Goal: Task Accomplishment & Management: Complete application form

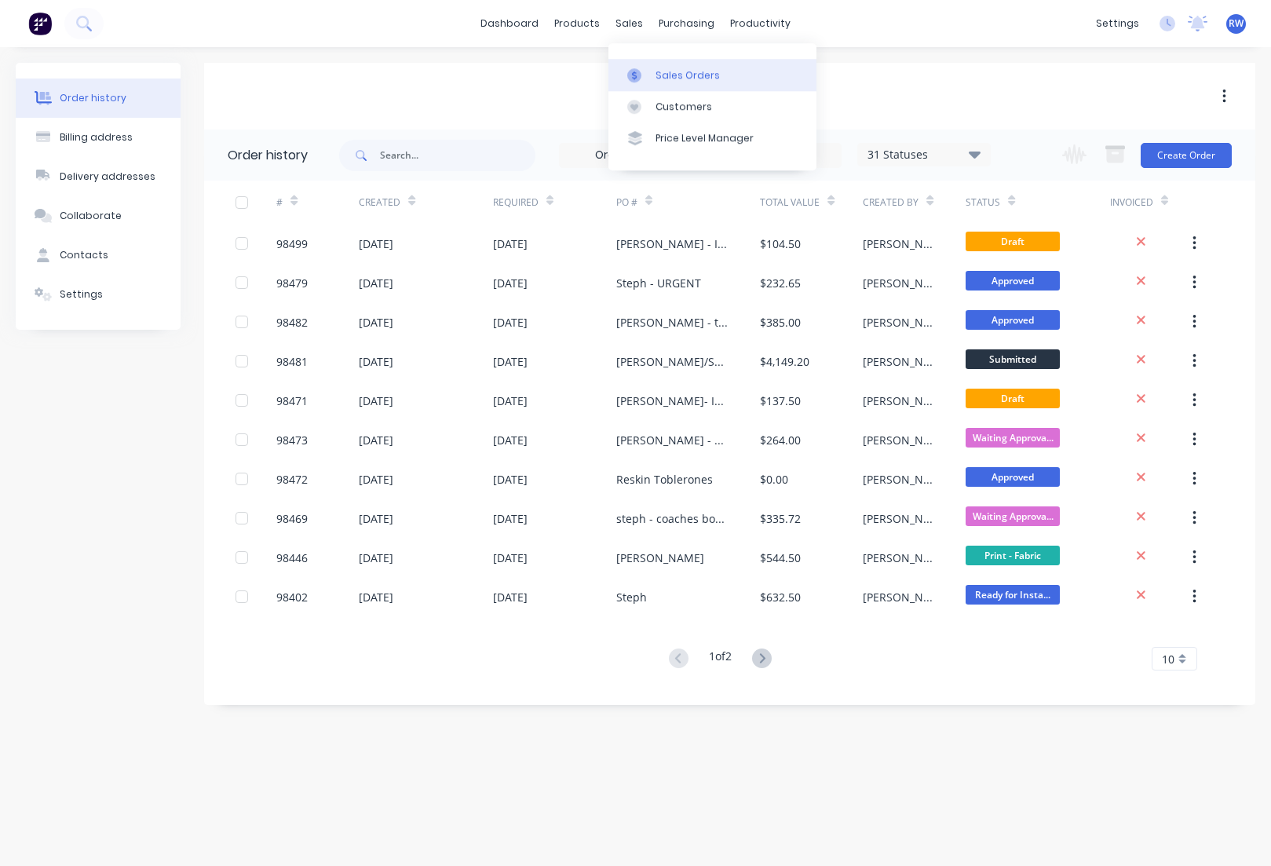
click at [679, 73] on div "Sales Orders" at bounding box center [688, 75] width 64 height 14
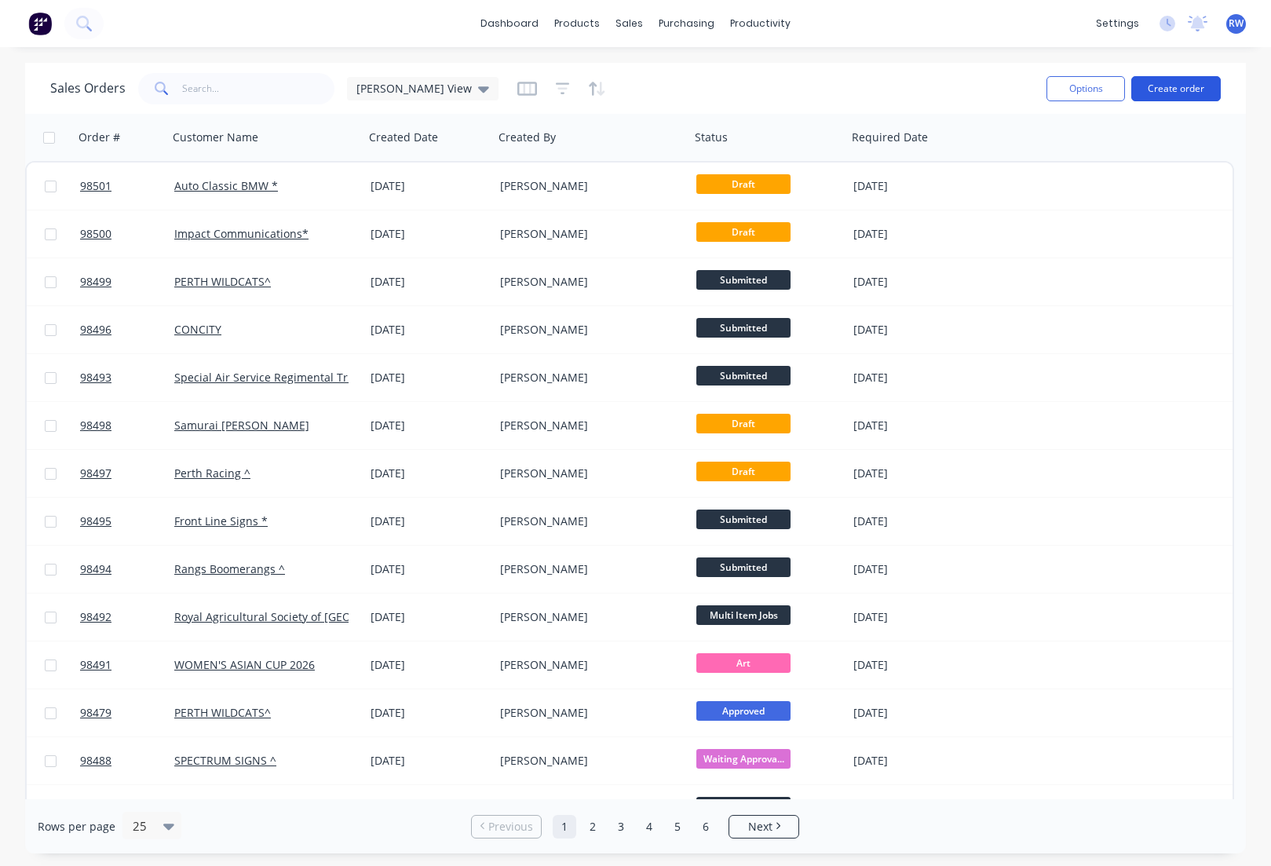
click at [1165, 96] on button "Create order" at bounding box center [1177, 88] width 90 height 25
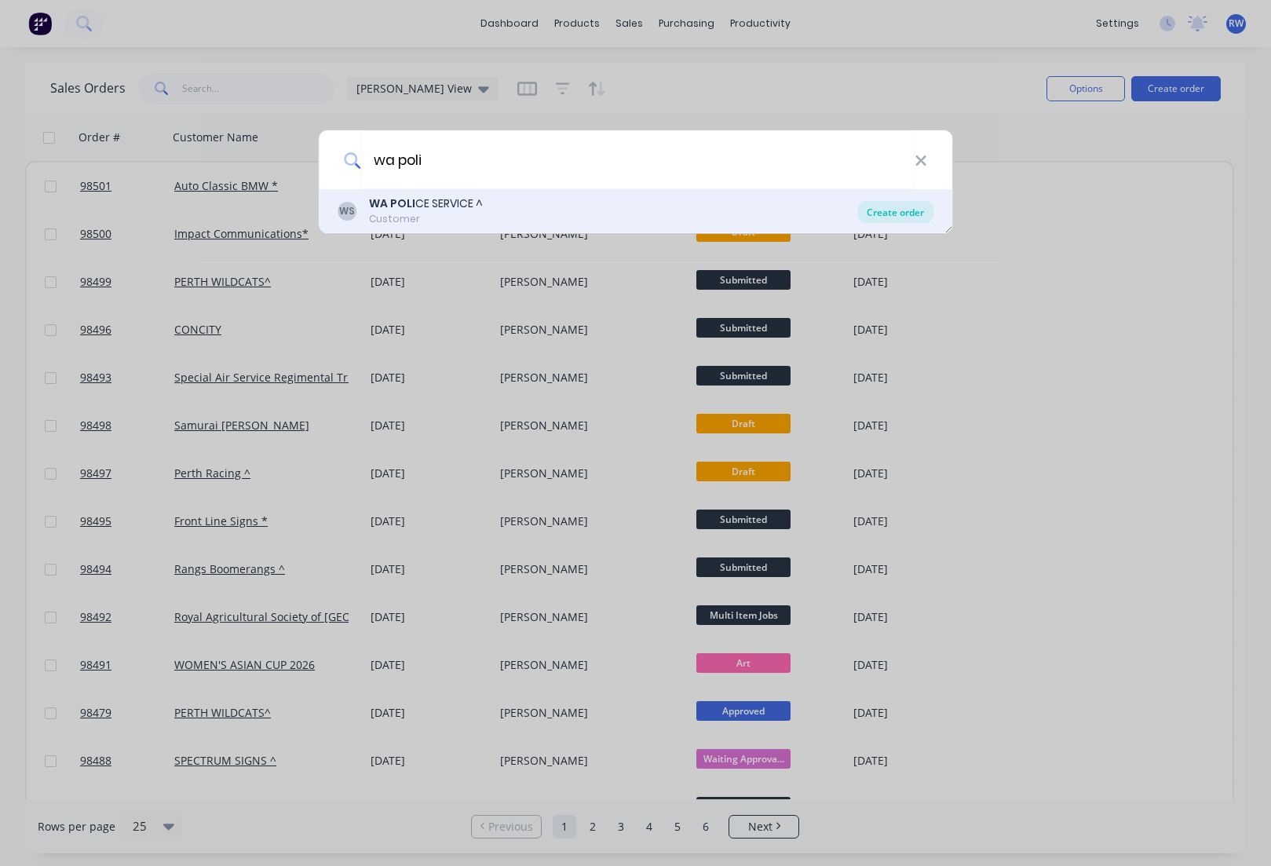
type input "wa poli"
click at [899, 218] on div "Create order" at bounding box center [896, 212] width 76 height 22
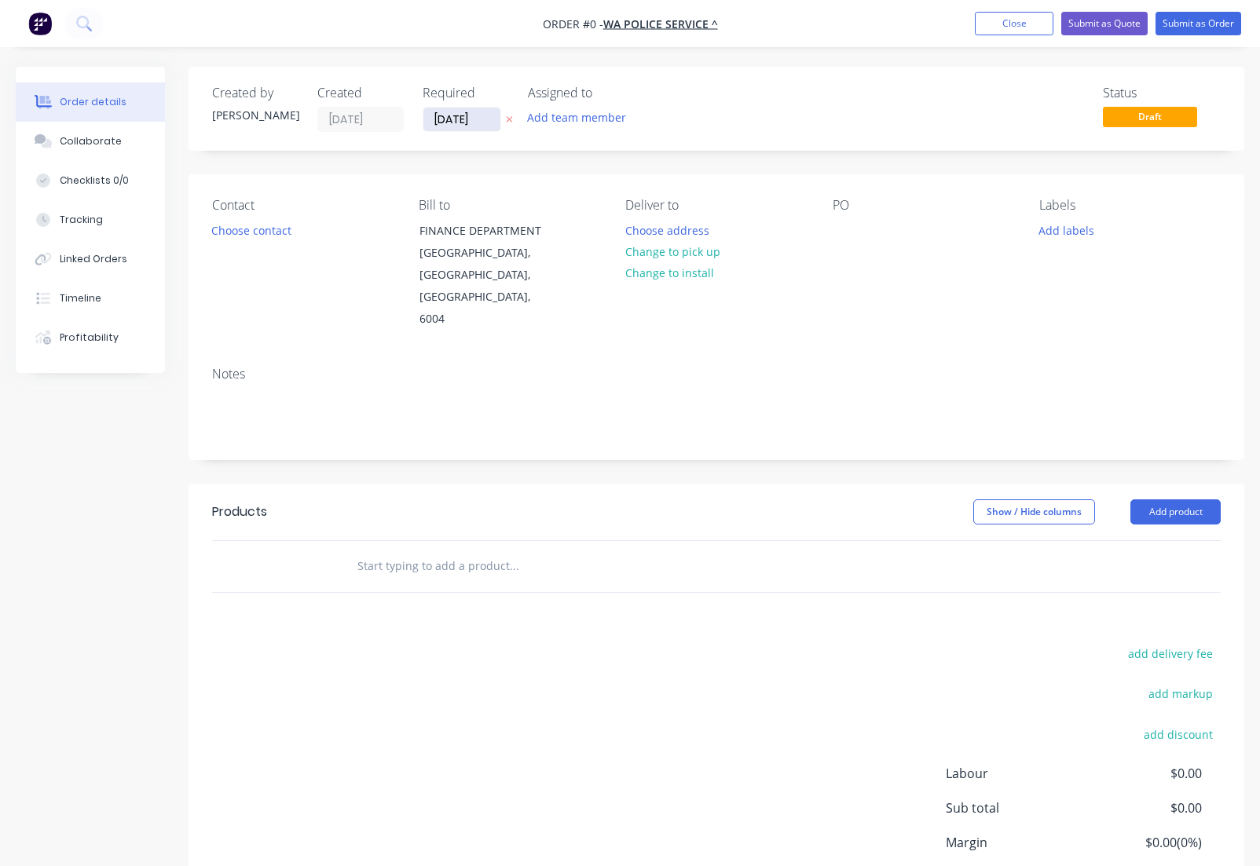
click at [488, 119] on input "[DATE]" at bounding box center [461, 120] width 77 height 24
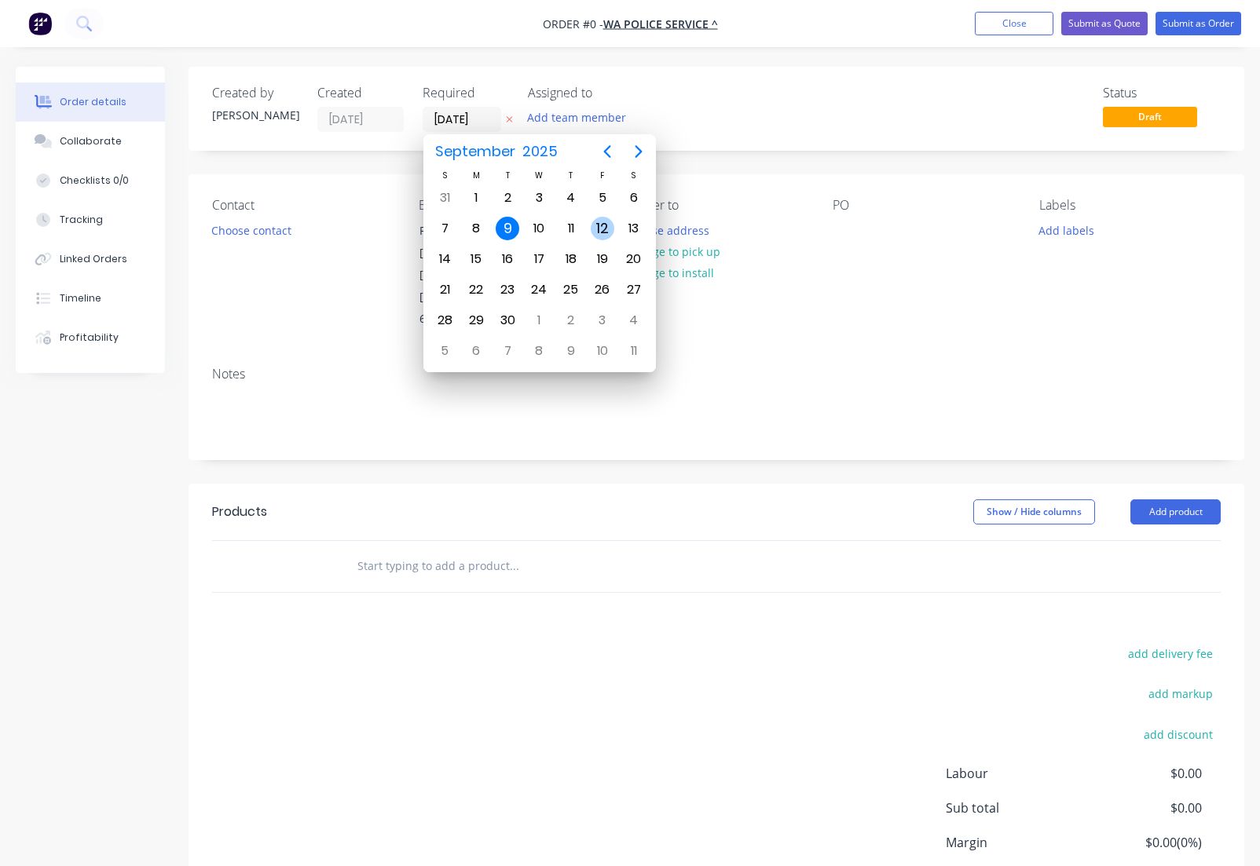
drag, startPoint x: 602, startPoint y: 231, endPoint x: 598, endPoint y: 220, distance: 11.7
click at [602, 231] on div "12" at bounding box center [603, 229] width 24 height 24
type input "[DATE]"
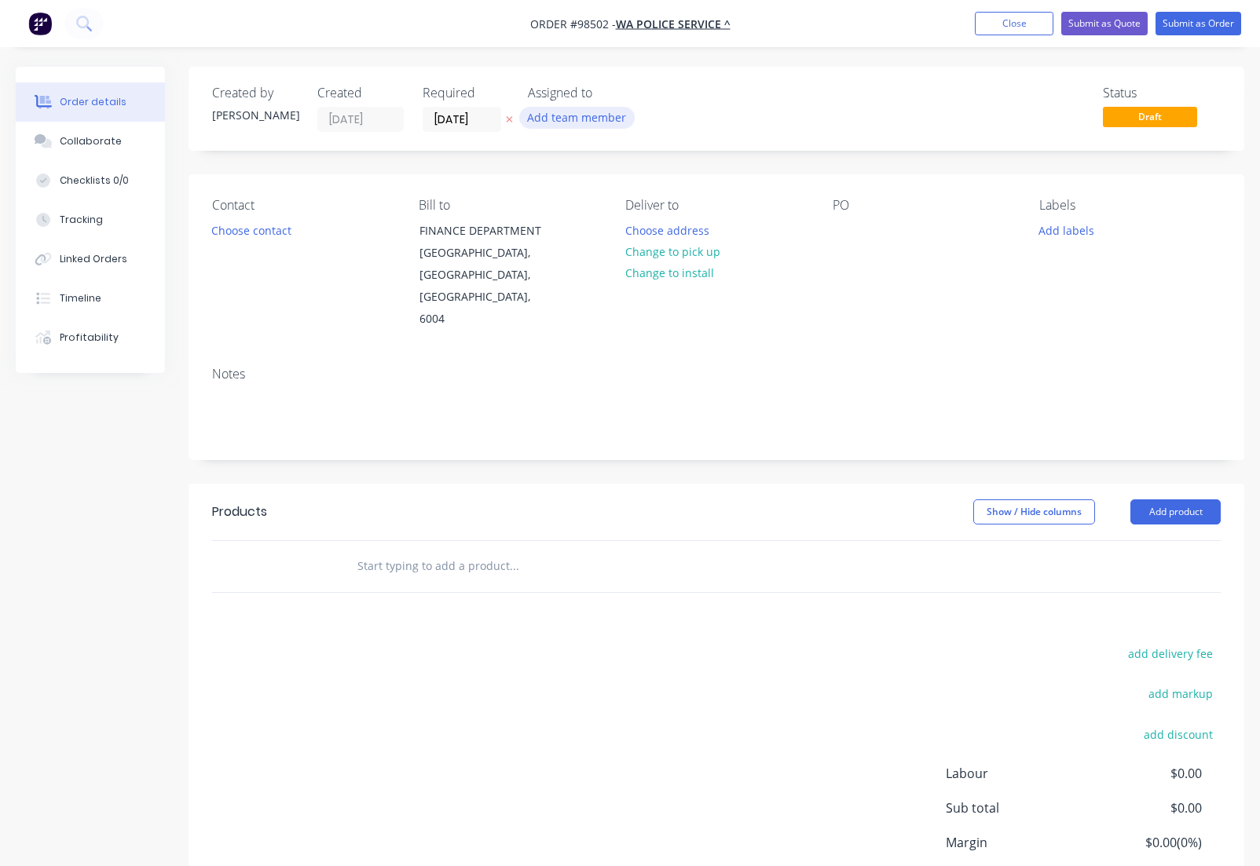
click at [563, 123] on button "Add team member" at bounding box center [576, 117] width 115 height 21
type input "tas"
click at [554, 207] on div at bounding box center [553, 204] width 31 height 31
click at [843, 238] on div at bounding box center [844, 230] width 25 height 23
click at [1077, 234] on button "Add labels" at bounding box center [1066, 229] width 72 height 21
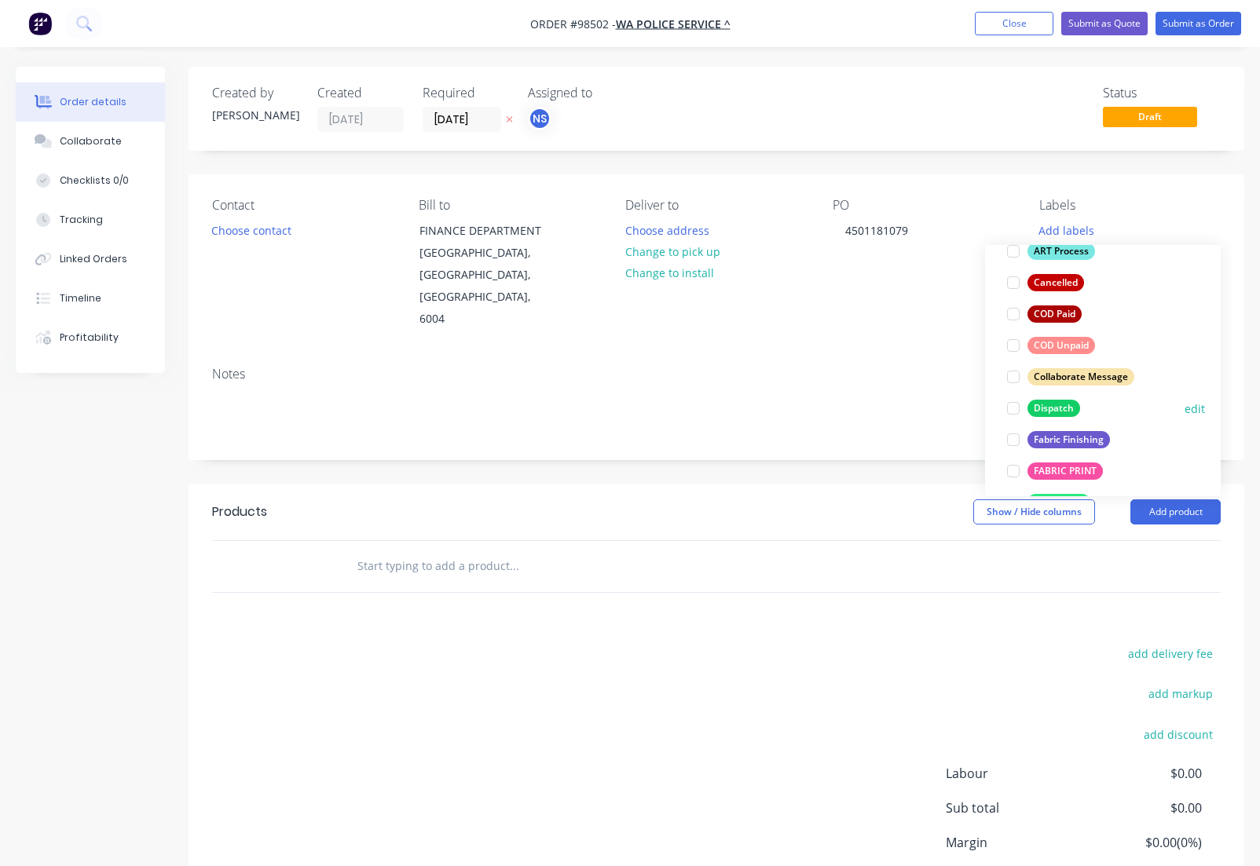
scroll to position [154, 0]
click at [1058, 405] on div "Dispatch" at bounding box center [1053, 405] width 53 height 17
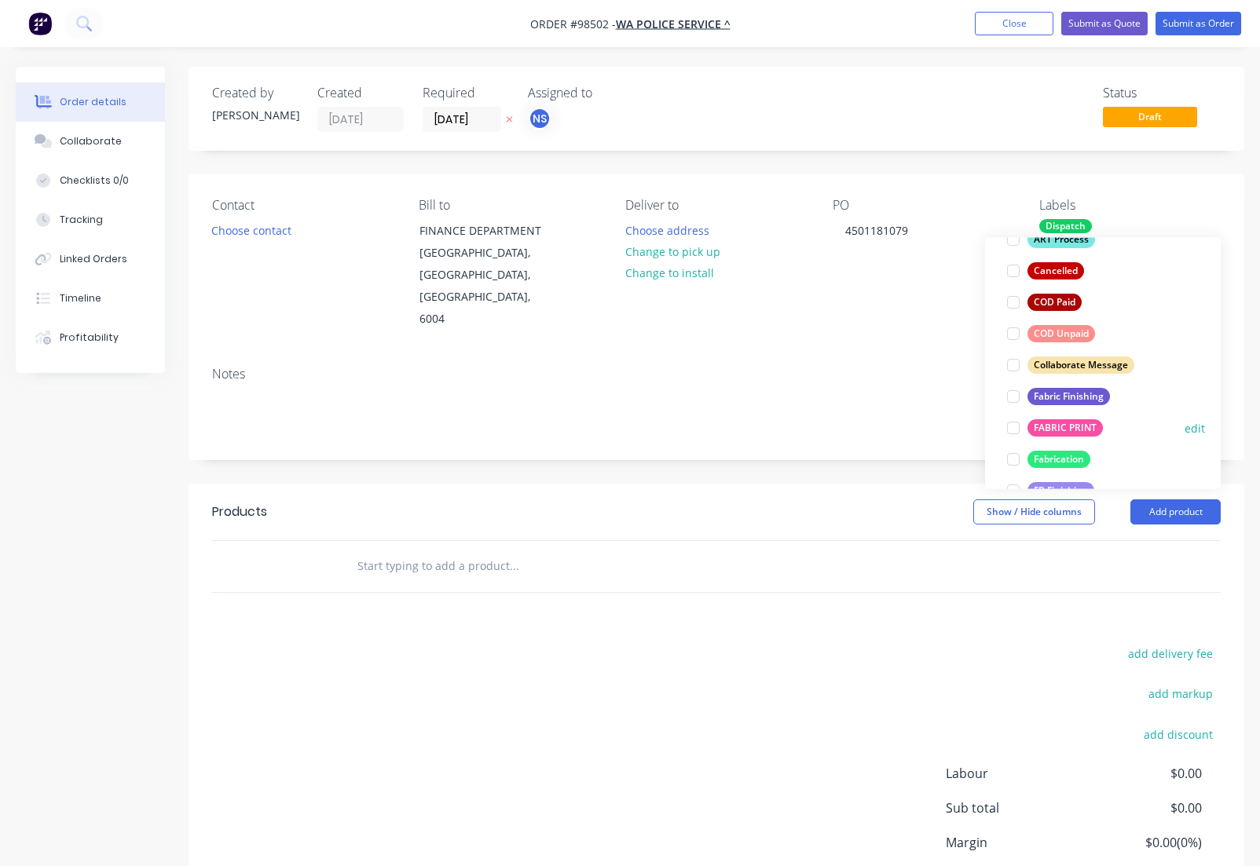
scroll to position [203, 0]
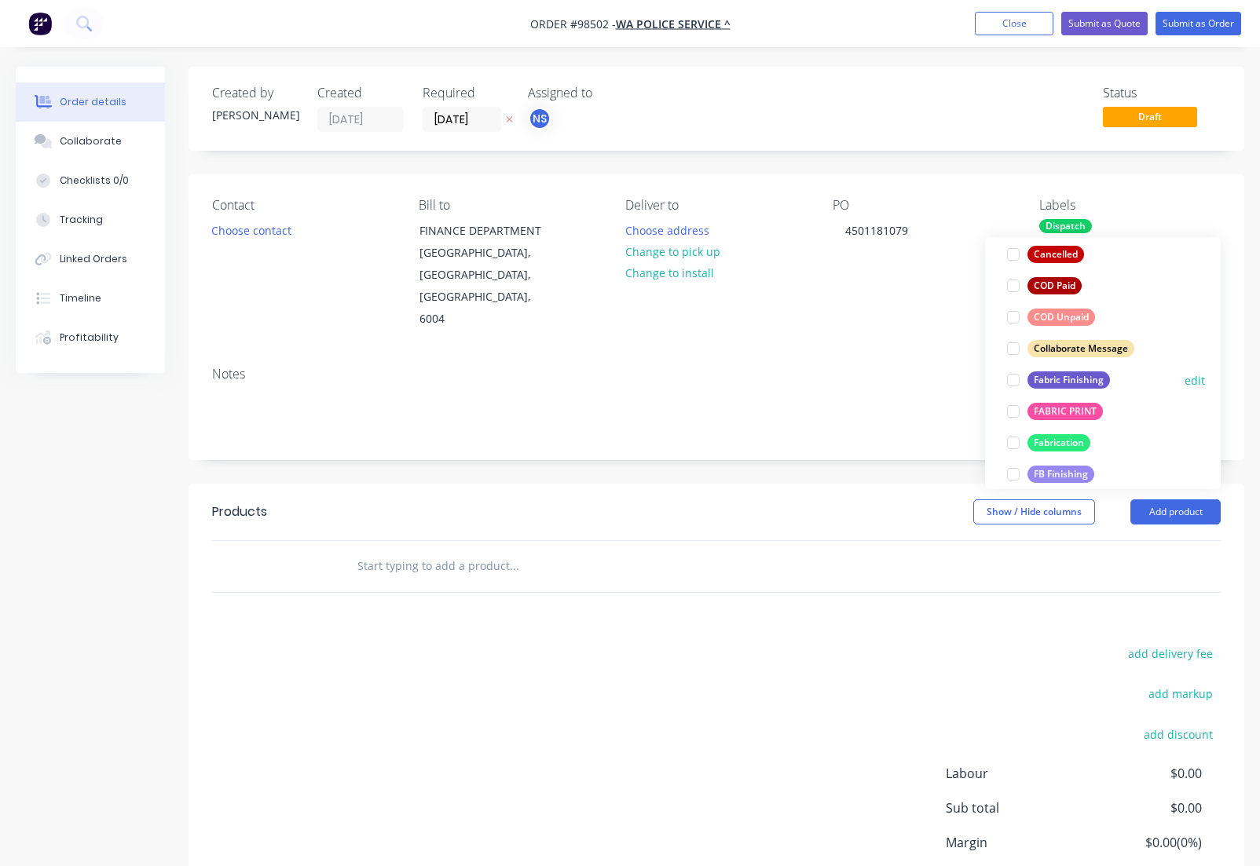
click at [1048, 381] on div "Fabric Finishing" at bounding box center [1068, 379] width 82 height 17
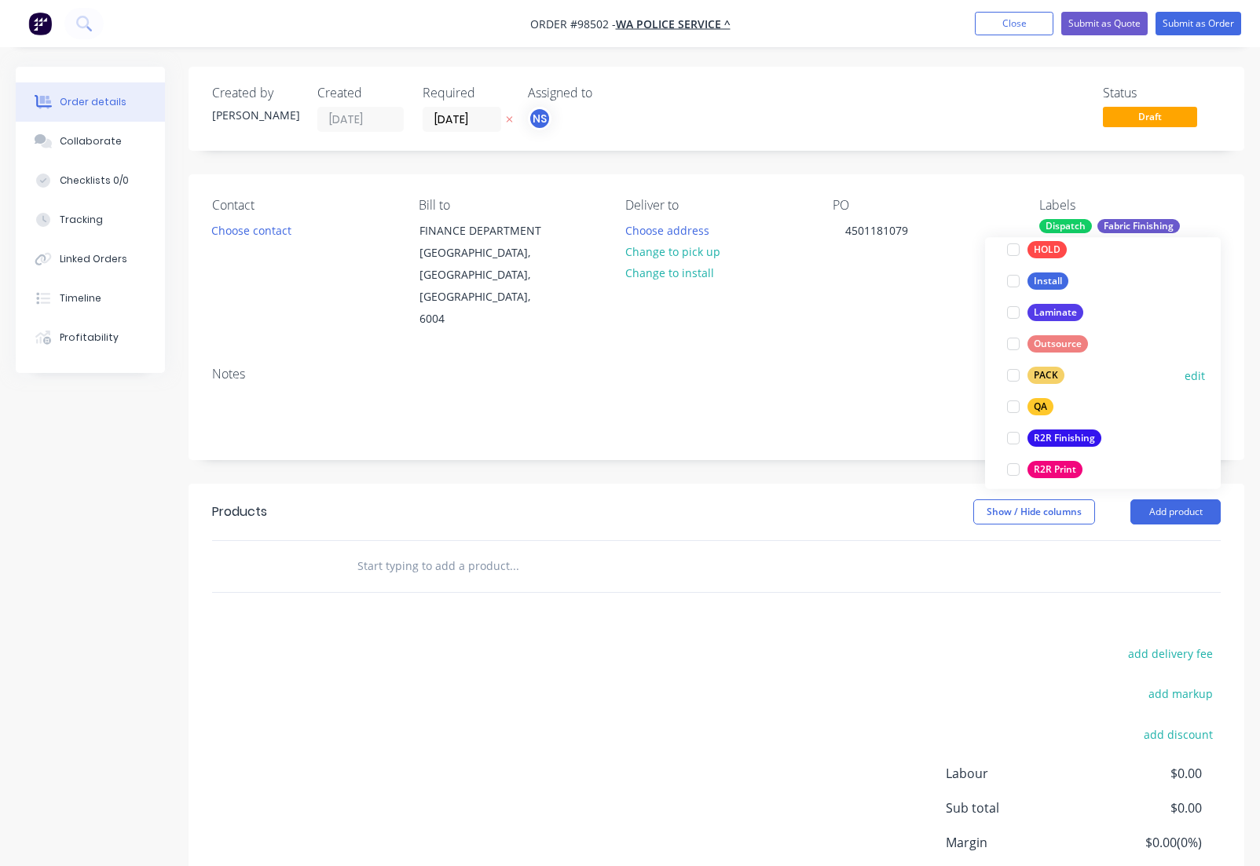
click at [1037, 380] on div "PACK" at bounding box center [1045, 376] width 37 height 17
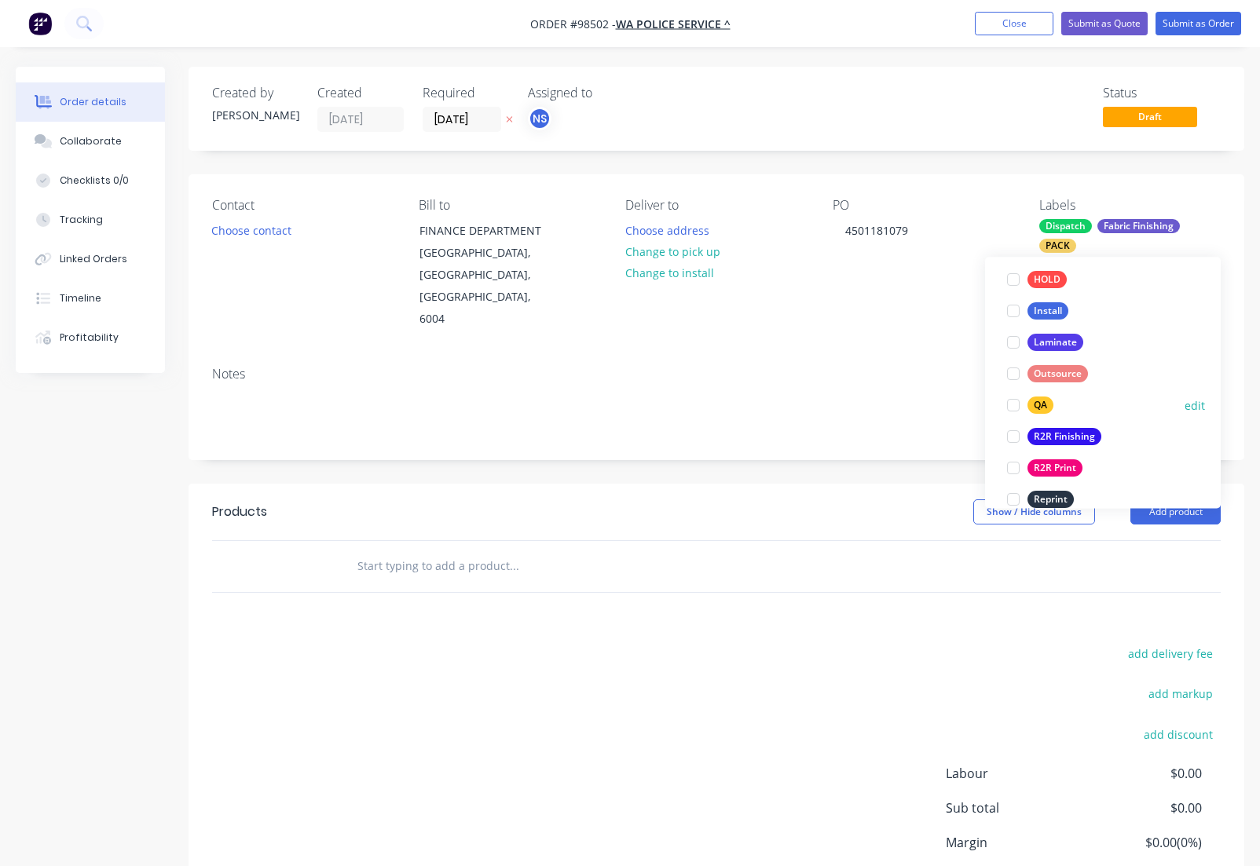
drag, startPoint x: 1035, startPoint y: 403, endPoint x: 1014, endPoint y: 406, distance: 21.4
click at [1036, 402] on div "QA" at bounding box center [1040, 405] width 26 height 17
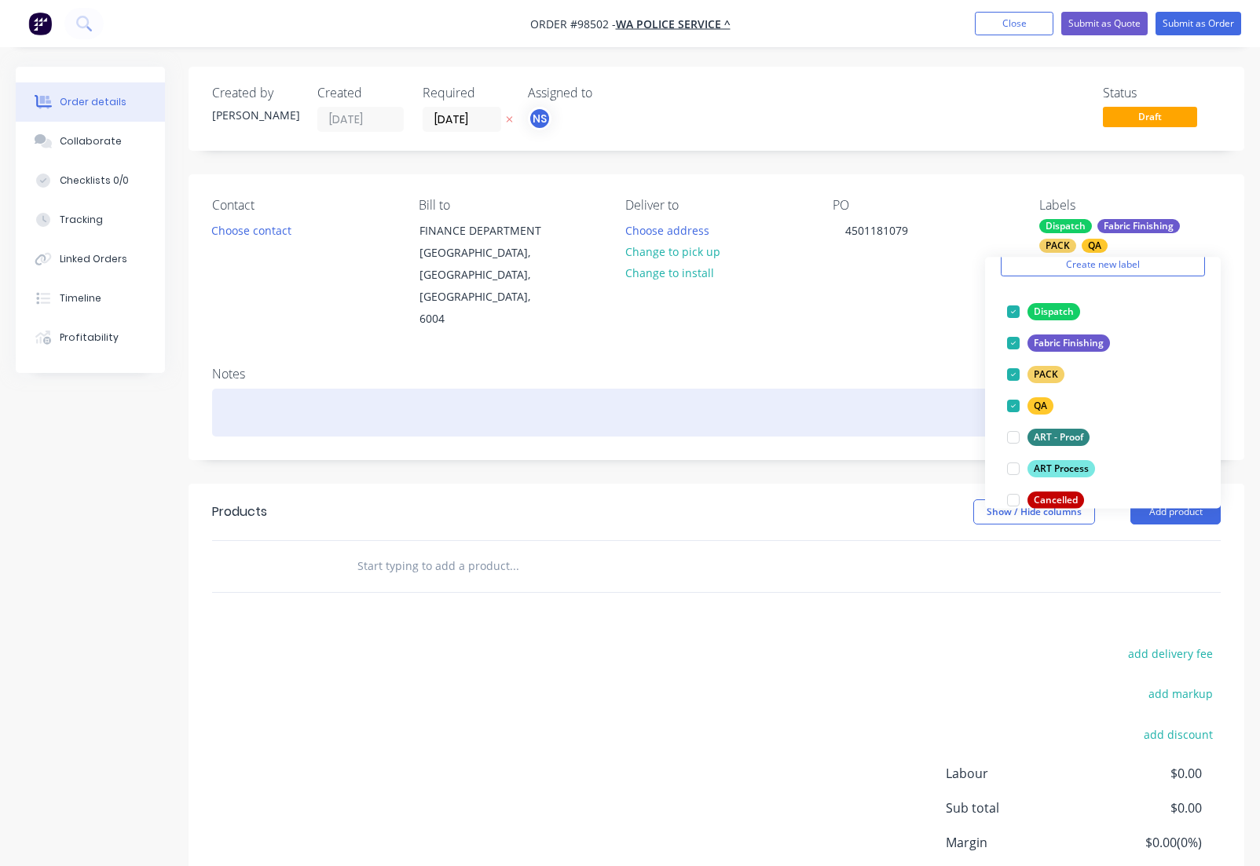
click at [243, 389] on div at bounding box center [716, 413] width 1008 height 48
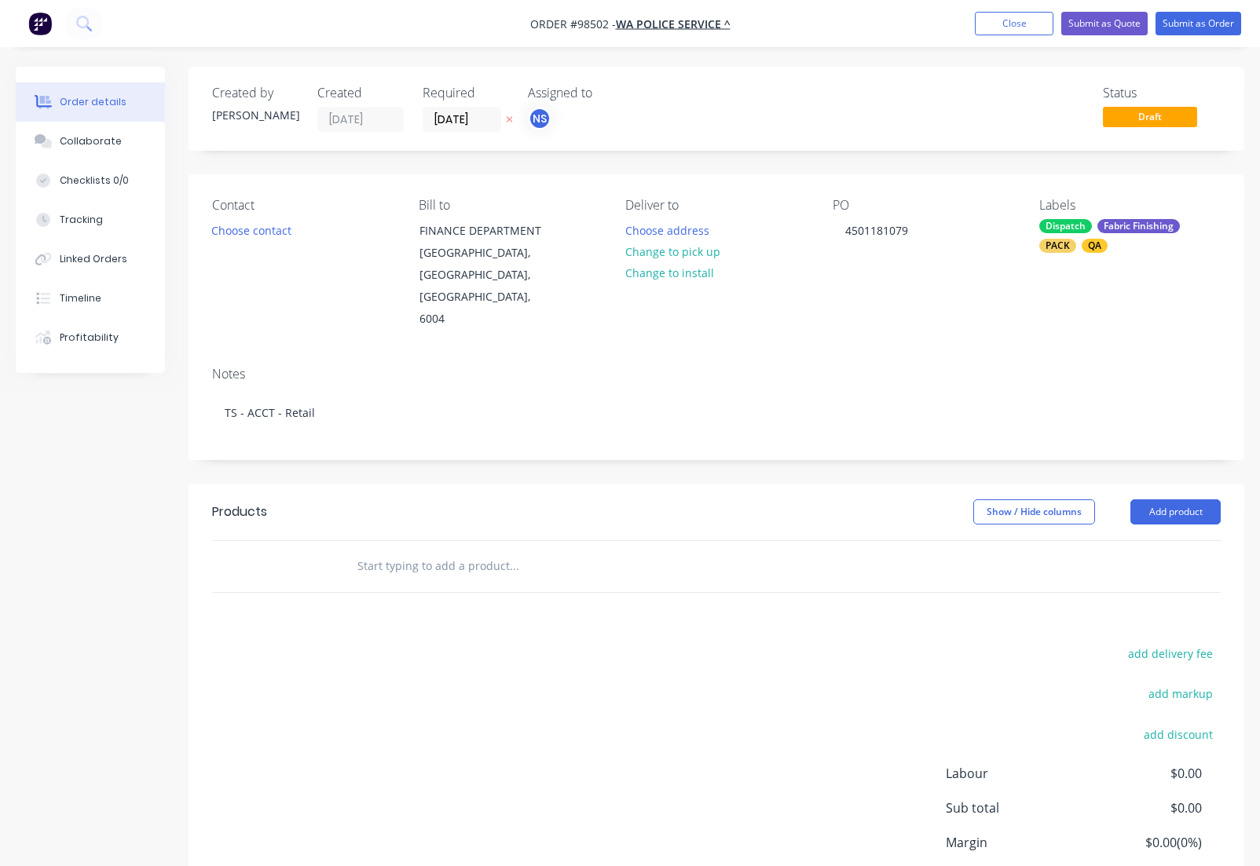
click at [369, 550] on input "text" at bounding box center [514, 565] width 314 height 31
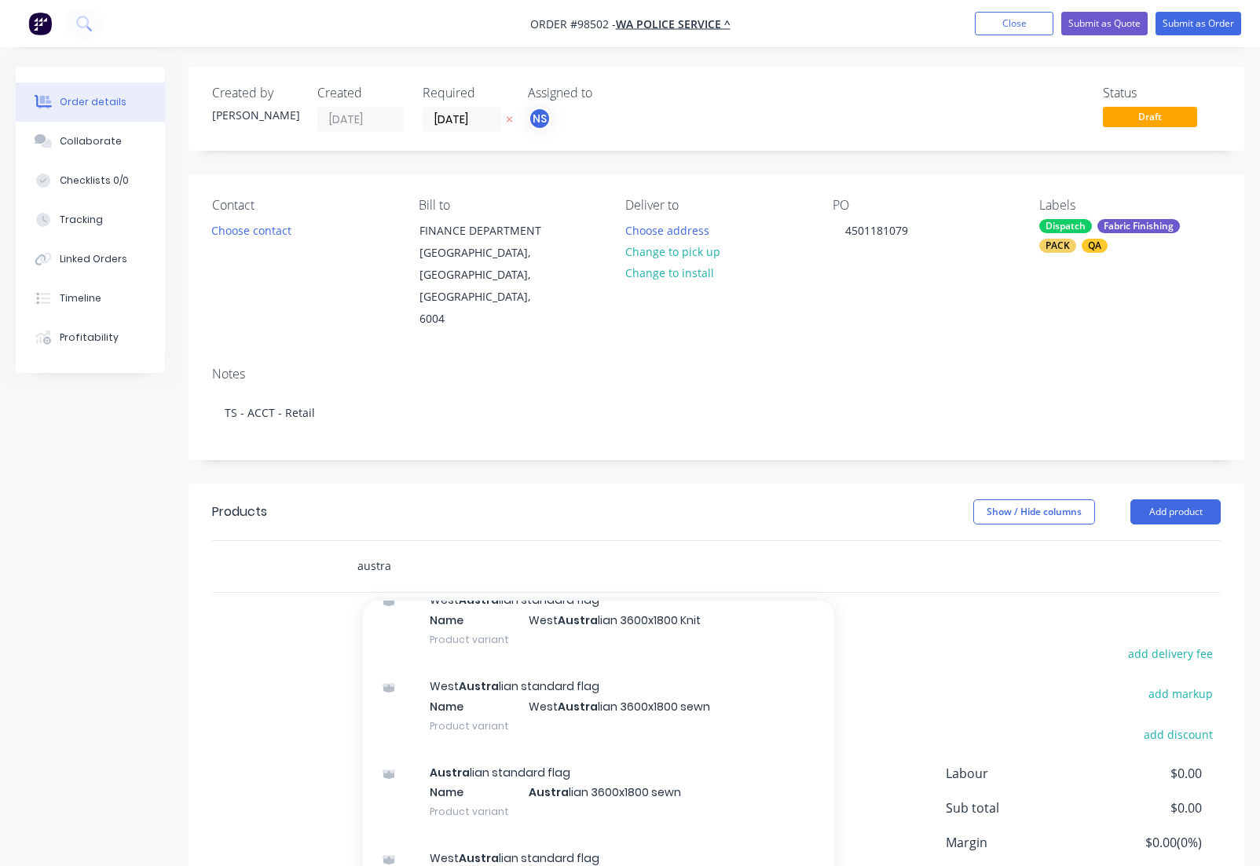
scroll to position [1845, 0]
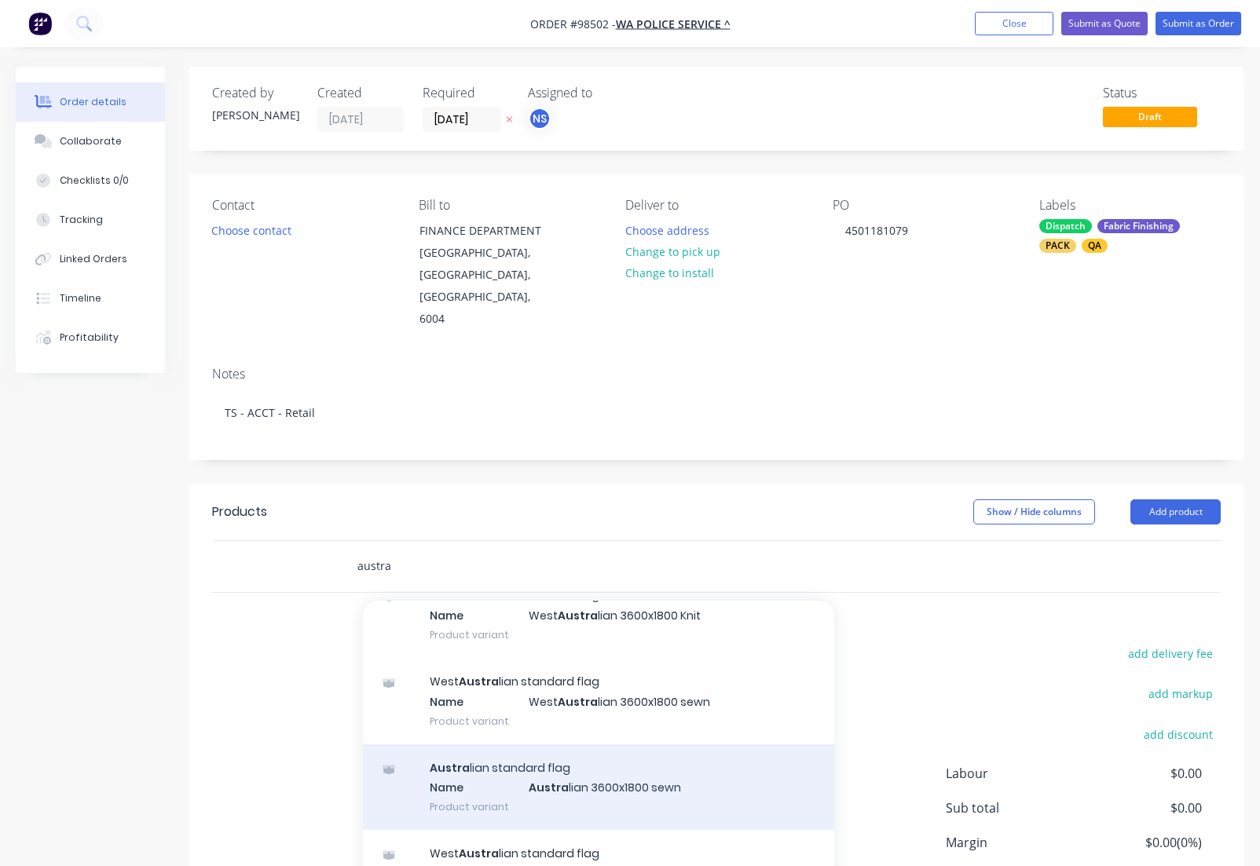
type input "austra"
click at [609, 744] on div "Austra lian standard flag Name Austra lian 3600x1800 sewn Product variant" at bounding box center [598, 787] width 471 height 86
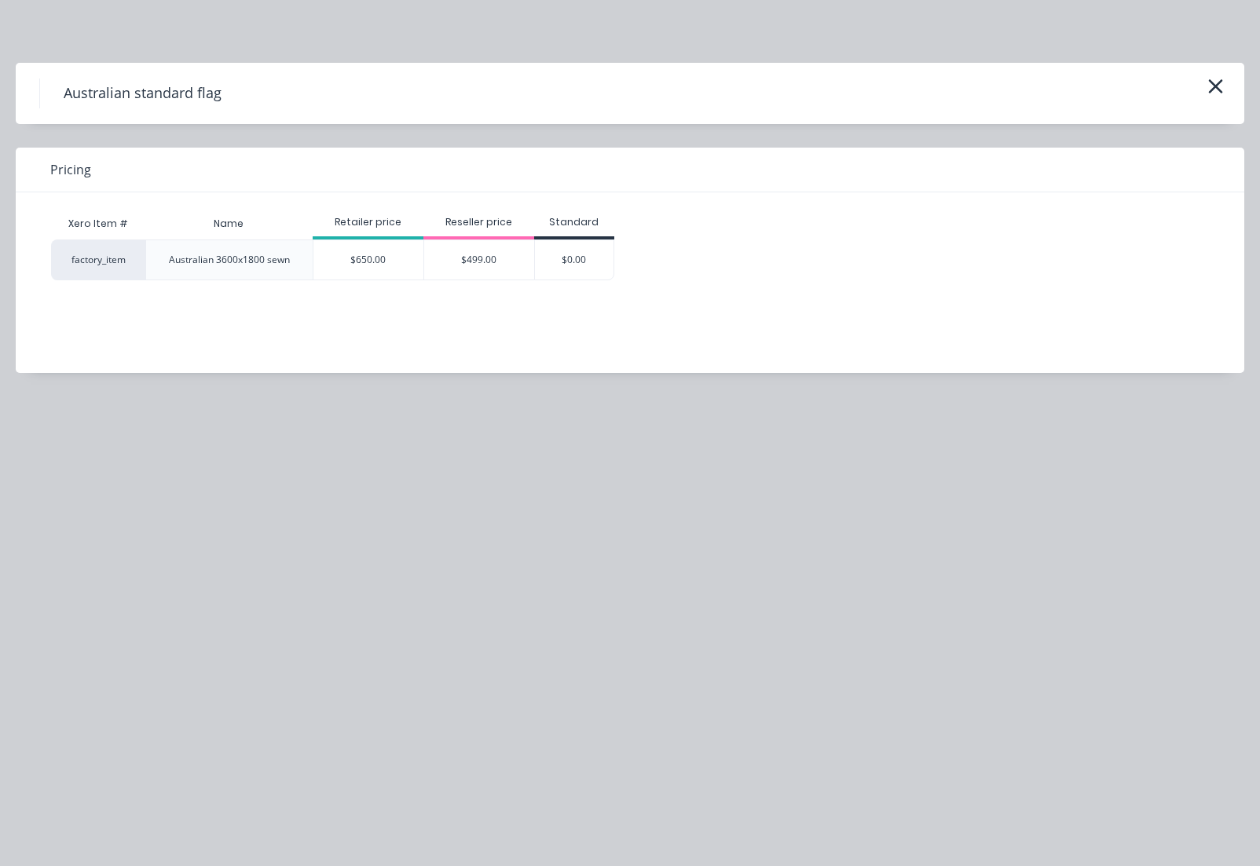
click at [369, 262] on div "$650.00" at bounding box center [368, 259] width 110 height 39
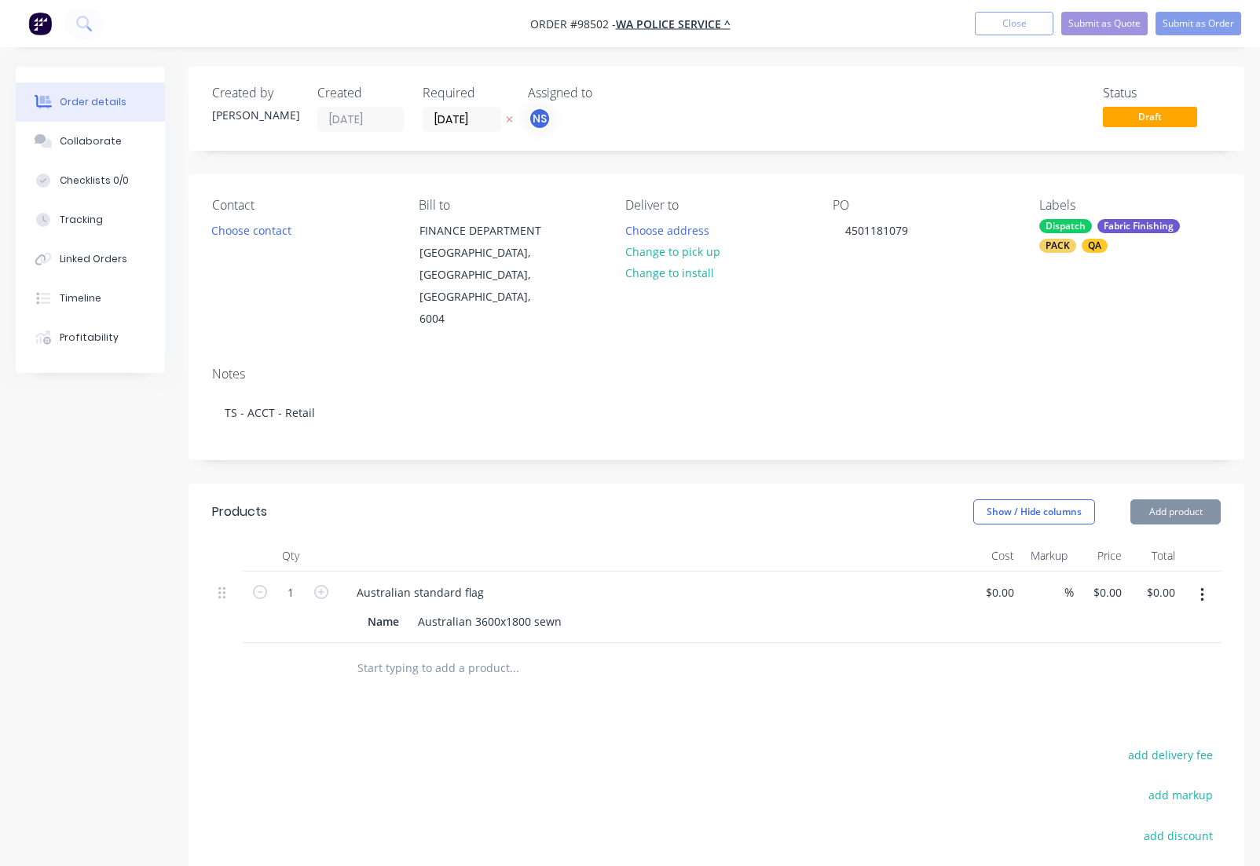
type input "$650.00"
click at [1099, 581] on input "650" at bounding box center [1106, 592] width 27 height 23
type input "$501.69"
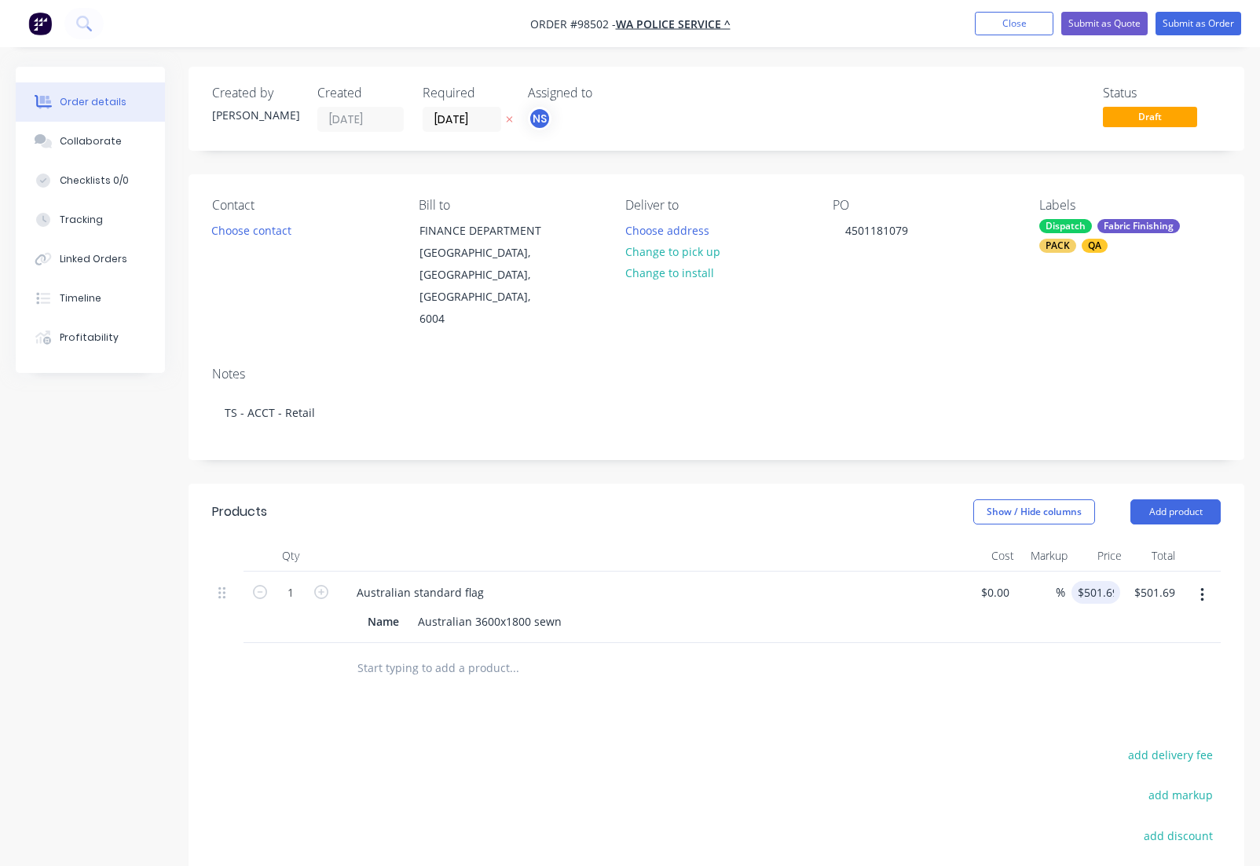
click at [500, 581] on div "Australian standard flag" at bounding box center [652, 592] width 616 height 23
click at [485, 581] on div "Australian standard flag" at bounding box center [420, 592] width 152 height 23
click at [1166, 499] on button "Add product" at bounding box center [1175, 511] width 90 height 25
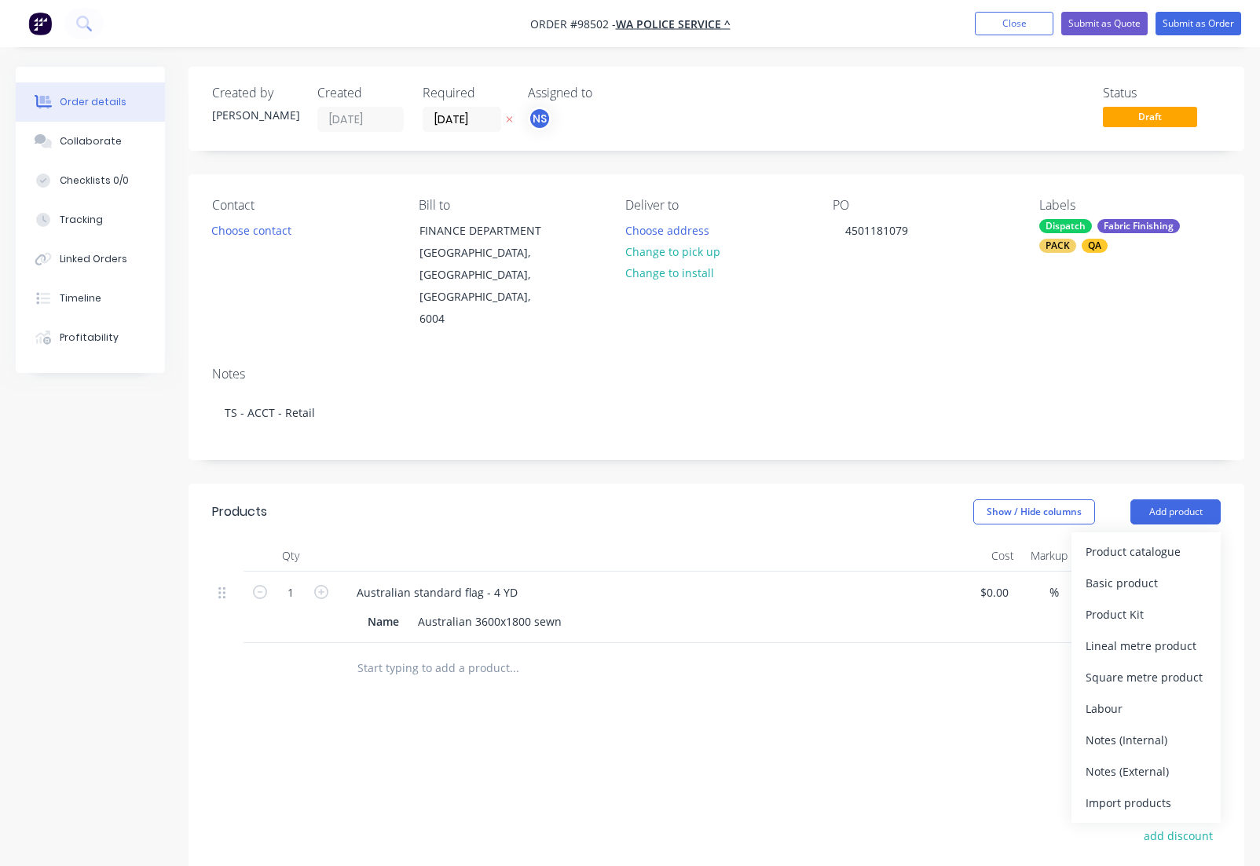
drag, startPoint x: 1117, startPoint y: 726, endPoint x: 779, endPoint y: 702, distance: 339.3
click at [1117, 760] on div "Notes (External)" at bounding box center [1145, 771] width 121 height 23
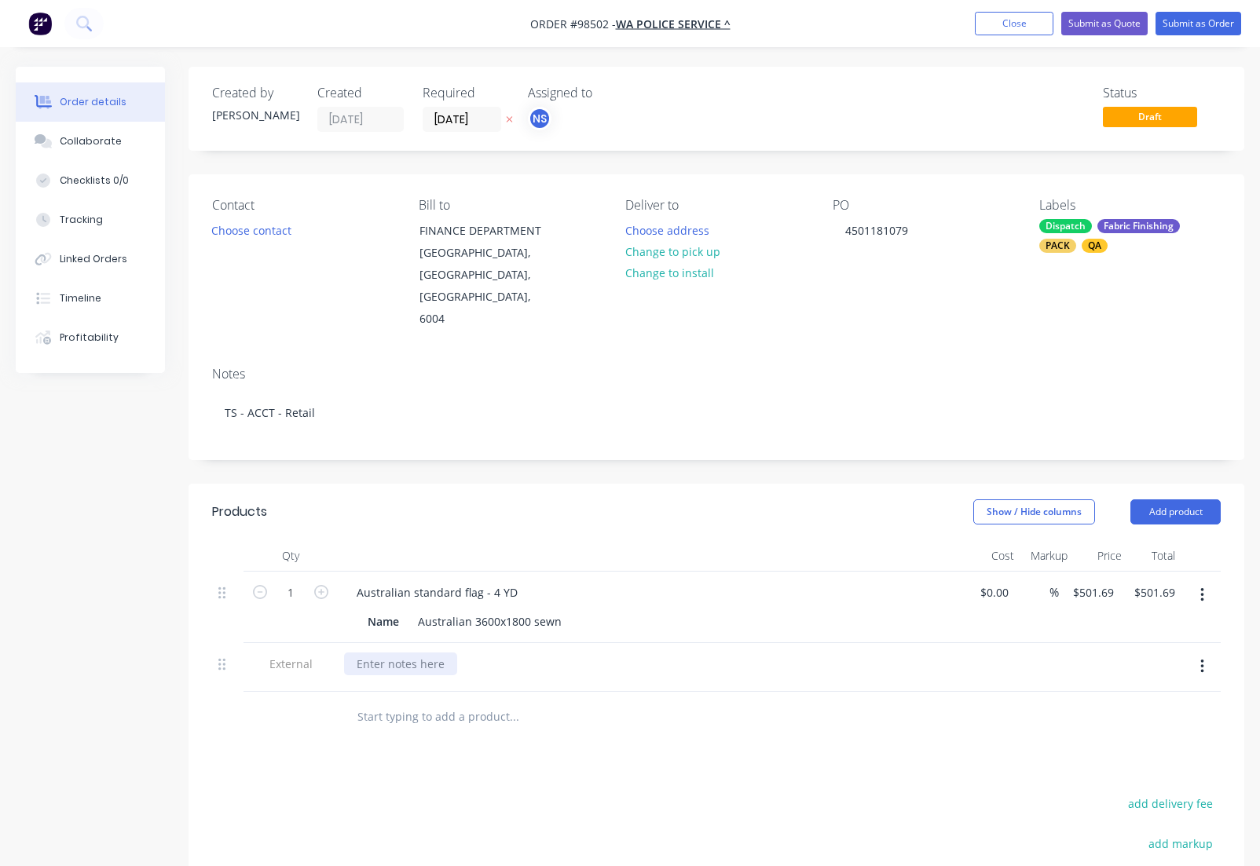
click at [387, 653] on div at bounding box center [400, 664] width 113 height 23
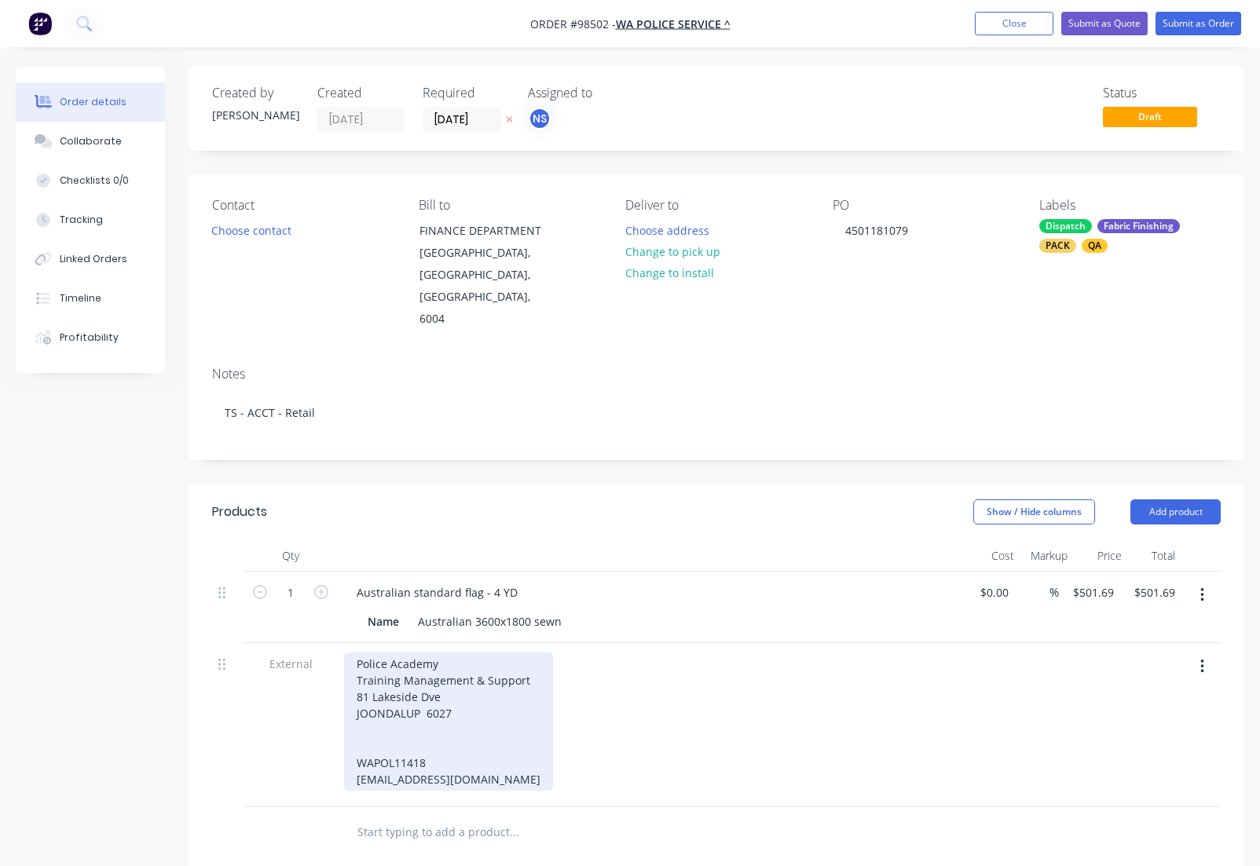
click at [385, 702] on div "Police Academy Training Management & Support [STREET_ADDRESS] WAPOL11418 [EMAIL…" at bounding box center [448, 722] width 209 height 138
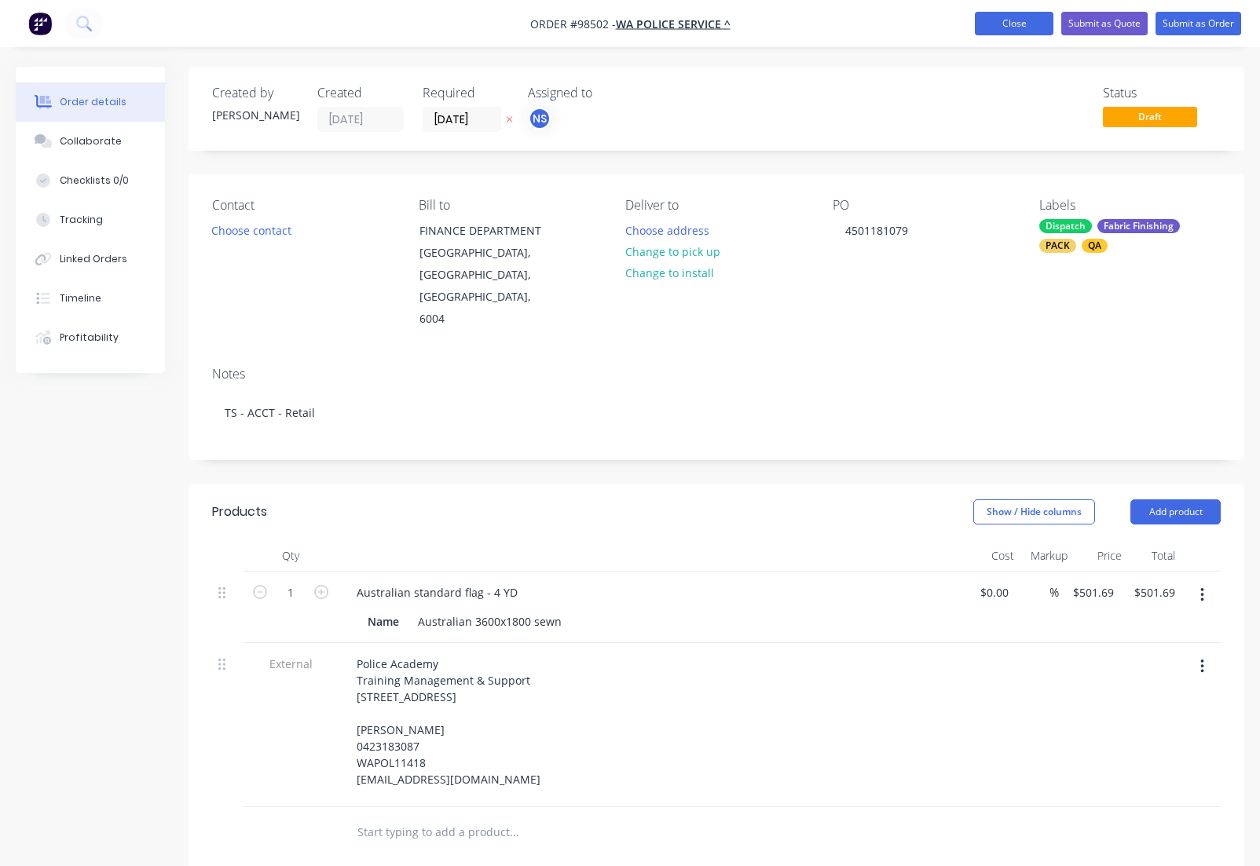
click at [1025, 22] on button "Close" at bounding box center [1014, 24] width 79 height 24
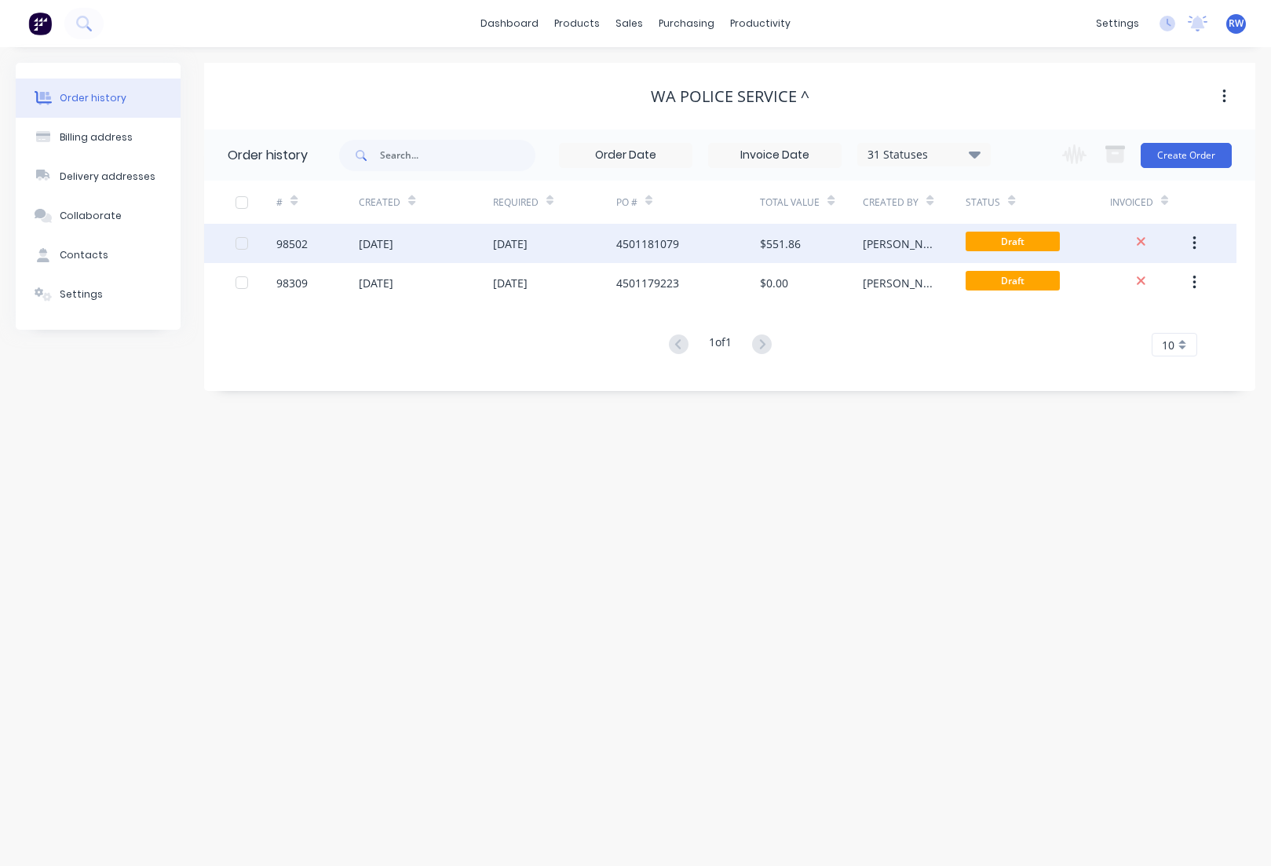
click at [298, 245] on div "98502" at bounding box center [291, 244] width 31 height 16
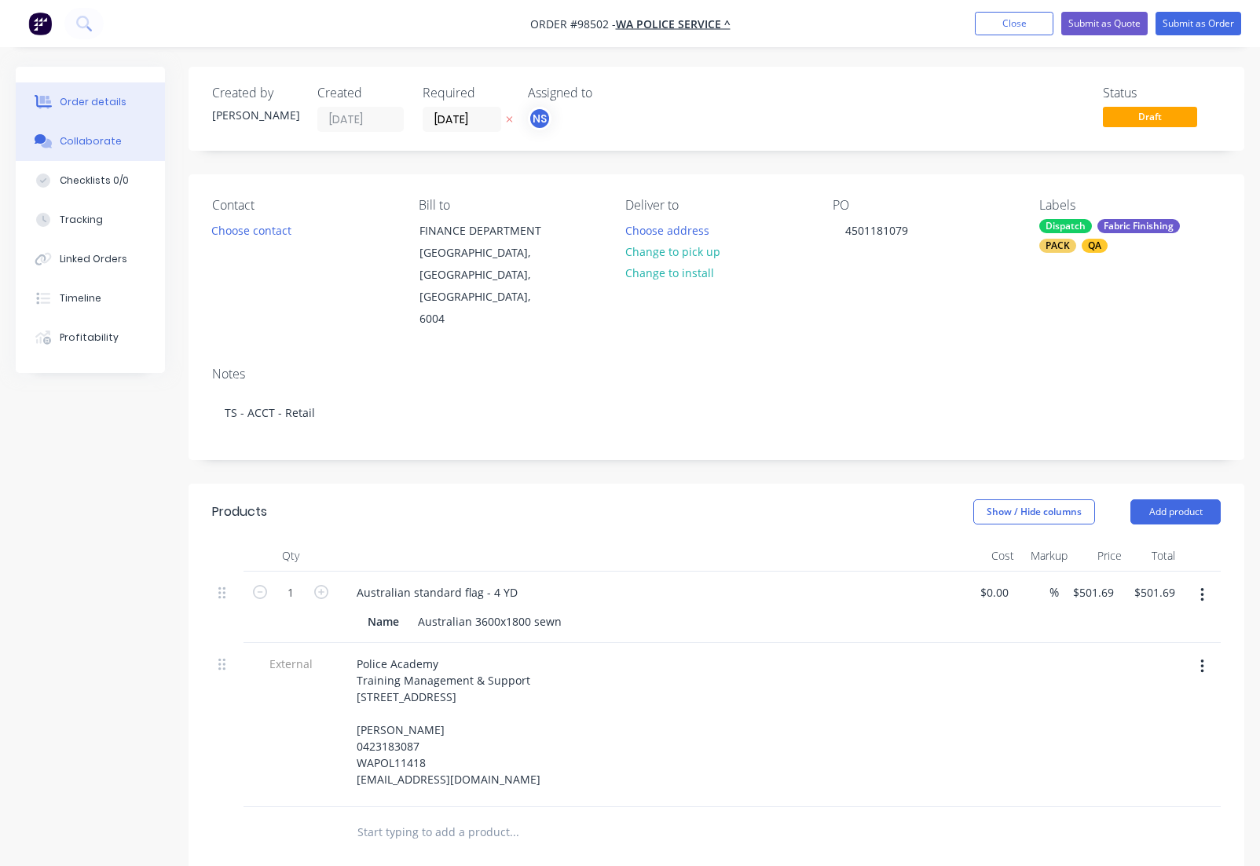
click at [83, 137] on div "Collaborate" at bounding box center [91, 141] width 62 height 14
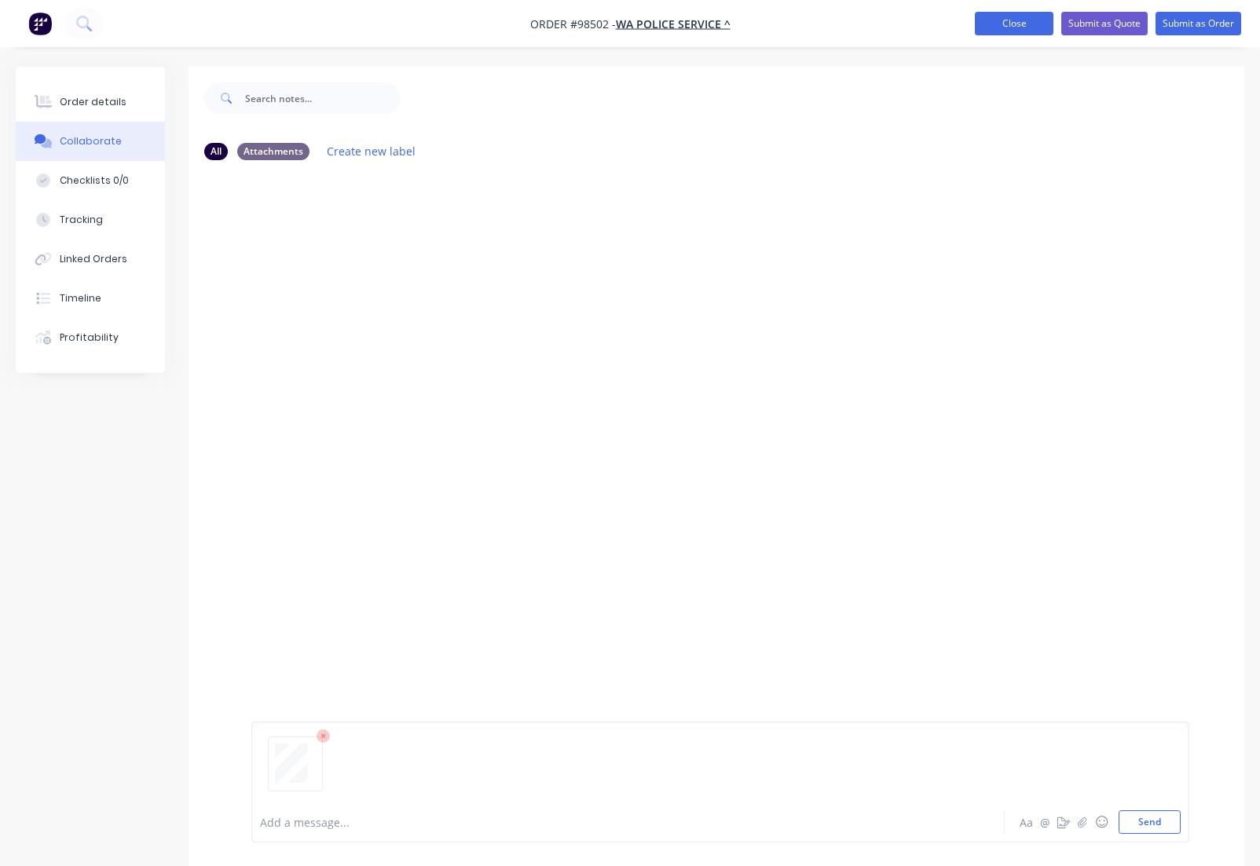
click at [1015, 25] on button "Close" at bounding box center [1014, 24] width 79 height 24
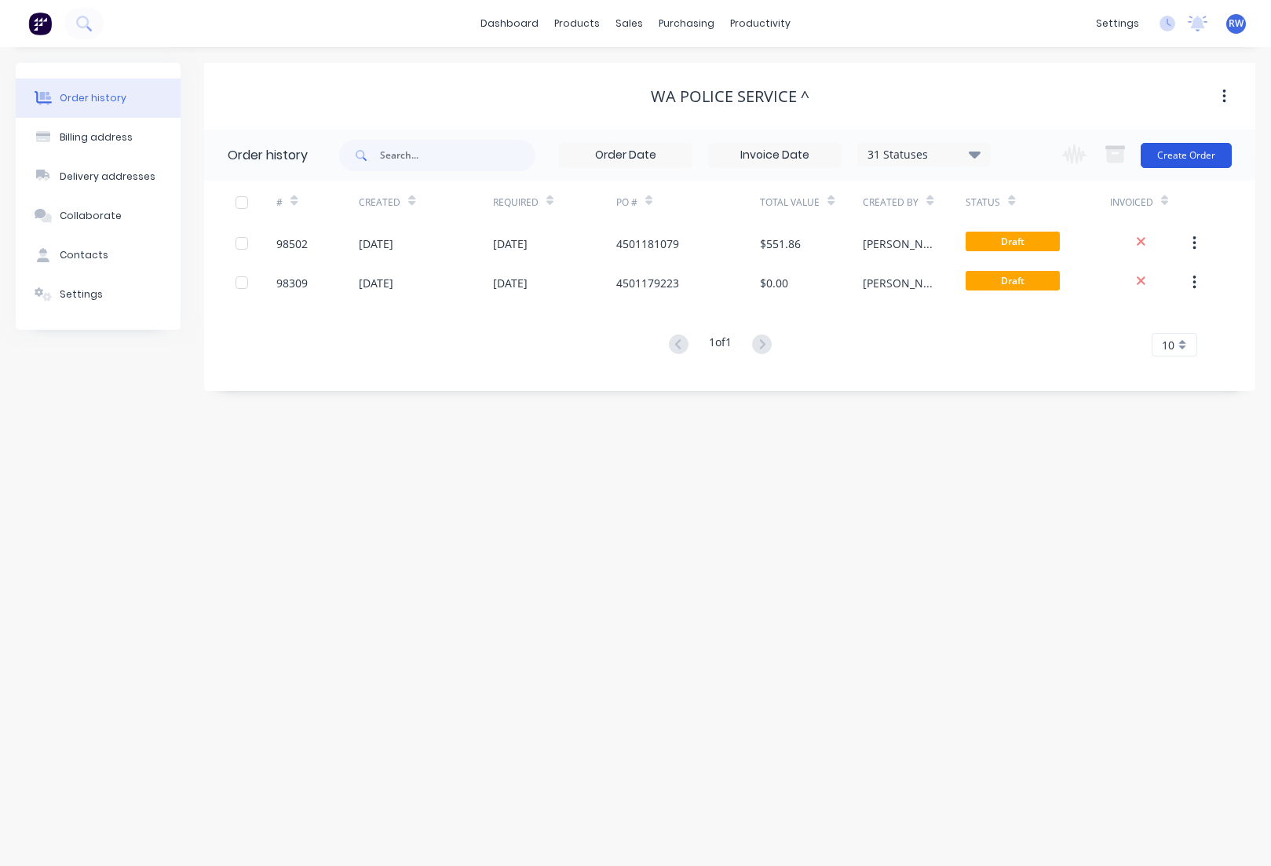
click at [1169, 156] on button "Create Order" at bounding box center [1186, 155] width 91 height 25
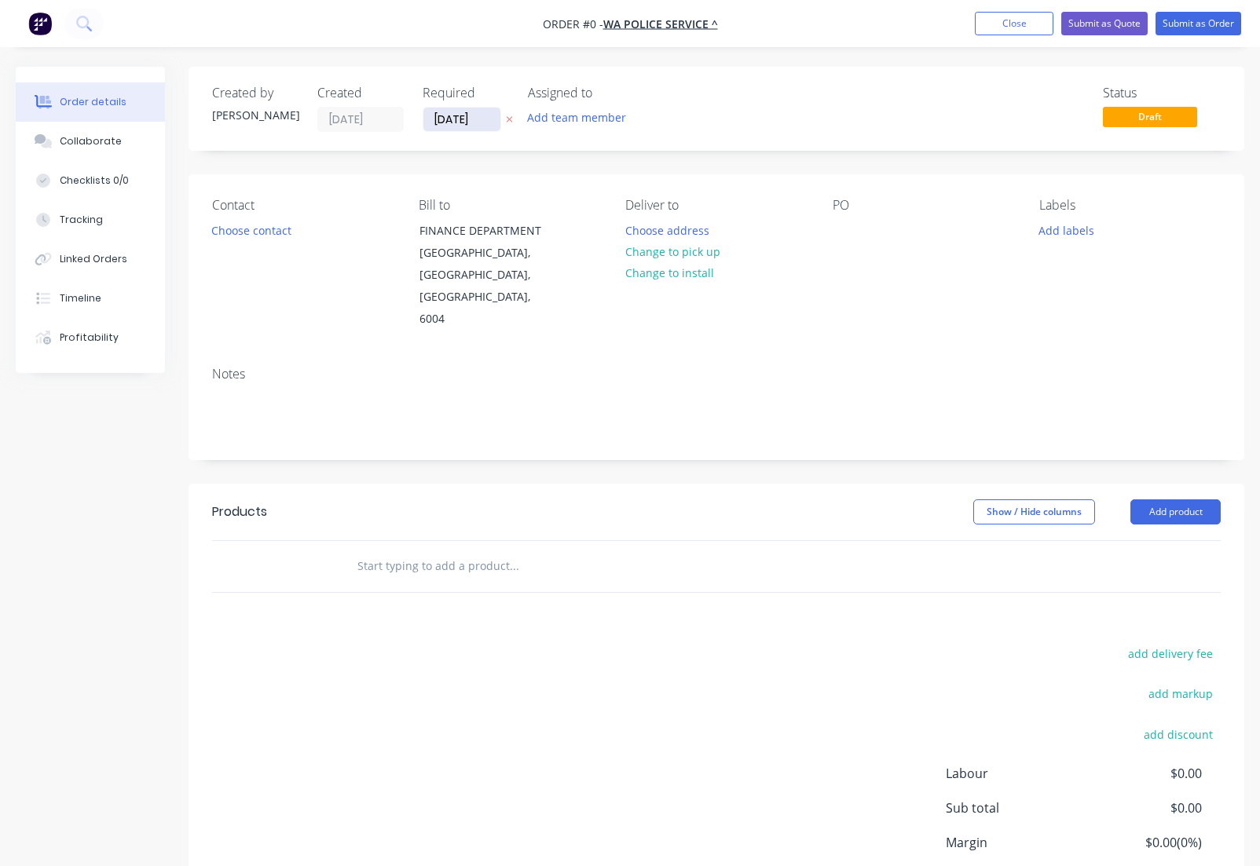
click at [491, 119] on input "[DATE]" at bounding box center [461, 120] width 77 height 24
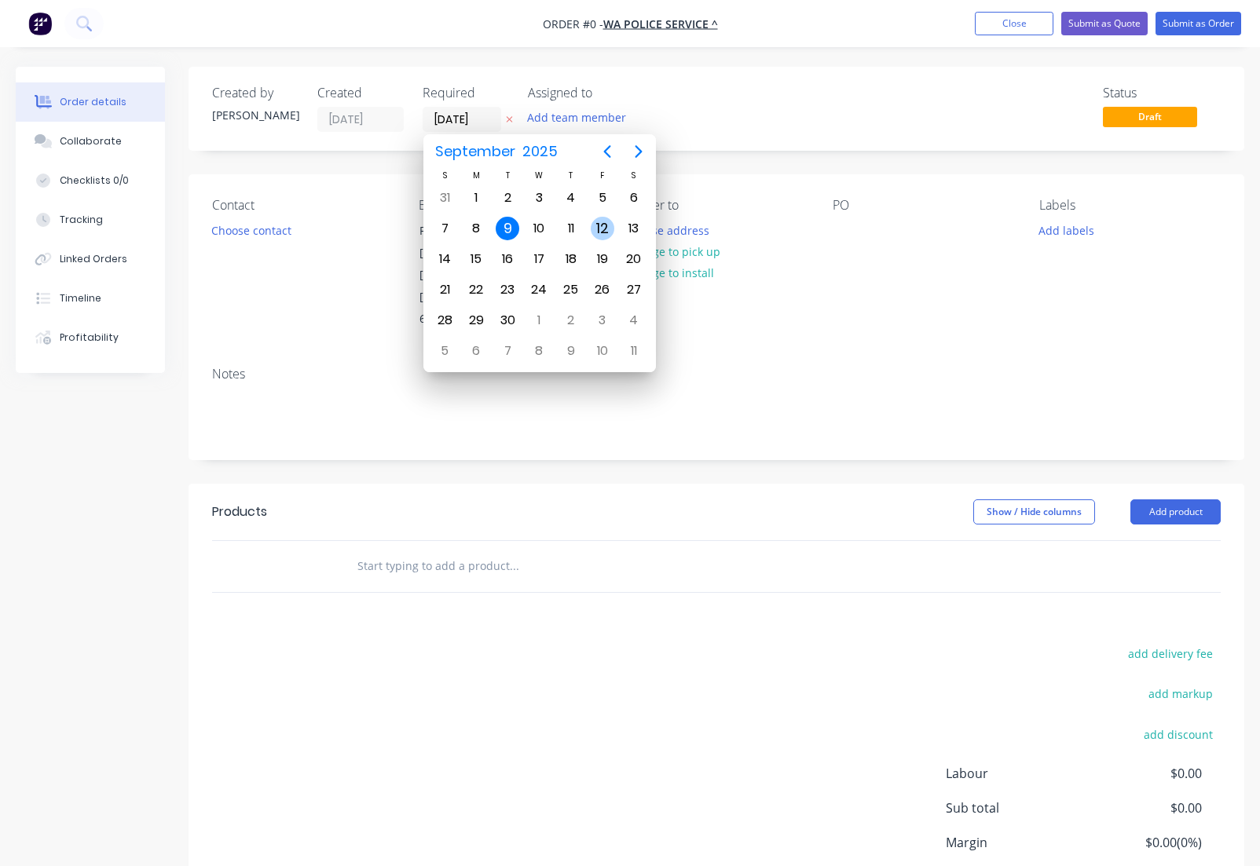
click at [599, 229] on div "12" at bounding box center [603, 229] width 24 height 24
type input "[DATE]"
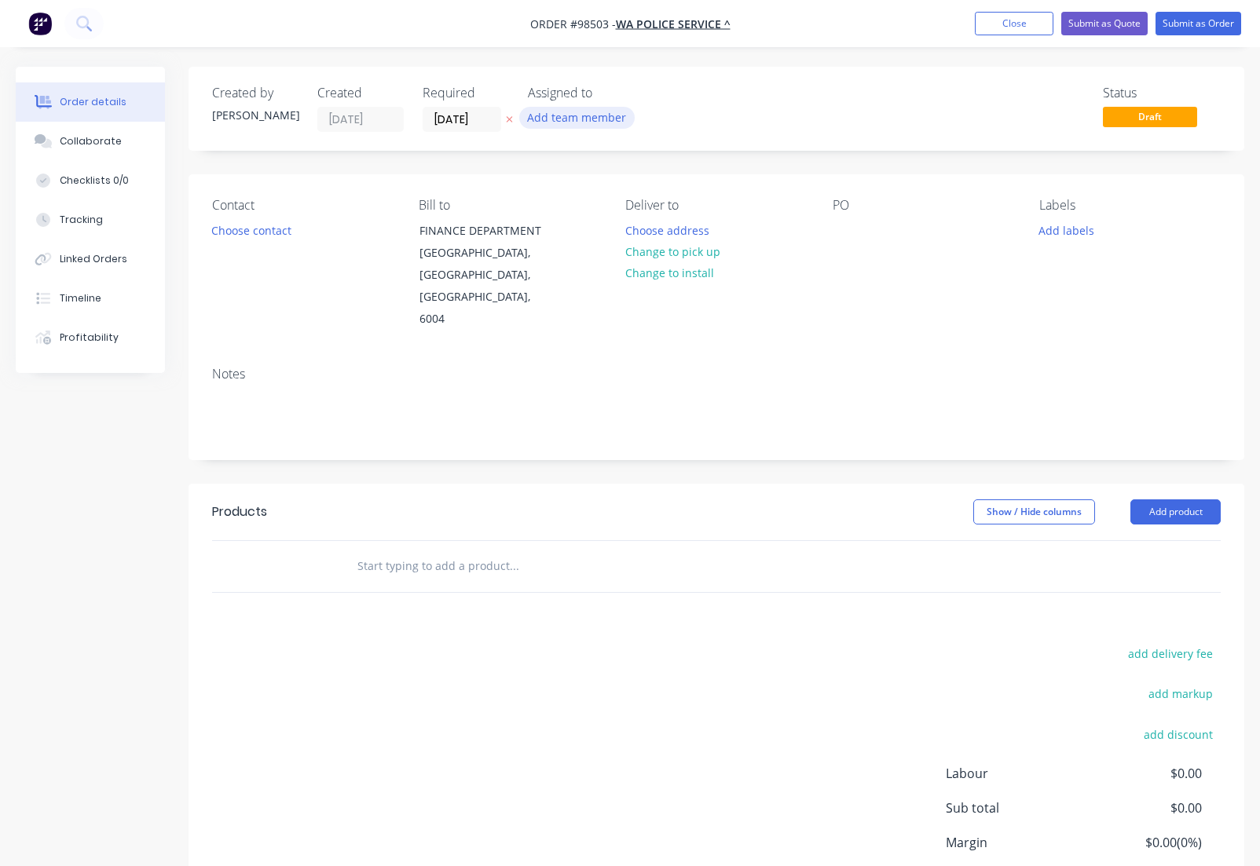
click at [571, 118] on button "Add team member" at bounding box center [576, 117] width 115 height 21
type input "TASH"
click at [611, 206] on div "[PERSON_NAME]" at bounding box center [654, 205] width 157 height 16
click at [836, 222] on div at bounding box center [844, 230] width 25 height 23
click at [1066, 234] on button "Add labels" at bounding box center [1066, 229] width 72 height 21
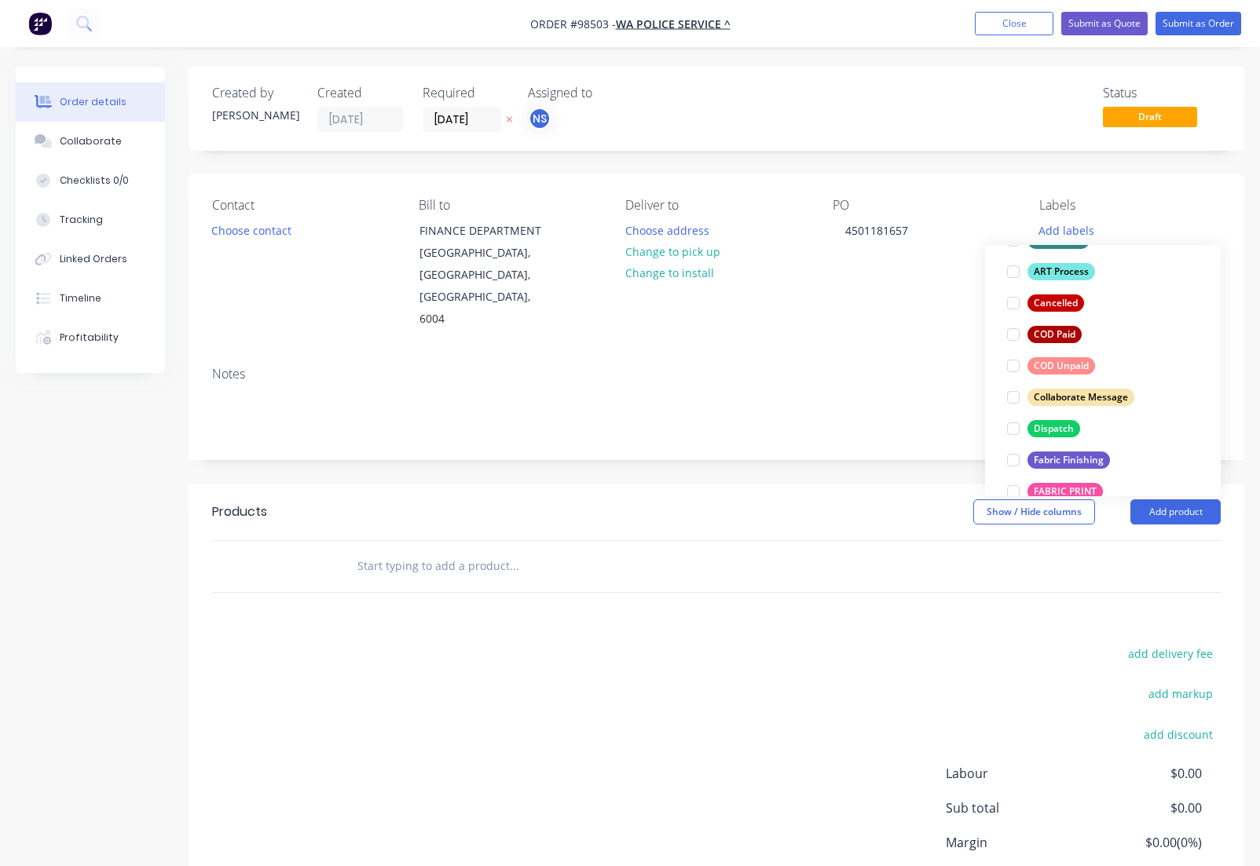
scroll to position [152, 0]
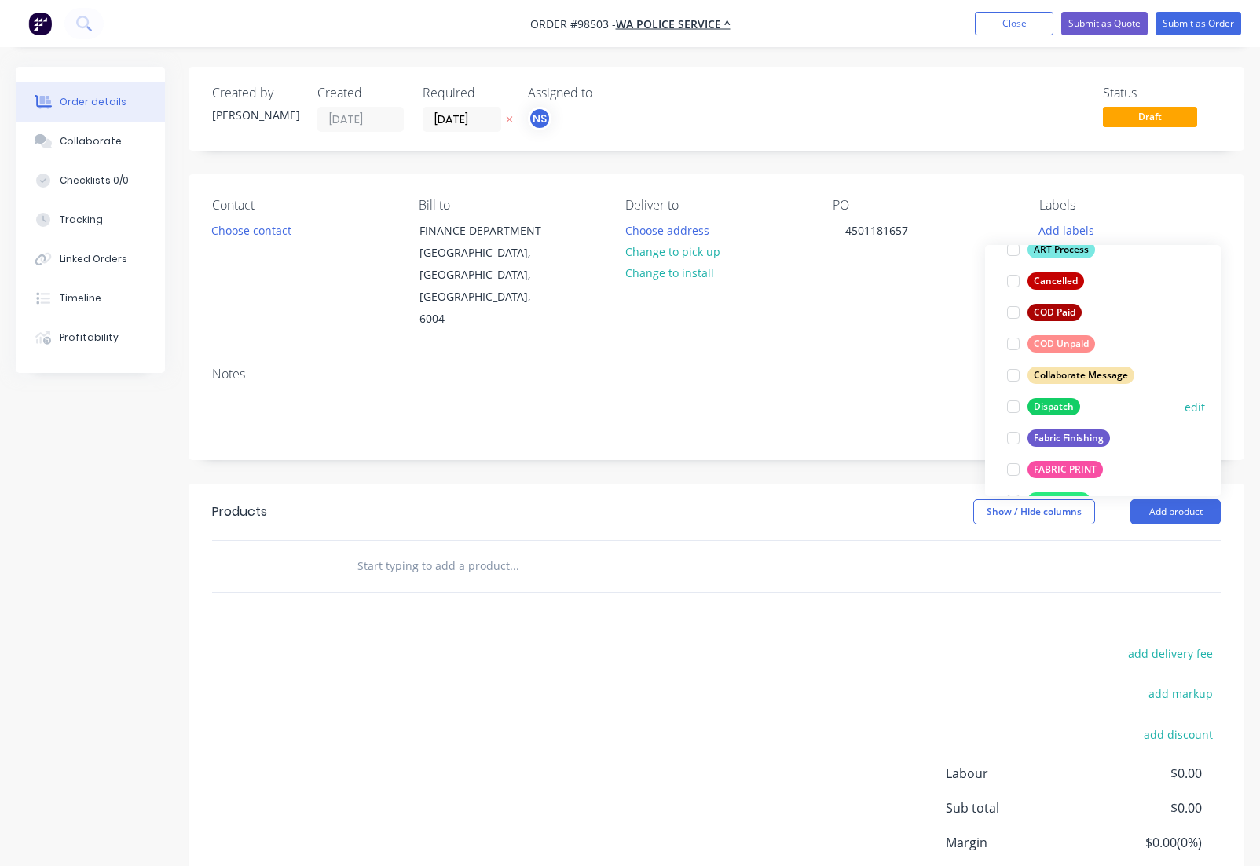
click at [1060, 404] on div "Dispatch" at bounding box center [1053, 406] width 53 height 17
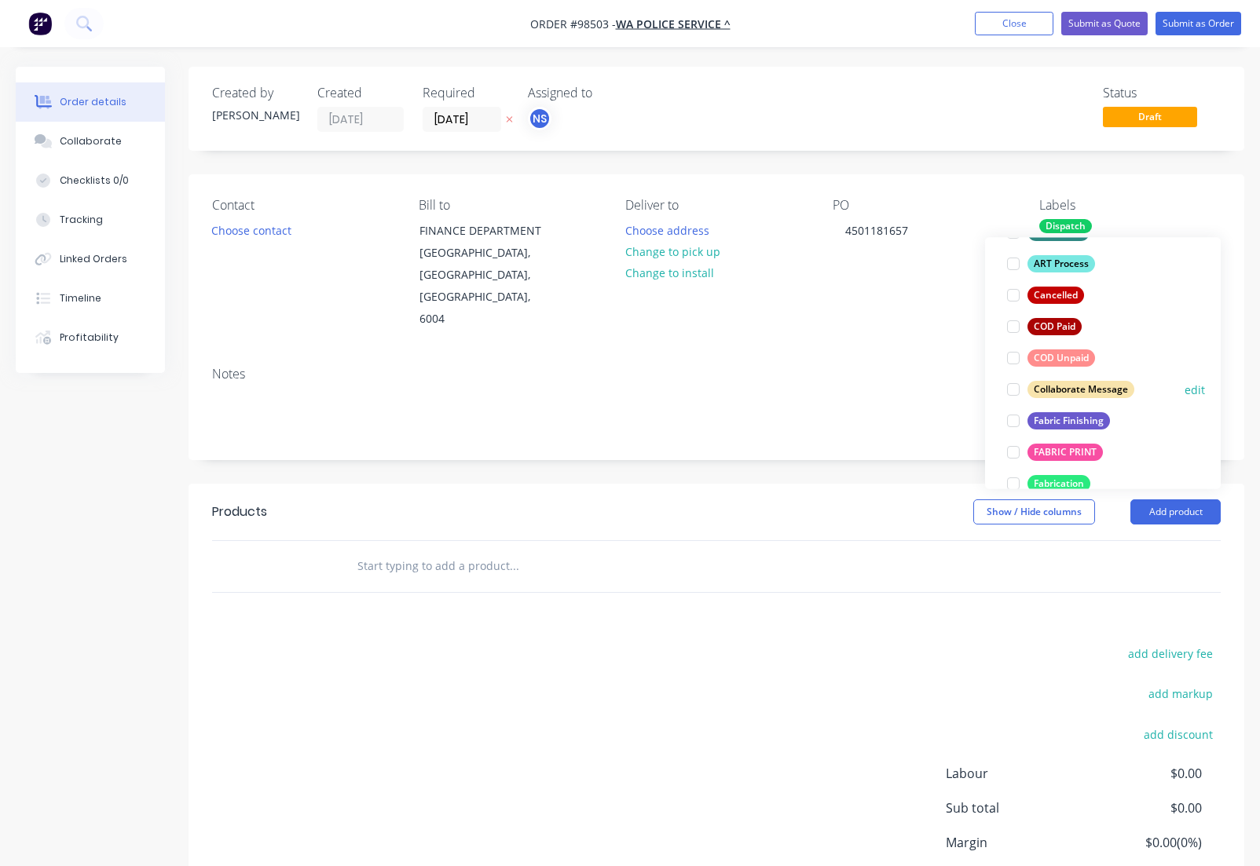
scroll to position [166, 0]
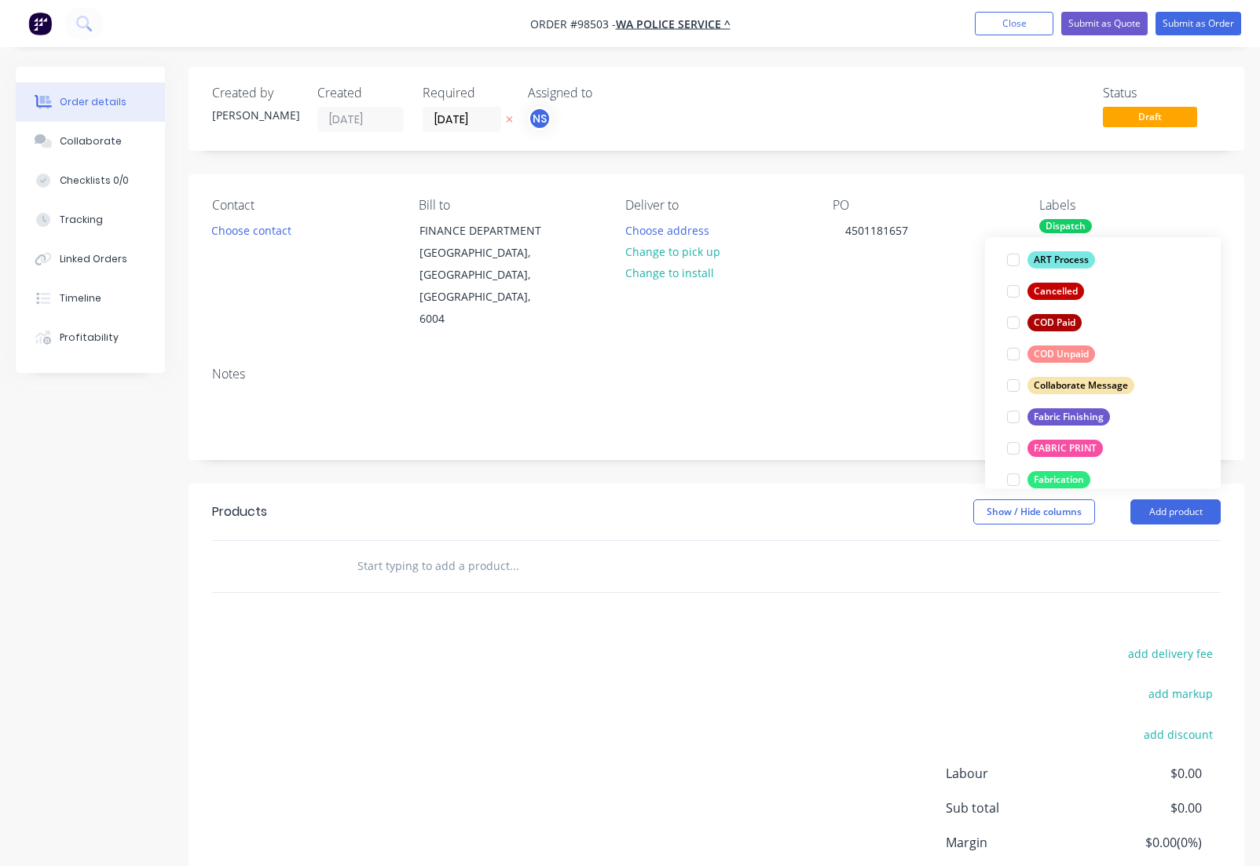
click at [1070, 416] on div "Fabric Finishing" at bounding box center [1068, 416] width 82 height 17
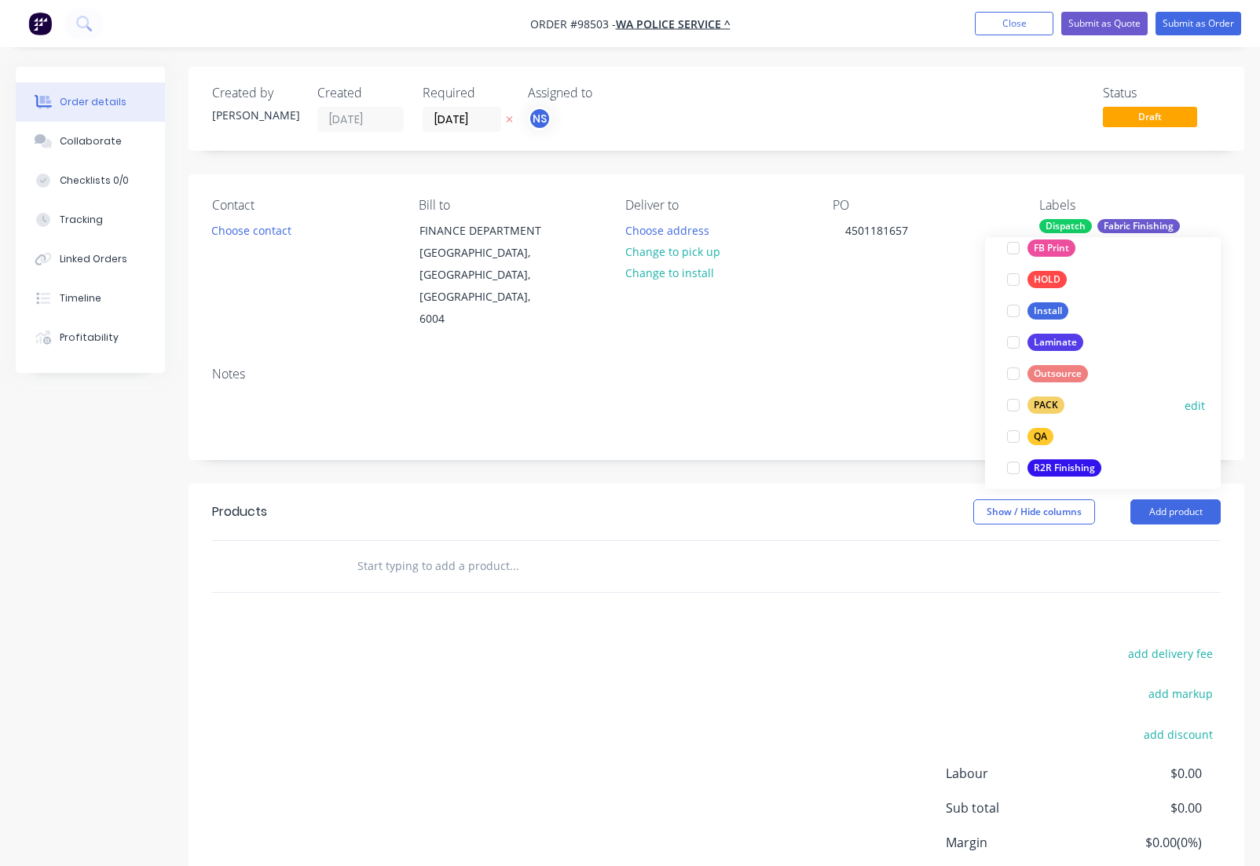
click at [1044, 404] on div "PACK" at bounding box center [1045, 405] width 37 height 17
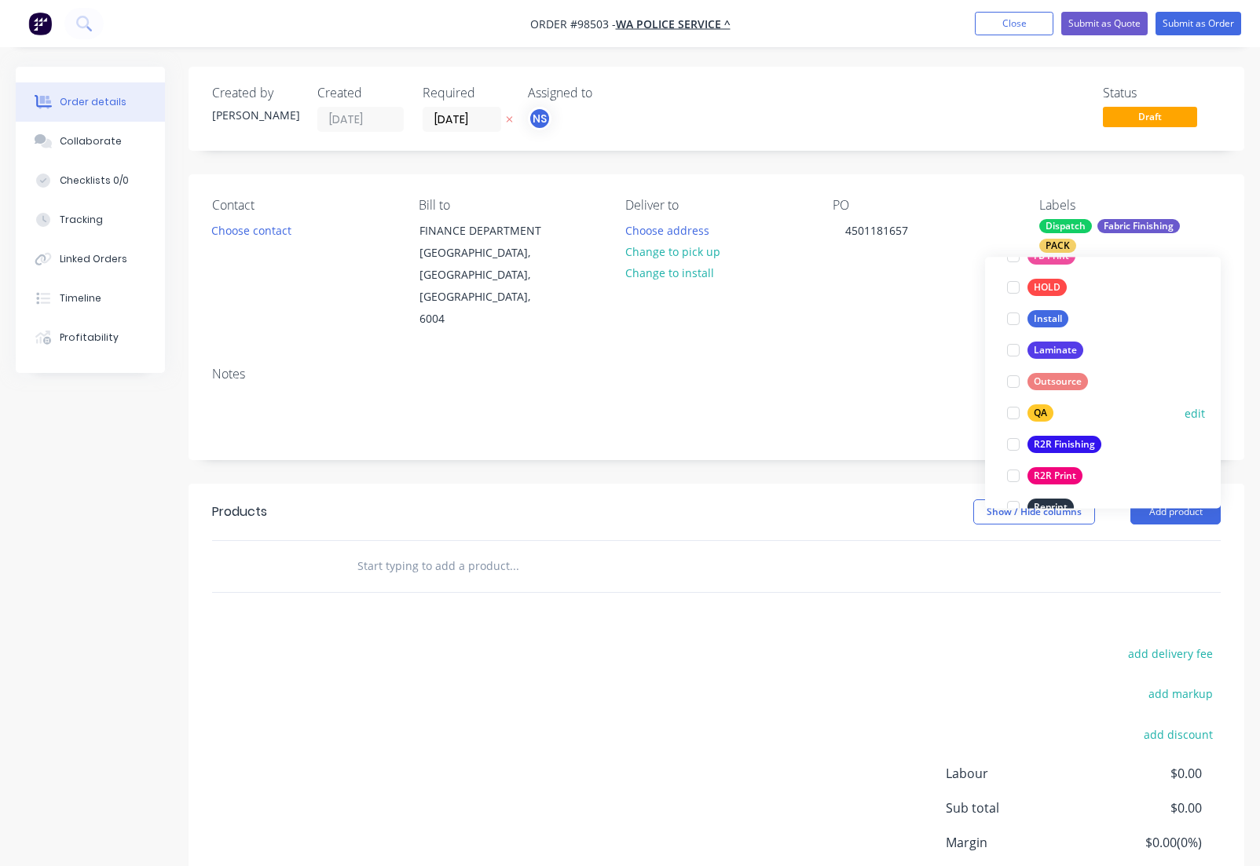
click at [1045, 417] on div "QA" at bounding box center [1040, 413] width 26 height 17
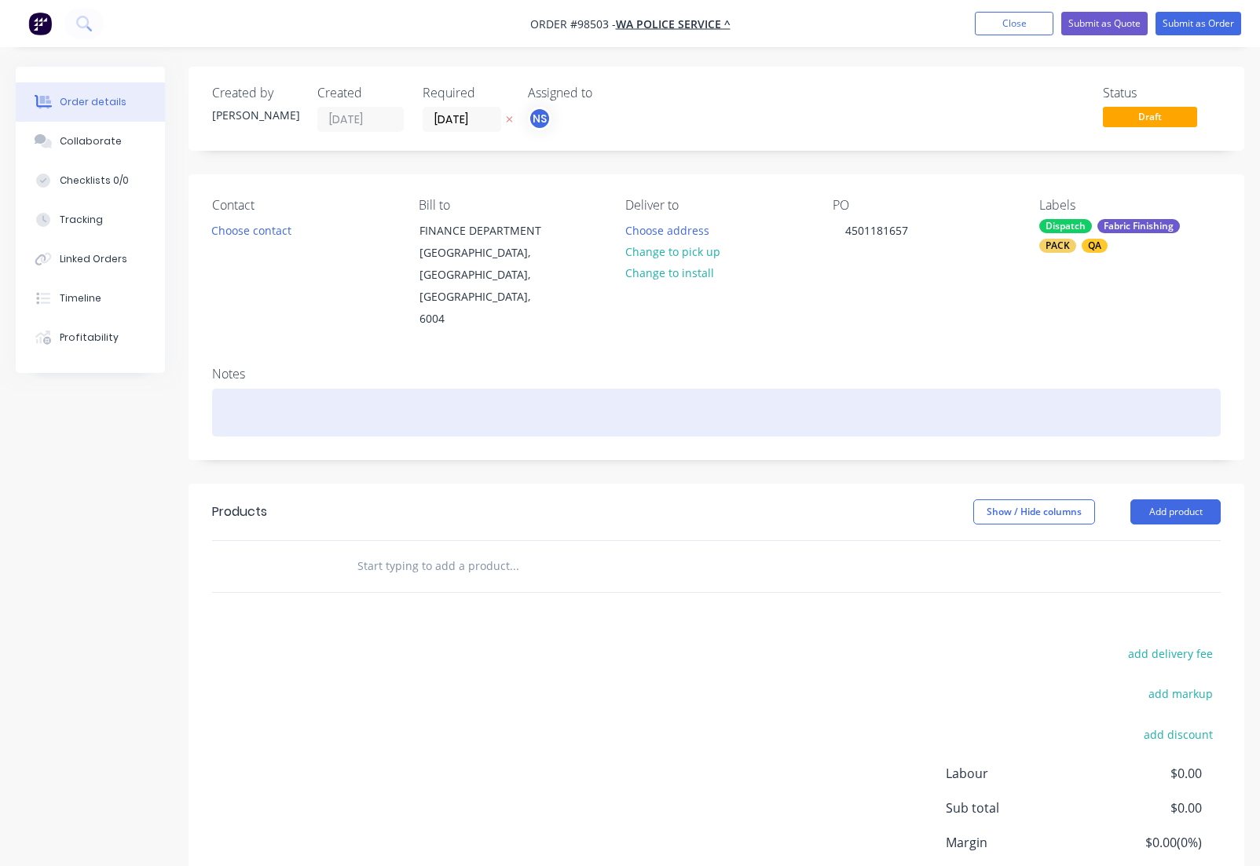
click at [265, 389] on div at bounding box center [716, 413] width 1008 height 48
click at [269, 389] on div "TS - ACTT - RETAIL" at bounding box center [716, 413] width 1008 height 48
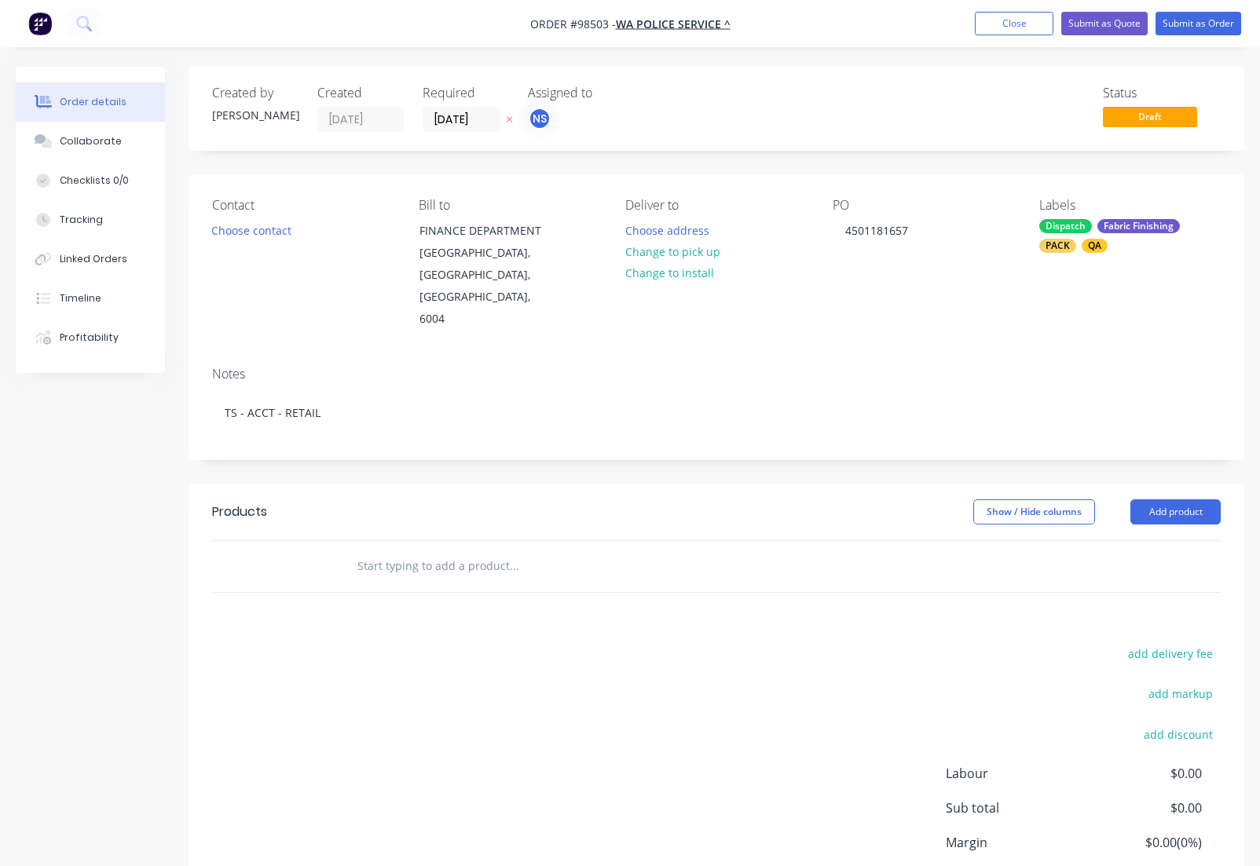
click at [425, 550] on input "text" at bounding box center [514, 565] width 314 height 31
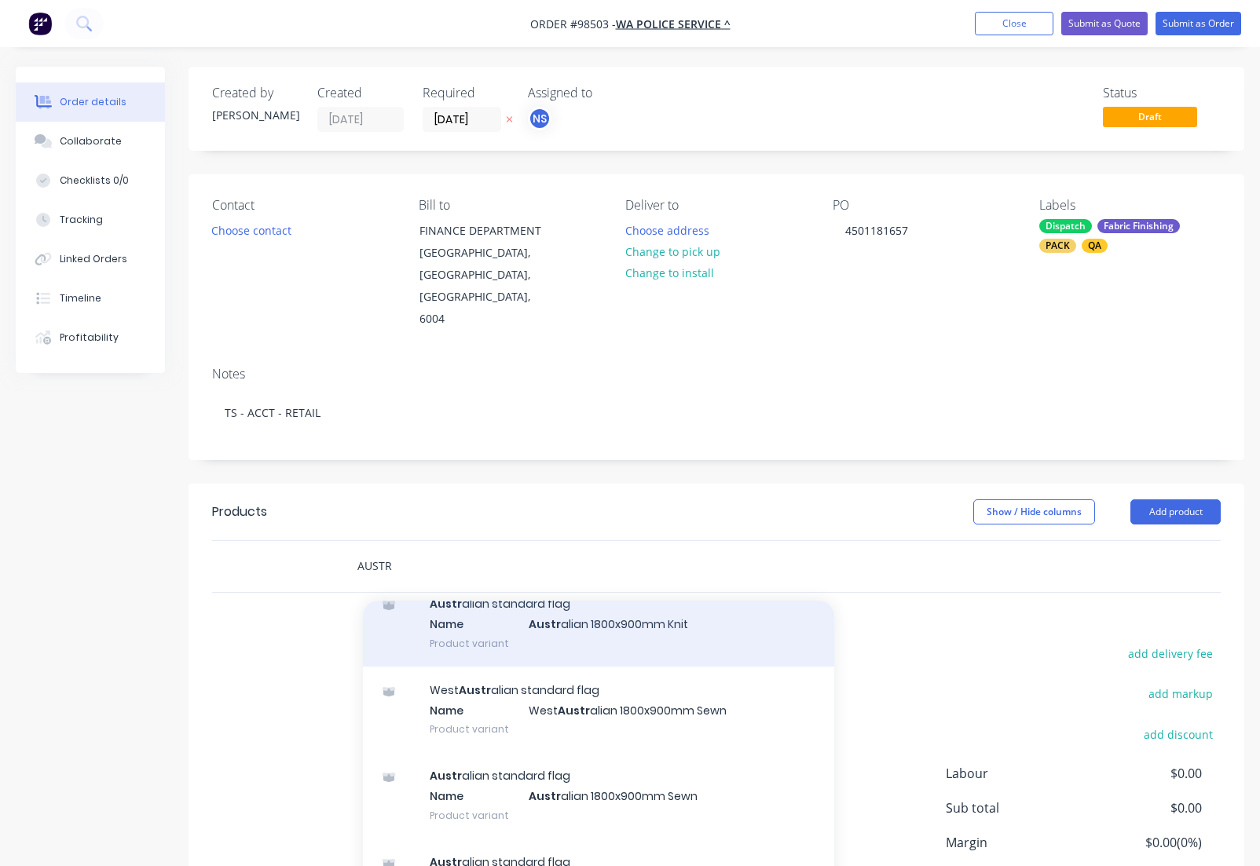
scroll to position [648, 0]
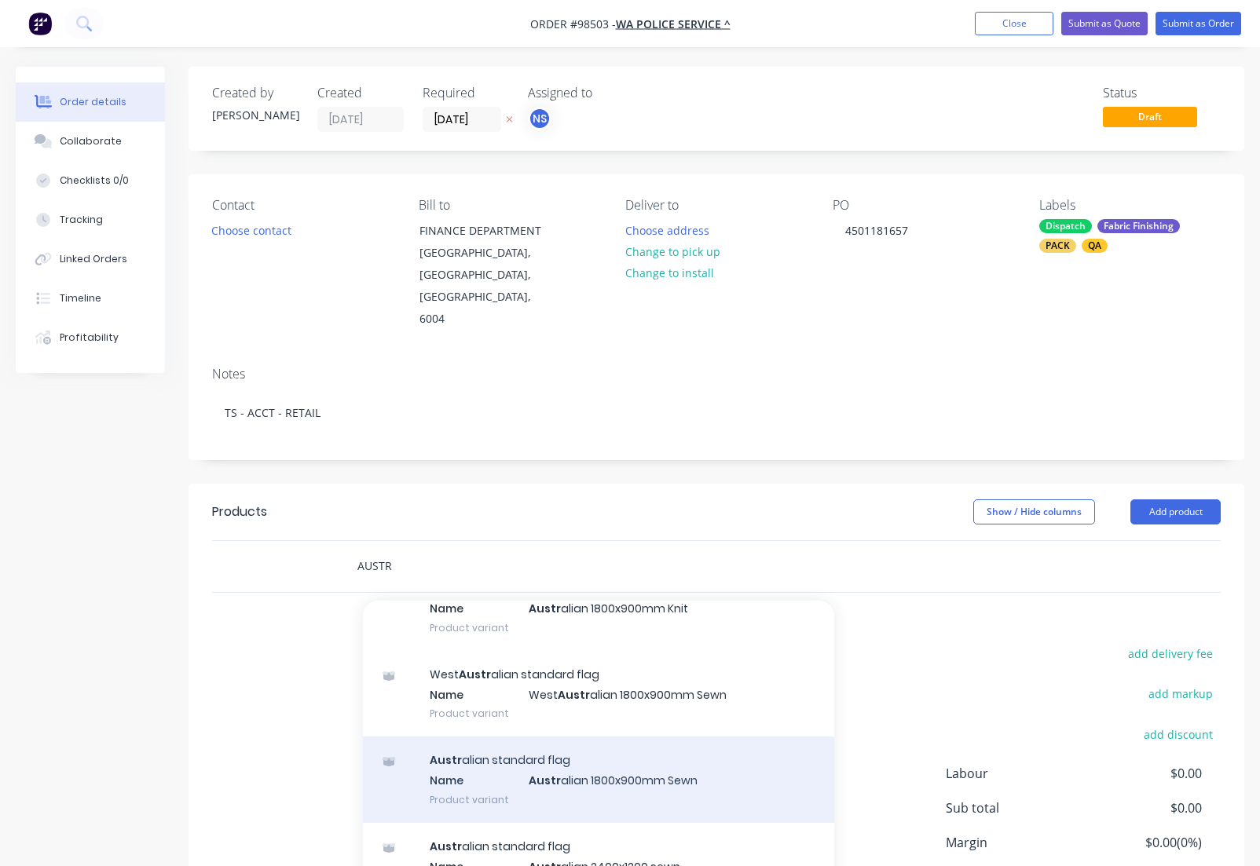
type input "AUSTR"
click at [563, 737] on div "Austr alian standard flag Name Austr alian 1800x900mm Sewn Product variant" at bounding box center [598, 780] width 471 height 86
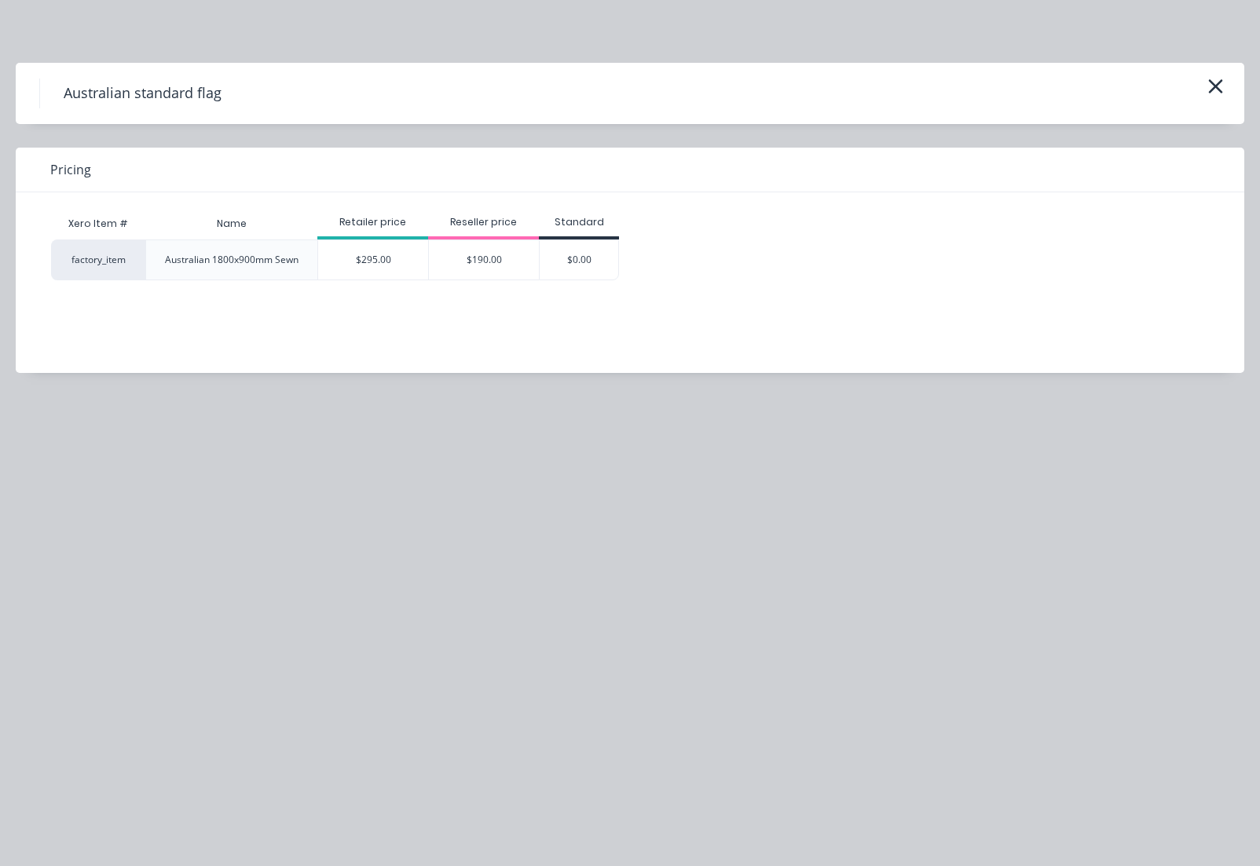
click at [361, 258] on div "$295.00" at bounding box center [373, 259] width 110 height 39
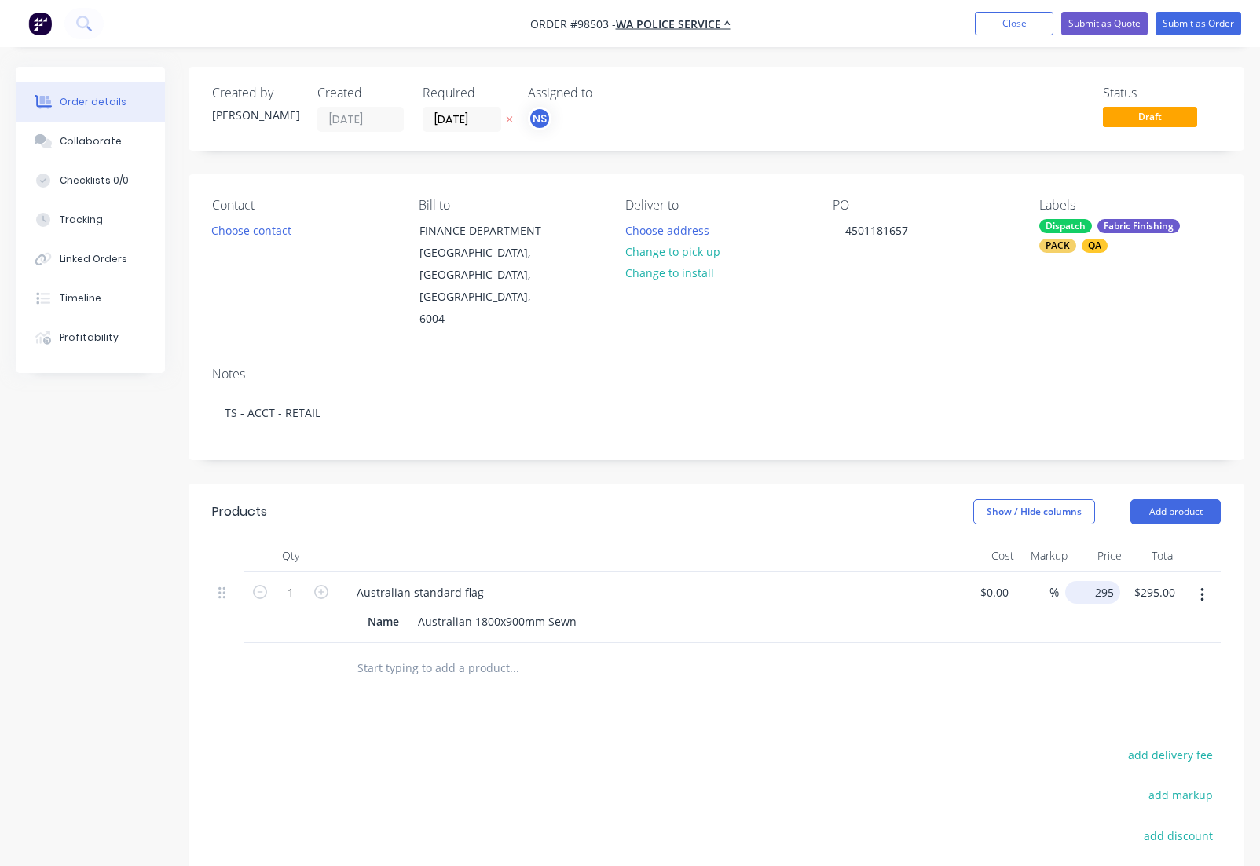
click at [1105, 581] on input "295" at bounding box center [1095, 592] width 49 height 23
type input "$215.02"
click at [486, 653] on input "text" at bounding box center [514, 668] width 314 height 31
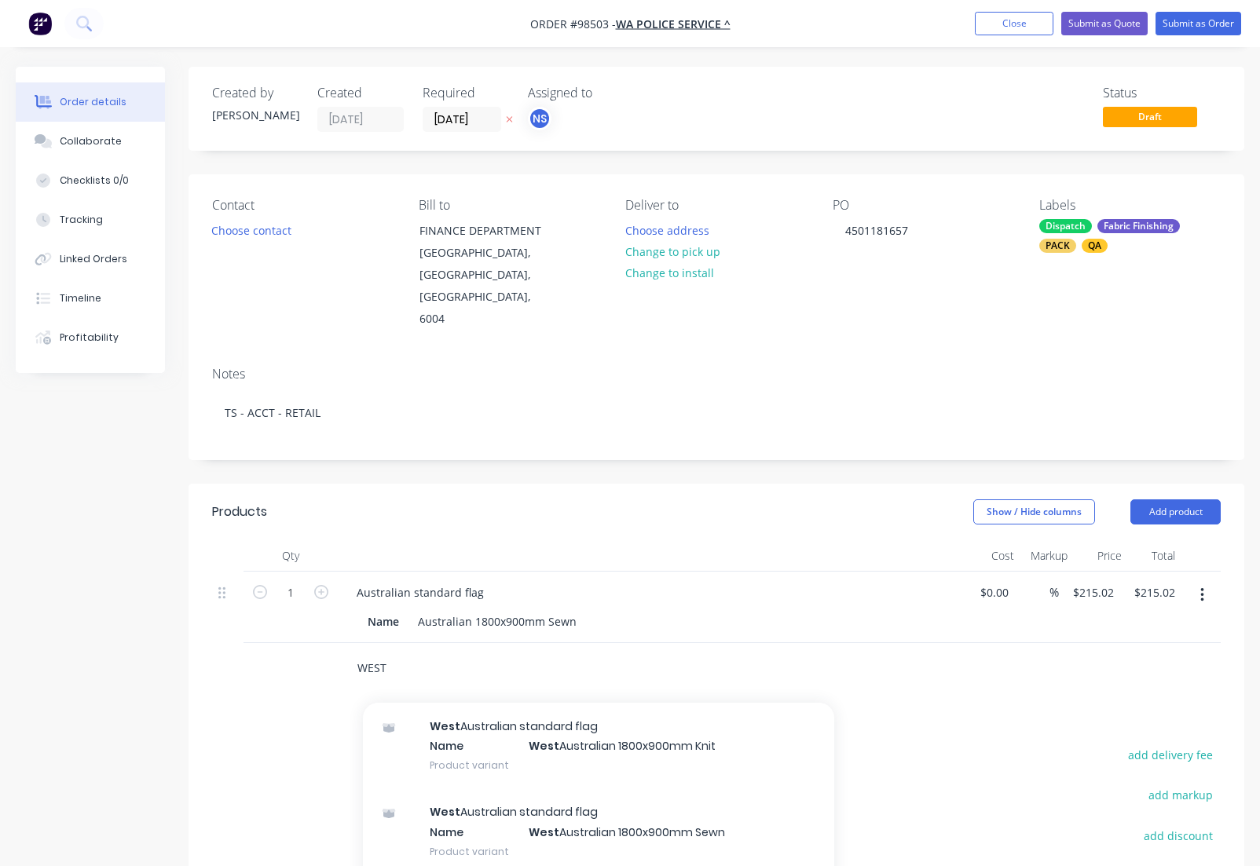
scroll to position [320, 0]
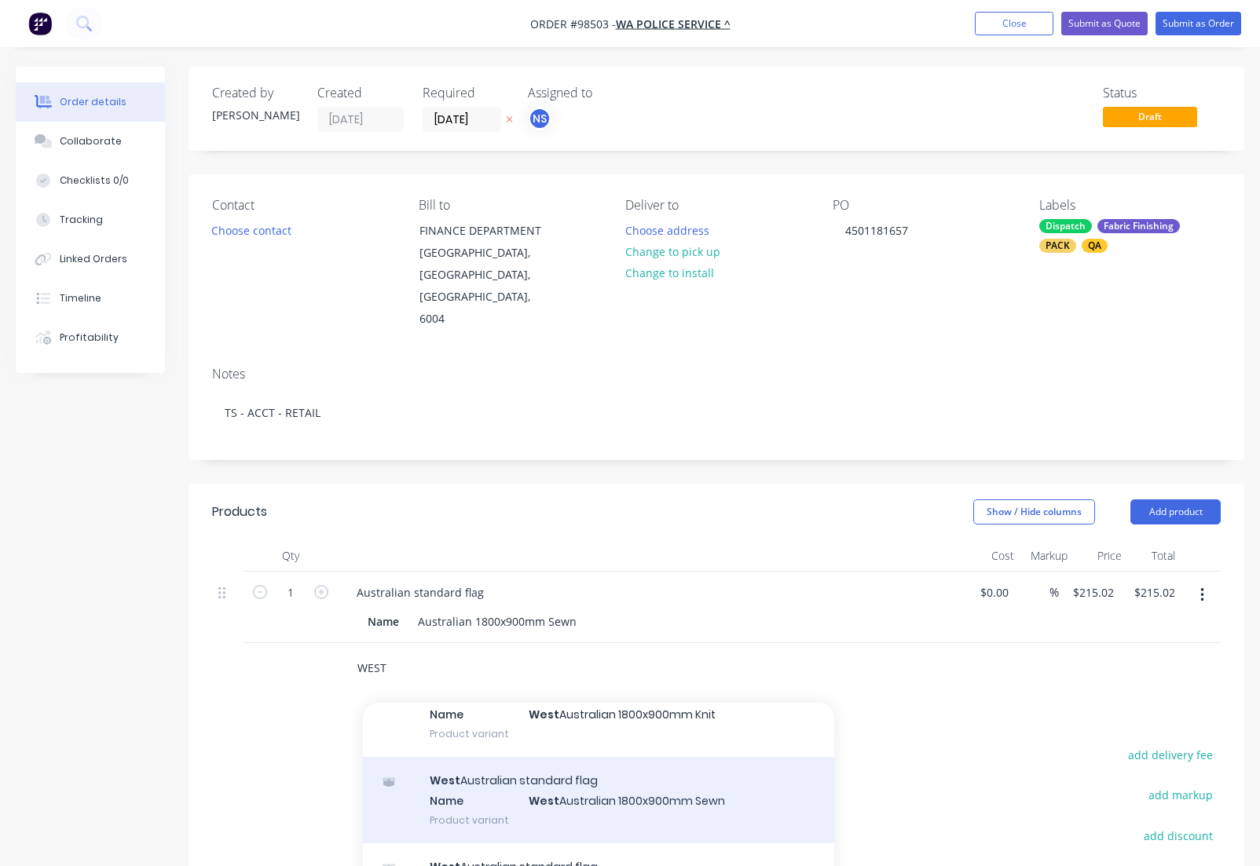
type input "WEST"
click at [576, 757] on div "West Australian standard flag Name West Australian 1800x900mm Sewn Product vari…" at bounding box center [598, 800] width 471 height 86
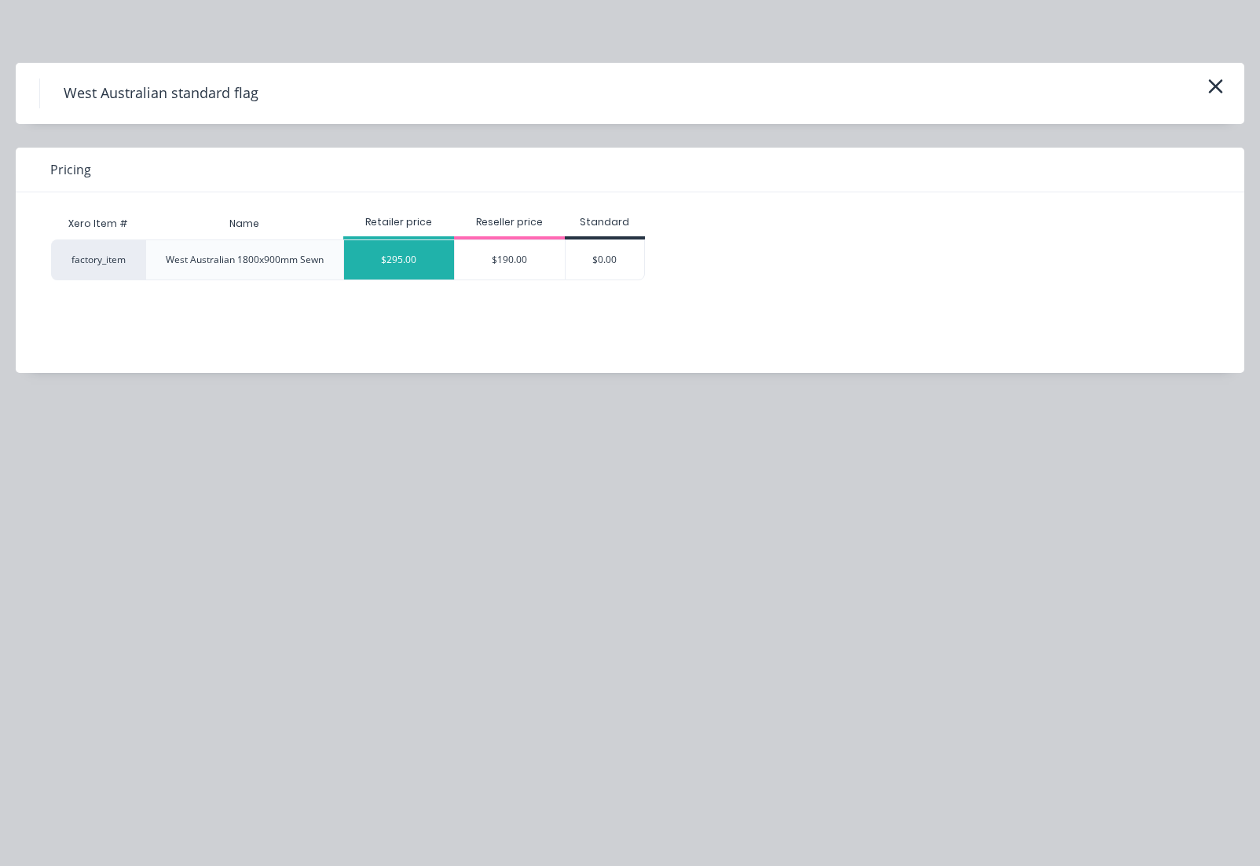
click at [393, 257] on div "$295.00" at bounding box center [399, 259] width 110 height 39
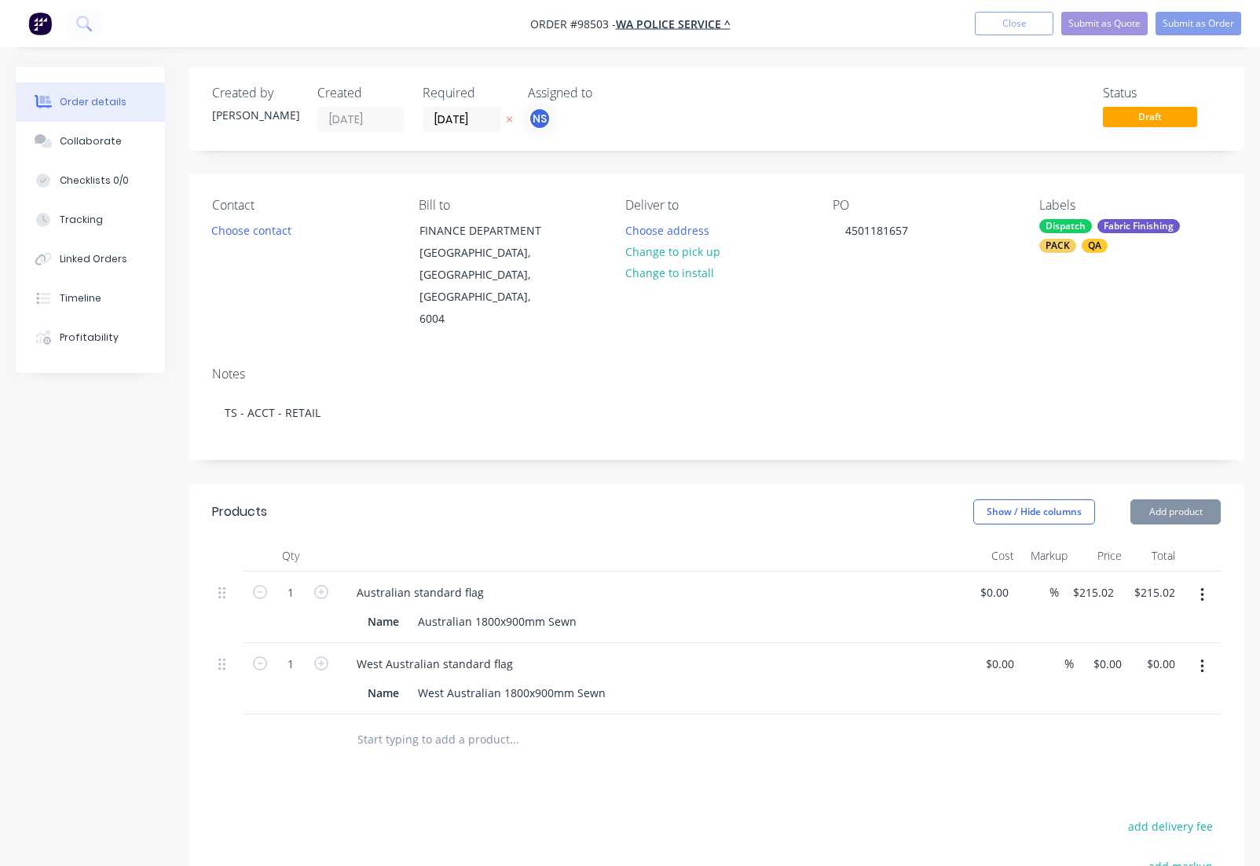
type input "$295.00"
drag, startPoint x: 1094, startPoint y: 624, endPoint x: 1106, endPoint y: 632, distance: 14.6
click at [1094, 653] on input "295" at bounding box center [1106, 664] width 27 height 23
type input "$215.02"
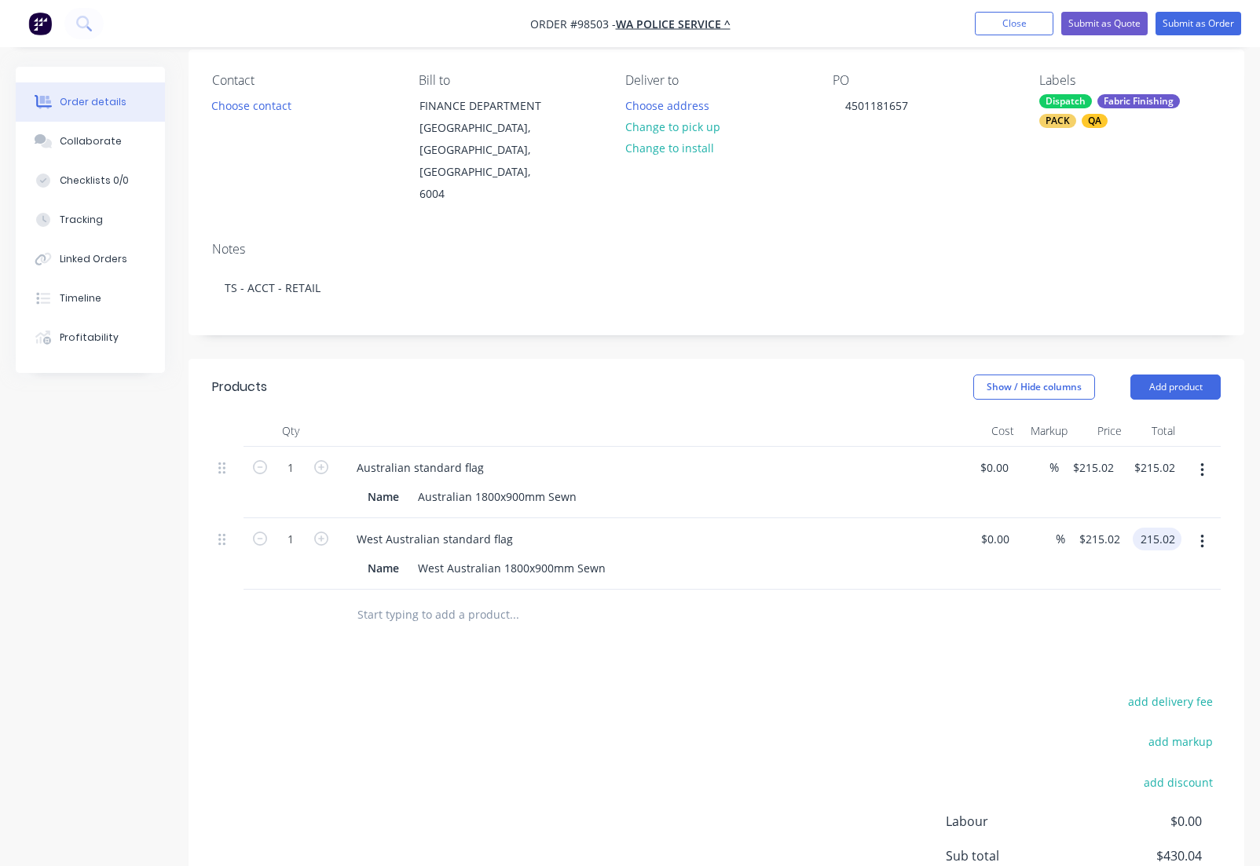
scroll to position [120, 0]
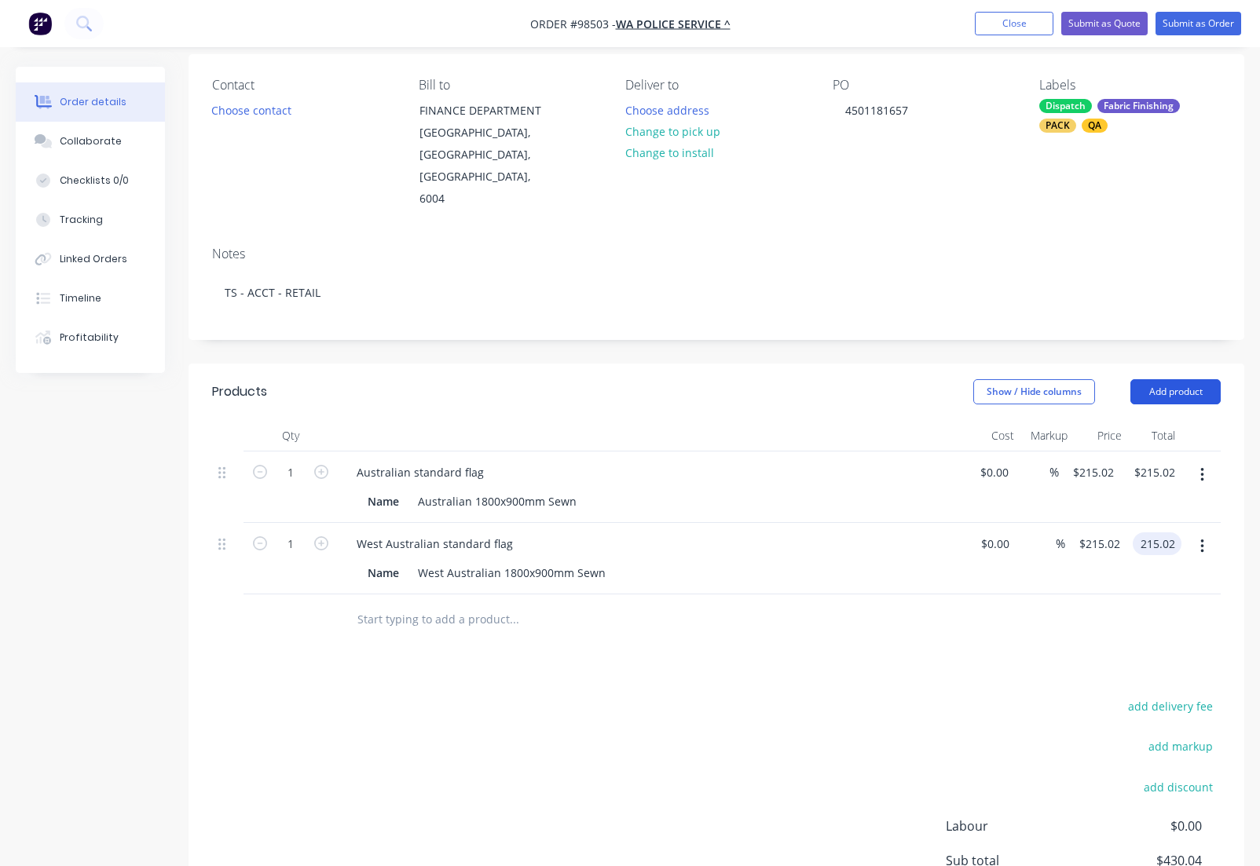
type input "$215.02"
click at [1172, 379] on button "Add product" at bounding box center [1175, 391] width 90 height 25
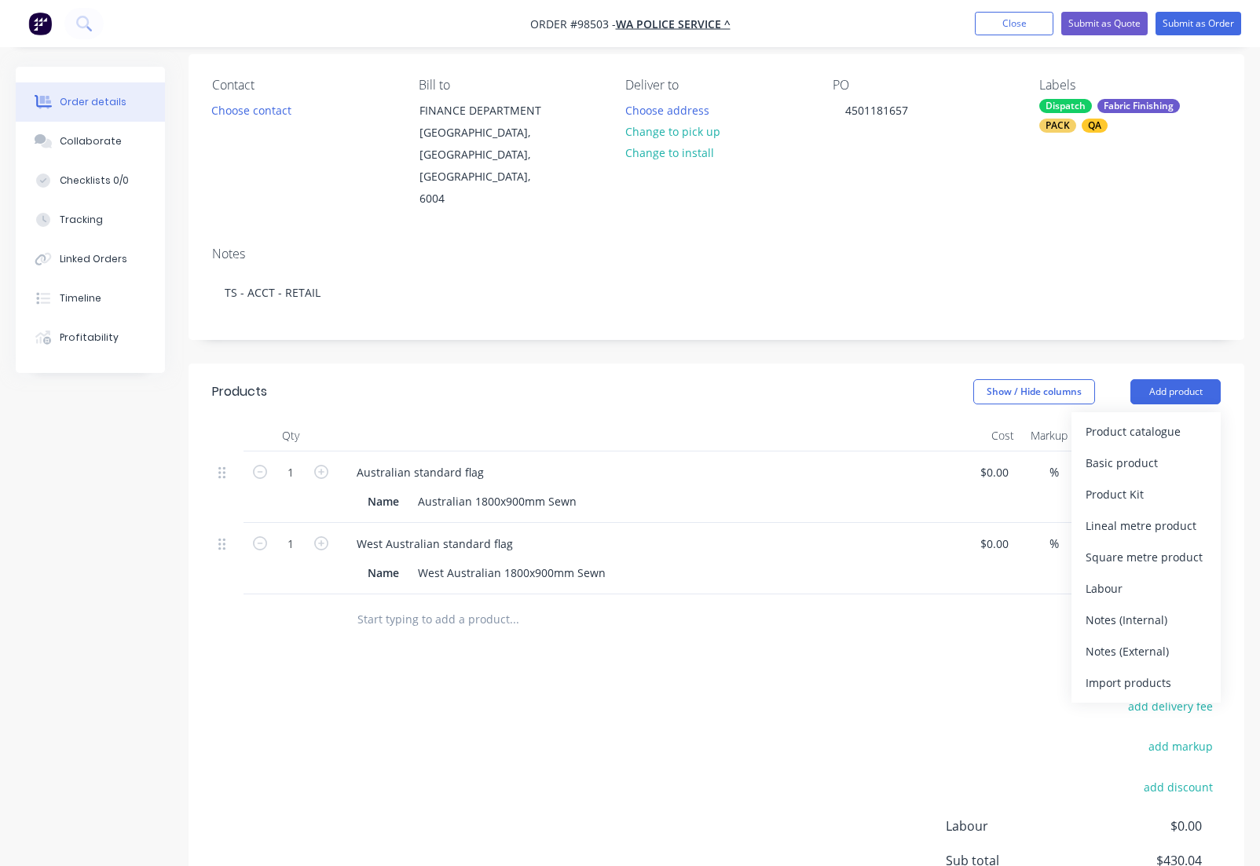
click at [1099, 640] on div "Notes (External)" at bounding box center [1145, 651] width 121 height 23
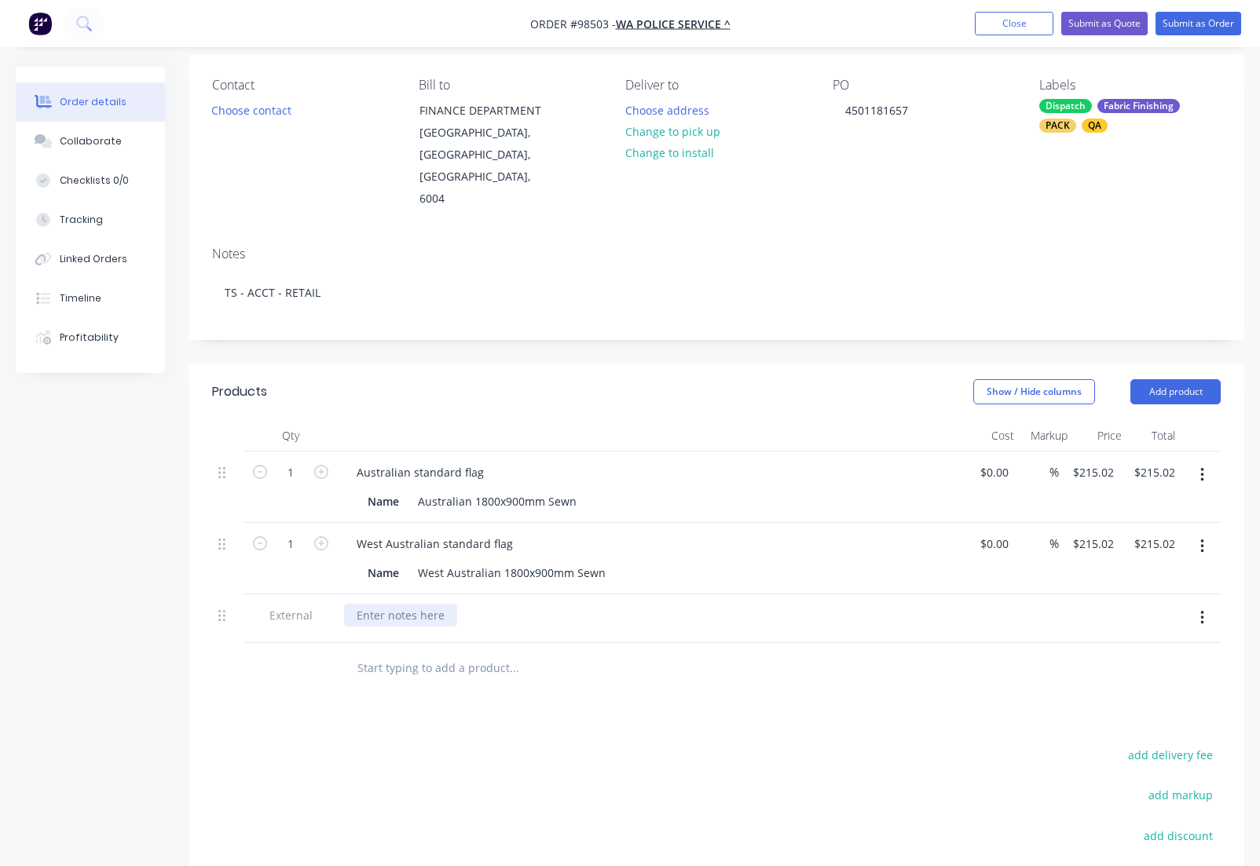
click at [422, 604] on div at bounding box center [400, 615] width 113 height 23
paste div
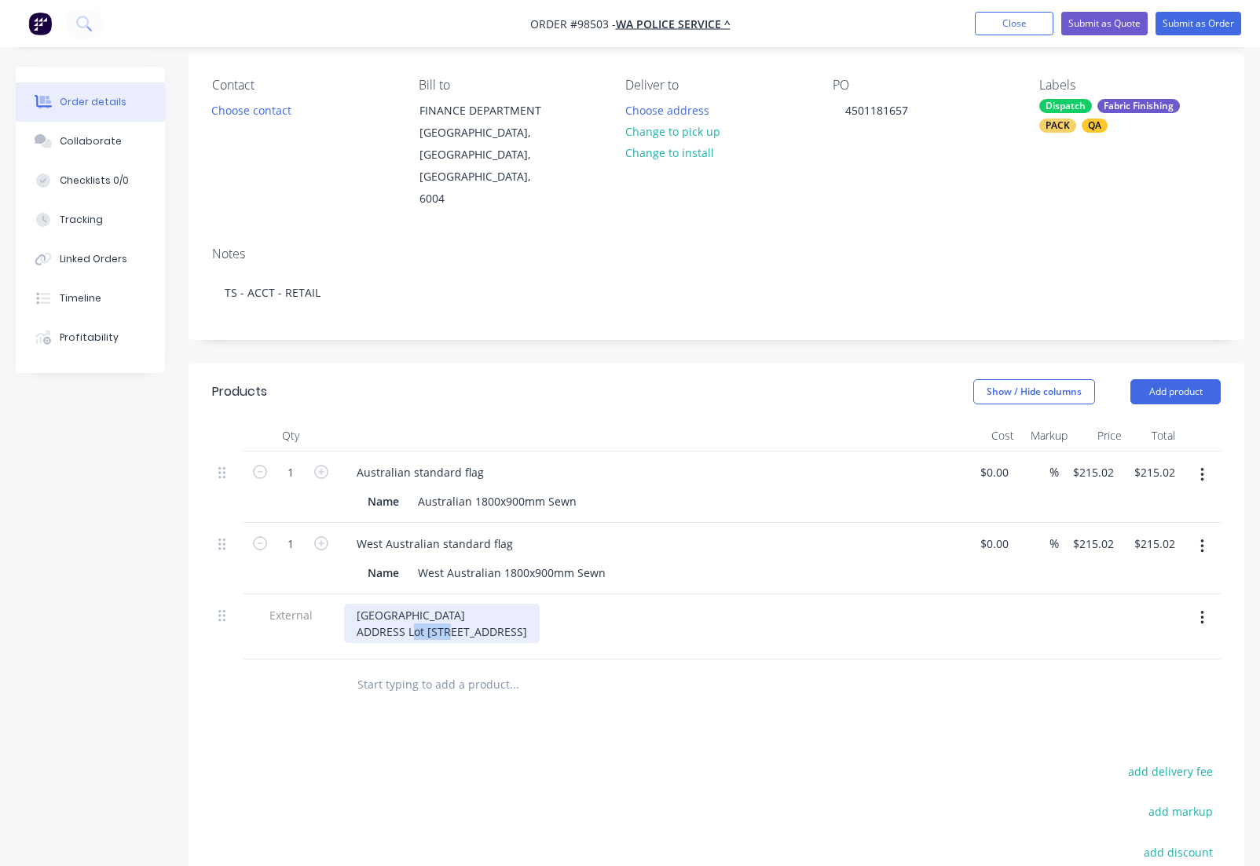
drag, startPoint x: 406, startPoint y: 586, endPoint x: 339, endPoint y: 583, distance: 66.8
click at [344, 604] on div "[GEOGRAPHIC_DATA] ADDRESS Lot [STREET_ADDRESS]" at bounding box center [442, 623] width 196 height 39
click at [491, 605] on div "[GEOGRAPHIC_DATA] Lot [STREET_ADDRESS]" at bounding box center [417, 623] width 147 height 39
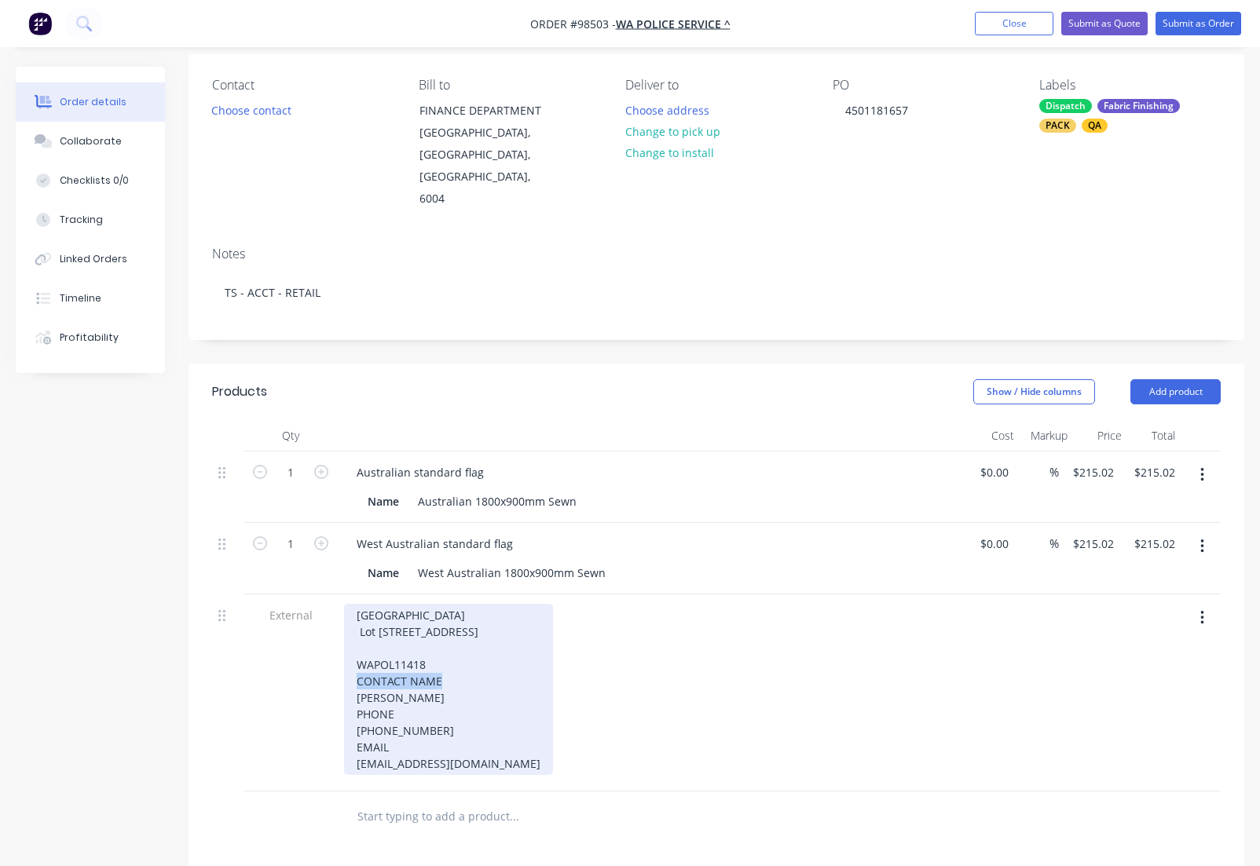
drag, startPoint x: 390, startPoint y: 651, endPoint x: 352, endPoint y: 654, distance: 38.6
click at [352, 654] on div "[GEOGRAPHIC_DATA] Lot [STREET_ADDRESS] CONTACT NAME [PERSON_NAME] PHONE [PHONE_…" at bounding box center [448, 689] width 209 height 171
drag, startPoint x: 349, startPoint y: 668, endPoint x: 329, endPoint y: 668, distance: 19.6
click at [344, 668] on div "[GEOGRAPHIC_DATA] Lot [STREET_ADDRESS] WAPOL11418 Chanel Abrahamse PHONE [PHONE…" at bounding box center [448, 681] width 209 height 155
drag, startPoint x: 402, startPoint y: 689, endPoint x: 347, endPoint y: 686, distance: 55.1
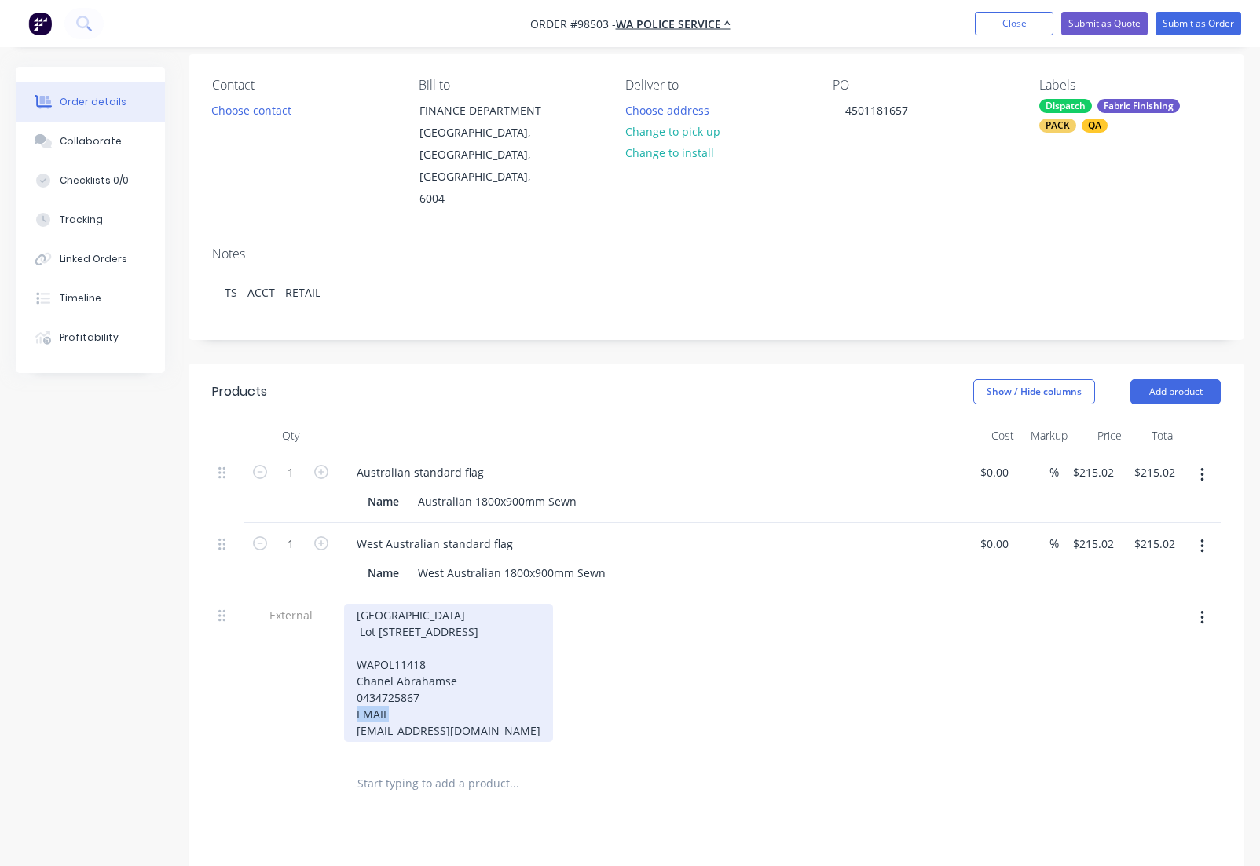
click at [347, 686] on div "[GEOGRAPHIC_DATA] Lot [STREET_ADDRESS] WAPOL11418 Chanel Abrahamse 0434725867 E…" at bounding box center [448, 673] width 209 height 138
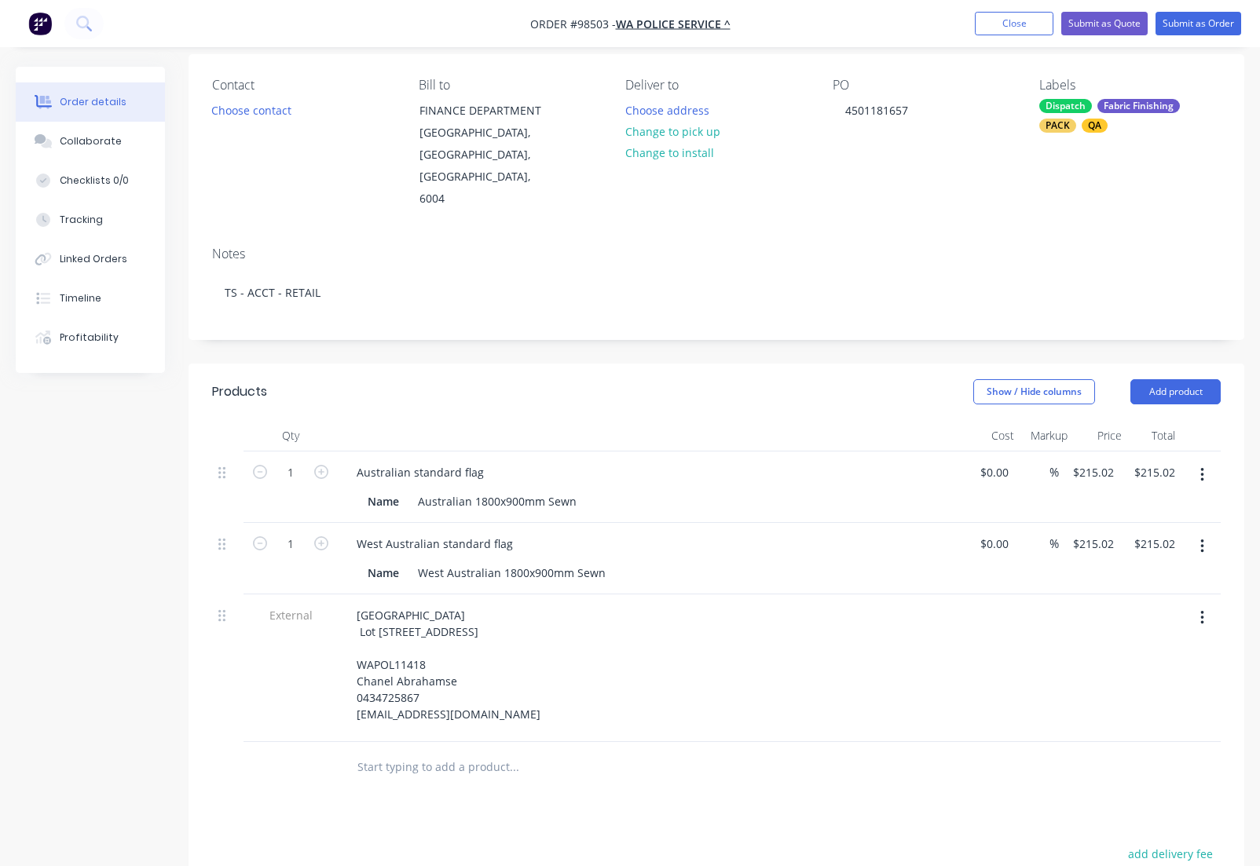
click at [503, 707] on div "[GEOGRAPHIC_DATA] Lot [STREET_ADDRESS] WAPOL11418 Chanel Abrahamse 0434725867 […" at bounding box center [652, 668] width 628 height 148
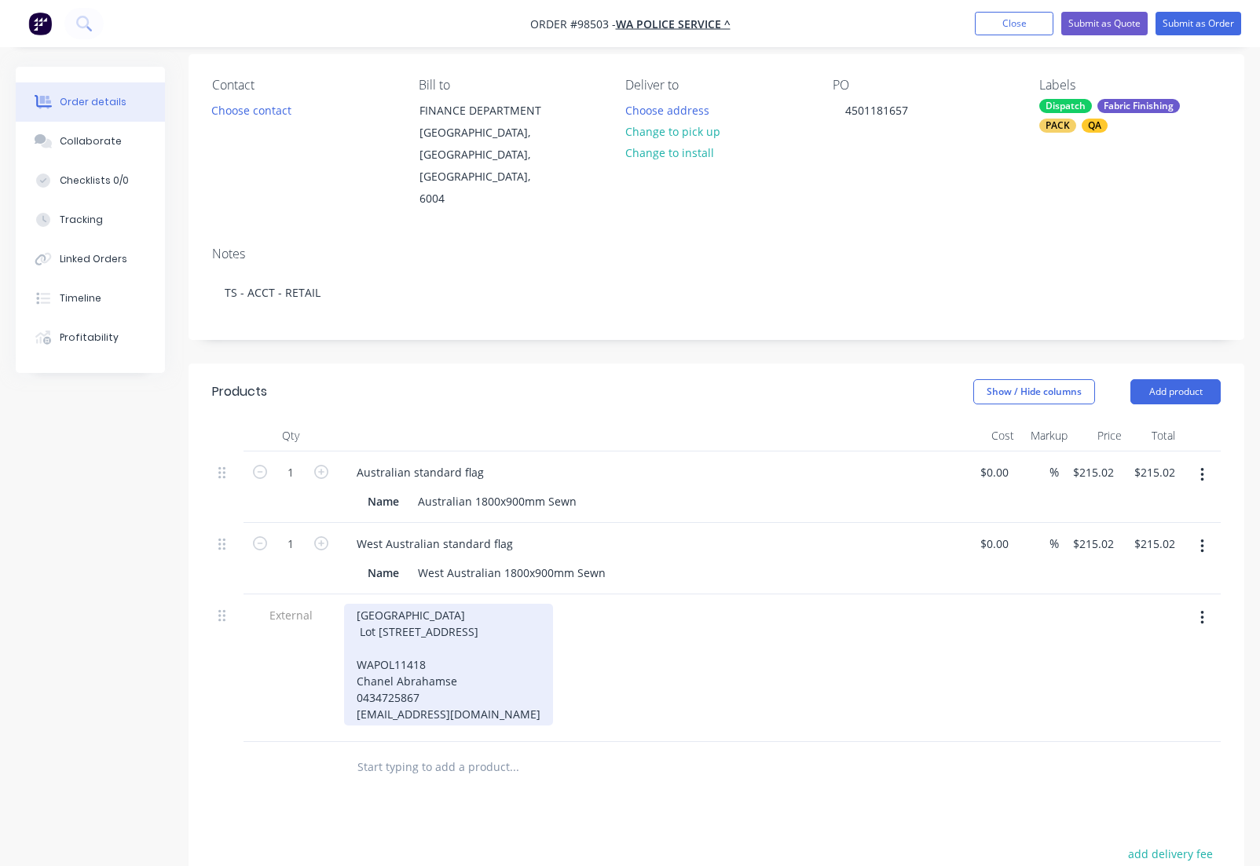
drag, startPoint x: 500, startPoint y: 687, endPoint x: 364, endPoint y: 580, distance: 172.8
click at [351, 604] on div "[GEOGRAPHIC_DATA] Lot [STREET_ADDRESS] WAPOL11418 Chanel Abrahamse 0434725867 […" at bounding box center [448, 665] width 209 height 122
copy div "[GEOGRAPHIC_DATA] Lot [STREET_ADDRESS] WAPOL11418 Chanel Abrahamse 0434725867 […"
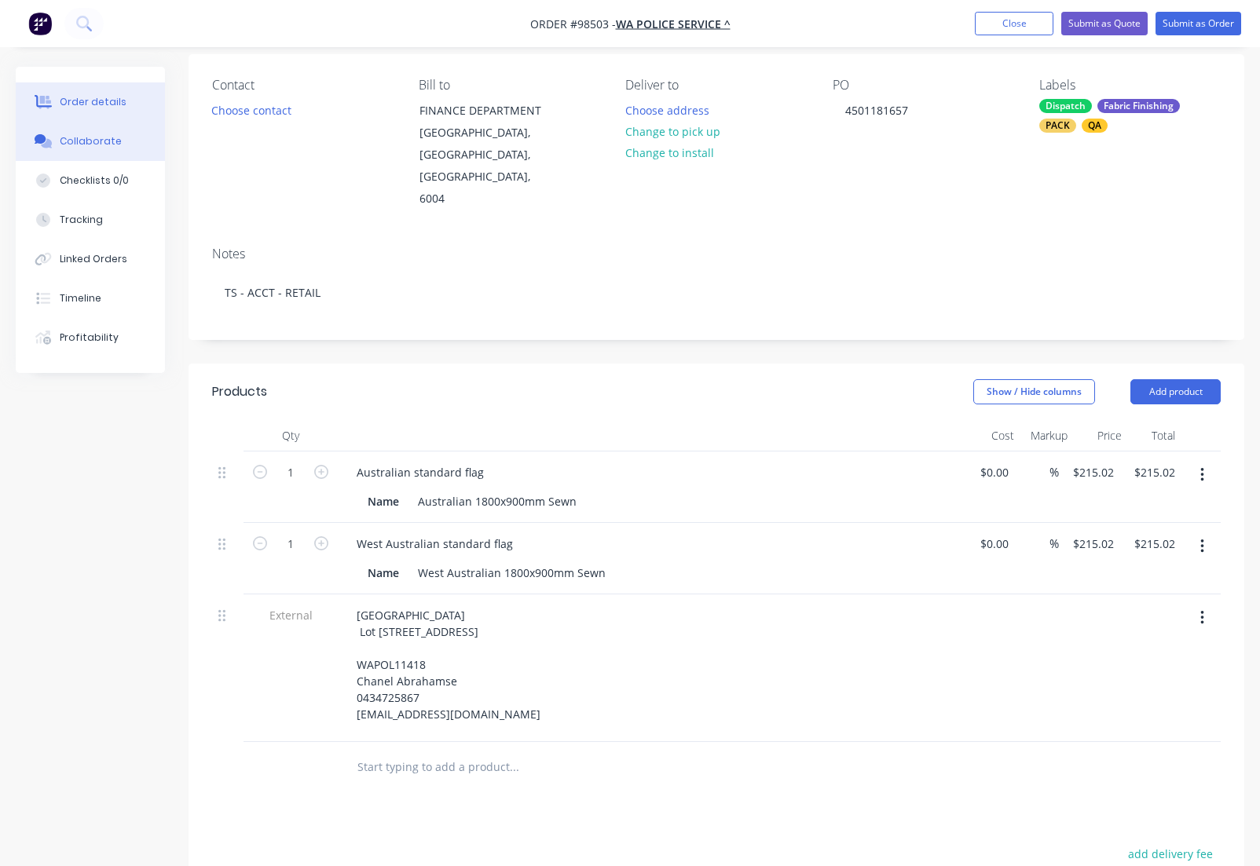
click at [97, 141] on div "Collaborate" at bounding box center [91, 141] width 62 height 14
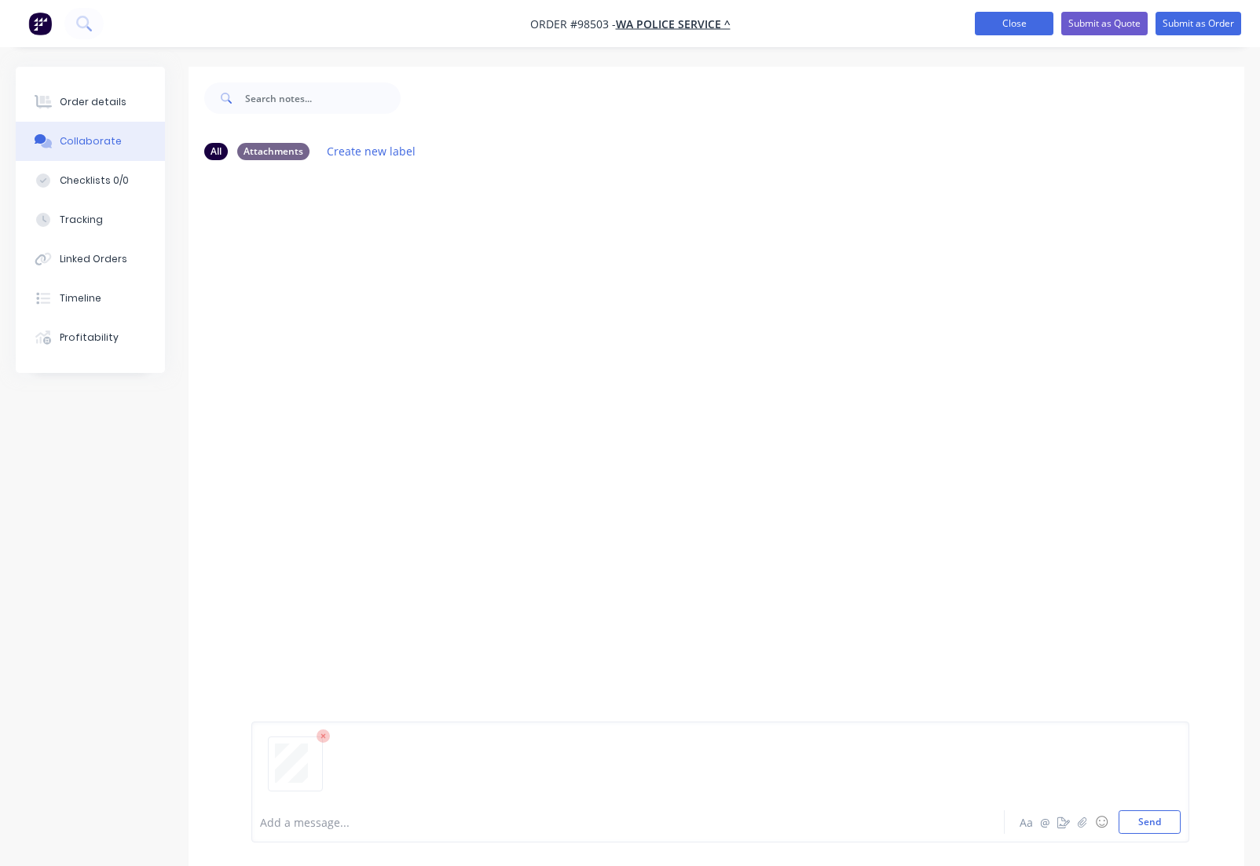
click at [995, 20] on button "Close" at bounding box center [1014, 24] width 79 height 24
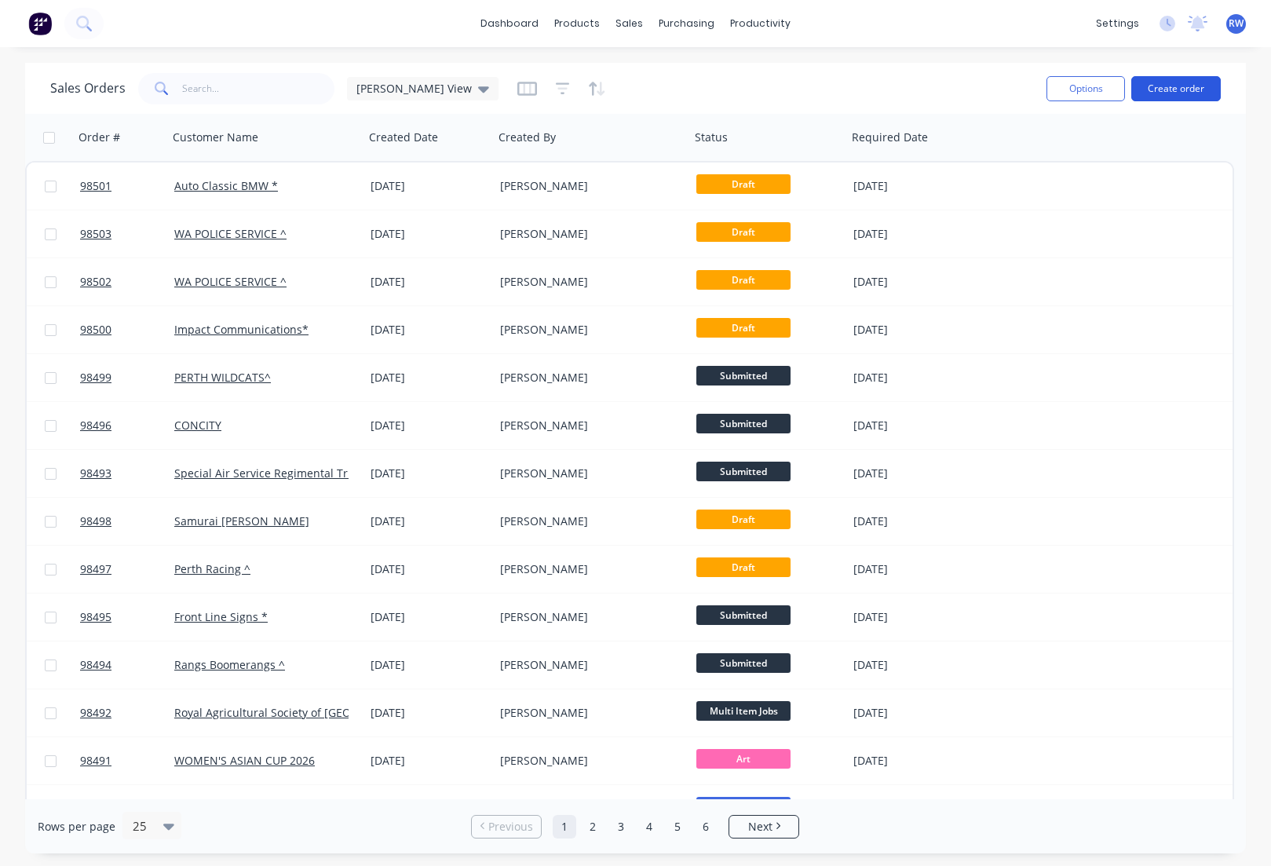
click at [1181, 88] on button "Create order" at bounding box center [1177, 88] width 90 height 25
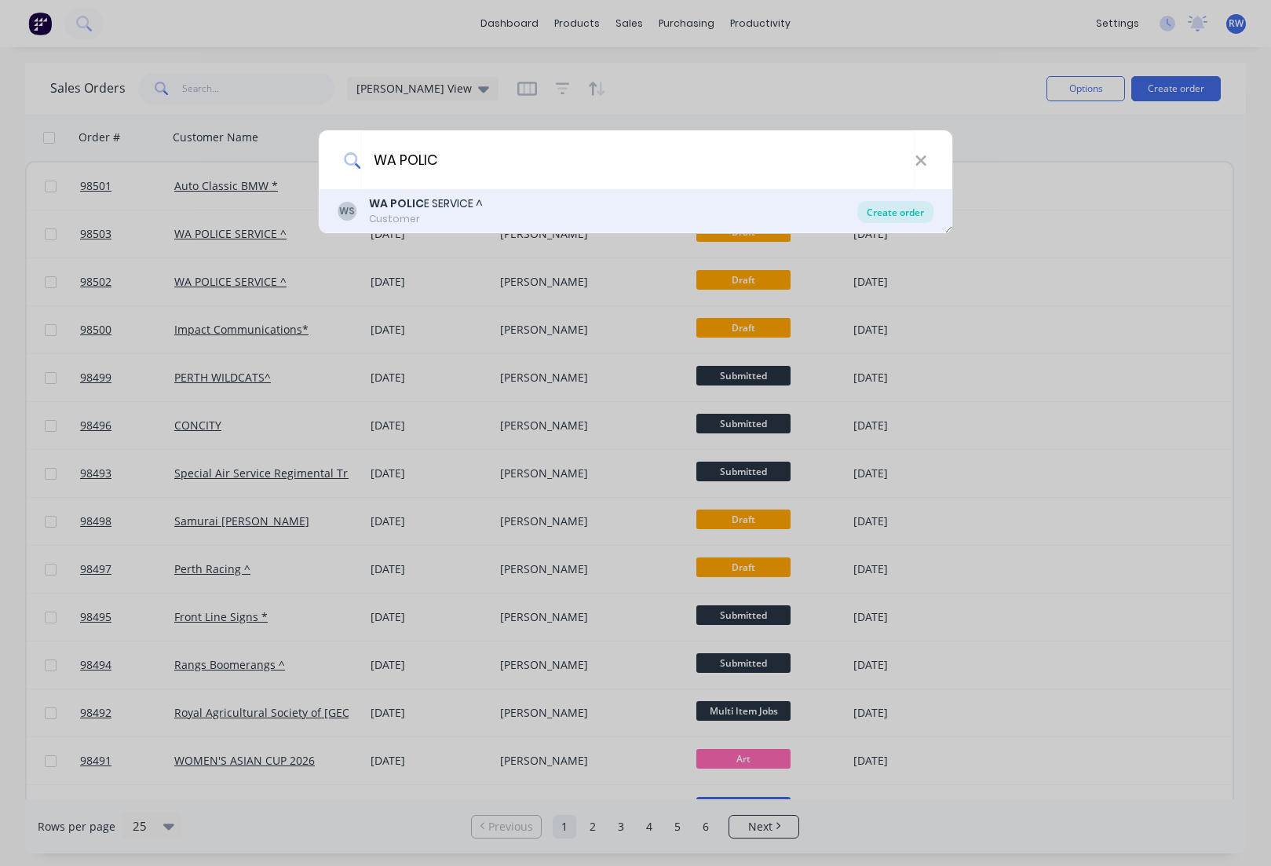
type input "WA POLIC"
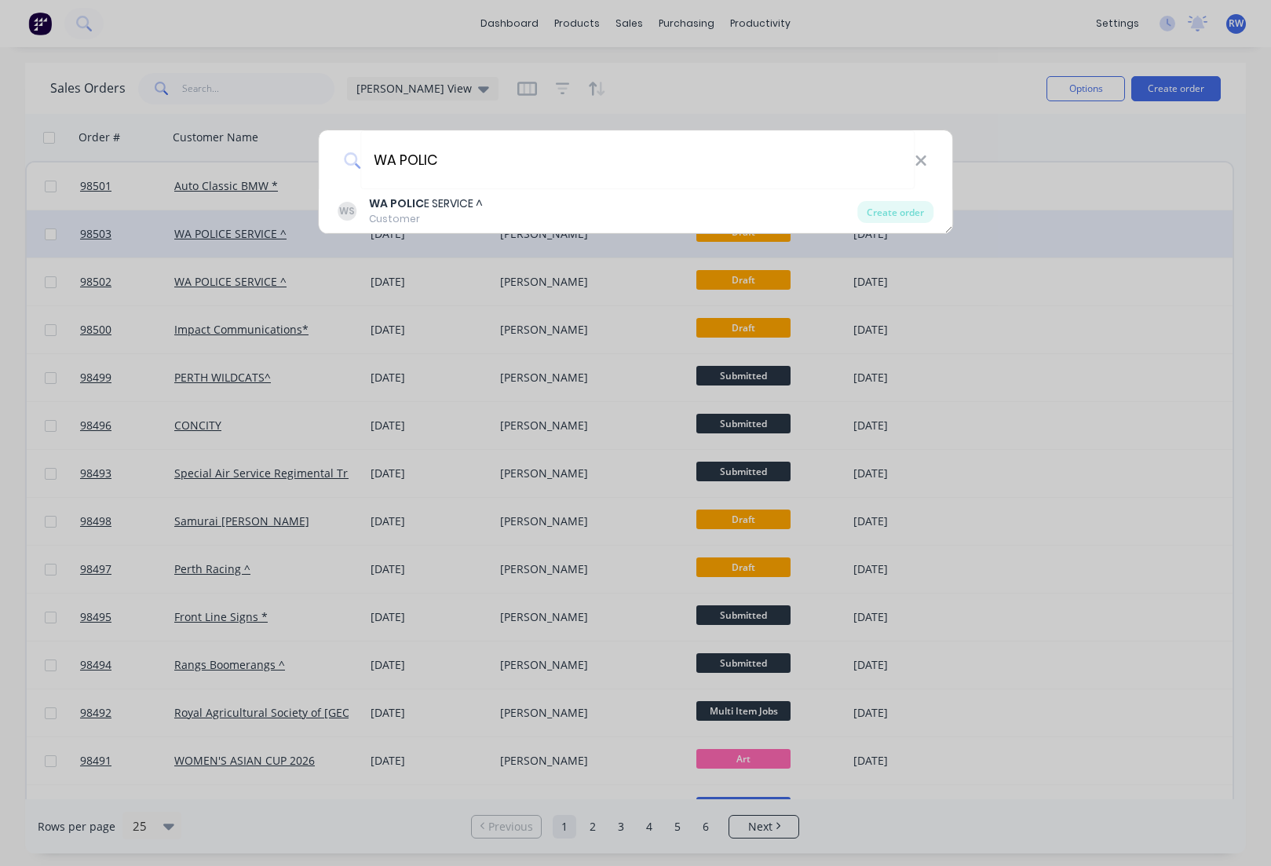
click at [881, 213] on div "Create order" at bounding box center [896, 212] width 76 height 22
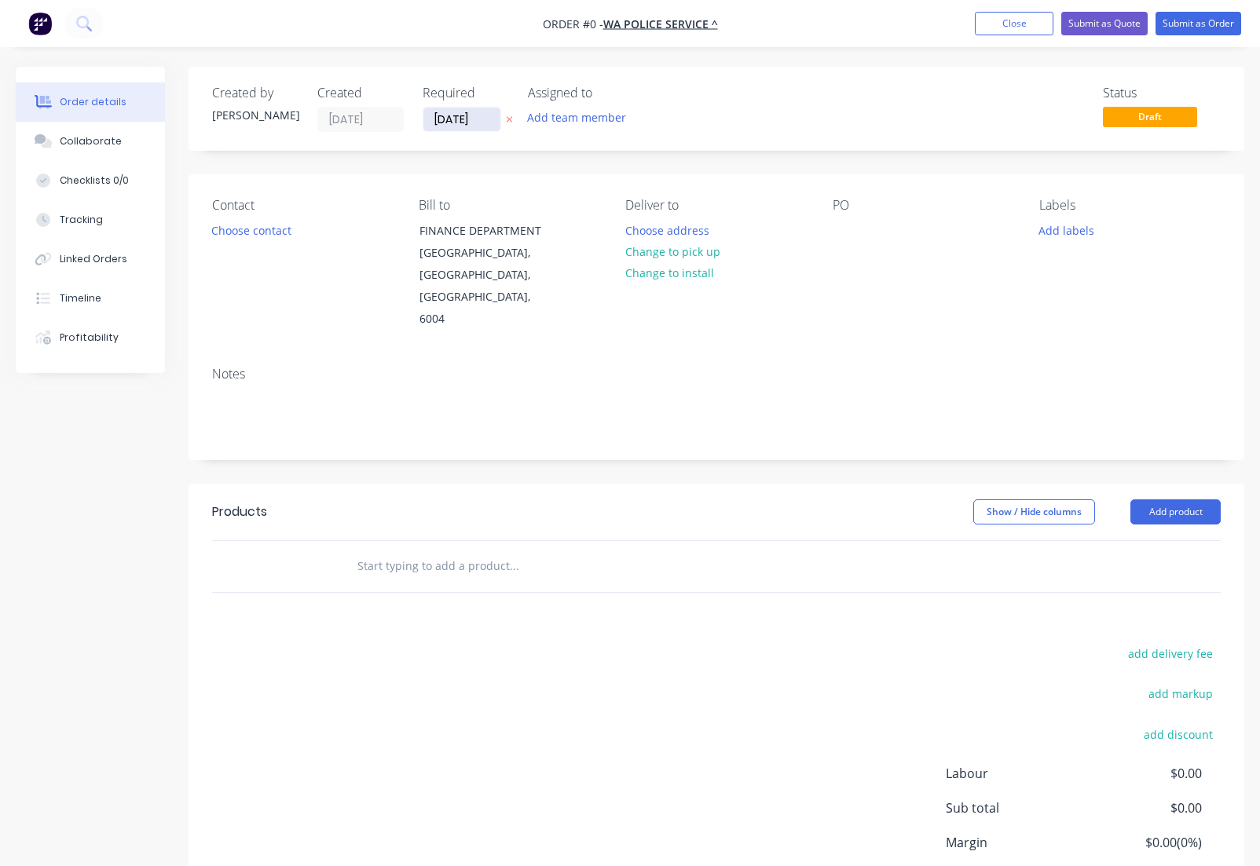
click at [494, 119] on input "[DATE]" at bounding box center [461, 120] width 77 height 24
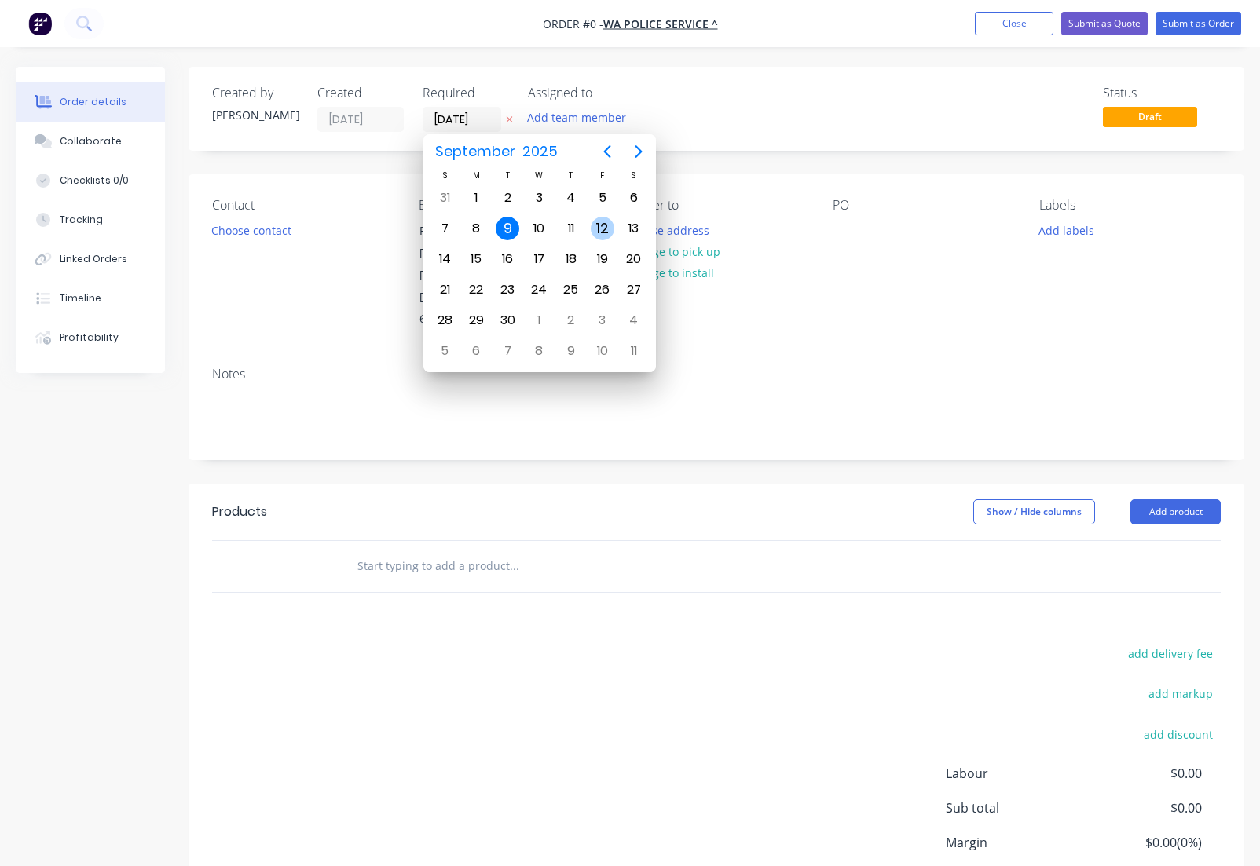
drag, startPoint x: 603, startPoint y: 227, endPoint x: 598, endPoint y: 207, distance: 21.1
click at [603, 227] on div "12" at bounding box center [603, 229] width 24 height 24
type input "[DATE]"
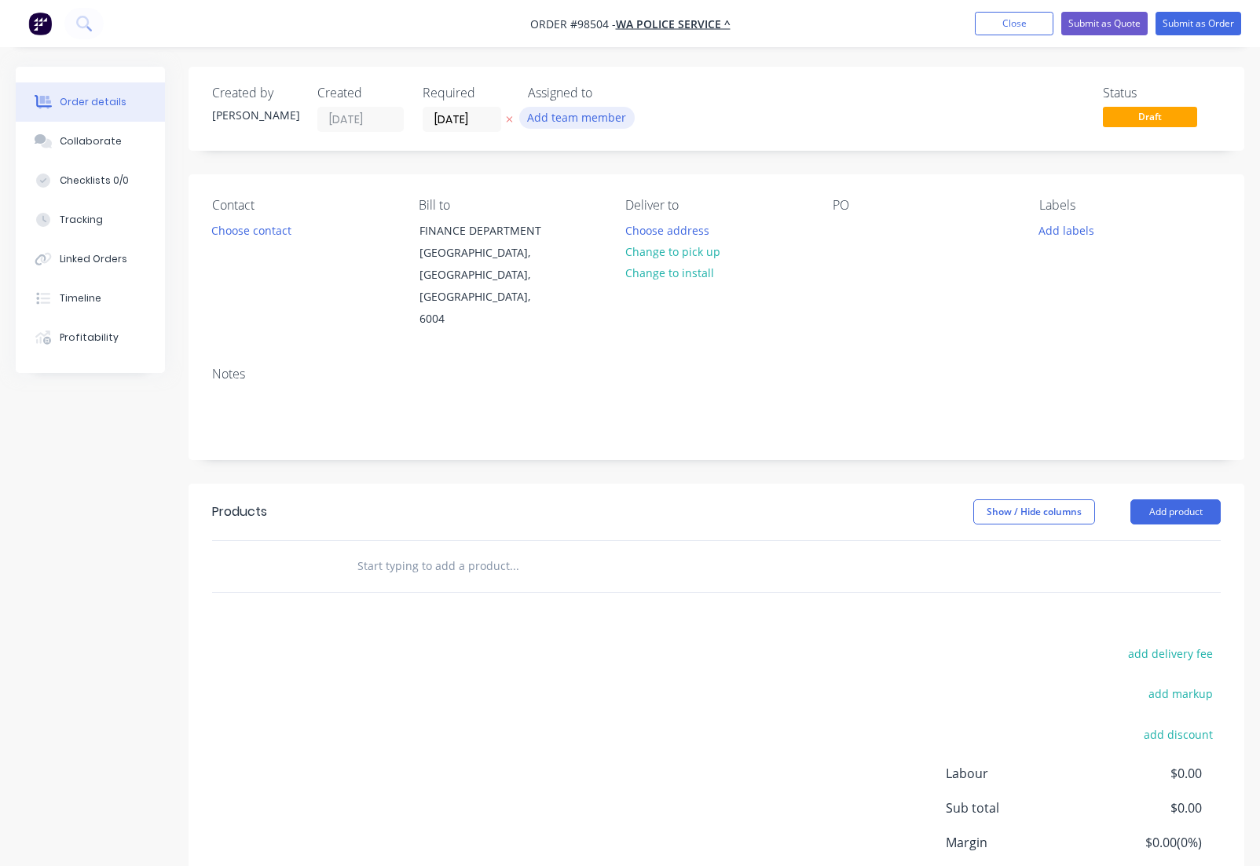
click at [575, 116] on button "Add team member" at bounding box center [576, 117] width 115 height 21
type input "TASH"
click at [594, 209] on div "[PERSON_NAME]" at bounding box center [654, 205] width 157 height 16
click at [834, 236] on div at bounding box center [844, 230] width 25 height 23
drag, startPoint x: 1055, startPoint y: 230, endPoint x: 1046, endPoint y: 235, distance: 10.5
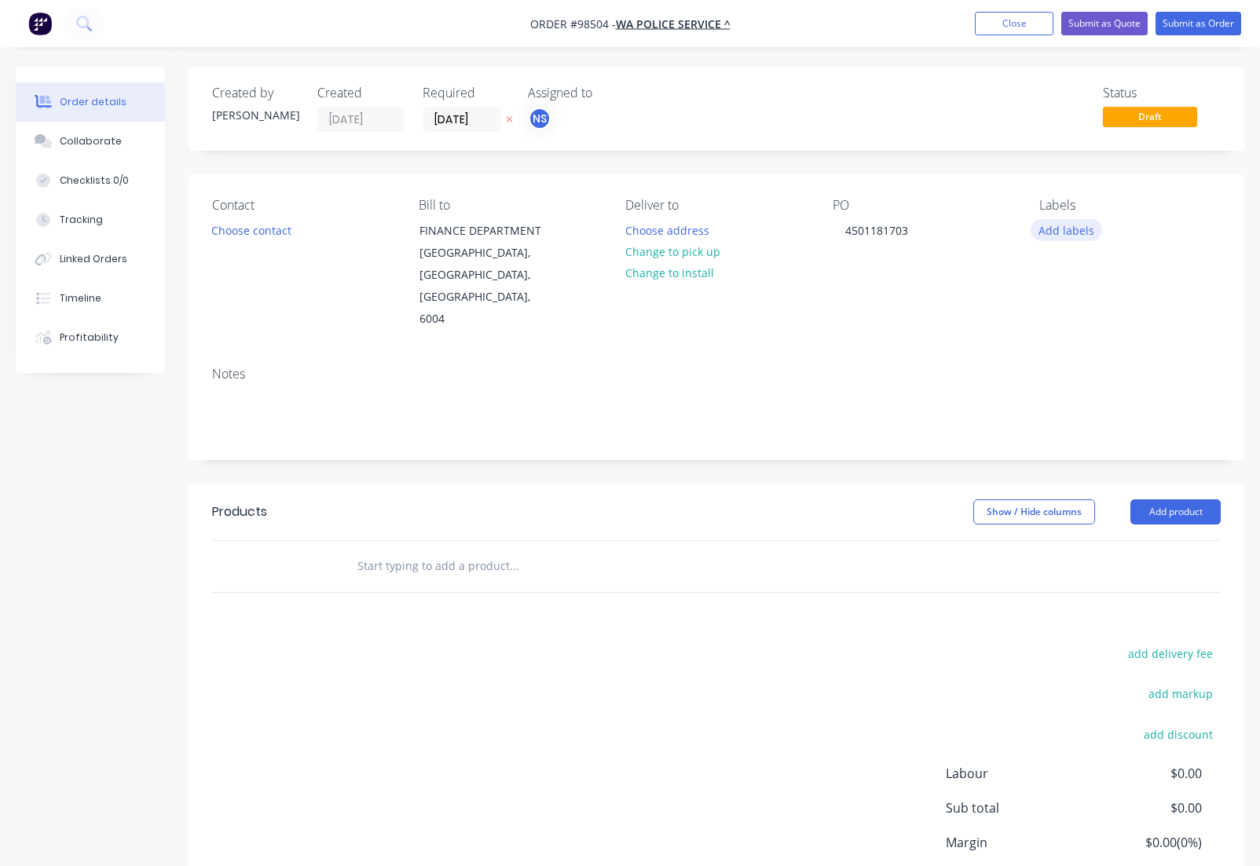
click at [1055, 231] on button "Add labels" at bounding box center [1066, 229] width 72 height 21
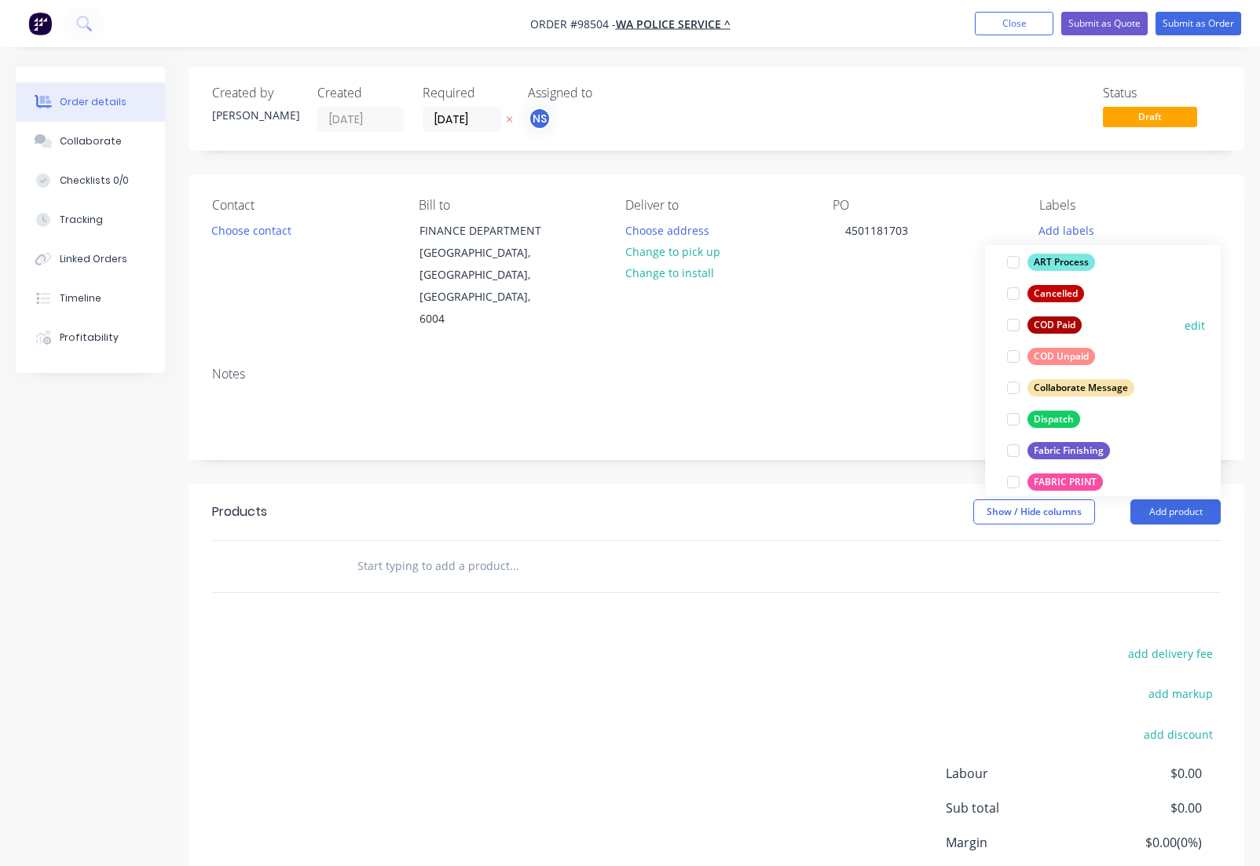
scroll to position [141, 0]
click at [1053, 416] on div "Dispatch" at bounding box center [1053, 417] width 53 height 17
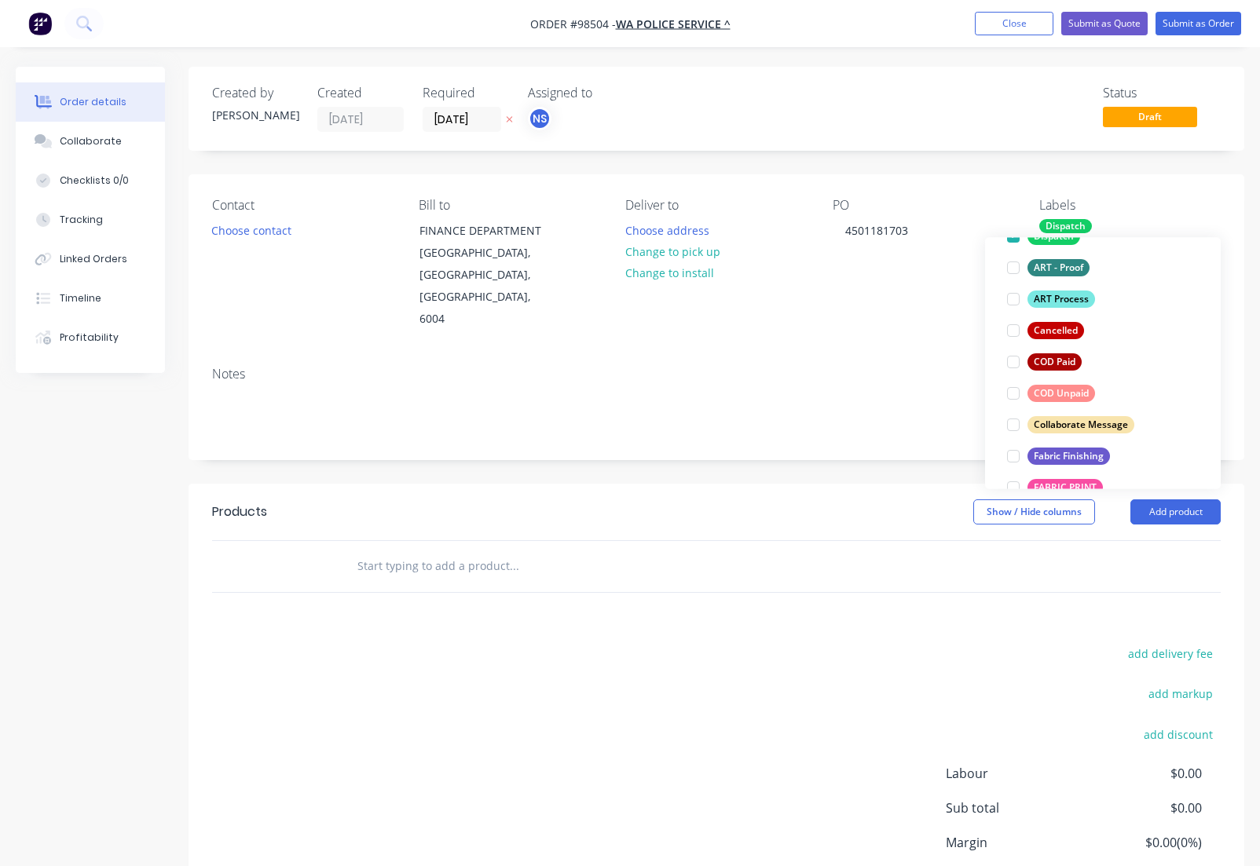
scroll to position [159, 0]
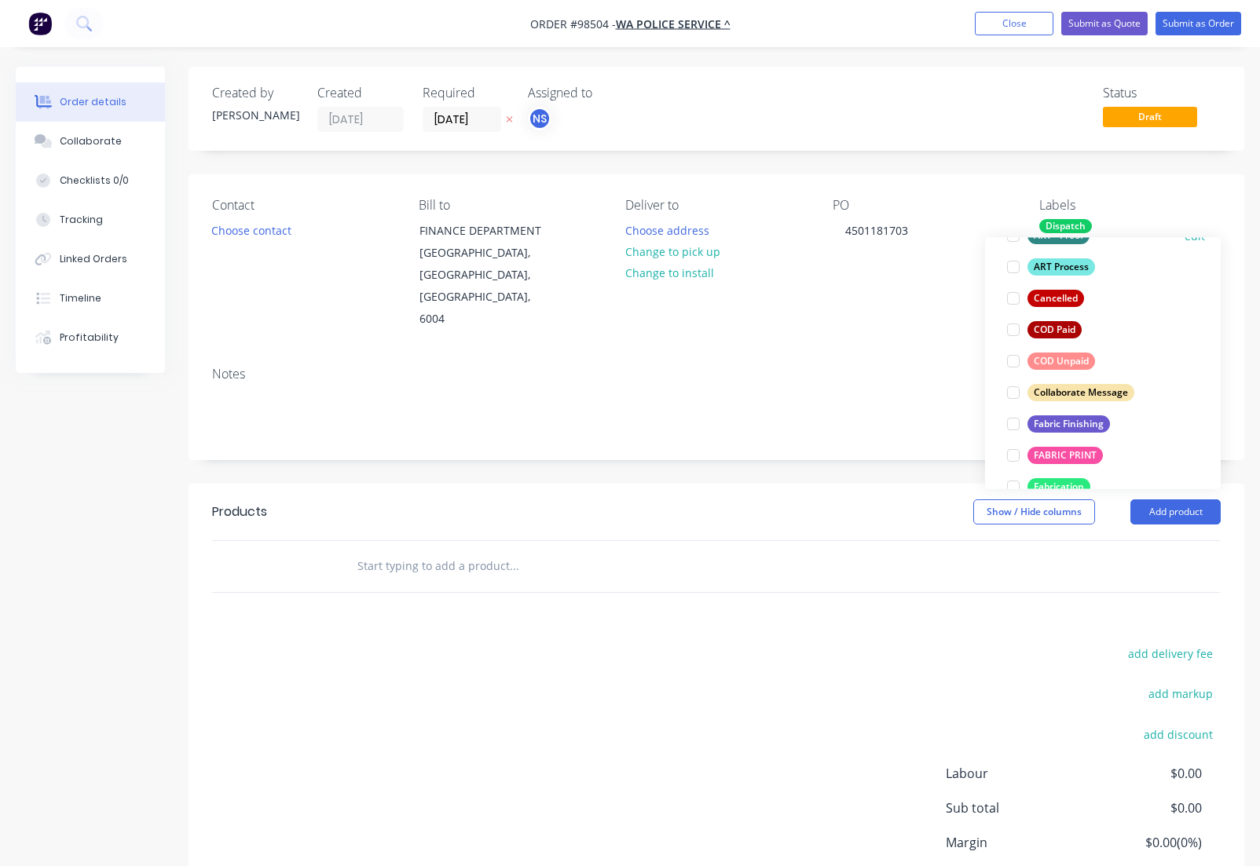
click at [1053, 422] on div "Fabric Finishing" at bounding box center [1068, 423] width 82 height 17
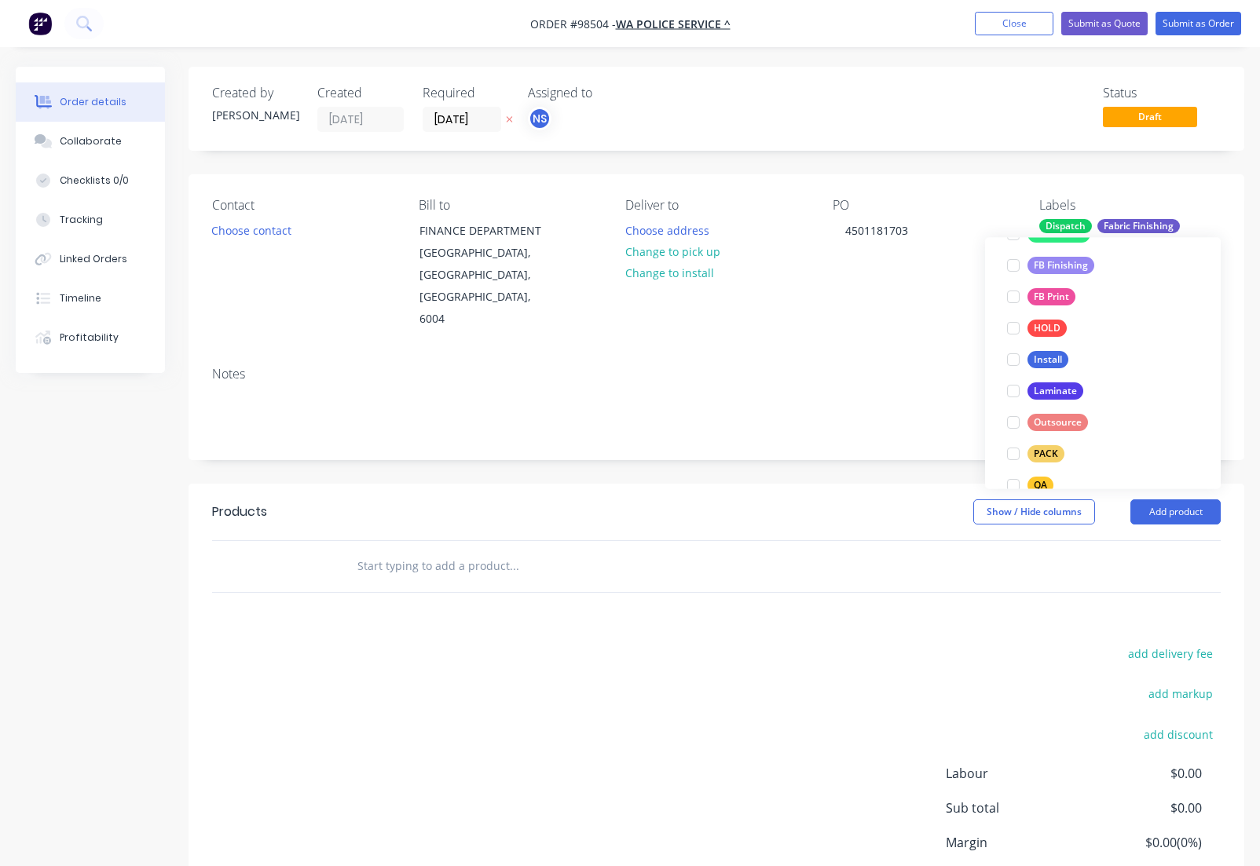
scroll to position [419, 0]
click at [1041, 447] on div "PACK" at bounding box center [1045, 446] width 37 height 17
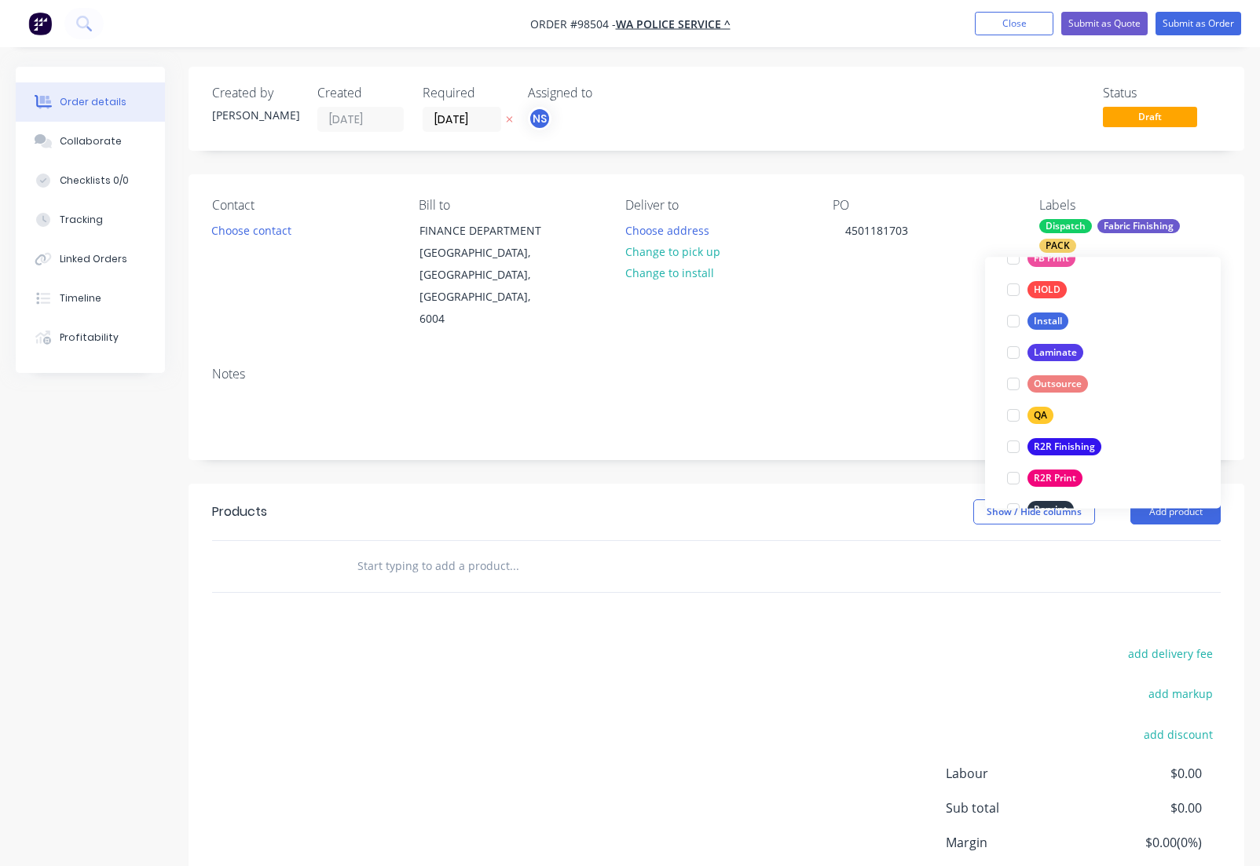
scroll to position [503, 0]
click at [1035, 412] on div "QA" at bounding box center [1040, 413] width 26 height 17
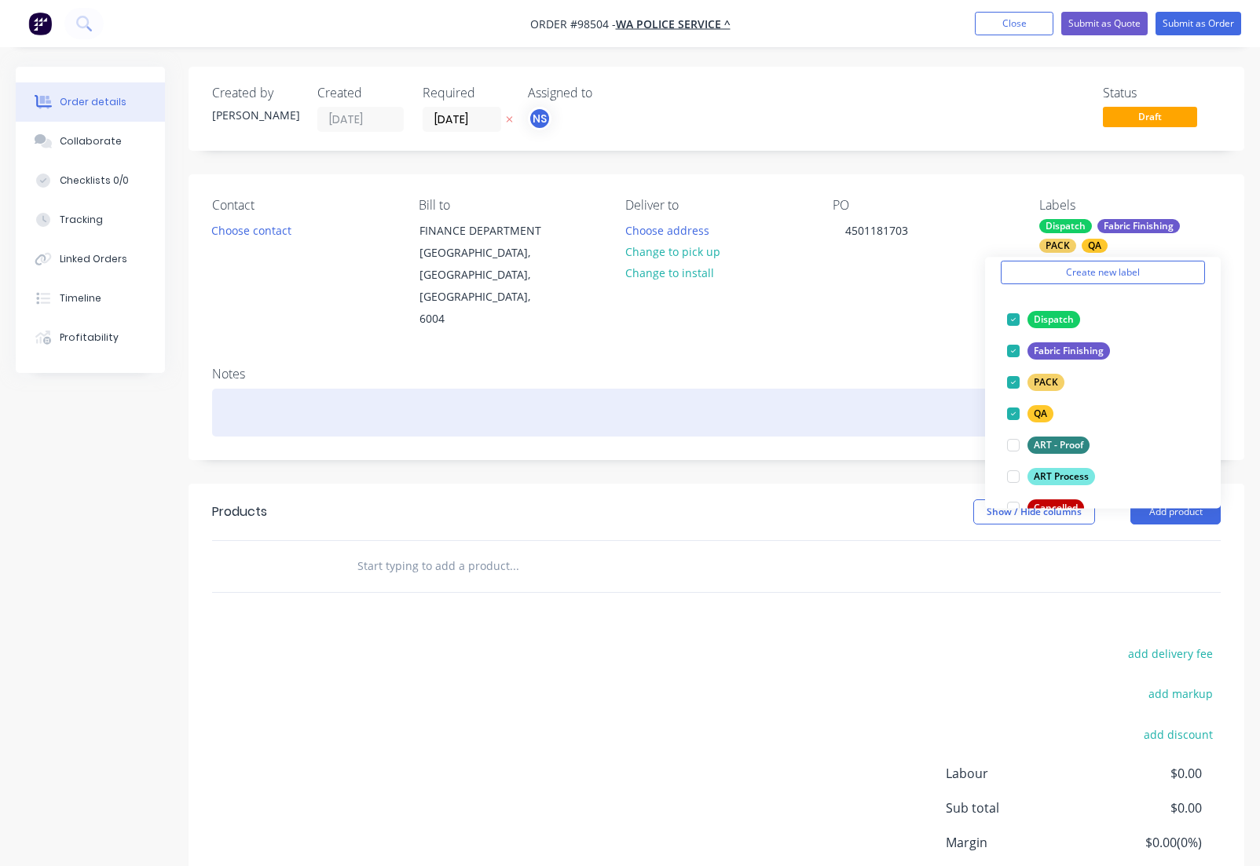
click at [437, 389] on div at bounding box center [716, 413] width 1008 height 48
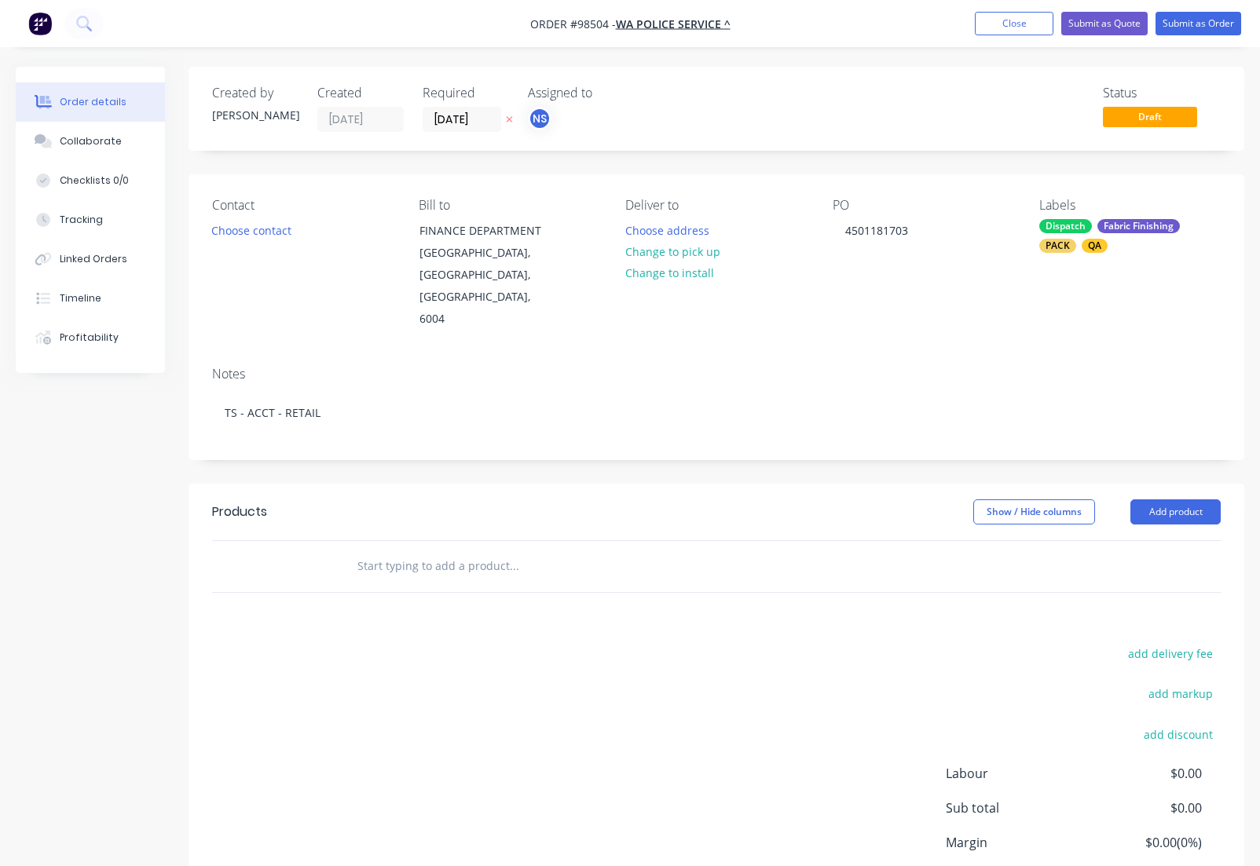
click at [488, 550] on input "text" at bounding box center [514, 565] width 314 height 31
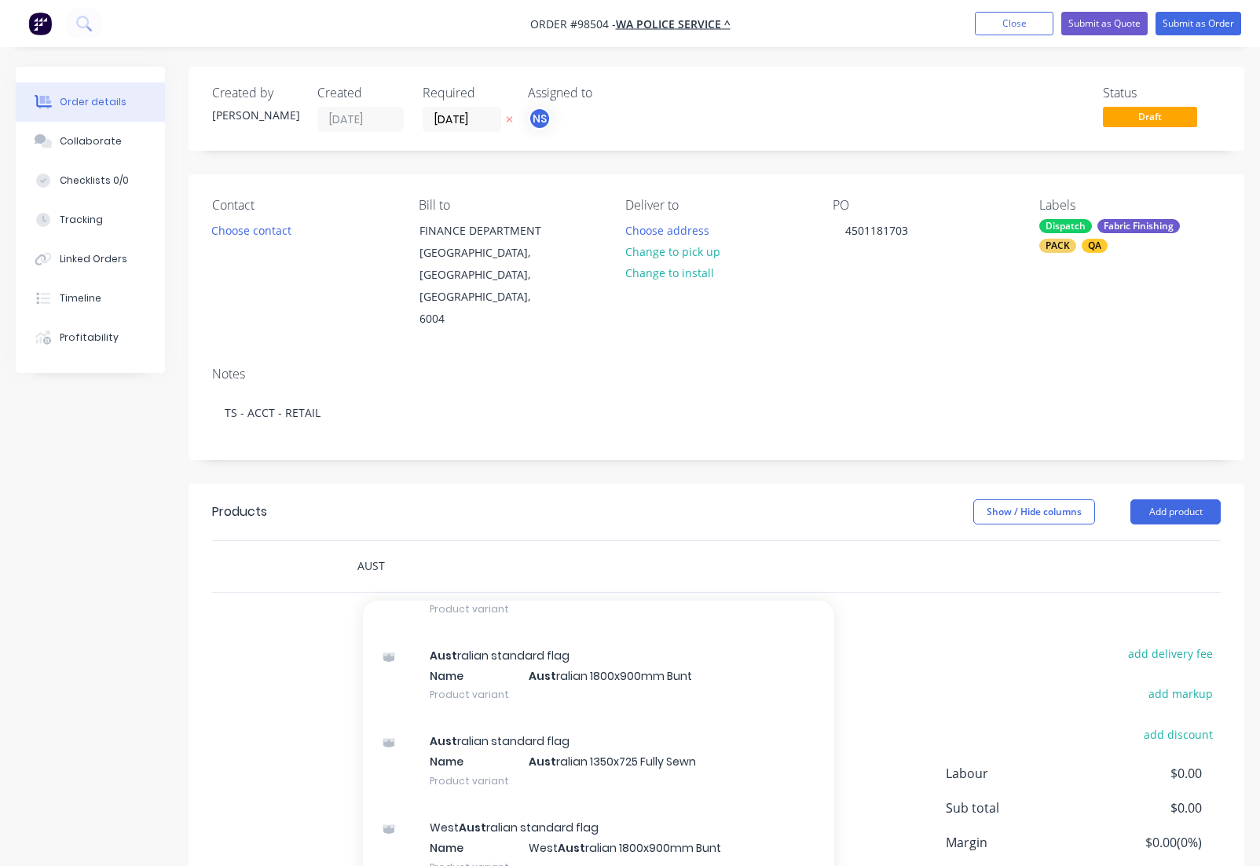
scroll to position [240, 0]
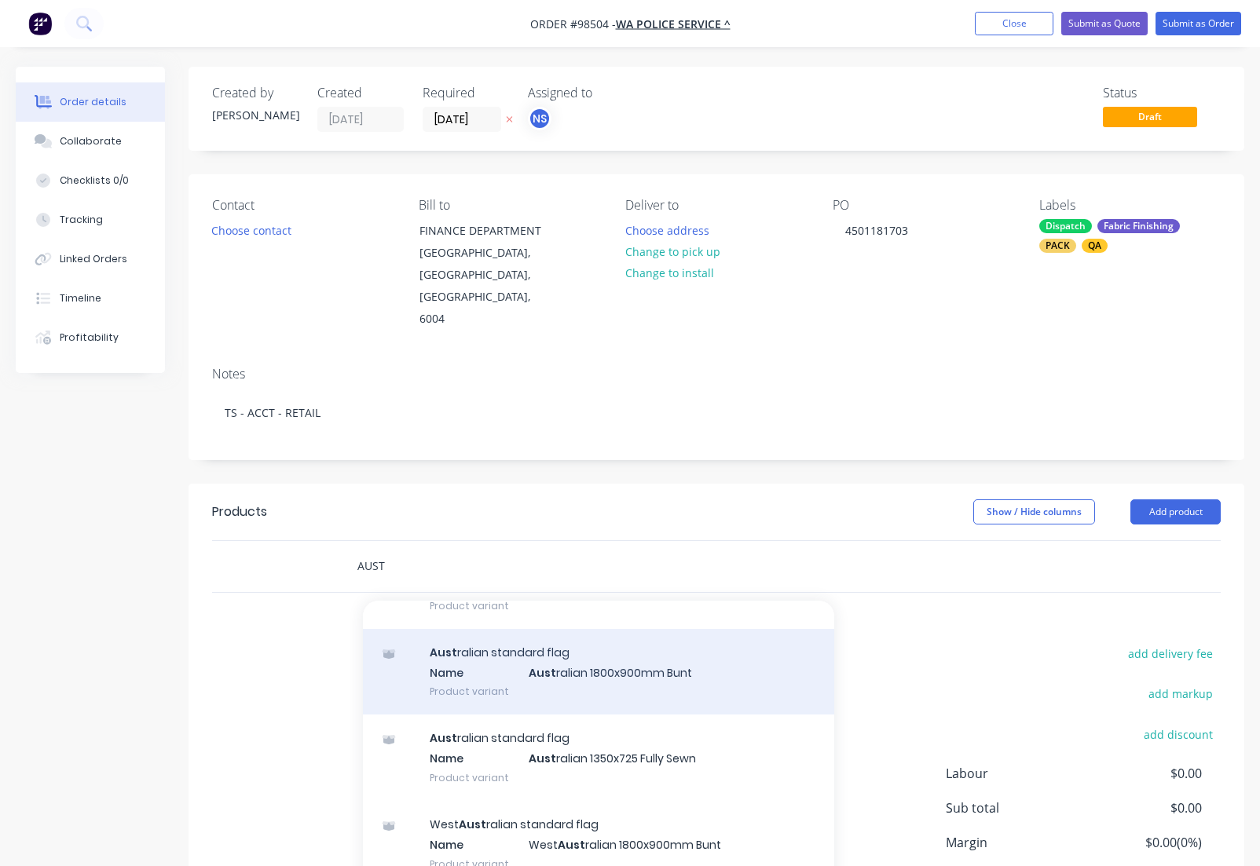
type input "AUST"
click at [601, 629] on div "Aust ralian standard flag Name Aust ralian 1800x900mm Bunt Product variant" at bounding box center [598, 672] width 471 height 86
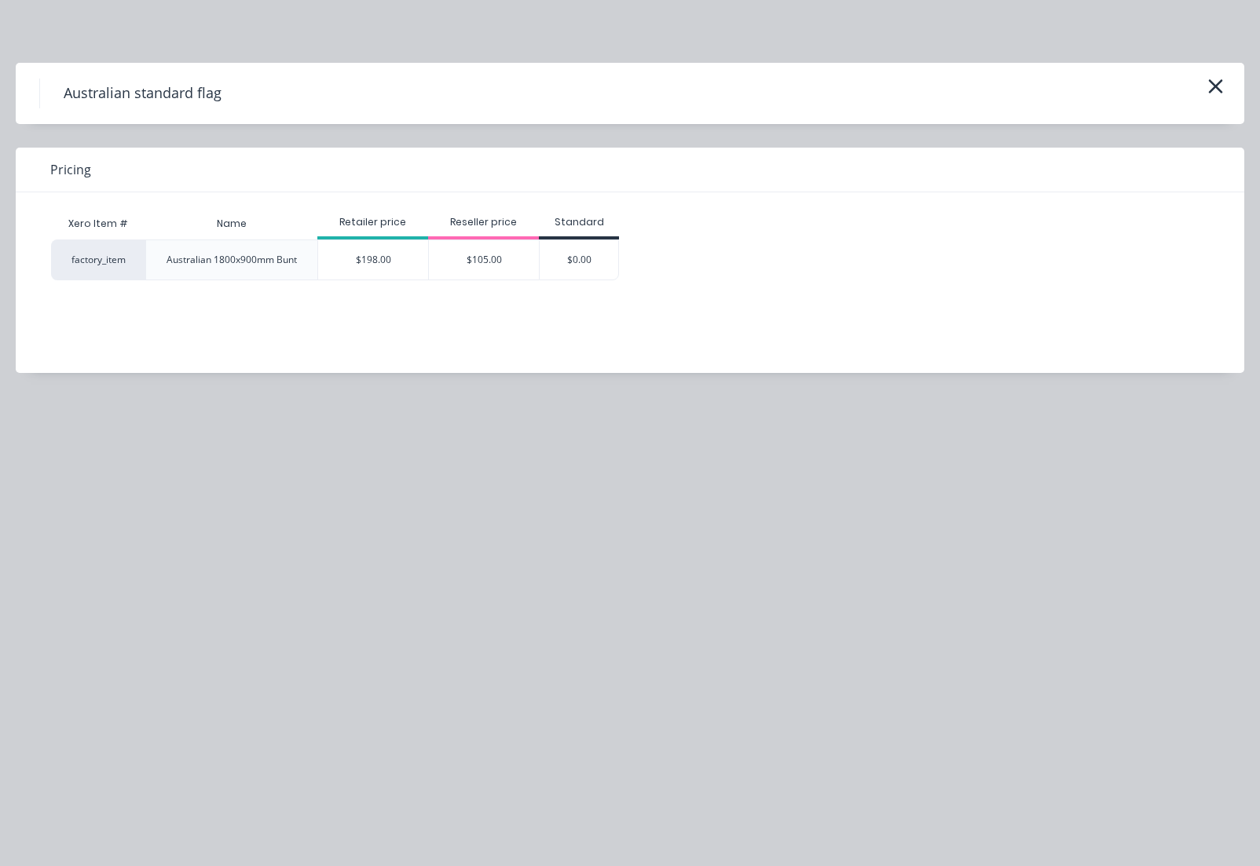
click at [374, 258] on div "$198.00" at bounding box center [373, 259] width 110 height 39
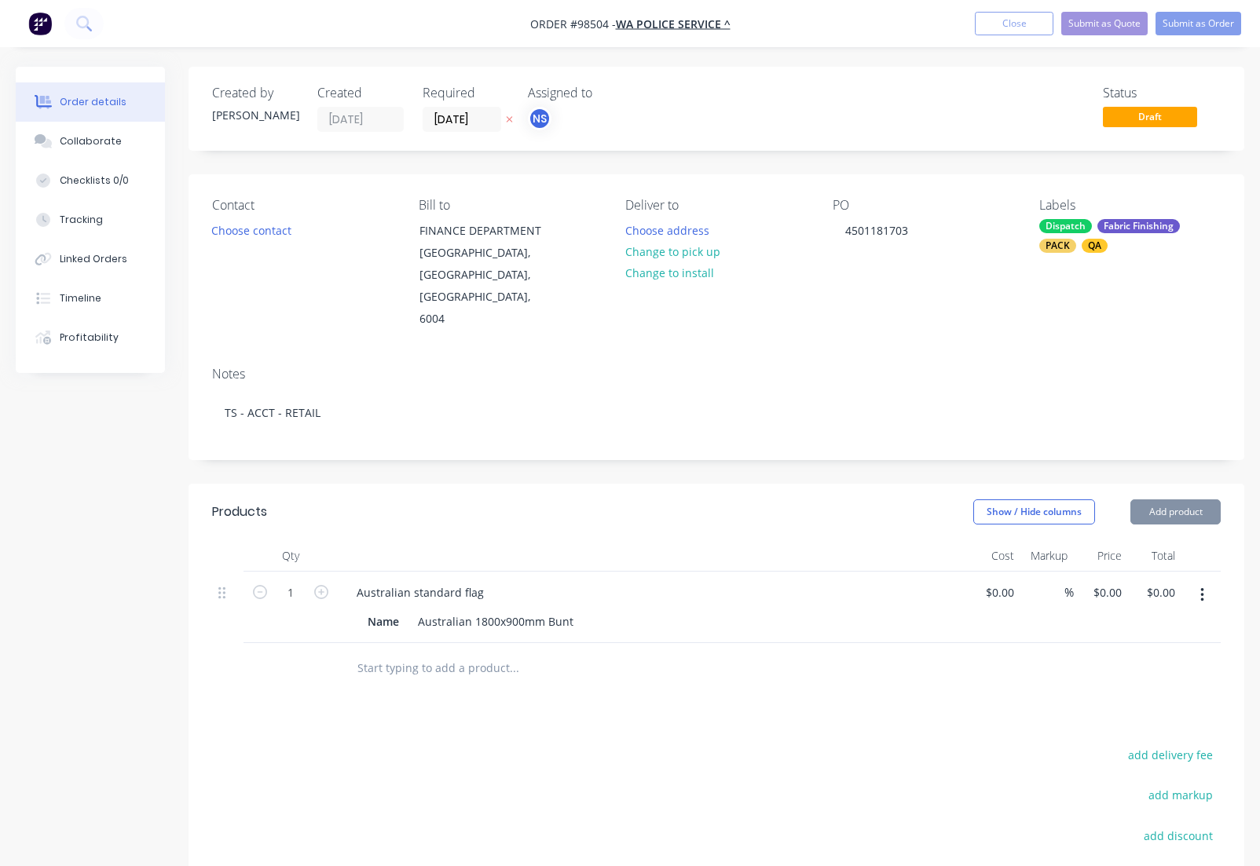
type input "$198.00"
drag, startPoint x: 571, startPoint y: 576, endPoint x: 572, endPoint y: 594, distance: 17.3
click at [571, 610] on div "Australian 1800x900mm Bunt" at bounding box center [496, 621] width 168 height 23
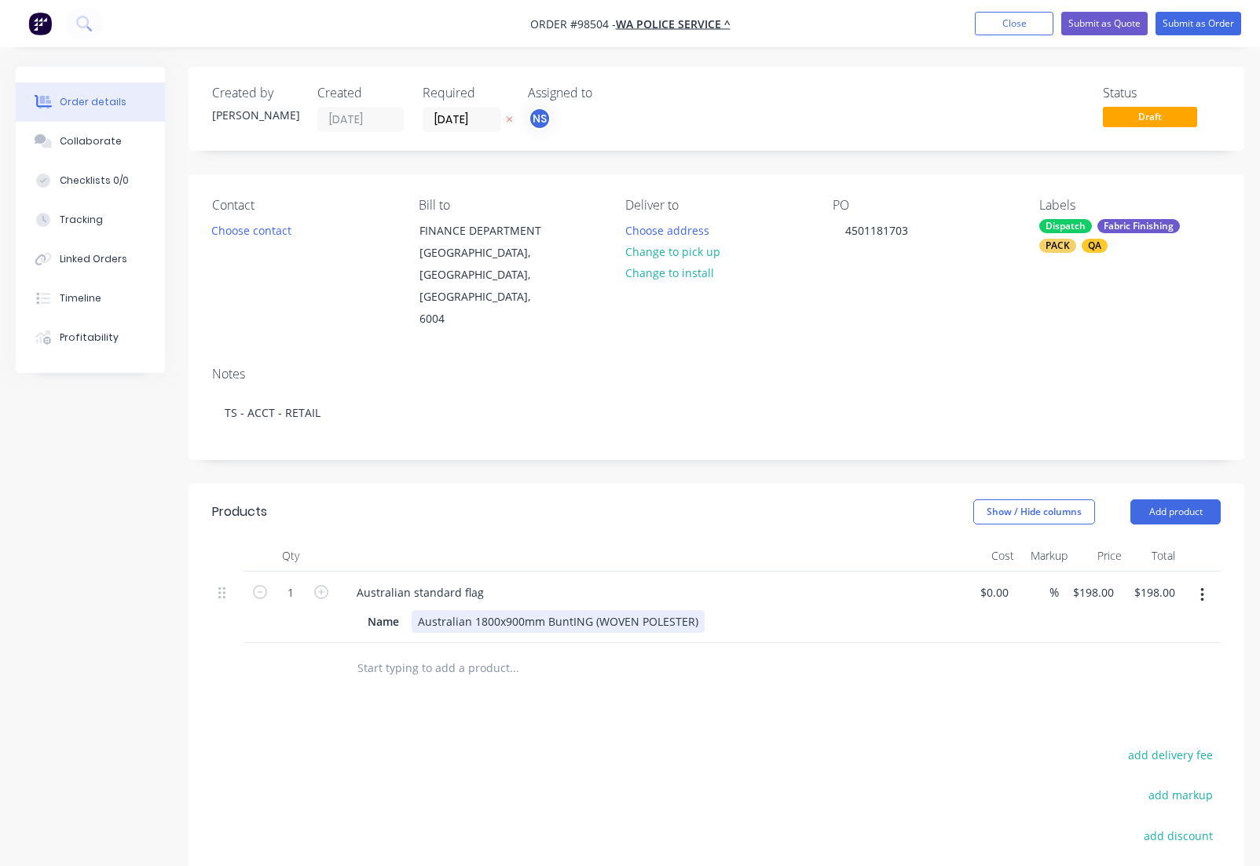
click at [660, 610] on div "Australian 1800x900mm Bunt ING (WOVEN POLESTER)" at bounding box center [558, 621] width 293 height 23
click at [1093, 581] on input "198" at bounding box center [1106, 592] width 27 height 23
type input "$117.75"
click at [452, 653] on input "text" at bounding box center [514, 668] width 314 height 31
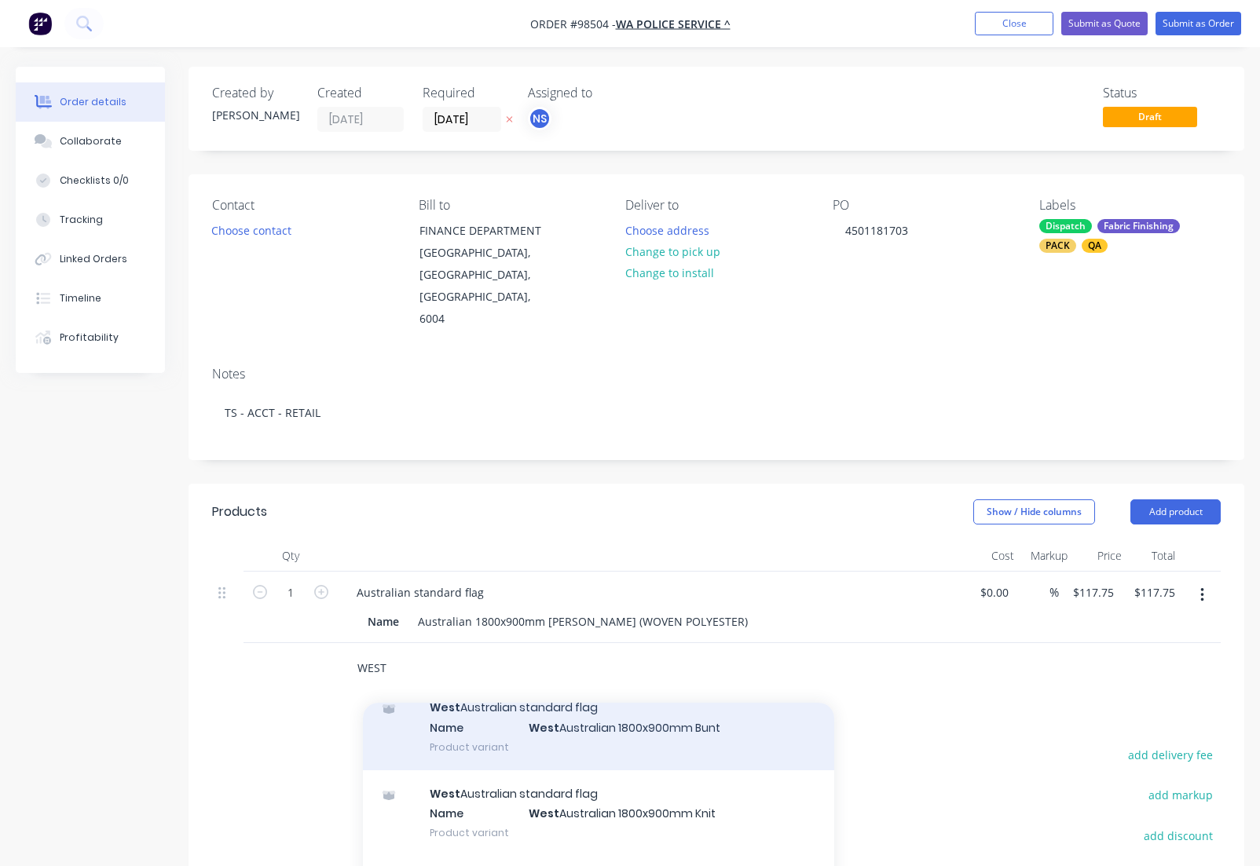
scroll to position [224, 0]
type input "WEST"
click at [581, 689] on div "West Australian standard flag Name West Australian 1800x900mm Bunt Product vari…" at bounding box center [598, 724] width 471 height 86
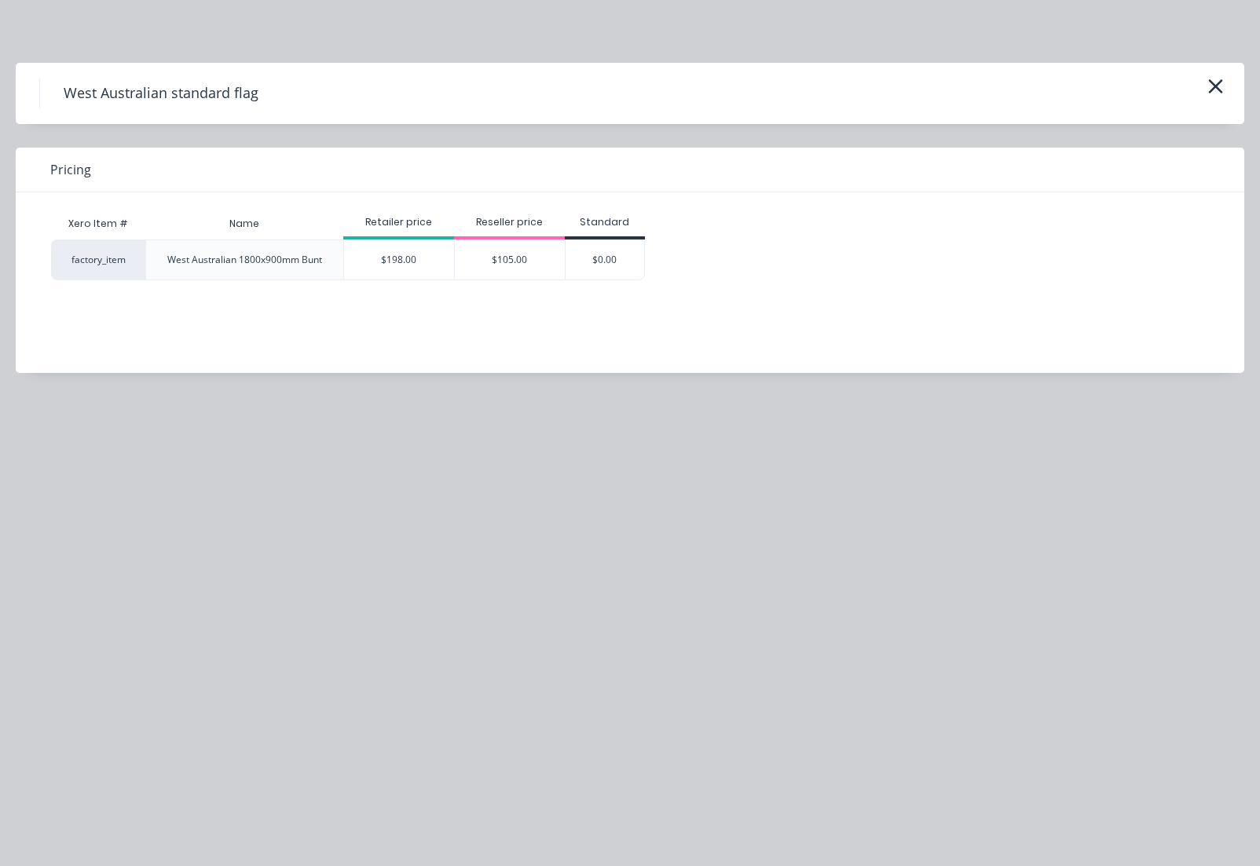
click at [394, 262] on div "$198.00" at bounding box center [399, 259] width 110 height 39
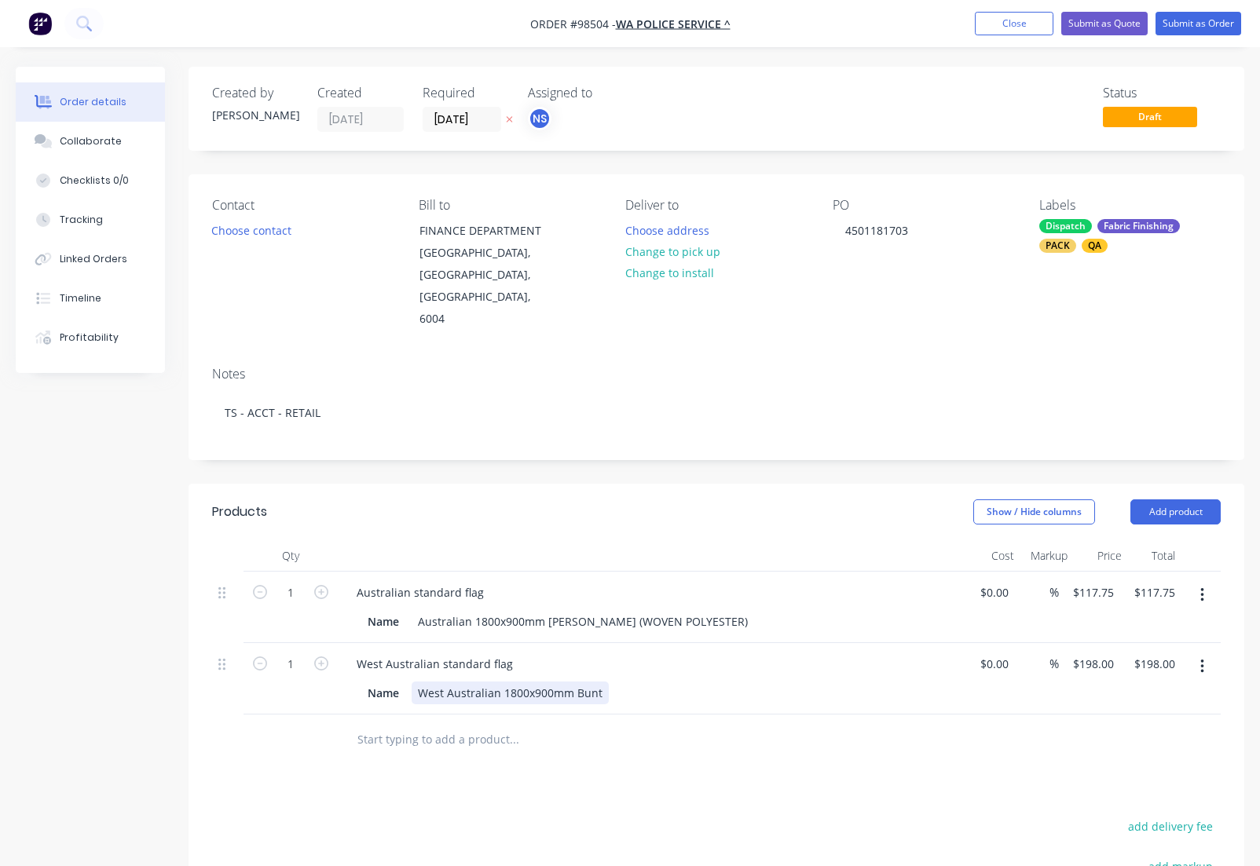
drag, startPoint x: 599, startPoint y: 649, endPoint x: 598, endPoint y: 660, distance: 10.2
click at [599, 682] on div "West Australian 1800x900mm Bunt" at bounding box center [510, 693] width 197 height 23
click at [1093, 653] on input "198" at bounding box center [1106, 664] width 27 height 23
type input "$117.75"
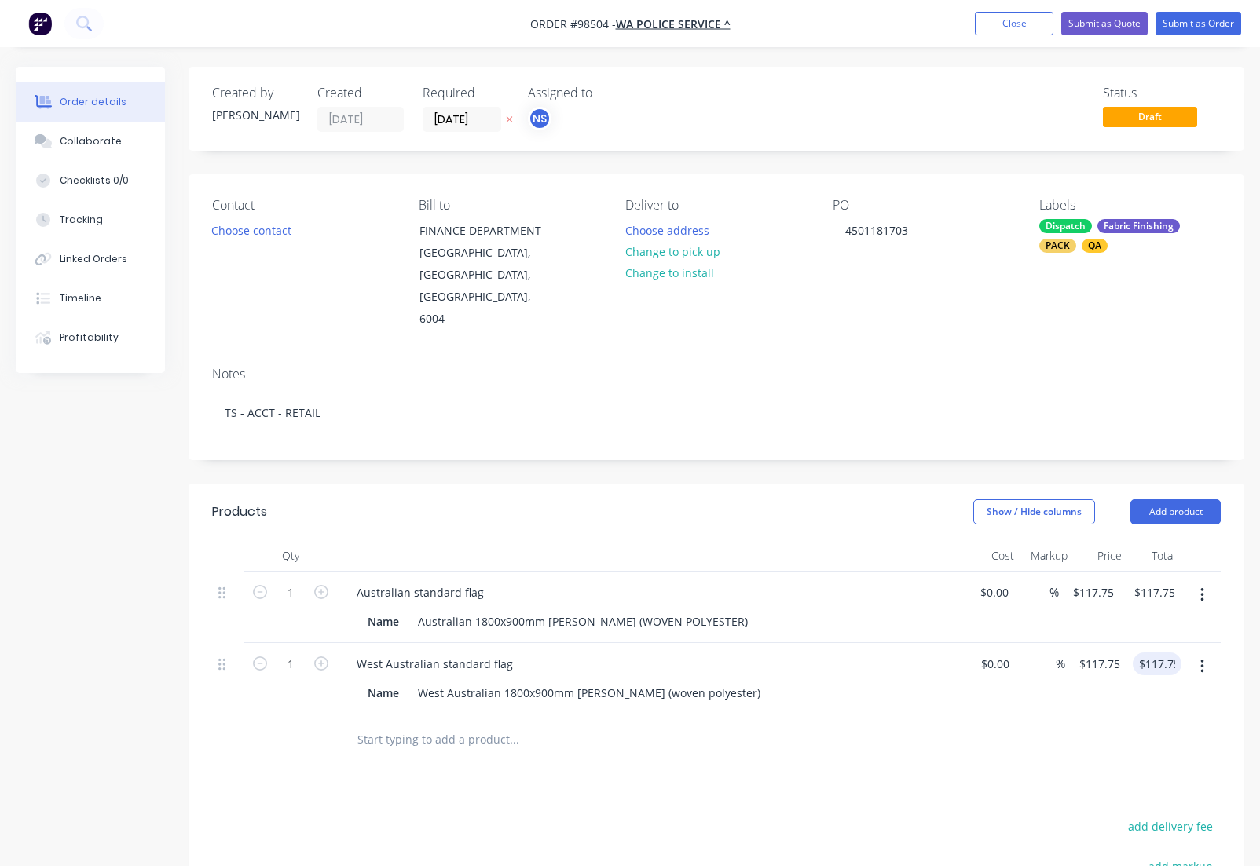
drag, startPoint x: 1180, startPoint y: 466, endPoint x: 1169, endPoint y: 482, distance: 19.6
click at [1180, 499] on button "Add product" at bounding box center [1175, 511] width 90 height 25
click at [1121, 760] on div "Notes (External)" at bounding box center [1145, 771] width 121 height 23
click at [421, 724] on div at bounding box center [400, 735] width 113 height 23
paste div
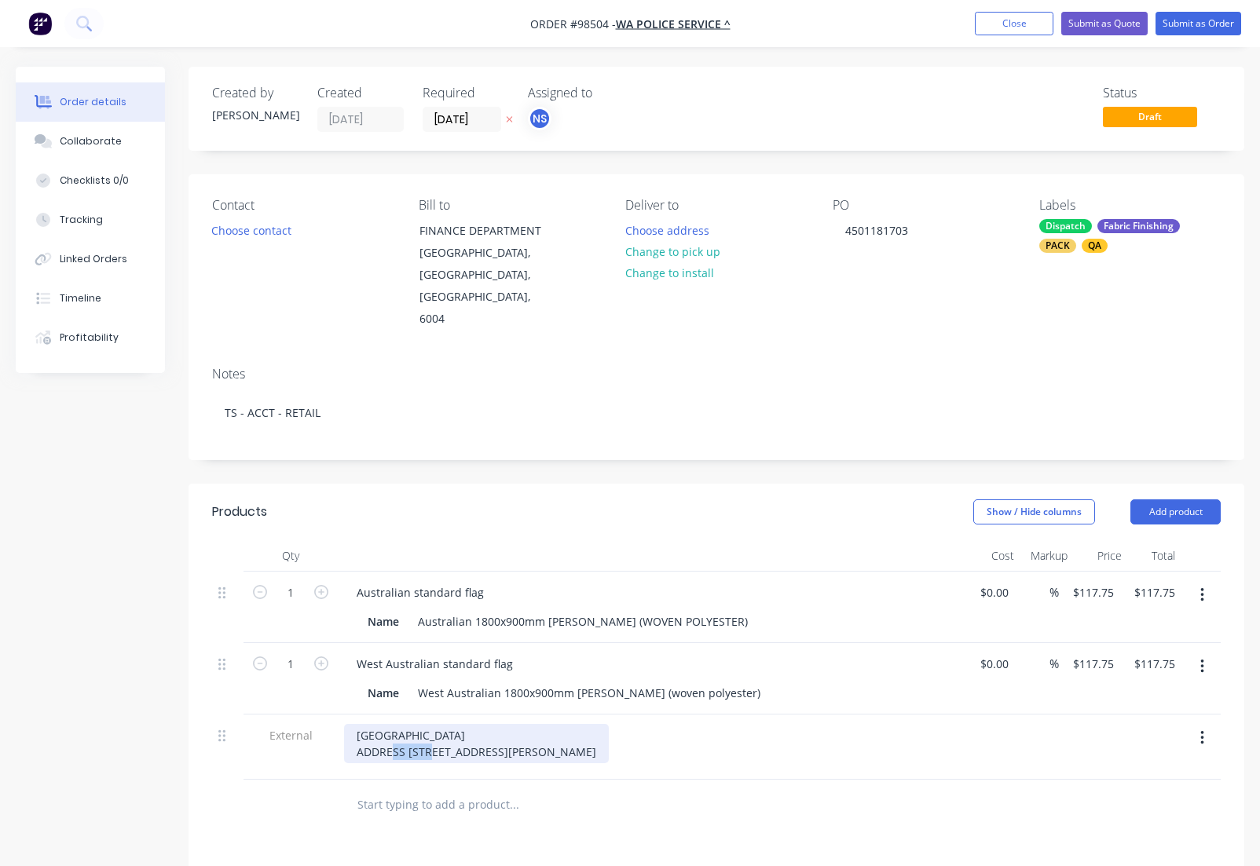
drag, startPoint x: 405, startPoint y: 709, endPoint x: 343, endPoint y: 706, distance: 62.1
click at [344, 724] on div "[GEOGRAPHIC_DATA] ADDRESS [STREET_ADDRESS][PERSON_NAME]" at bounding box center [476, 743] width 265 height 39
click at [484, 725] on div "[GEOGRAPHIC_DATA] [STREET_ADDRESS][PERSON_NAME]" at bounding box center [452, 743] width 216 height 39
click at [465, 726] on div "[GEOGRAPHIC_DATA] [STREET_ADDRESS][PERSON_NAME]" at bounding box center [452, 743] width 216 height 39
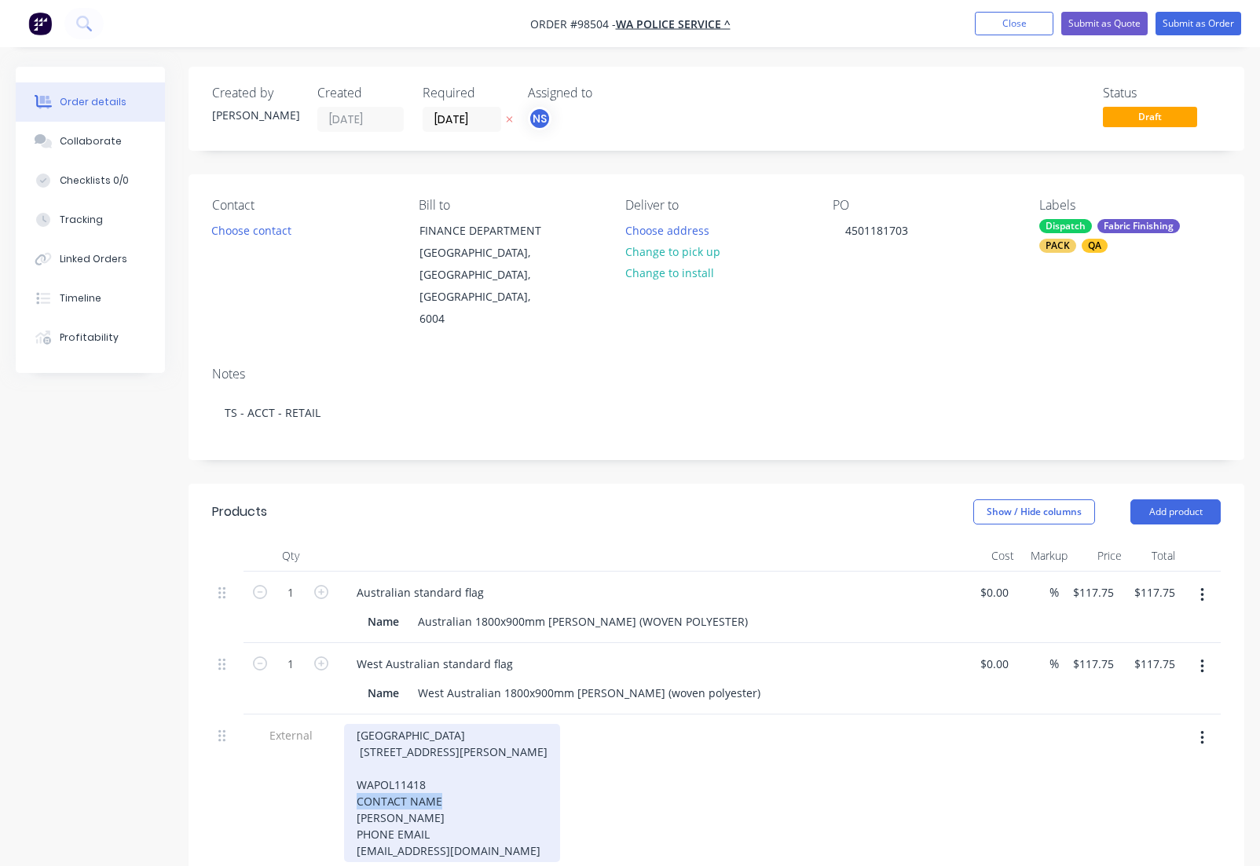
drag, startPoint x: 357, startPoint y: 774, endPoint x: 339, endPoint y: 776, distance: 17.3
click at [344, 776] on div "[GEOGRAPHIC_DATA] [STREET_ADDRESS][PERSON_NAME] CONTACT NAME [PERSON_NAME] PHON…" at bounding box center [452, 793] width 216 height 138
drag, startPoint x: 435, startPoint y: 791, endPoint x: 351, endPoint y: 791, distance: 84.0
click at [350, 791] on div "[GEOGRAPHIC_DATA] [STREET_ADDRESS][PERSON_NAME] WAPOL11418 [PERSON_NAME] PHONE …" at bounding box center [452, 785] width 216 height 122
click at [482, 762] on div "[GEOGRAPHIC_DATA] [STREET_ADDRESS][PERSON_NAME] WAPOL11418 [PERSON_NAME] [EMAIL…" at bounding box center [452, 776] width 216 height 105
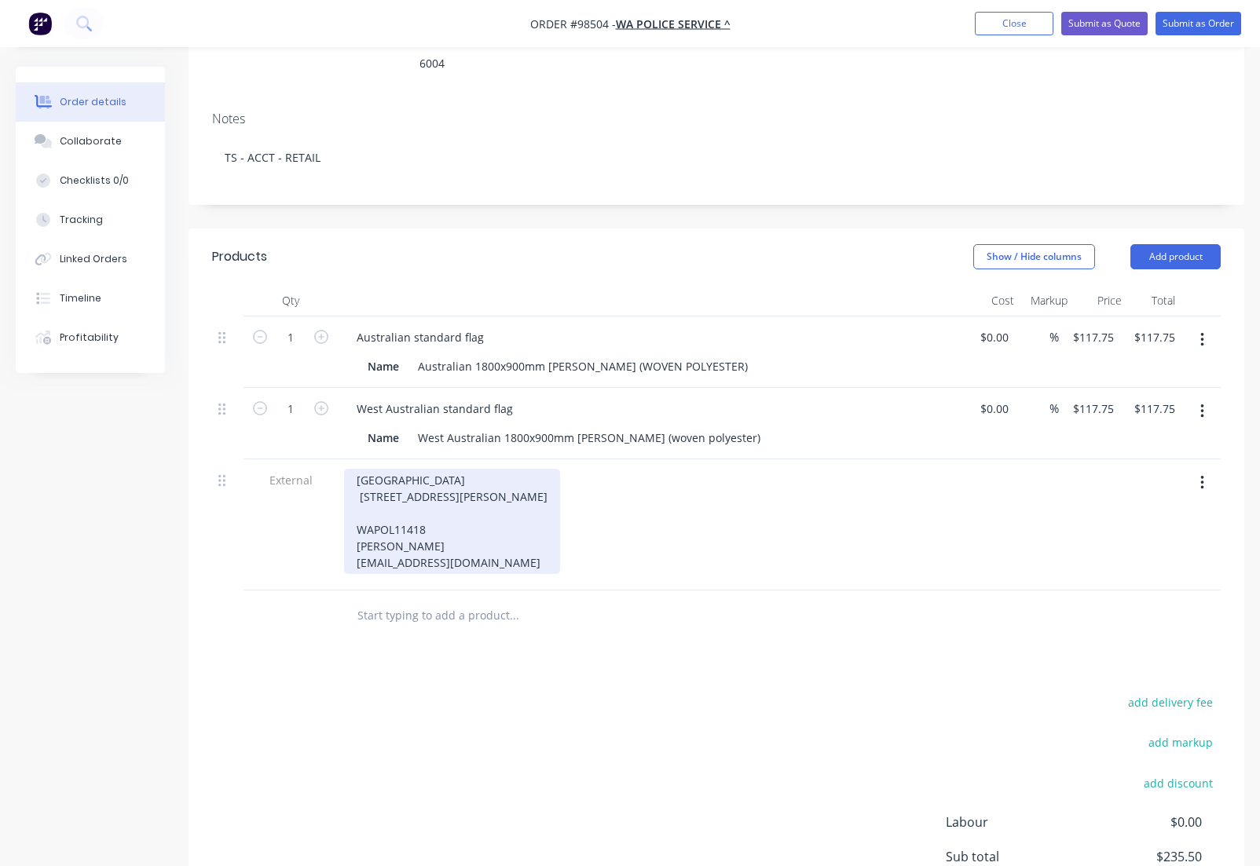
scroll to position [243, 0]
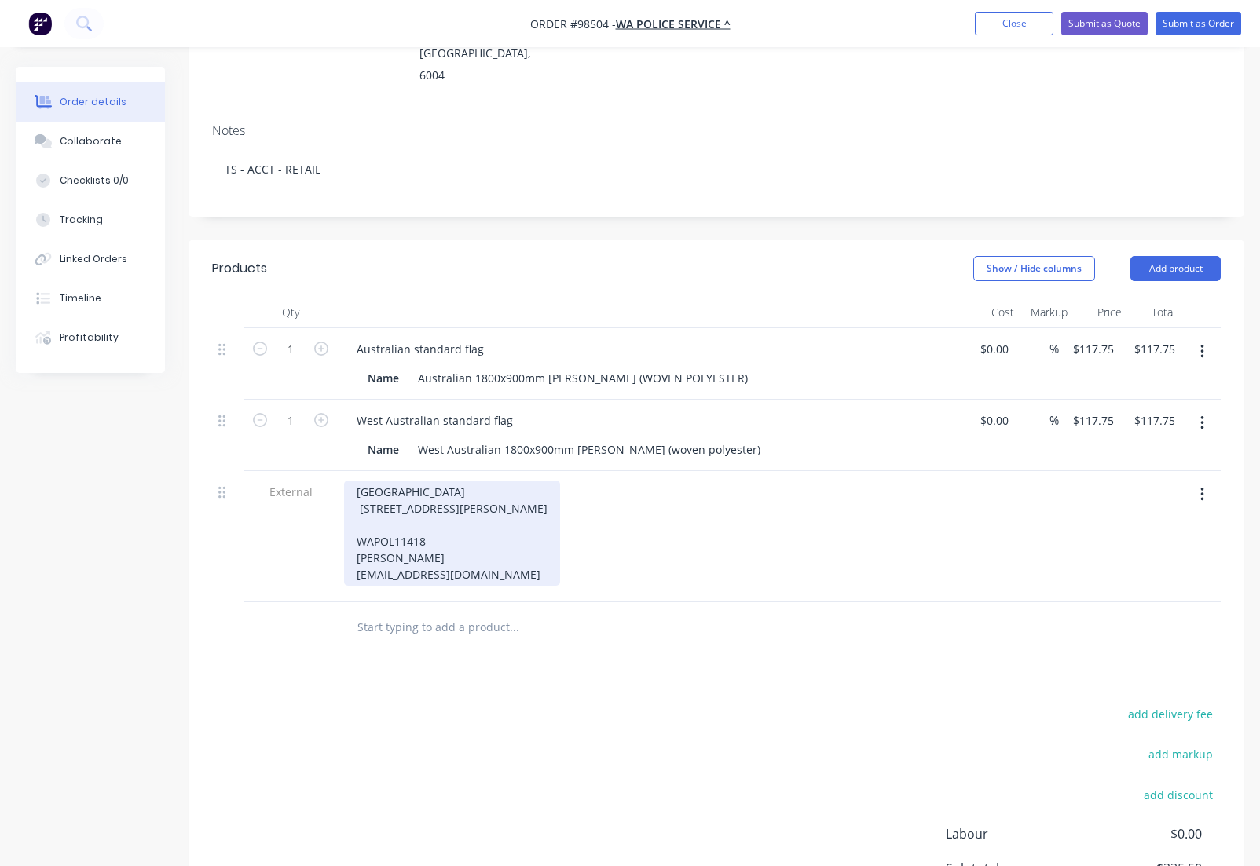
click at [496, 547] on div "[GEOGRAPHIC_DATA] [STREET_ADDRESS][PERSON_NAME] WAPOL11418 [PERSON_NAME] [EMAIL…" at bounding box center [452, 533] width 216 height 105
drag, startPoint x: 498, startPoint y: 547, endPoint x: 346, endPoint y: 454, distance: 178.1
click at [344, 481] on div "[GEOGRAPHIC_DATA] [STREET_ADDRESS][PERSON_NAME] WAPOL11418 [PERSON_NAME] [EMAIL…" at bounding box center [452, 533] width 216 height 105
copy div "[GEOGRAPHIC_DATA] [STREET_ADDRESS][PERSON_NAME] WAPOL11418 [PERSON_NAME] [EMAIL…"
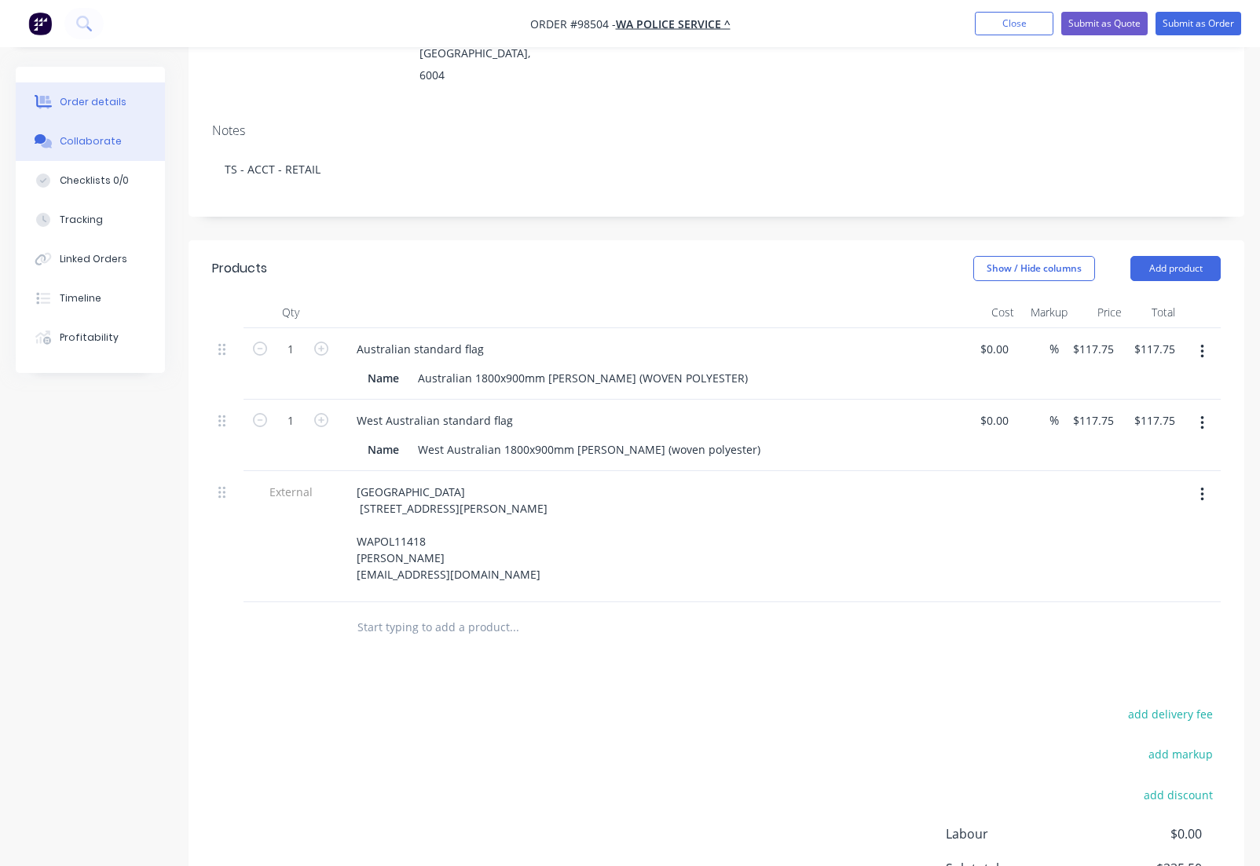
click at [108, 143] on div "Collaborate" at bounding box center [91, 141] width 62 height 14
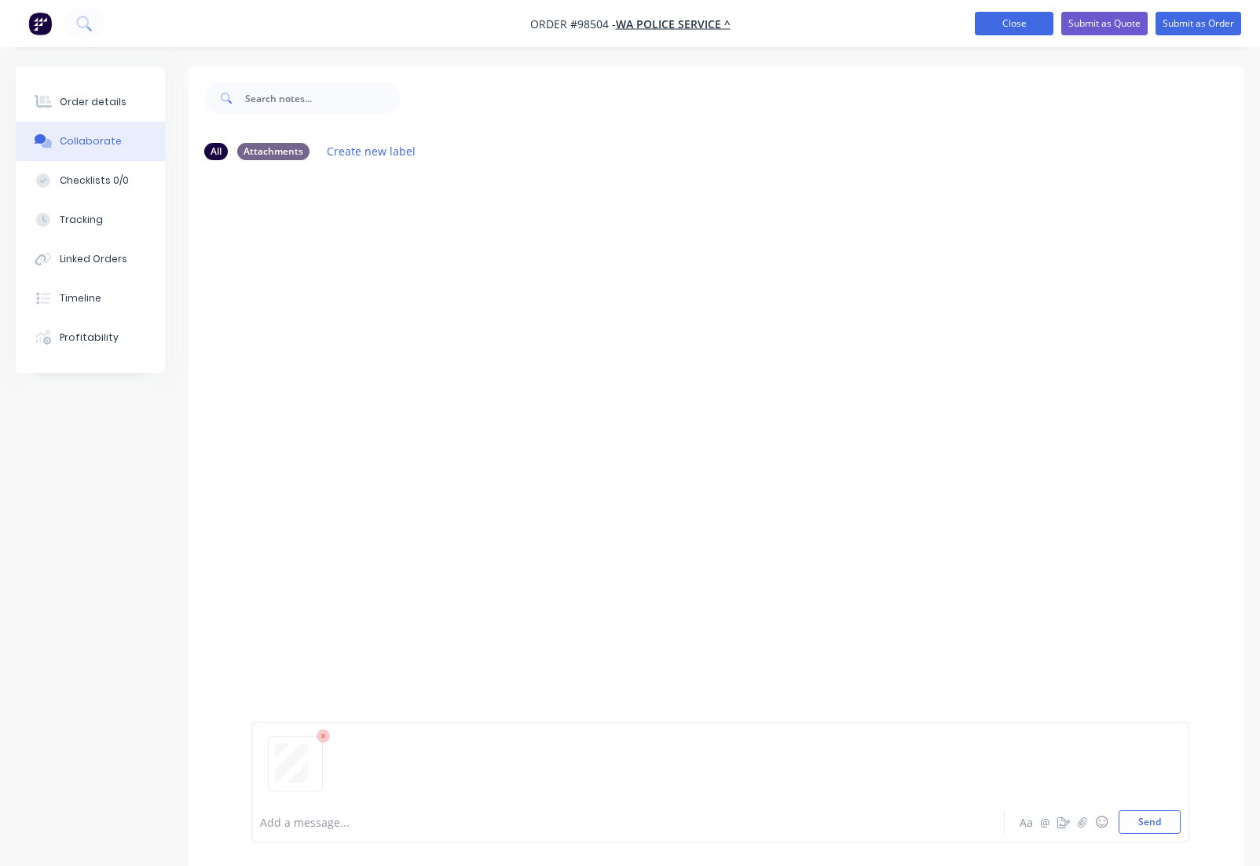
click at [1016, 24] on button "Close" at bounding box center [1014, 24] width 79 height 24
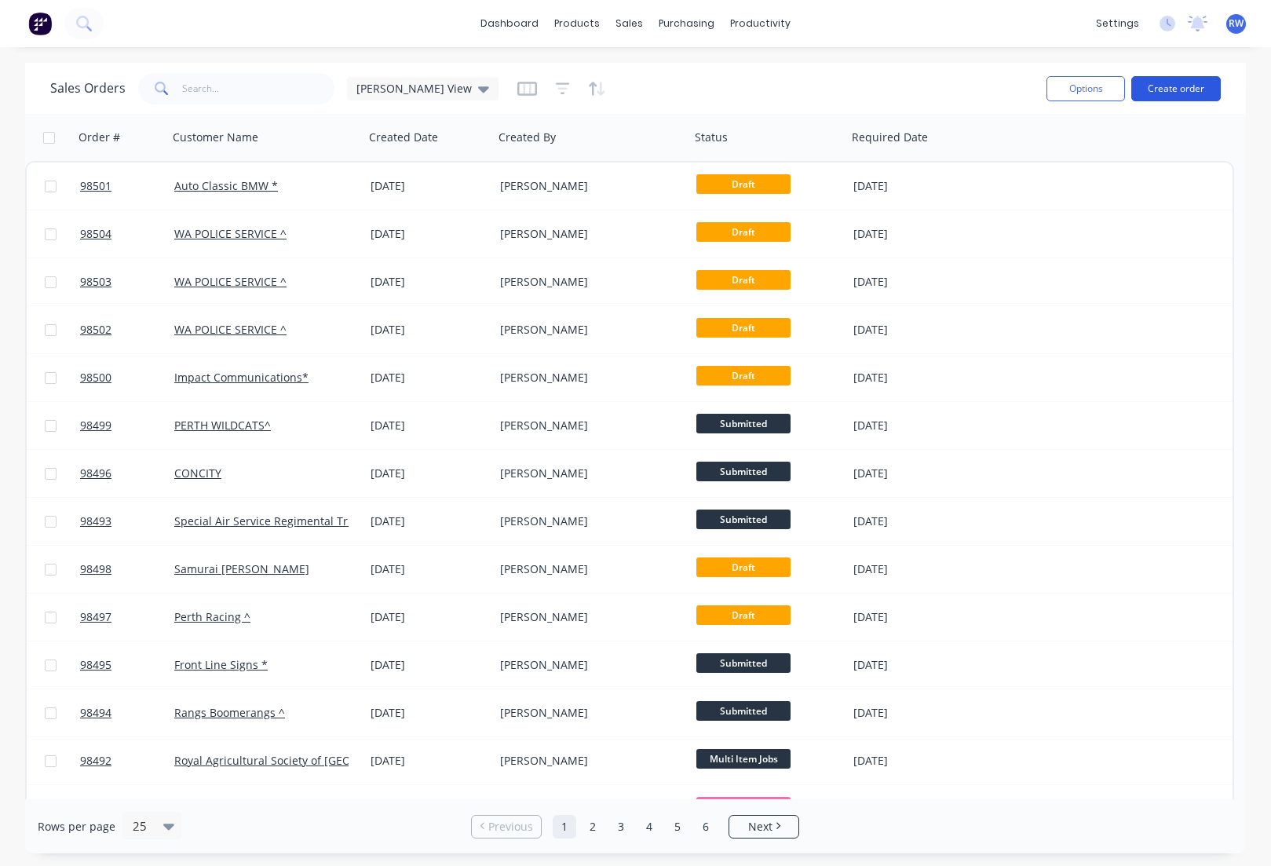
click at [1177, 90] on button "Create order" at bounding box center [1177, 88] width 90 height 25
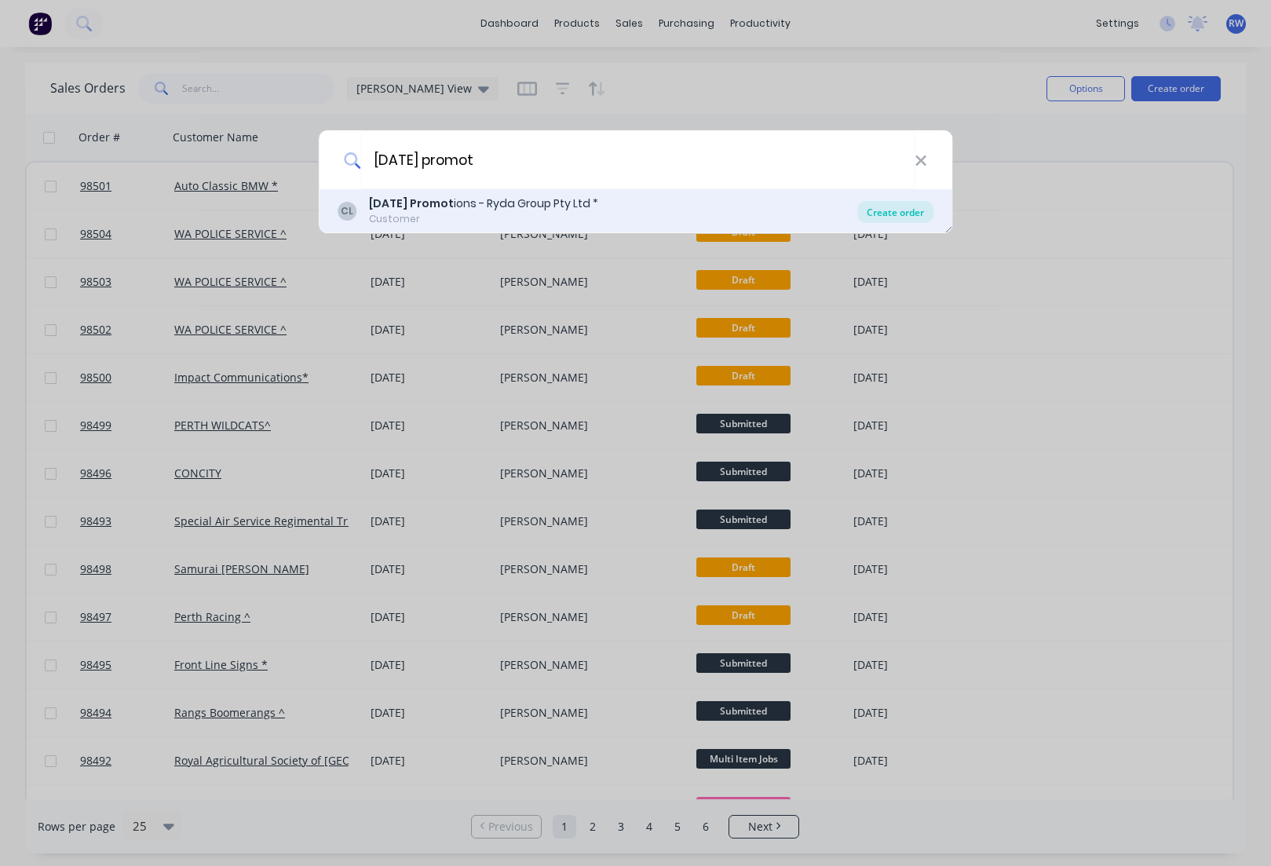
type input "[DATE] promot"
click at [876, 217] on div "Create order" at bounding box center [896, 212] width 76 height 22
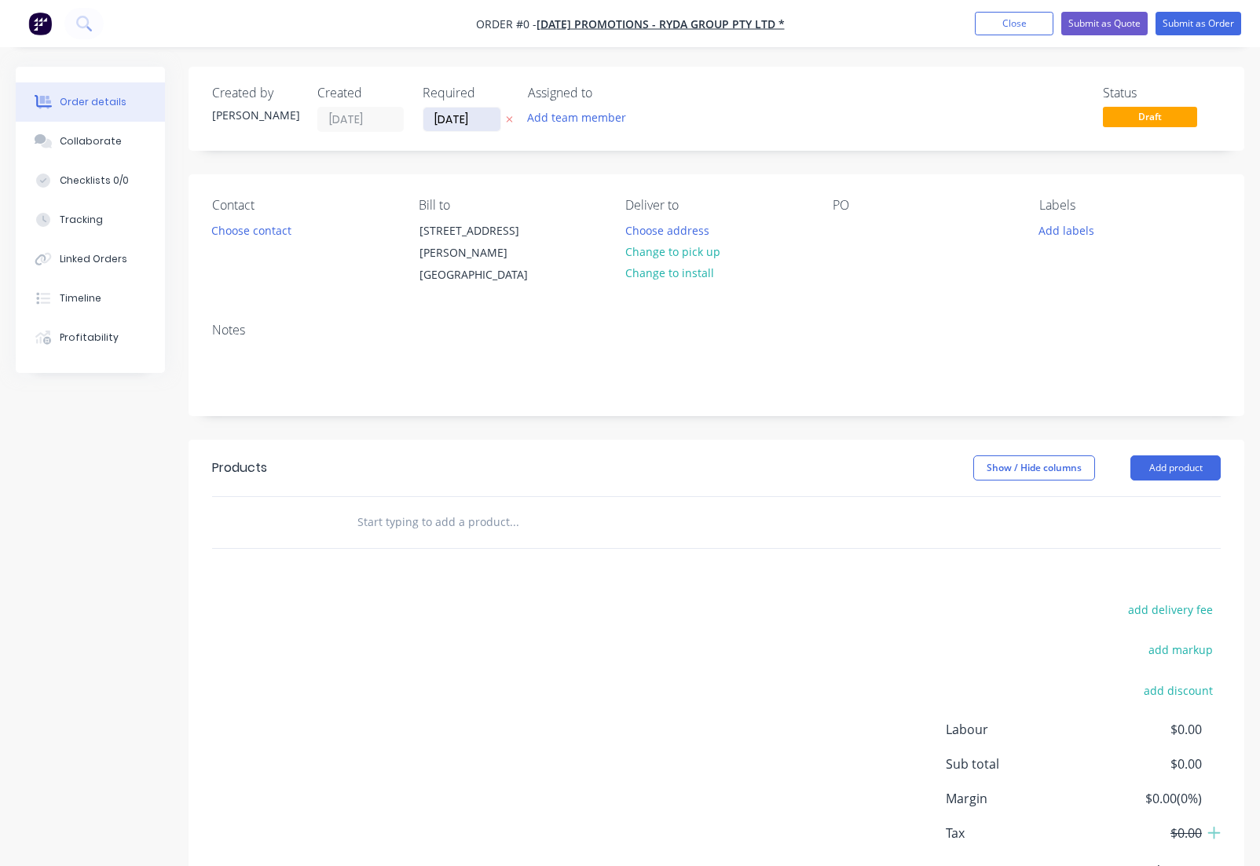
click at [489, 115] on input "[DATE]" at bounding box center [461, 120] width 77 height 24
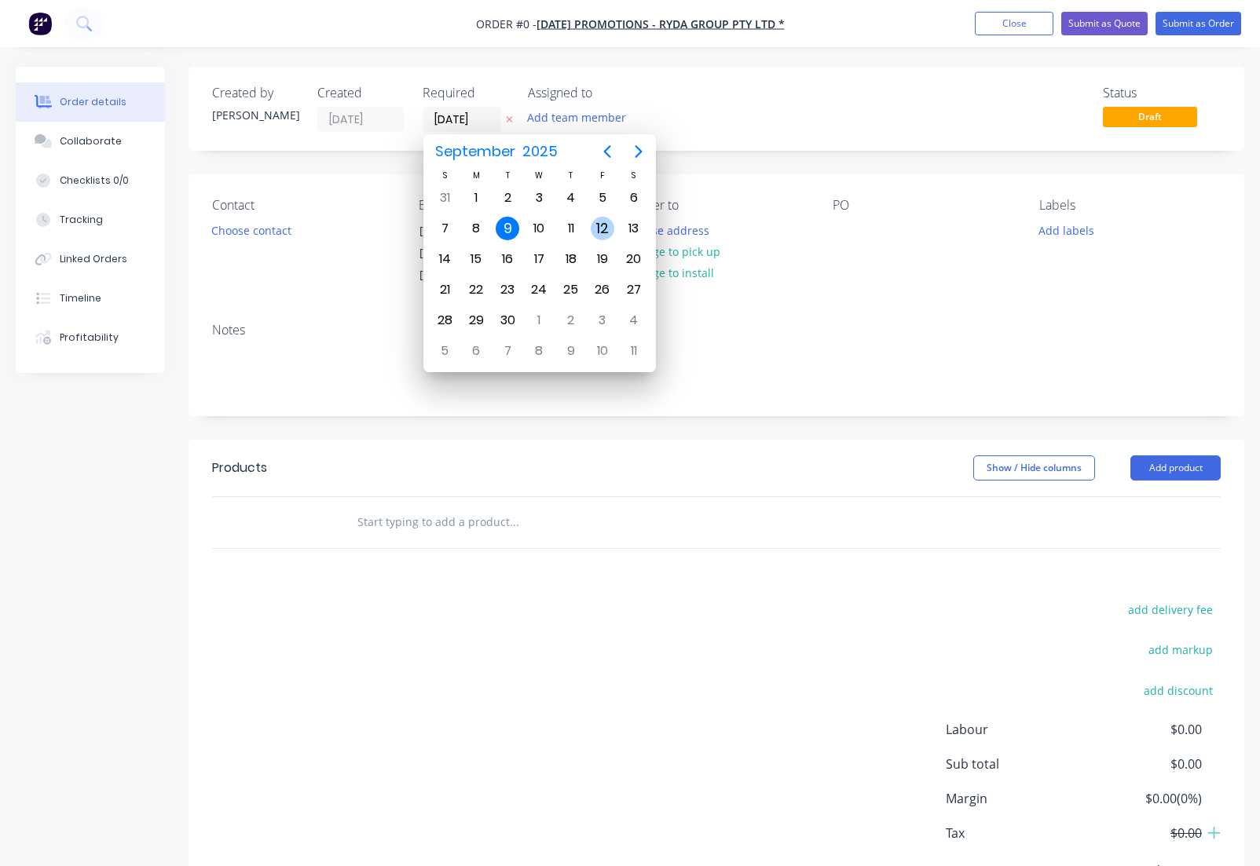
click at [602, 229] on div "12" at bounding box center [603, 229] width 24 height 24
type input "[DATE]"
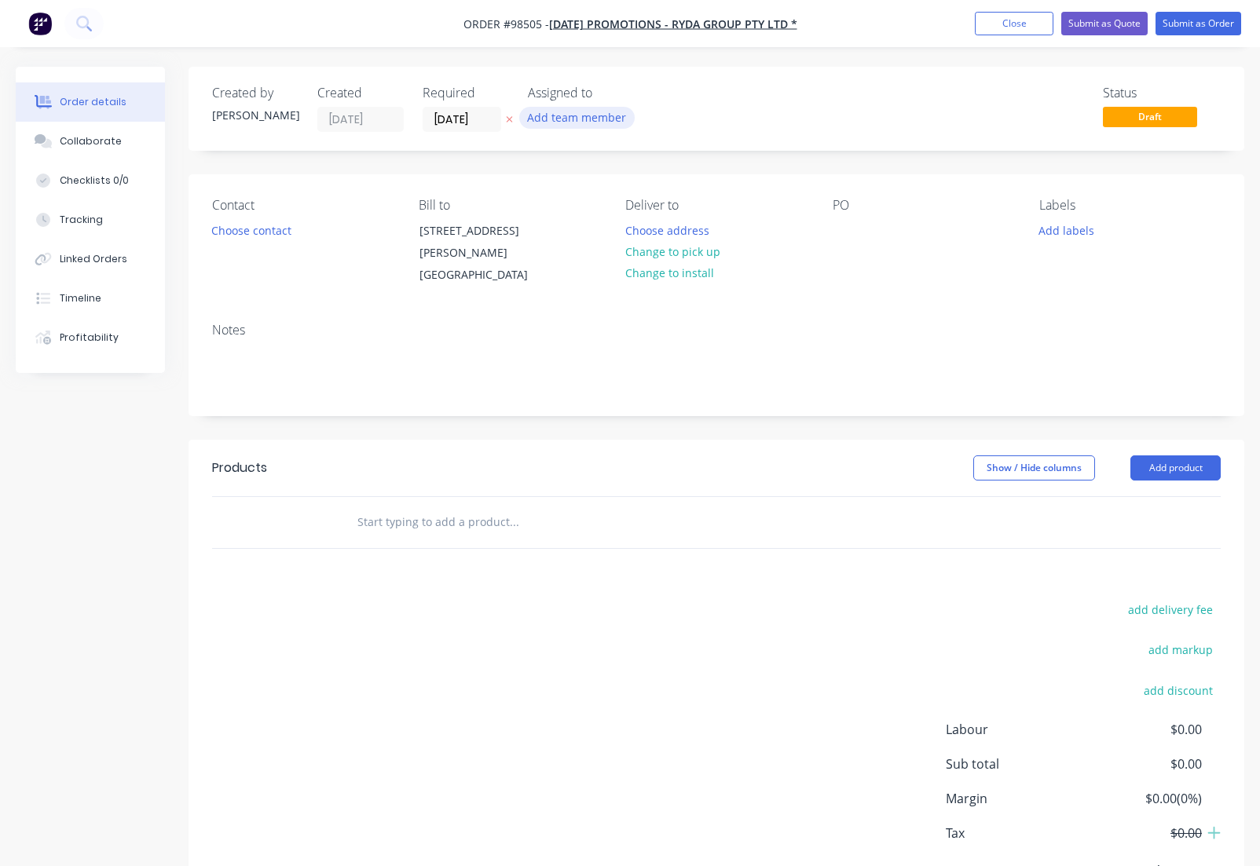
click at [573, 119] on button "Add team member" at bounding box center [576, 117] width 115 height 21
type input "[PERSON_NAME]"
click at [594, 207] on div "[PERSON_NAME]" at bounding box center [654, 205] width 157 height 16
click at [262, 228] on button "Choose contact" at bounding box center [251, 229] width 97 height 21
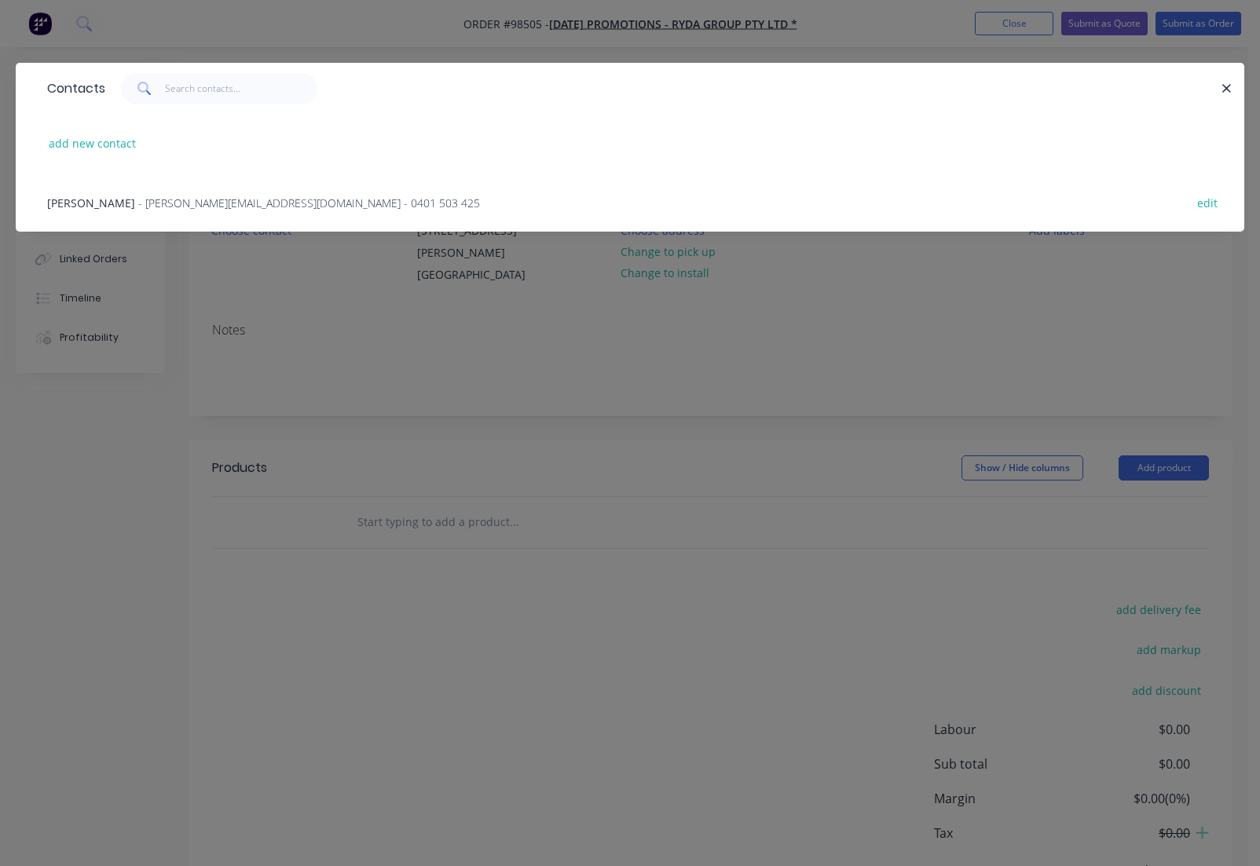
click at [170, 198] on span "- [PERSON_NAME][EMAIL_ADDRESS][DOMAIN_NAME] - 0401 503 425" at bounding box center [309, 203] width 342 height 15
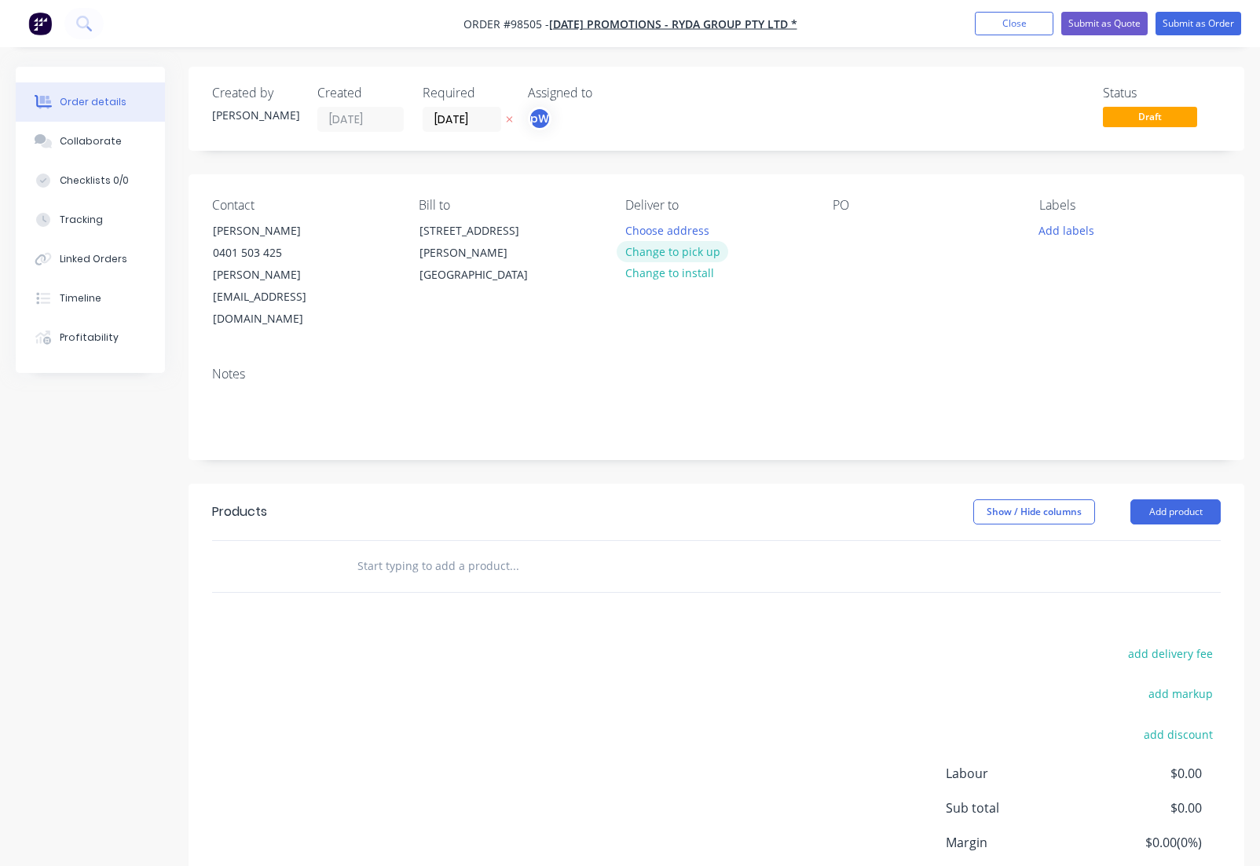
click at [685, 256] on button "Change to pick up" at bounding box center [672, 251] width 112 height 21
click at [642, 225] on div at bounding box center [637, 230] width 25 height 23
click at [834, 227] on div at bounding box center [844, 230] width 25 height 23
click at [1045, 233] on button "Add labels" at bounding box center [1066, 229] width 72 height 21
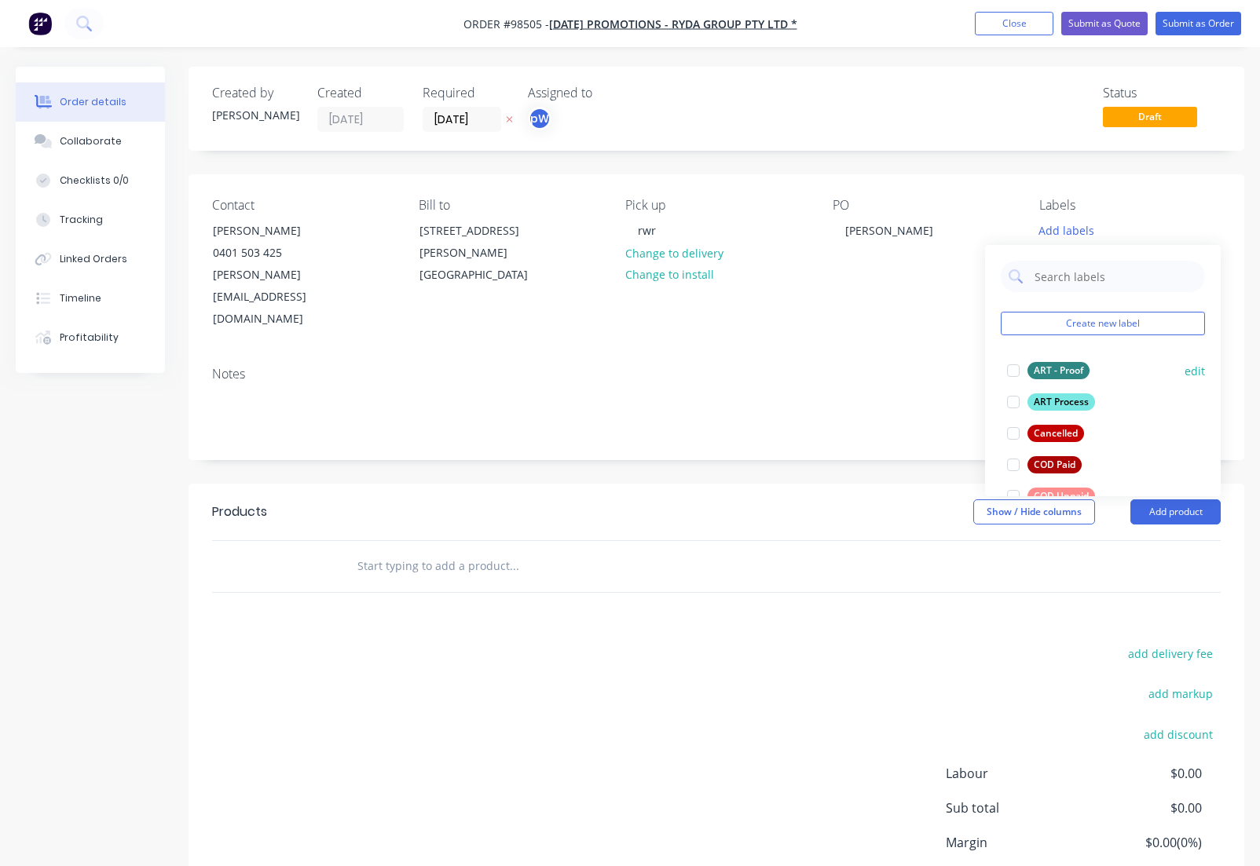
drag, startPoint x: 1045, startPoint y: 370, endPoint x: 1044, endPoint y: 378, distance: 7.9
click at [1045, 371] on div "ART - Proof" at bounding box center [1058, 370] width 62 height 17
click at [1050, 393] on div "ART Process" at bounding box center [1061, 394] width 68 height 17
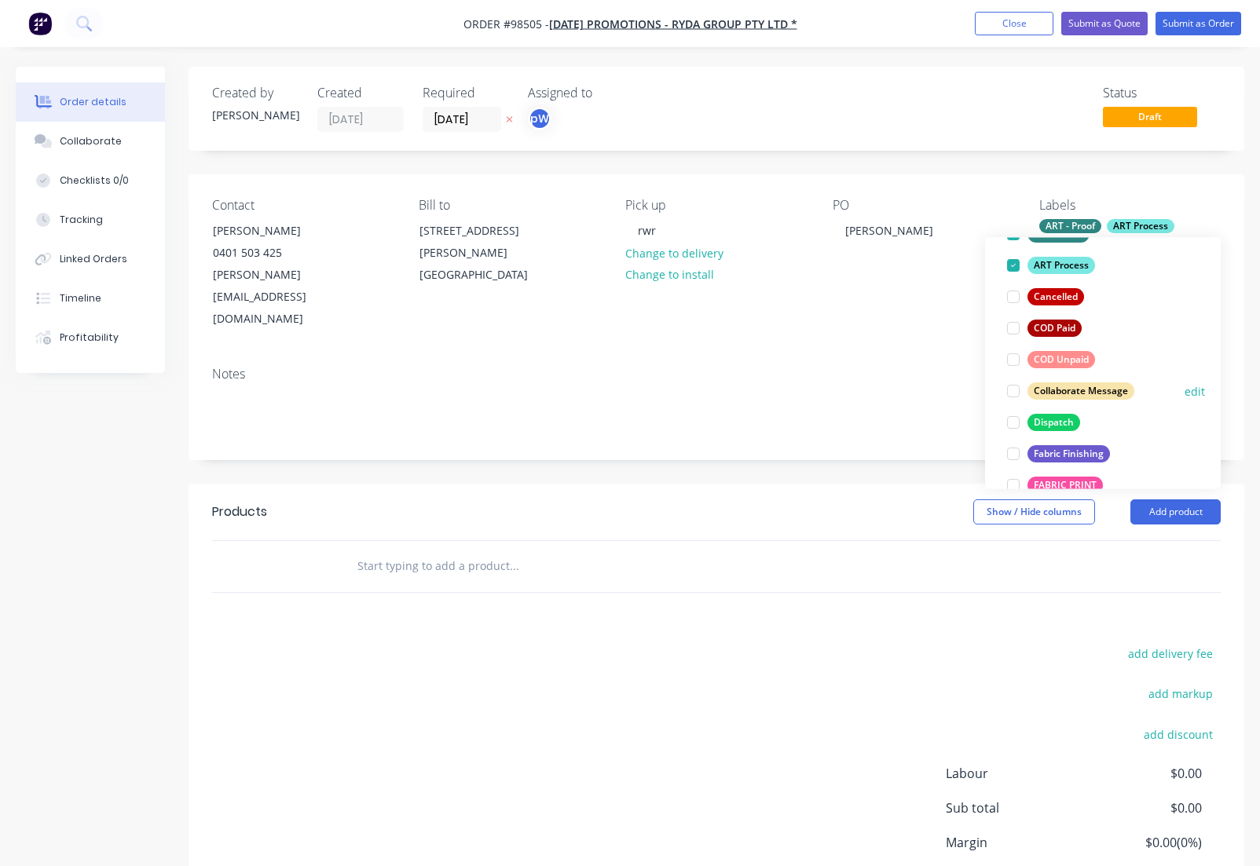
scroll to position [131, 0]
click at [1046, 418] on div "Dispatch" at bounding box center [1053, 420] width 53 height 17
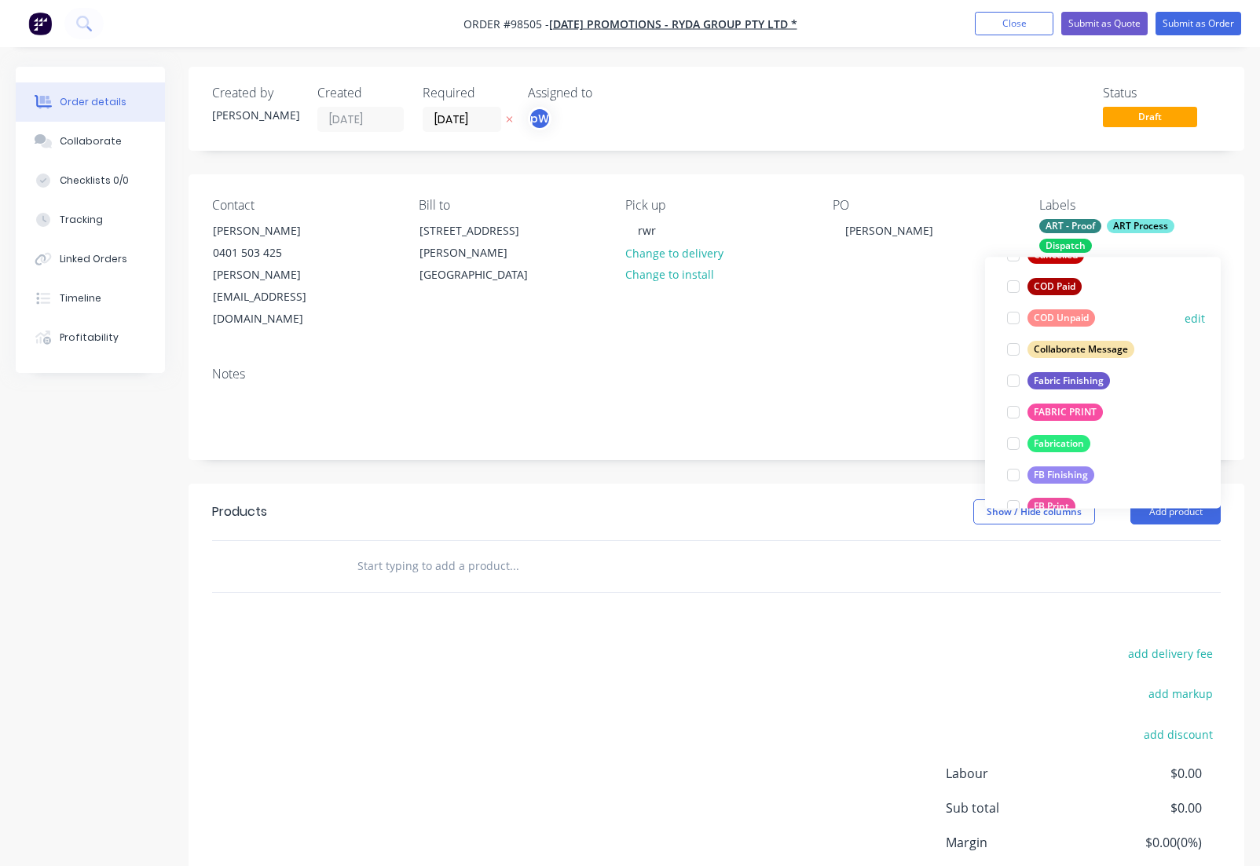
scroll to position [258, 0]
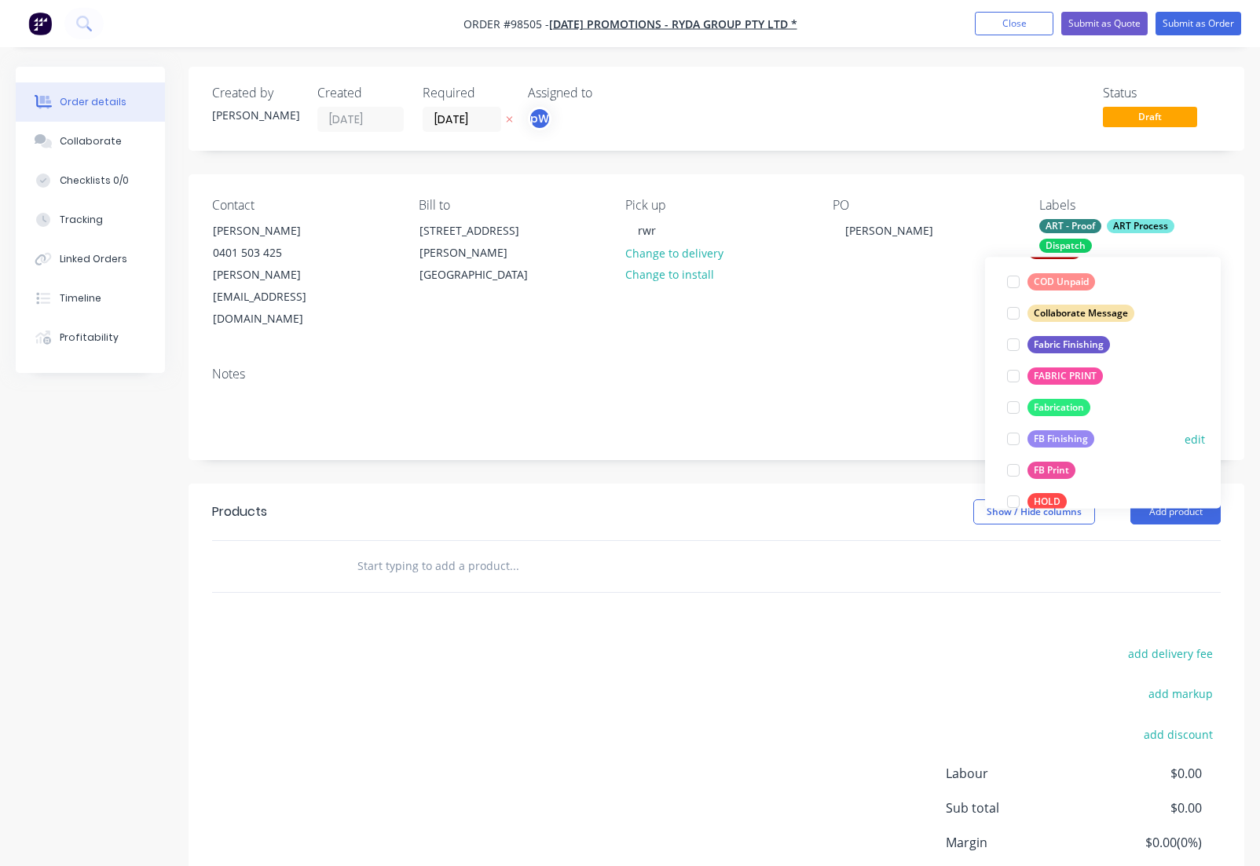
click at [1063, 442] on div "FB Finishing" at bounding box center [1060, 439] width 67 height 17
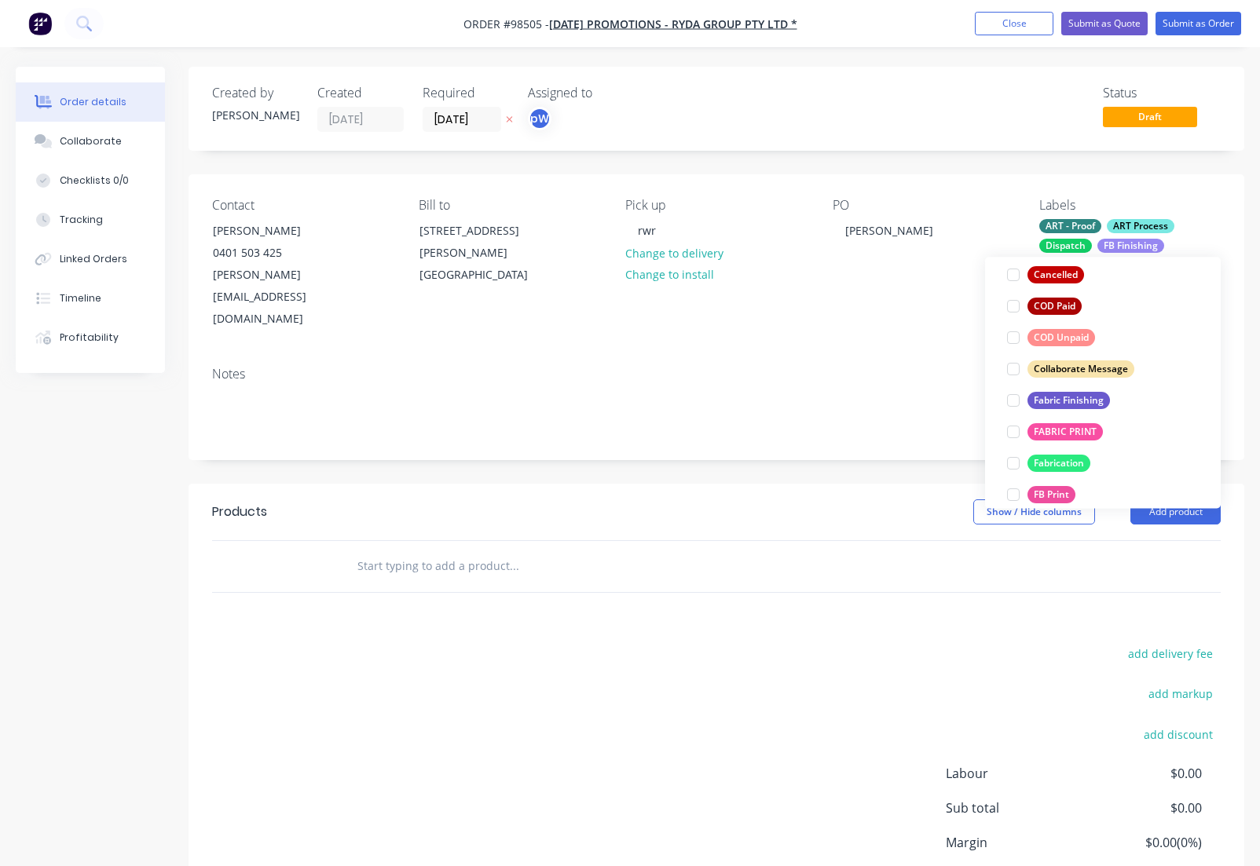
scroll to position [242, 0]
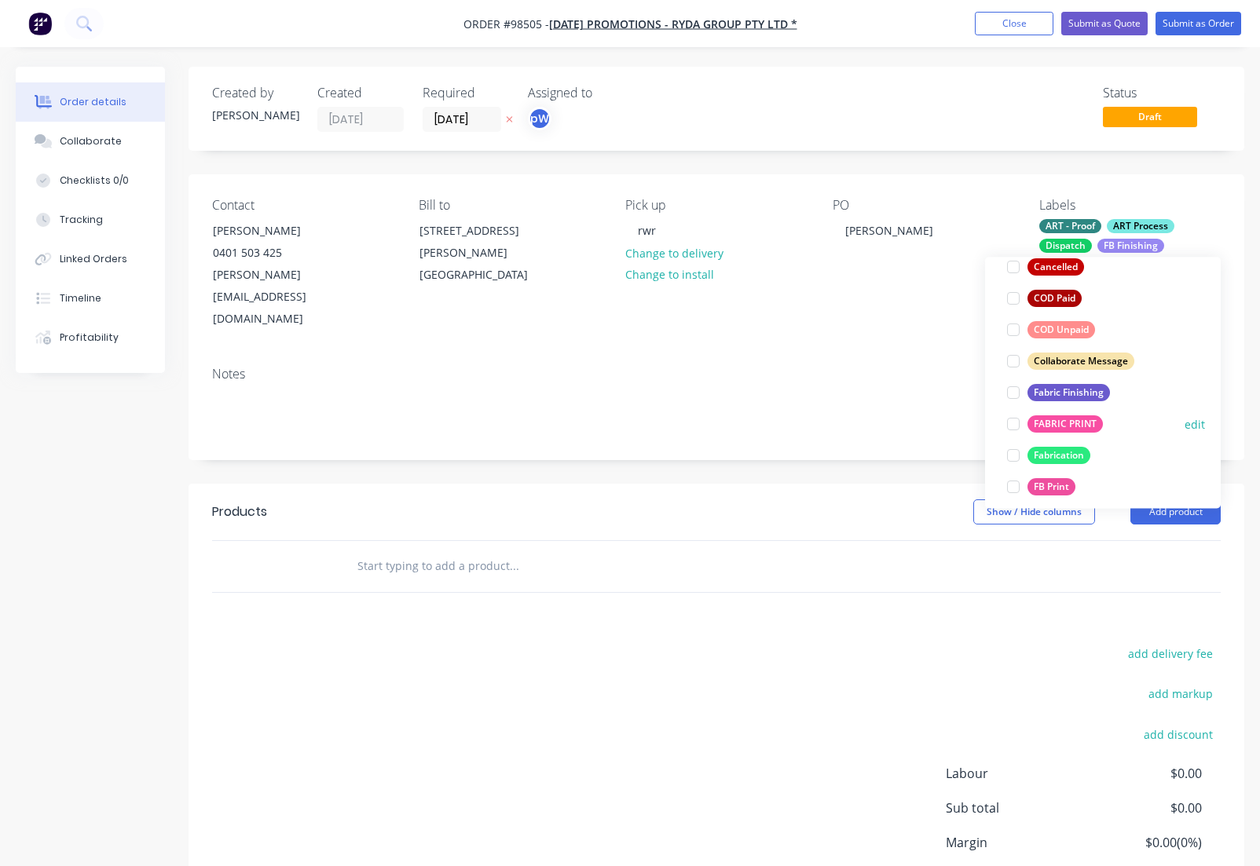
click at [1059, 428] on div "FABRIC PRINT" at bounding box center [1064, 423] width 75 height 17
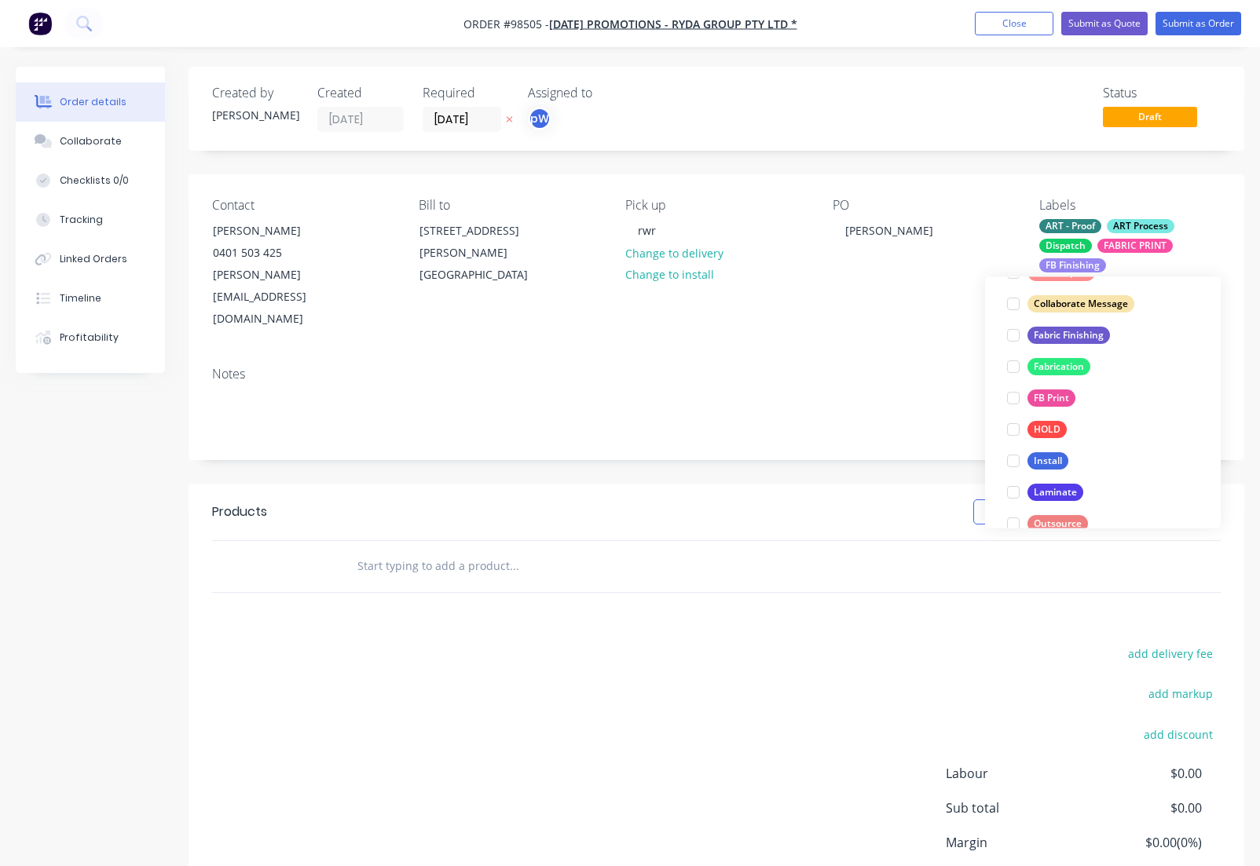
scroll to position [378, 0]
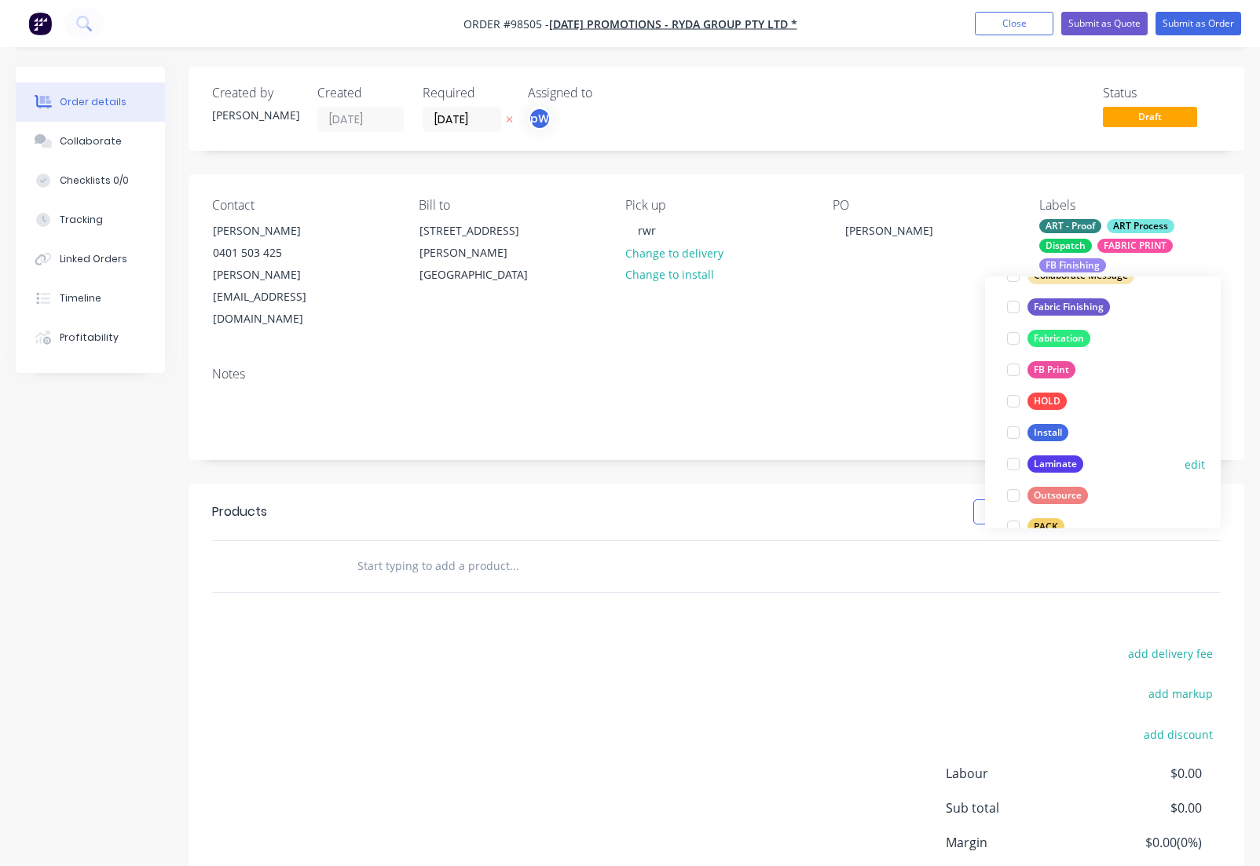
click at [1046, 462] on div "Laminate" at bounding box center [1055, 464] width 56 height 17
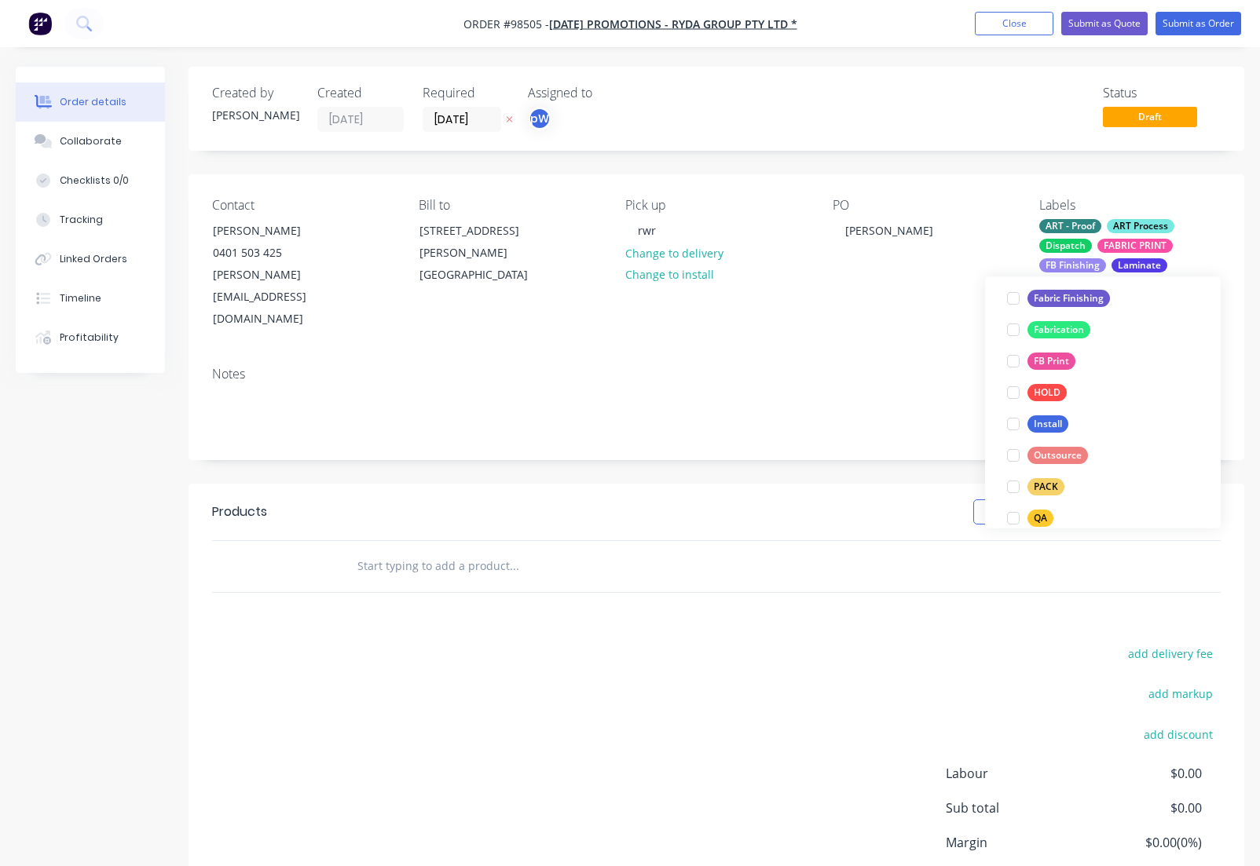
scroll to position [426, 0]
click at [1046, 478] on div "PACK" at bounding box center [1045, 478] width 37 height 17
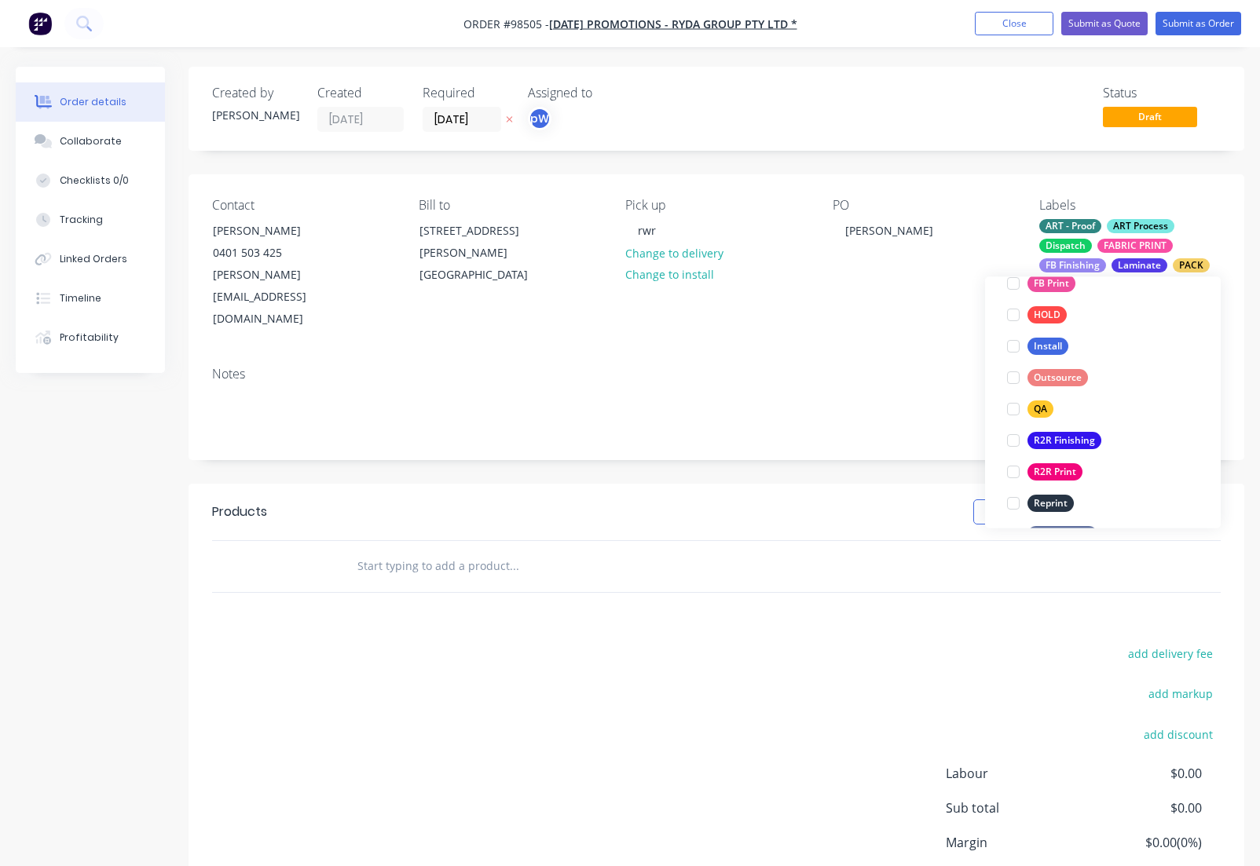
scroll to position [554, 0]
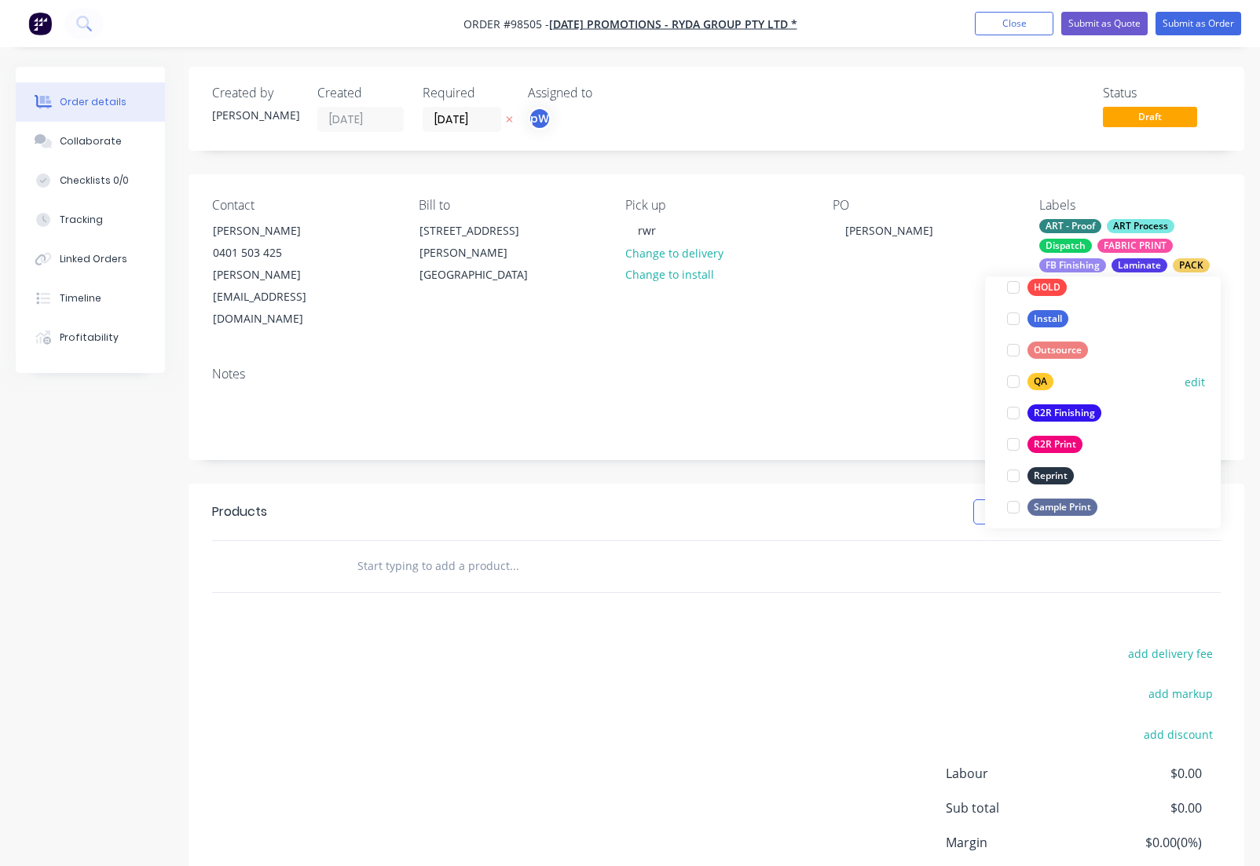
click at [1041, 382] on div "QA" at bounding box center [1040, 382] width 26 height 17
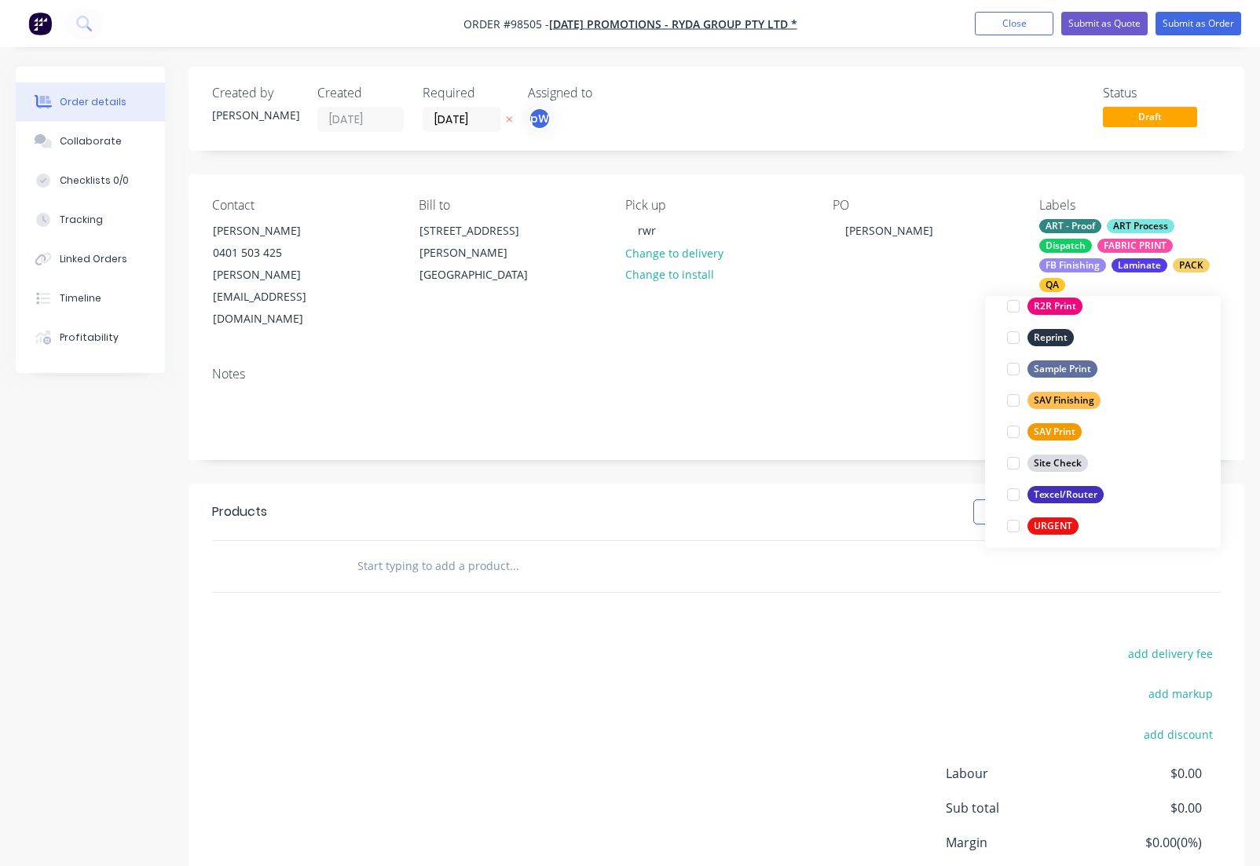
scroll to position [754, 0]
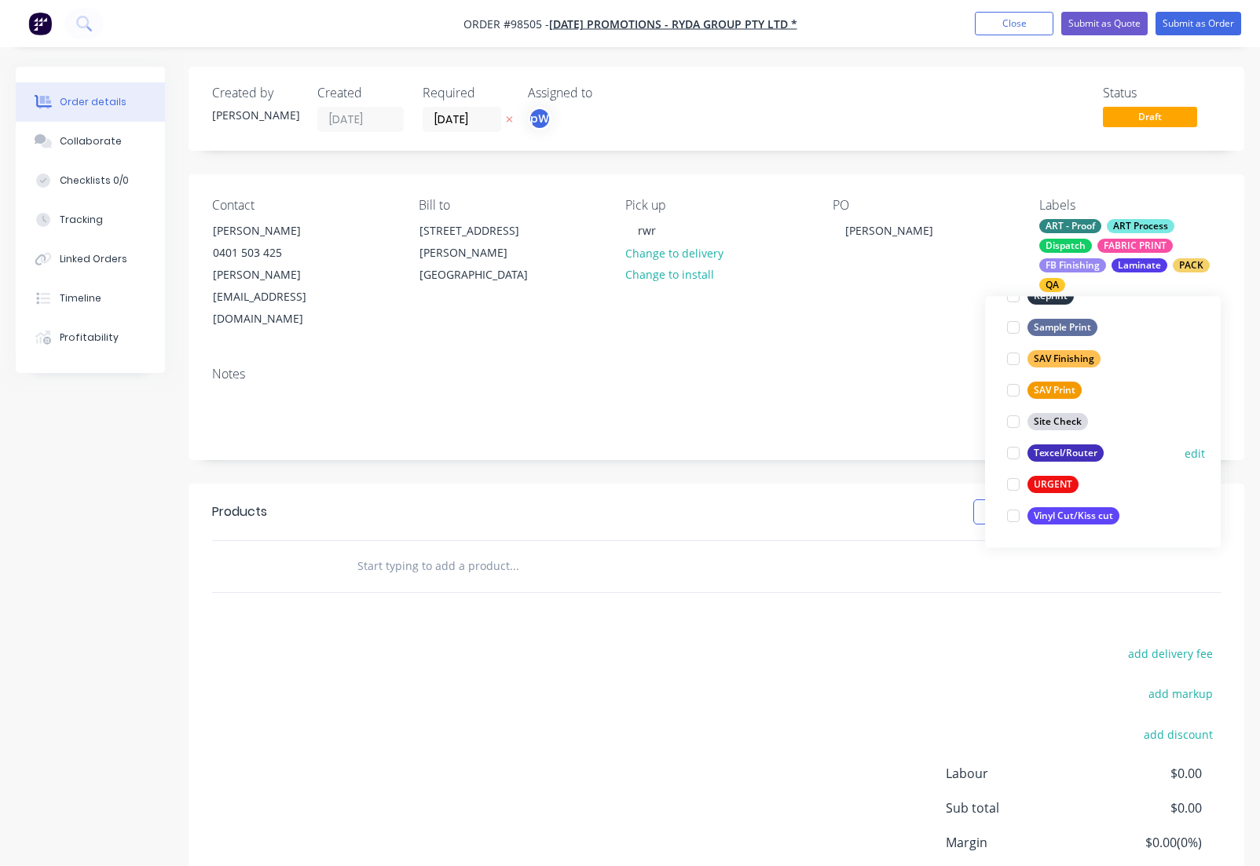
click at [1079, 448] on div "Texcel/Router" at bounding box center [1065, 453] width 76 height 17
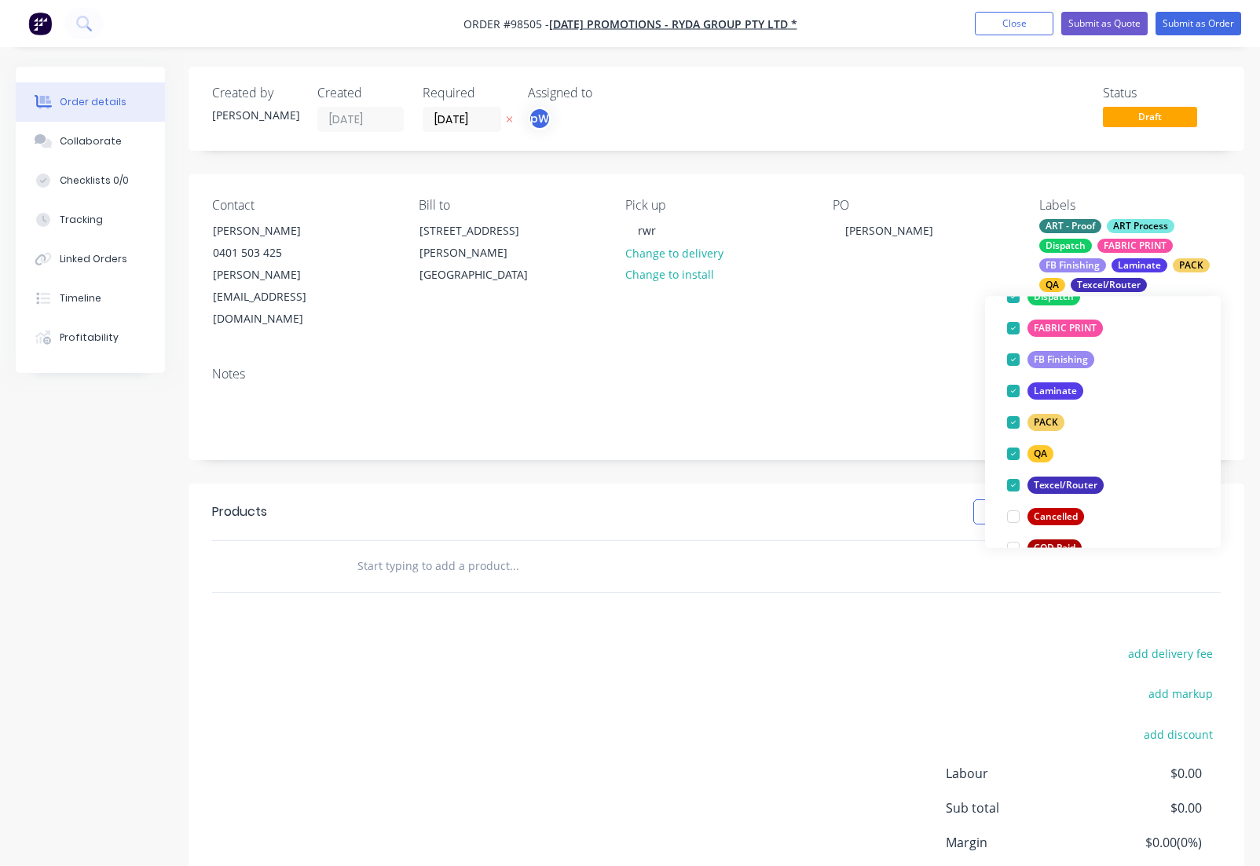
scroll to position [185, 0]
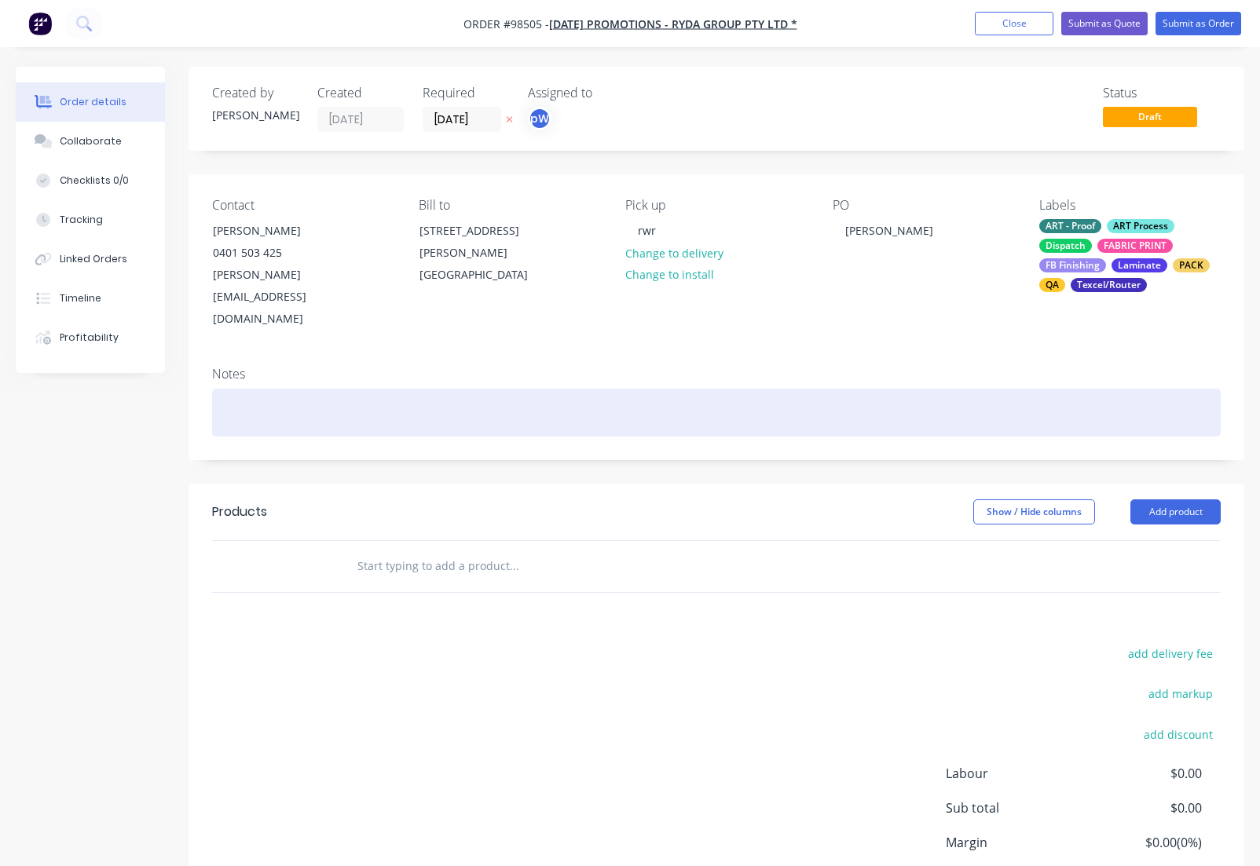
click at [290, 389] on div at bounding box center [716, 413] width 1008 height 48
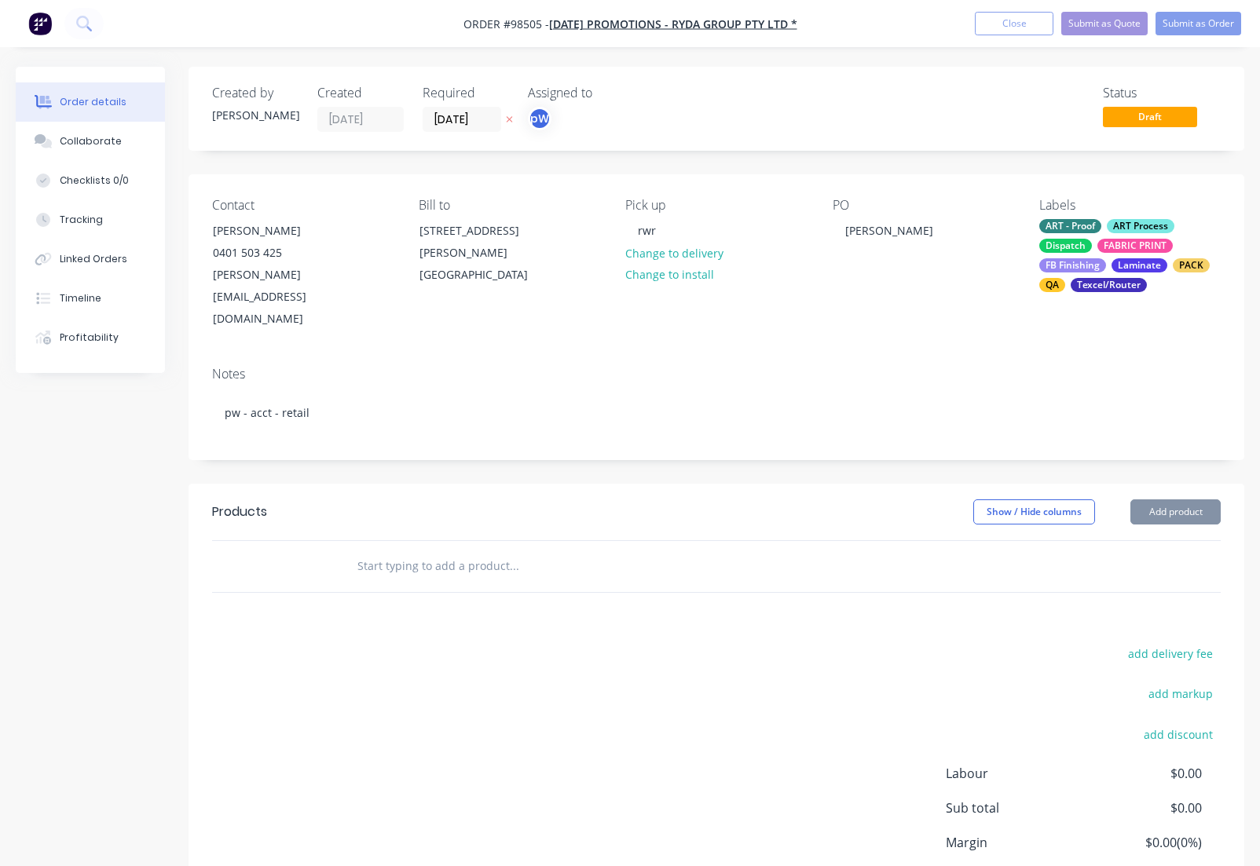
click at [397, 550] on input "text" at bounding box center [514, 565] width 314 height 31
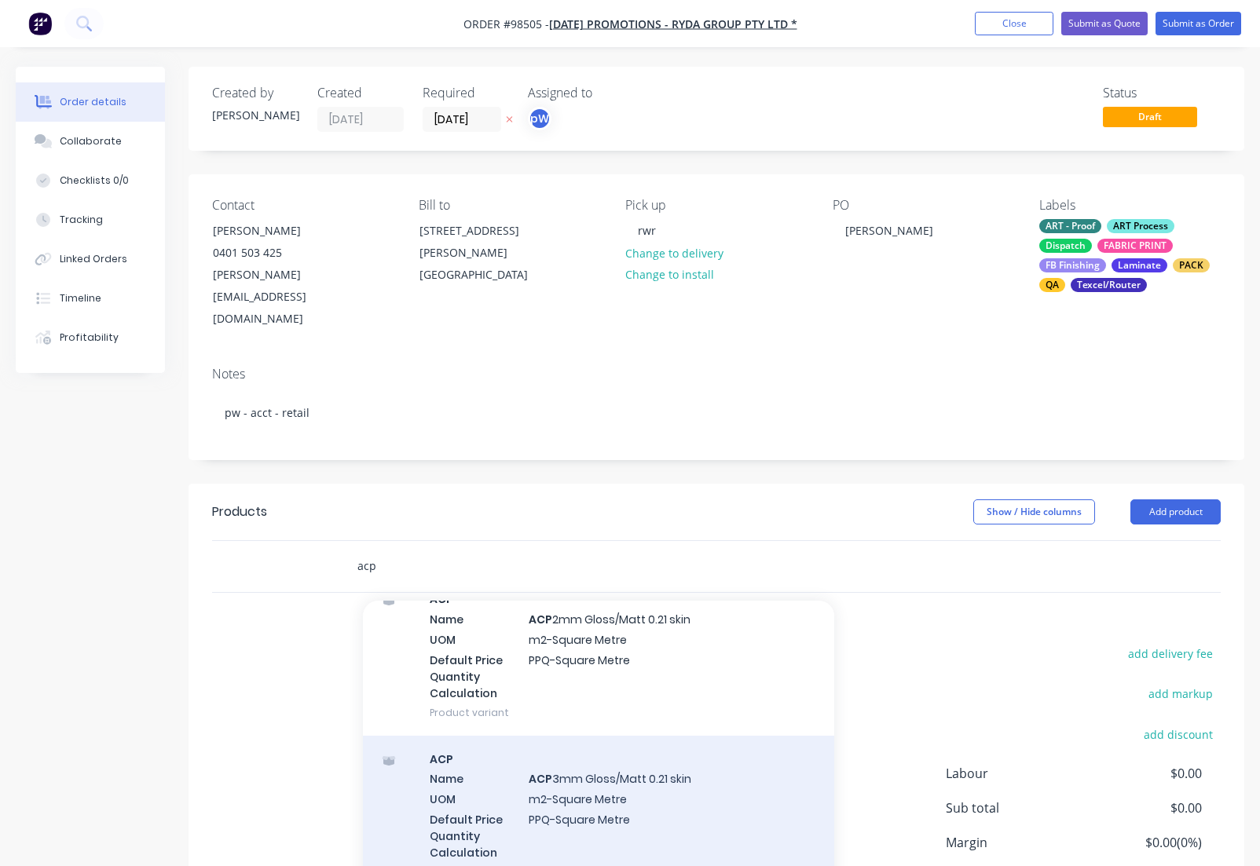
scroll to position [141, 0]
type input "acp"
click at [577, 747] on div "ACP Name ACP 3mm Gloss/Matt 0.21 skin UOM m2-Square Metre Default Price Quantit…" at bounding box center [598, 814] width 471 height 159
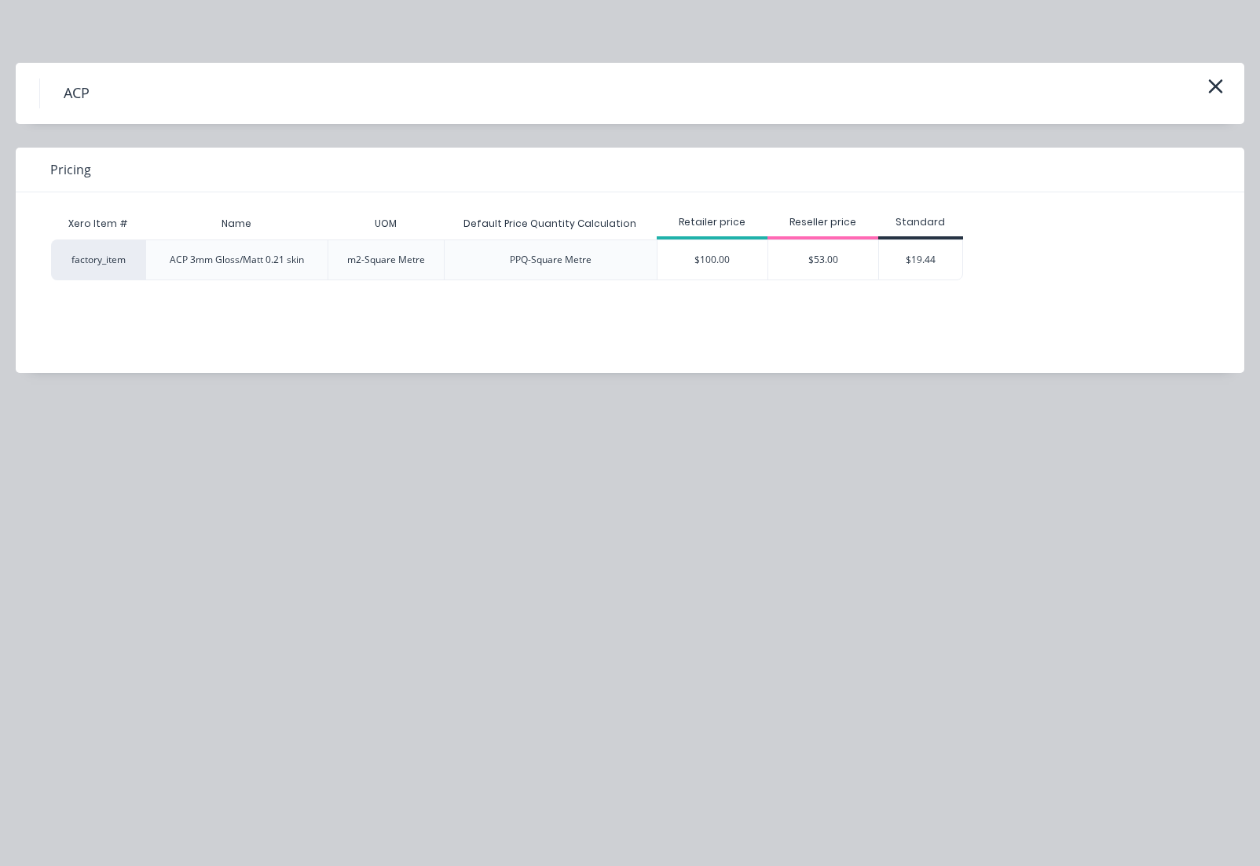
click at [729, 262] on div "$100.00" at bounding box center [712, 259] width 110 height 39
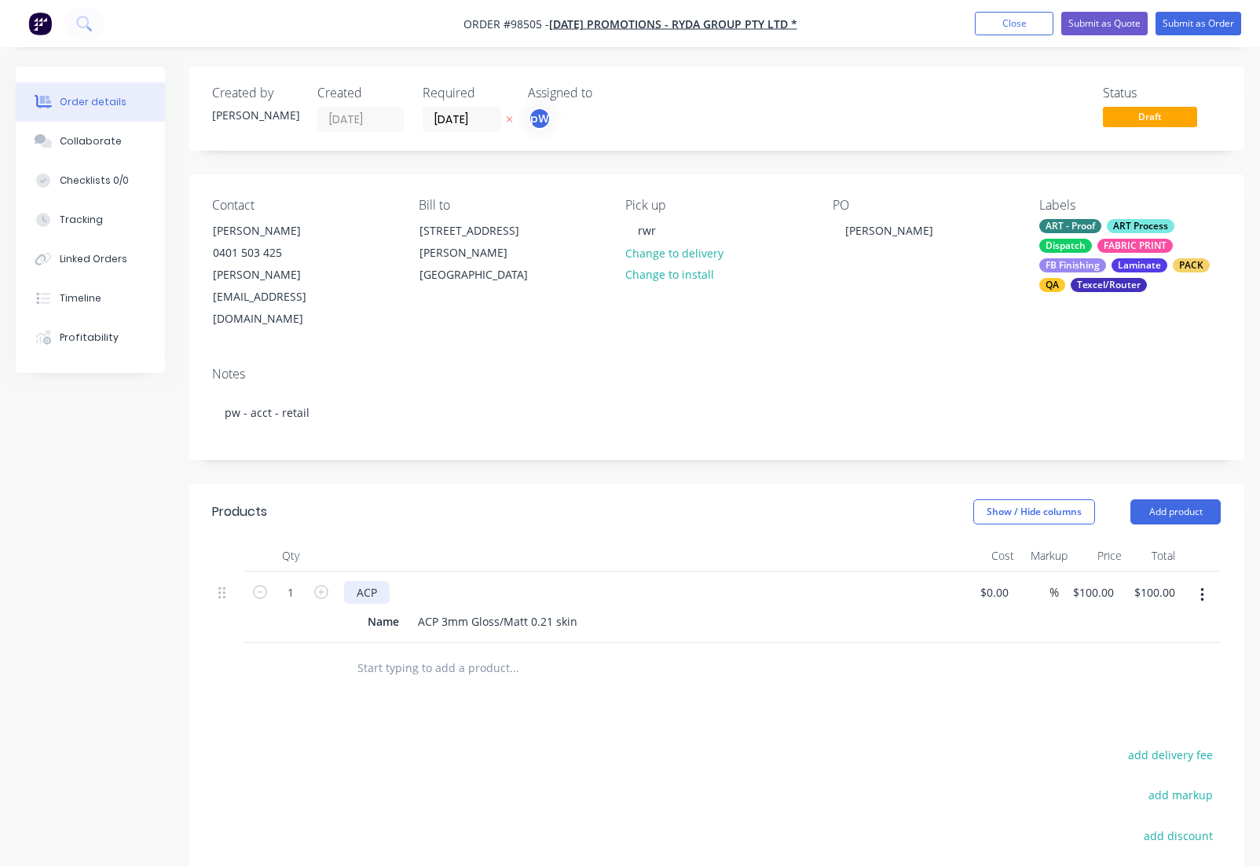
click at [386, 581] on div "ACP" at bounding box center [367, 592] width 46 height 23
click at [438, 610] on div "ACP 3mm Gloss/Matt 0.21 skin" at bounding box center [498, 621] width 172 height 23
drag, startPoint x: 433, startPoint y: 581, endPoint x: 440, endPoint y: 587, distance: 9.5
click at [433, 610] on div "ACP 3mm Gloss/Matt 0.21 skin" at bounding box center [498, 621] width 172 height 23
click at [387, 581] on div "ACM" at bounding box center [368, 592] width 49 height 23
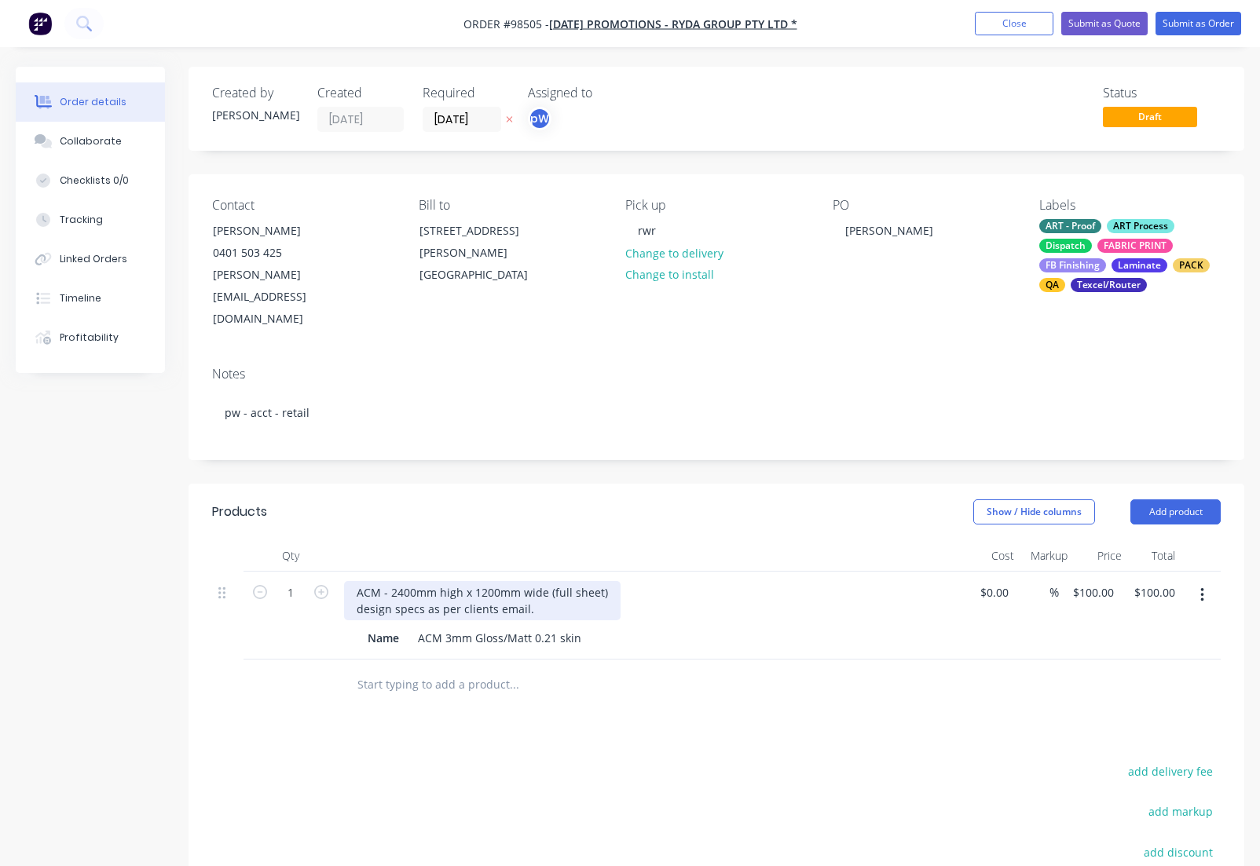
click at [604, 581] on div "ACM - 2400mm high x 1200mm wide (full sheet) design specs as per clients email." at bounding box center [482, 600] width 276 height 39
click at [1150, 499] on button "Add product" at bounding box center [1175, 511] width 90 height 25
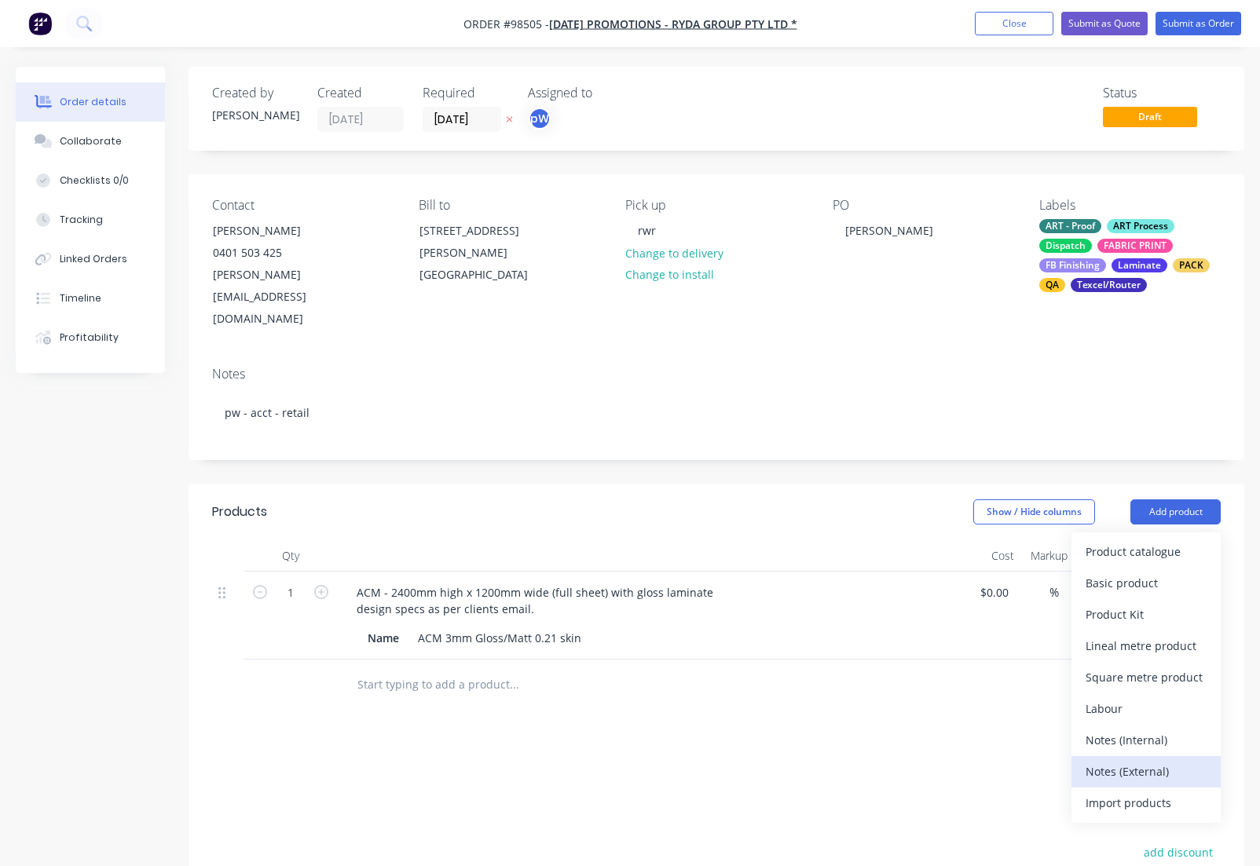
click at [1137, 760] on div "Notes (External)" at bounding box center [1145, 771] width 121 height 23
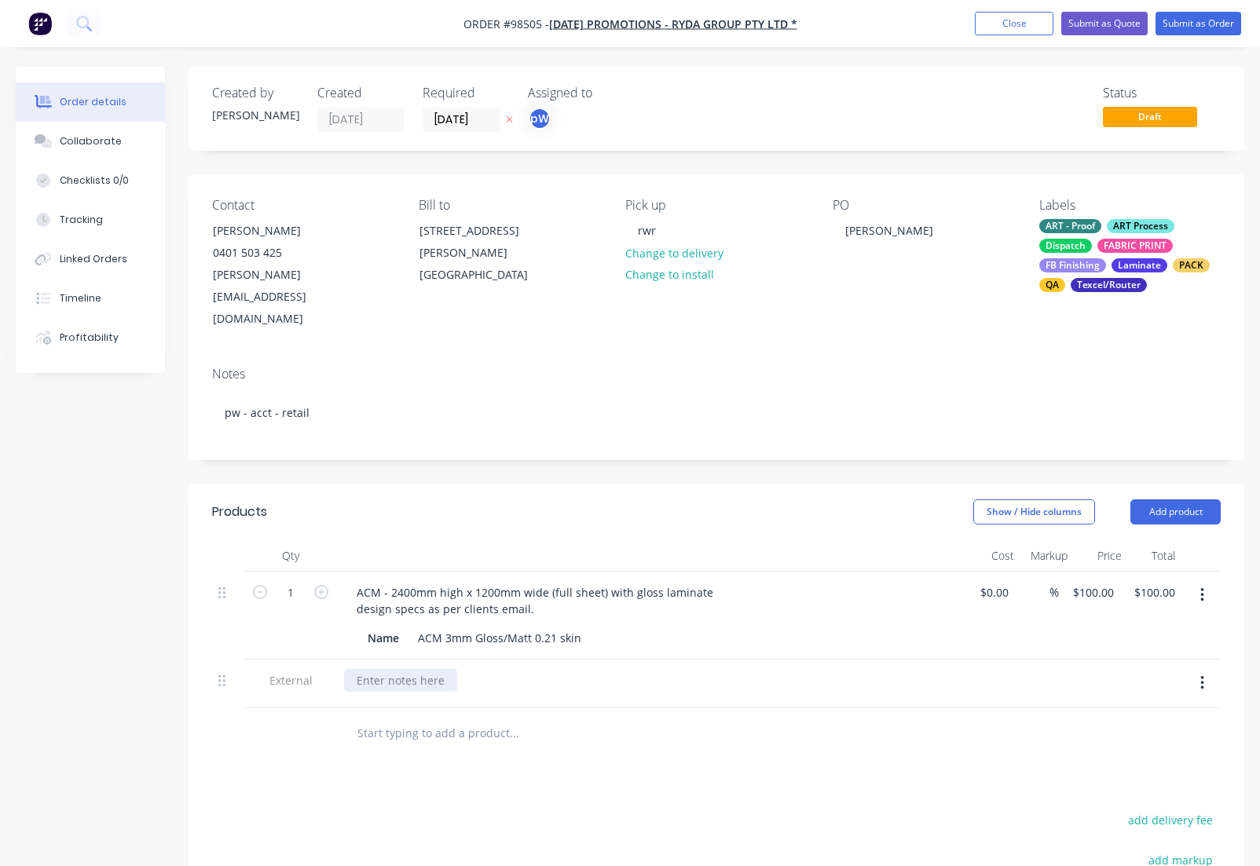
click at [412, 669] on div at bounding box center [400, 680] width 113 height 23
paste div
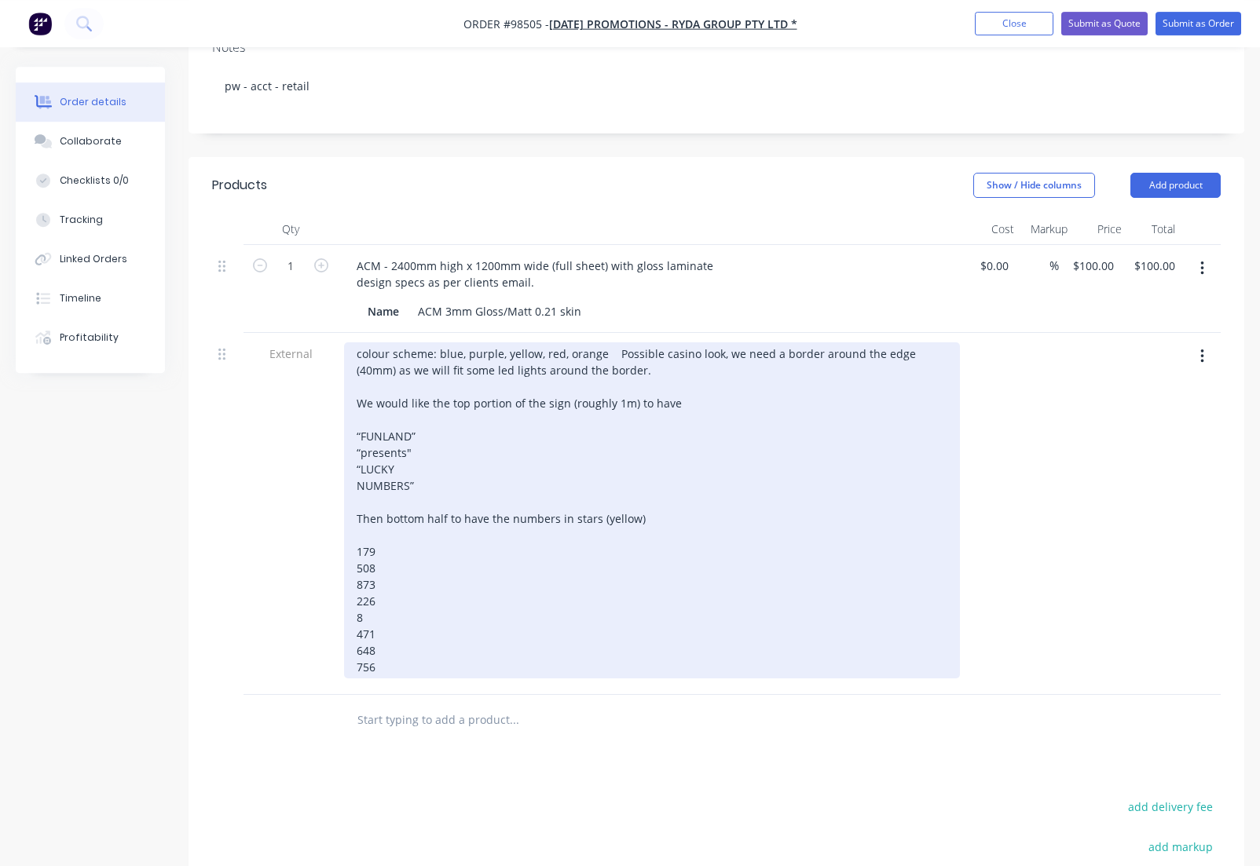
scroll to position [334, 0]
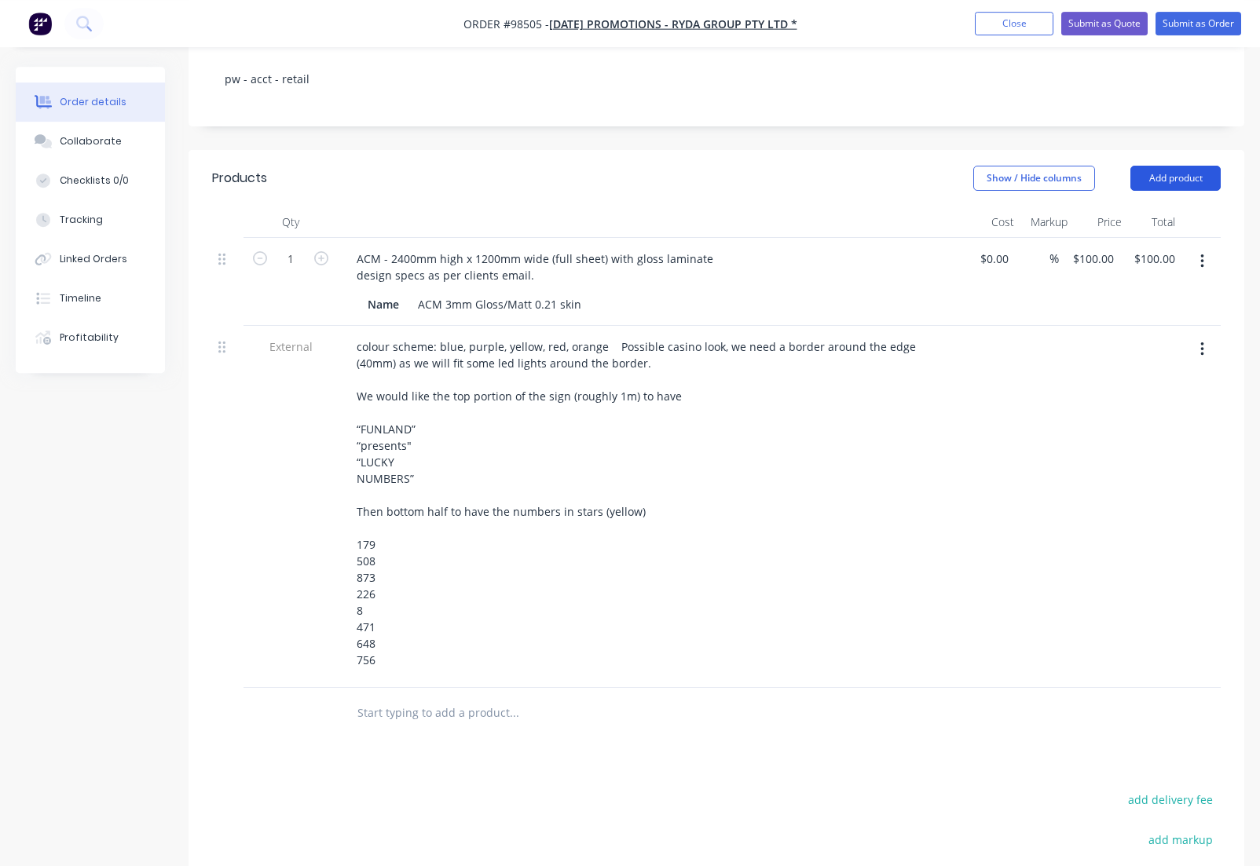
click at [1166, 166] on button "Add product" at bounding box center [1175, 178] width 90 height 25
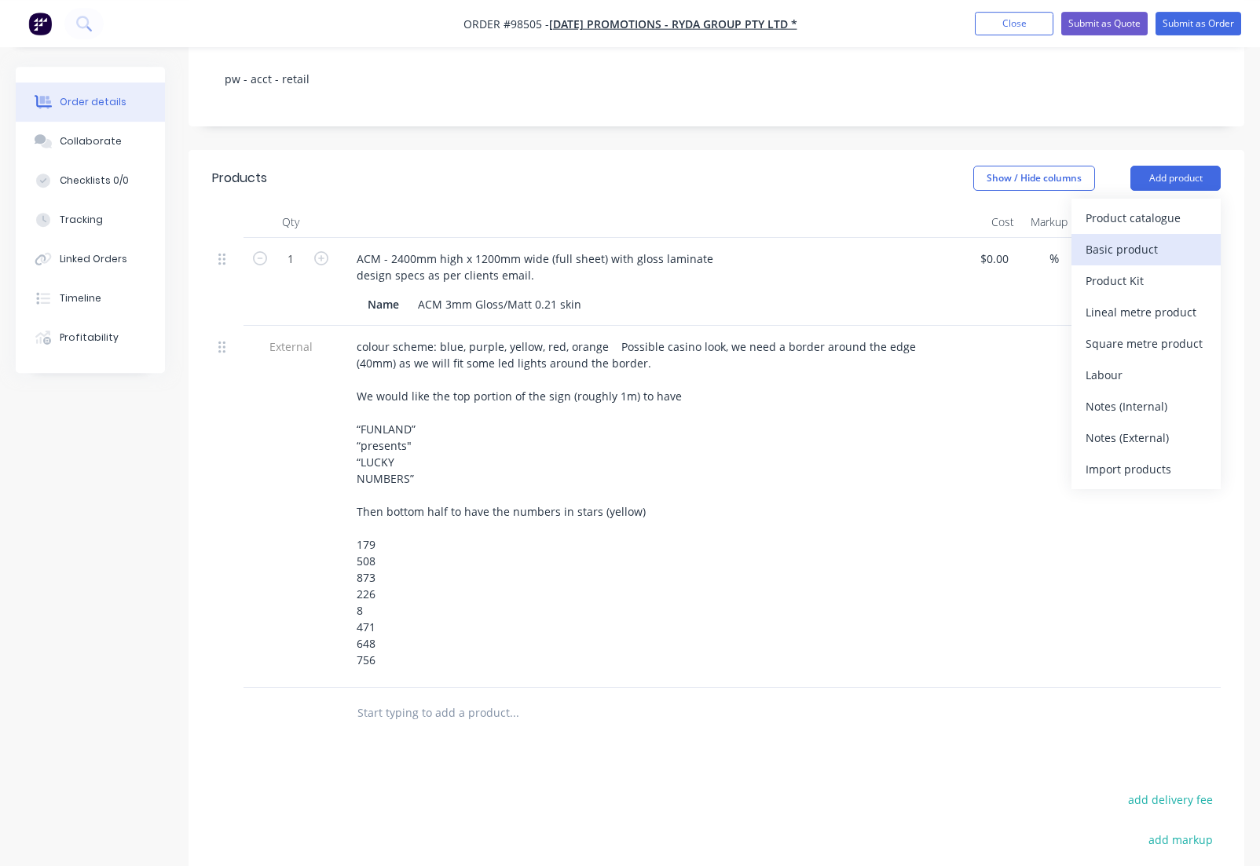
click at [1123, 238] on div "Basic product" at bounding box center [1145, 249] width 121 height 23
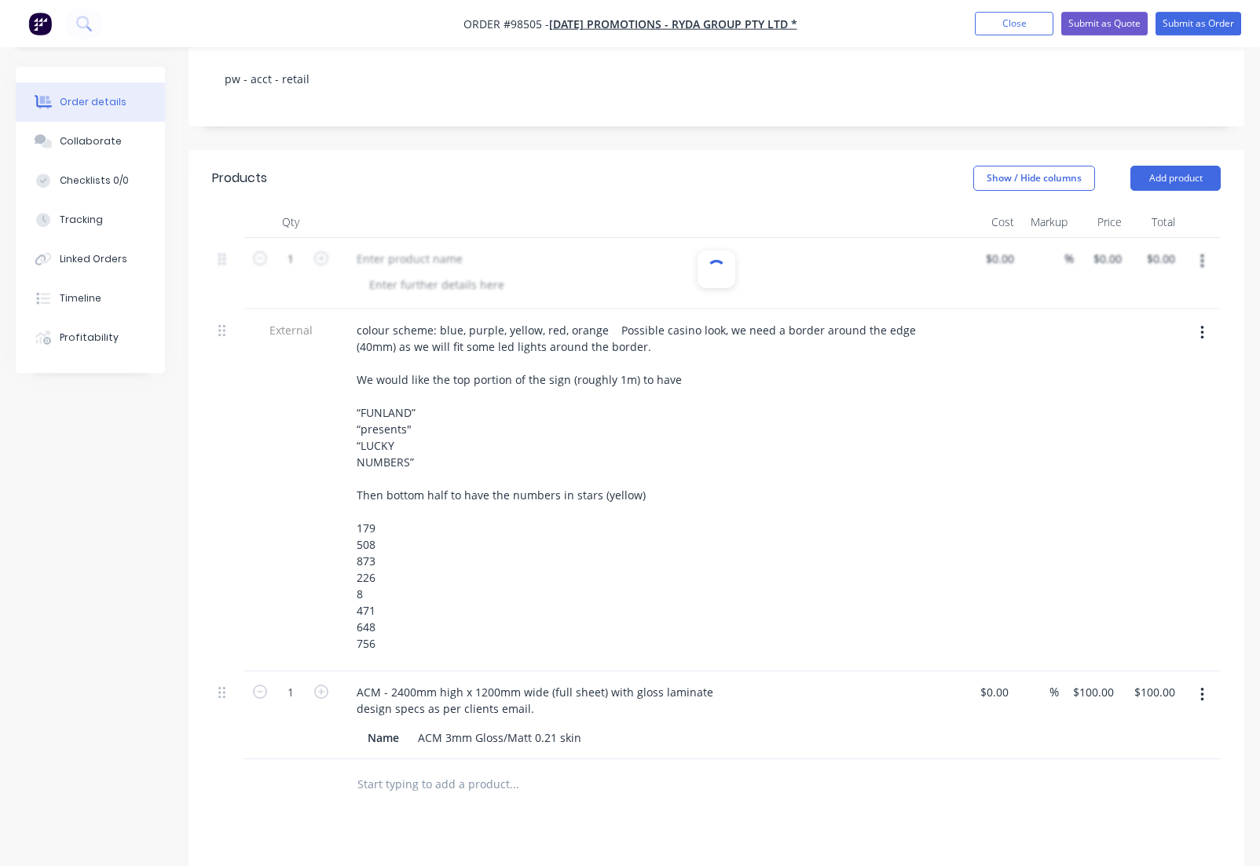
click at [474, 238] on div at bounding box center [716, 273] width 1008 height 71
click at [411, 769] on input "text" at bounding box center [514, 784] width 314 height 31
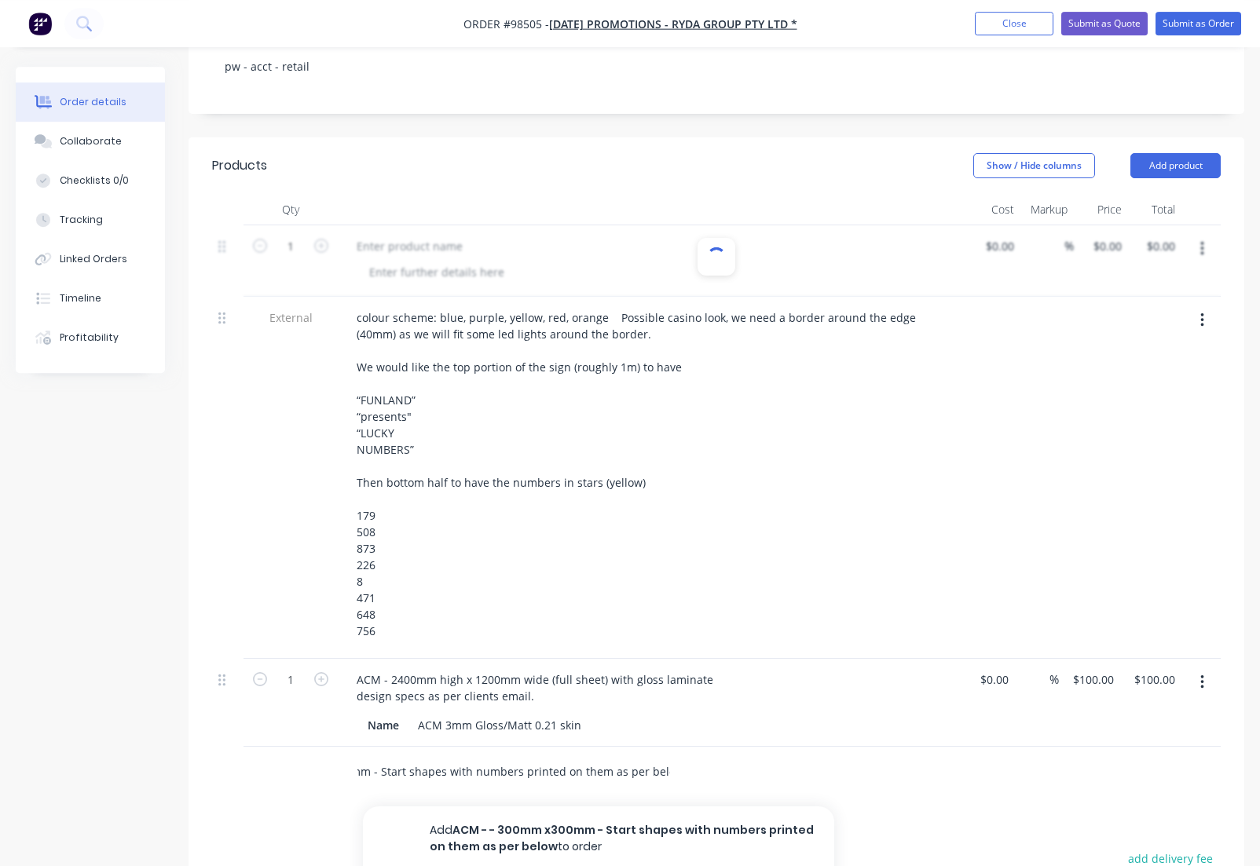
scroll to position [0, 119]
type input "ACM - - 300mm x300mm - Start shapes with numbers printed on them as per below:"
click at [559, 807] on button "Add ACM - - 300mm x300mm - Start shapes with numbers printed on them as per bel…" at bounding box center [598, 839] width 471 height 64
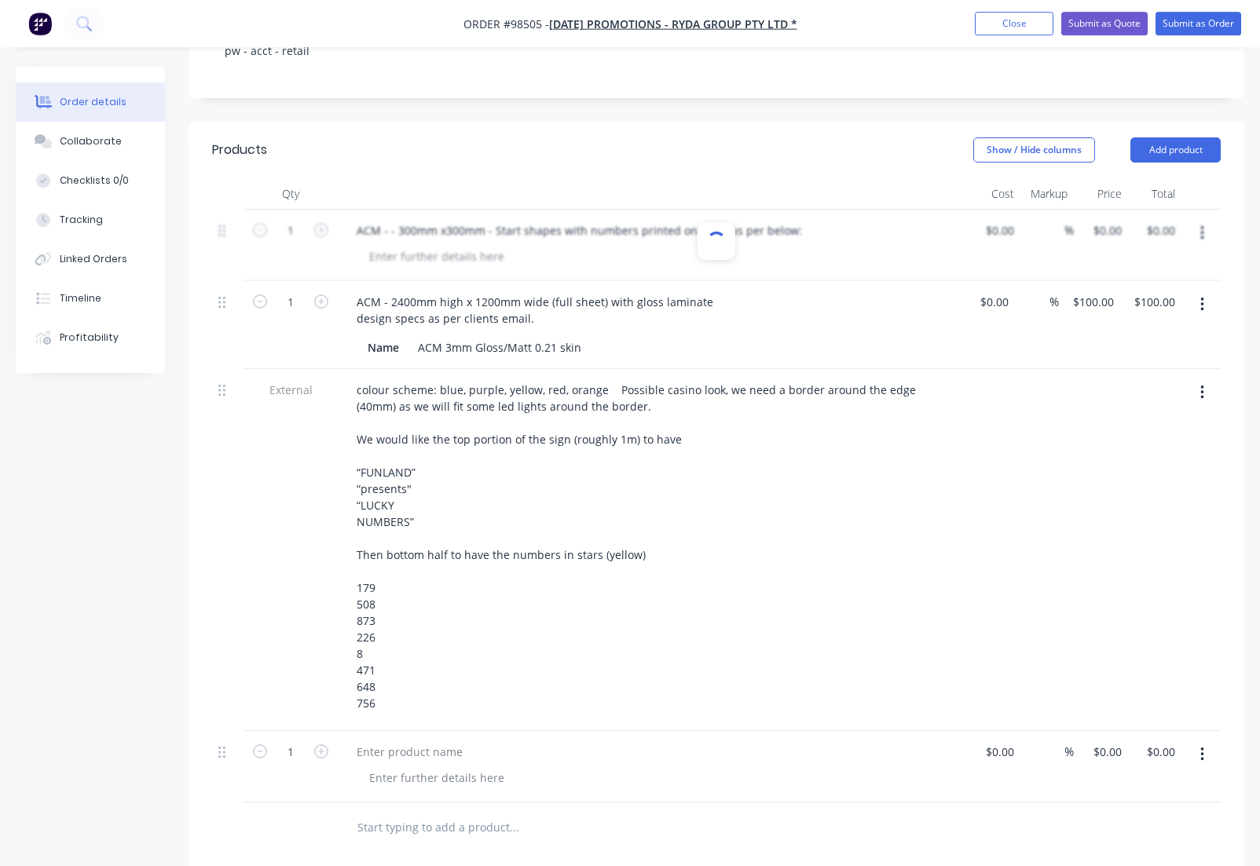
scroll to position [361, 0]
click at [436, 741] on div at bounding box center [409, 752] width 131 height 23
click at [390, 741] on div "proof" at bounding box center [370, 752] width 53 height 23
drag, startPoint x: 377, startPoint y: 712, endPoint x: 355, endPoint y: 711, distance: 22.0
click at [355, 741] on div "proof" at bounding box center [370, 752] width 53 height 23
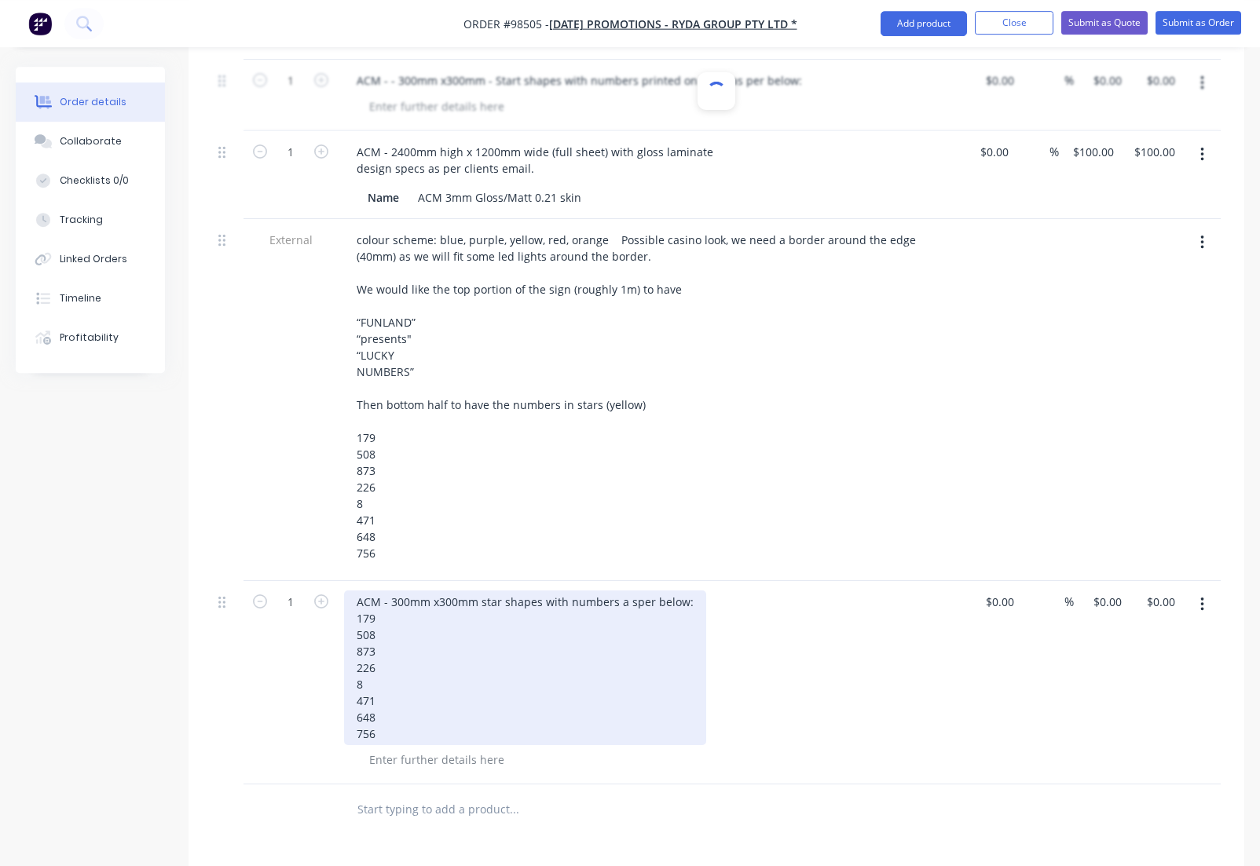
scroll to position [513, 0]
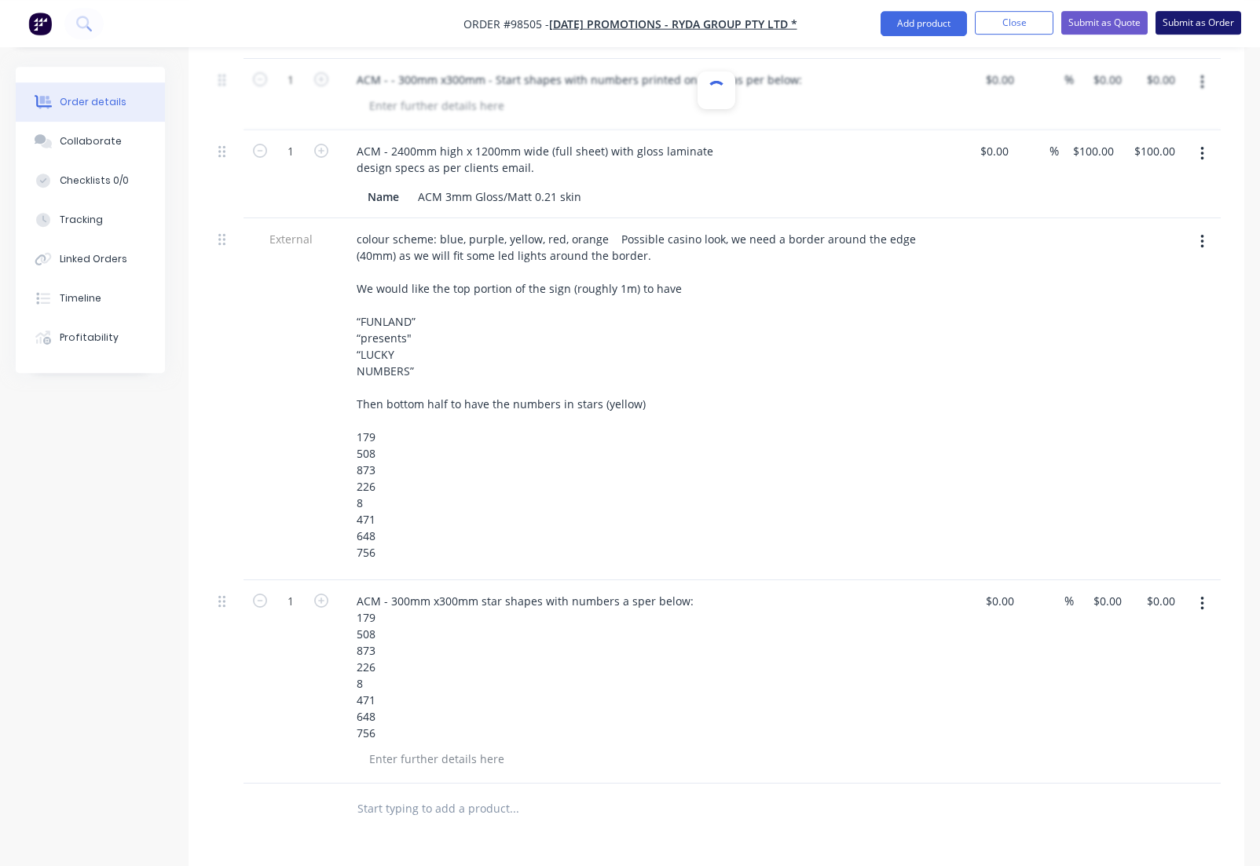
click at [1200, 24] on button "Submit as Order" at bounding box center [1198, 23] width 86 height 24
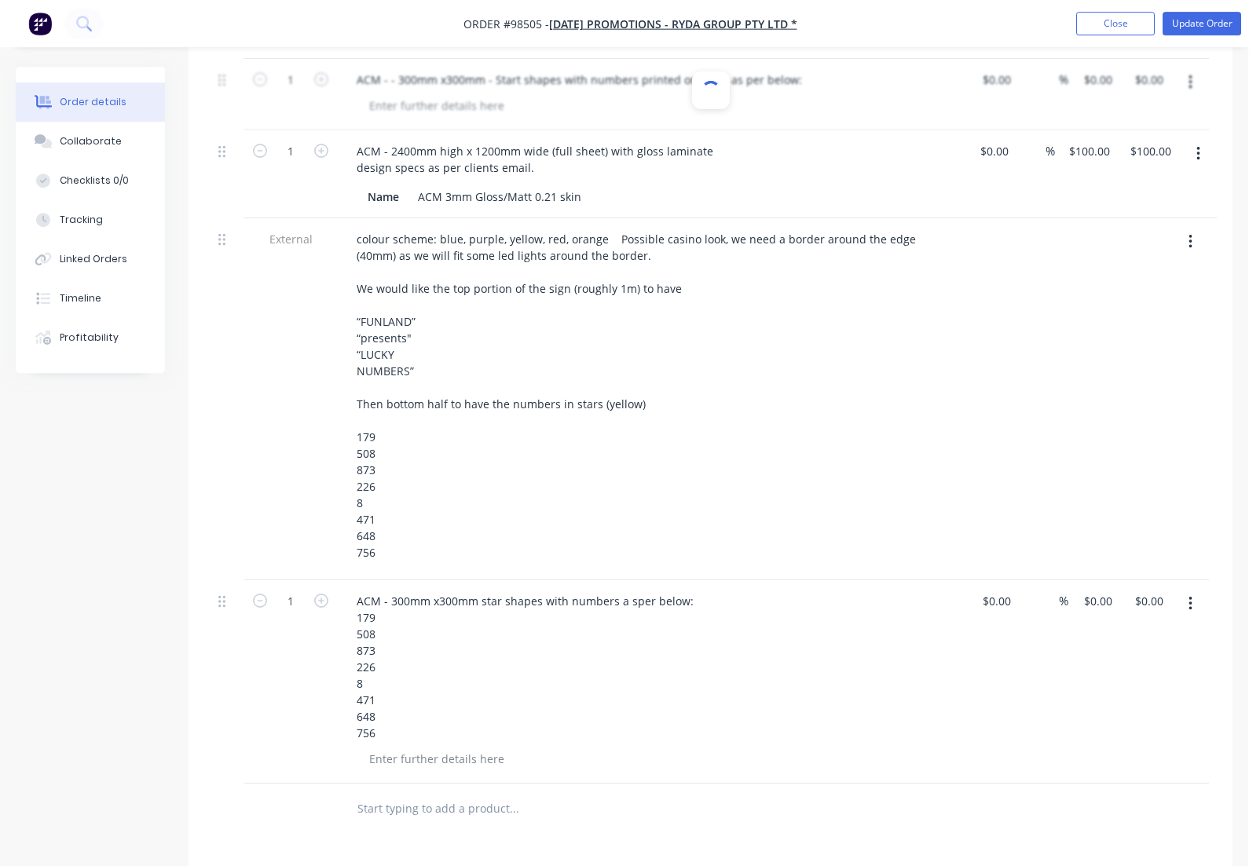
scroll to position [0, 0]
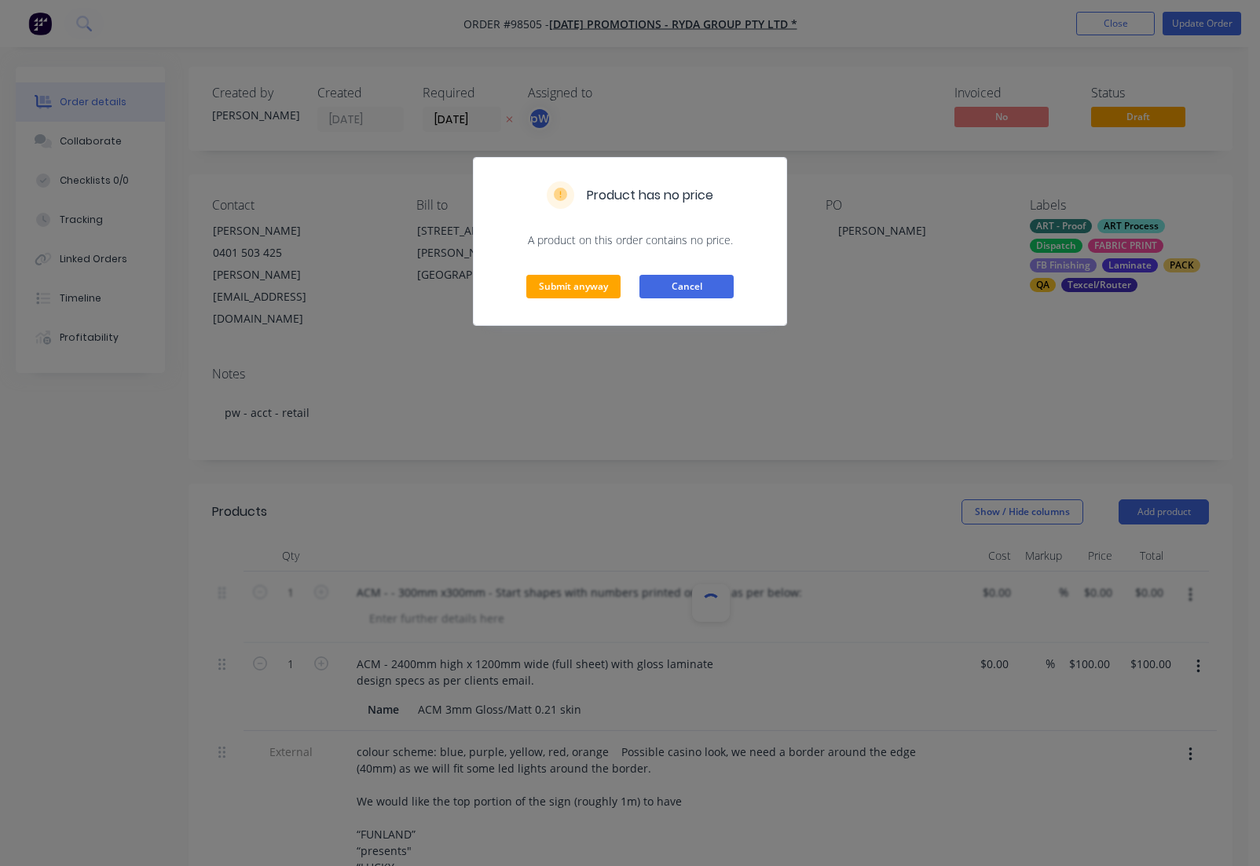
click at [686, 286] on button "Cancel" at bounding box center [686, 287] width 94 height 24
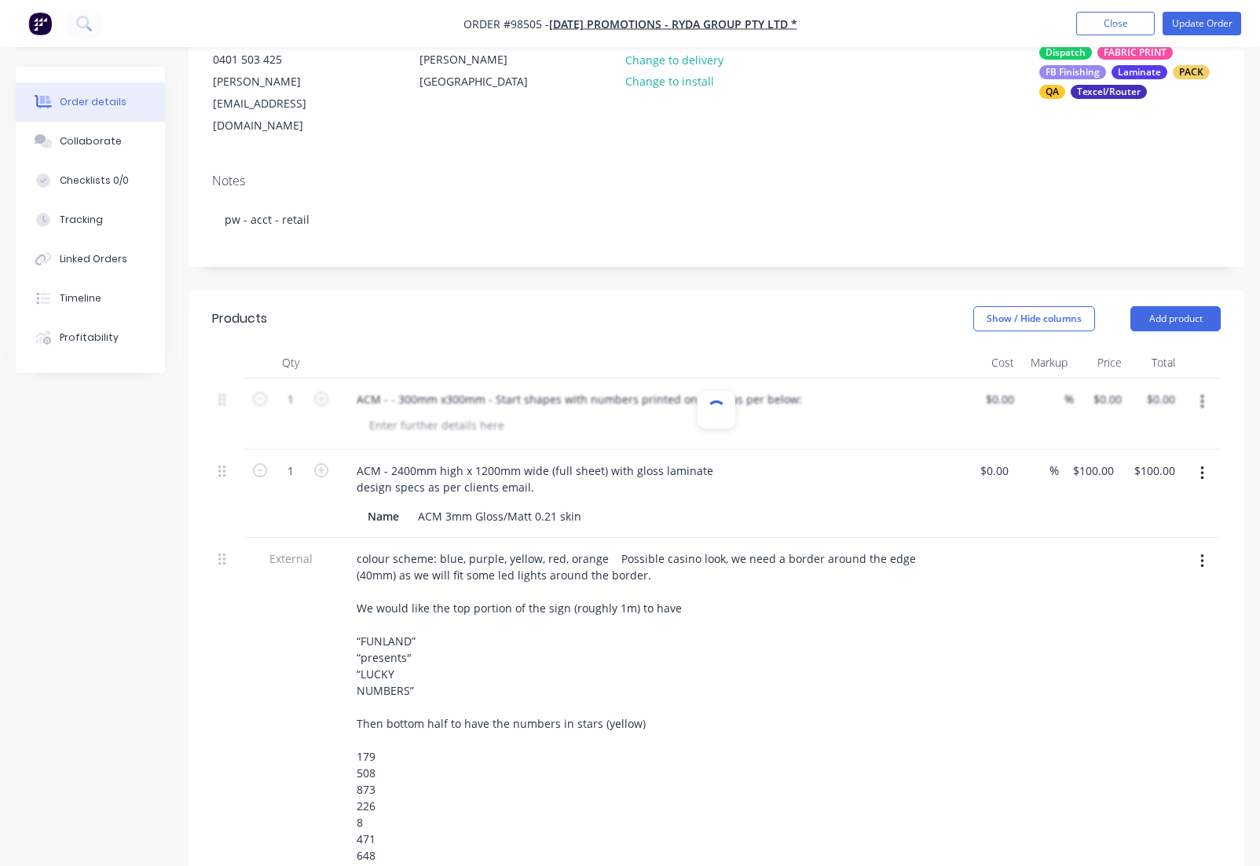
scroll to position [215, 0]
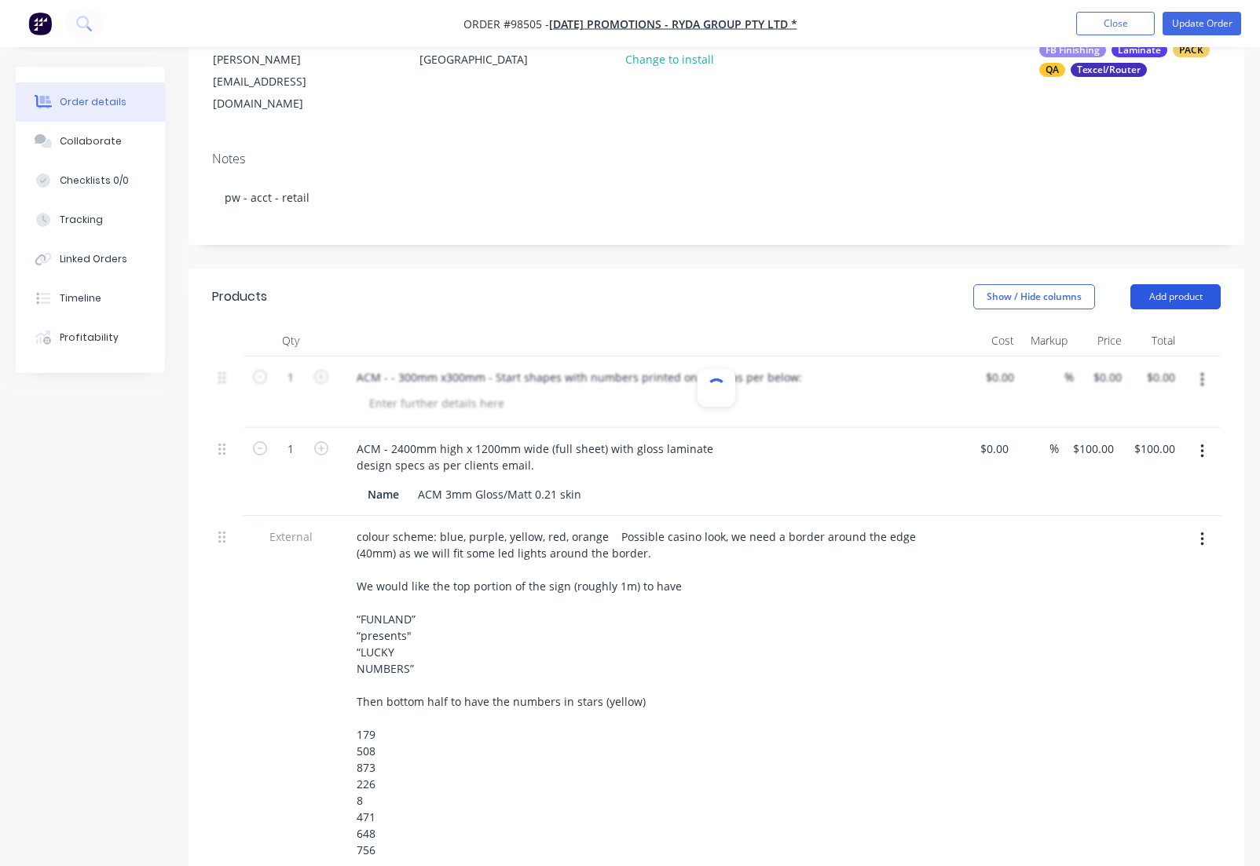
click at [1159, 284] on button "Add product" at bounding box center [1175, 296] width 90 height 25
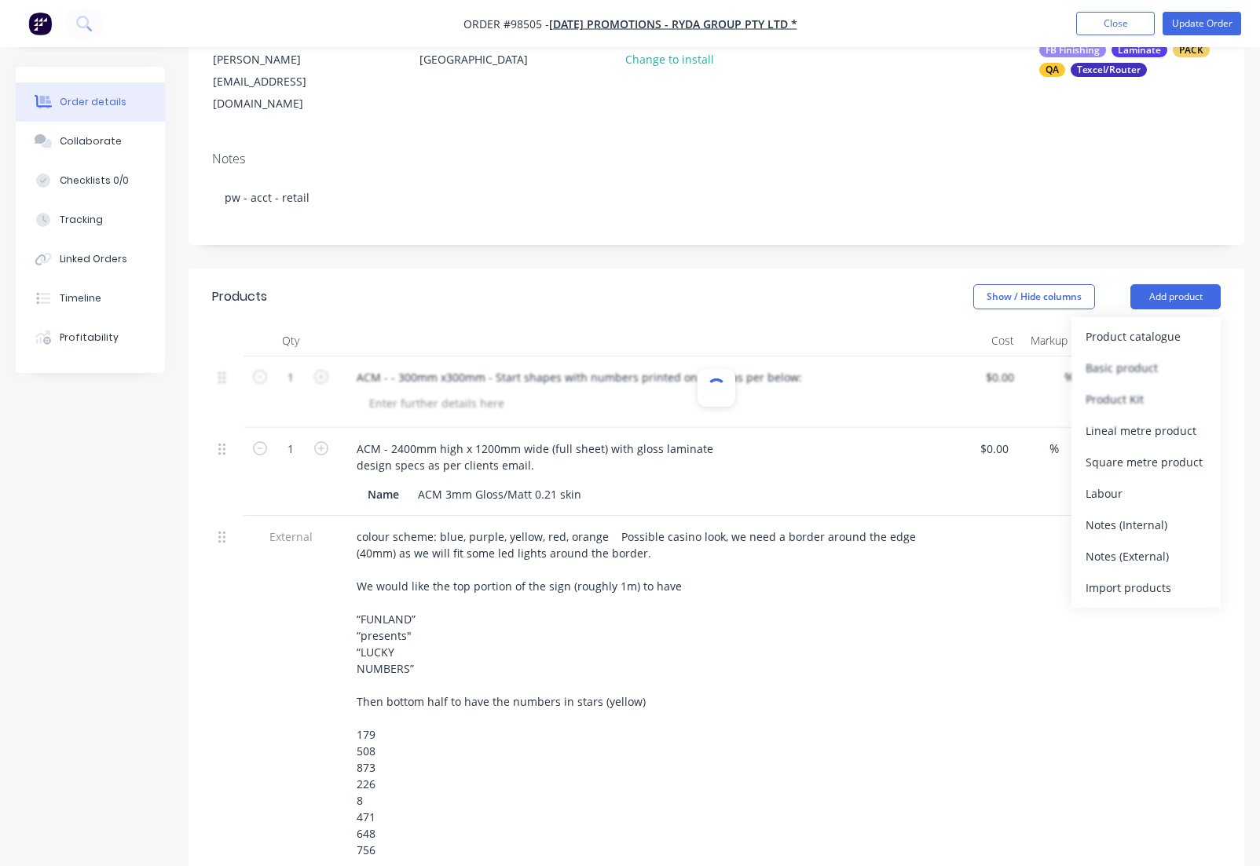
click at [1116, 545] on div "Notes (External)" at bounding box center [1145, 556] width 121 height 23
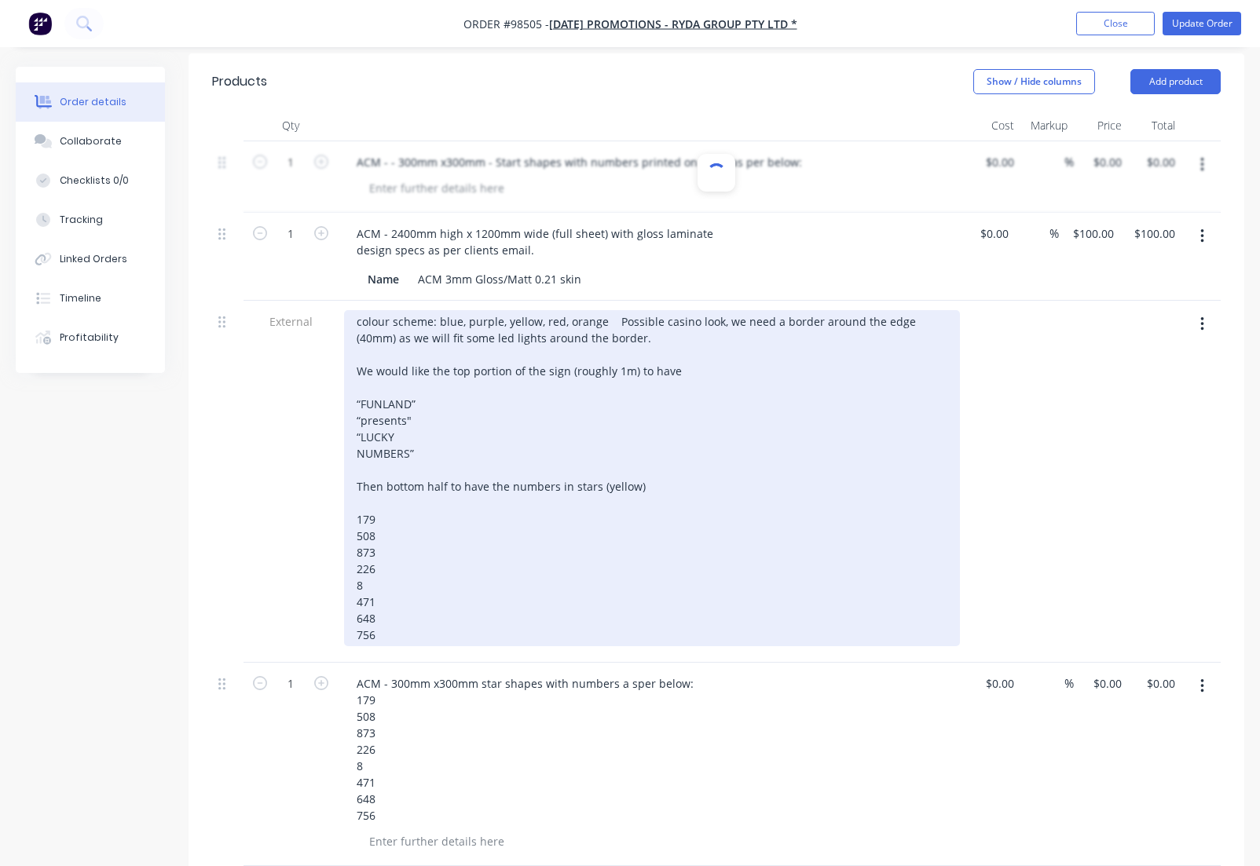
drag, startPoint x: 782, startPoint y: 448, endPoint x: 767, endPoint y: 450, distance: 15.1
click at [776, 448] on div "colour scheme: blue, purple, yellow, red, orange Possible casino look, we need …" at bounding box center [652, 478] width 616 height 336
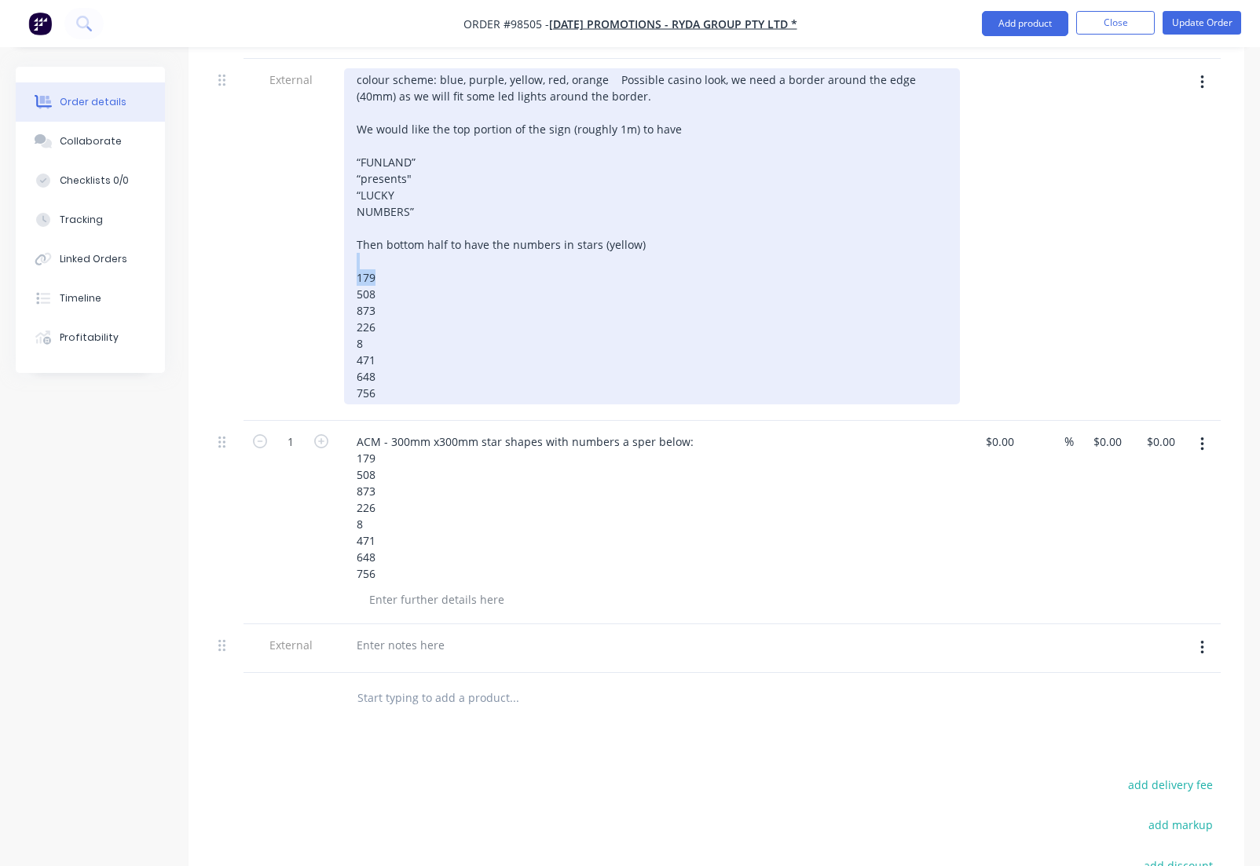
scroll to position [676, 0]
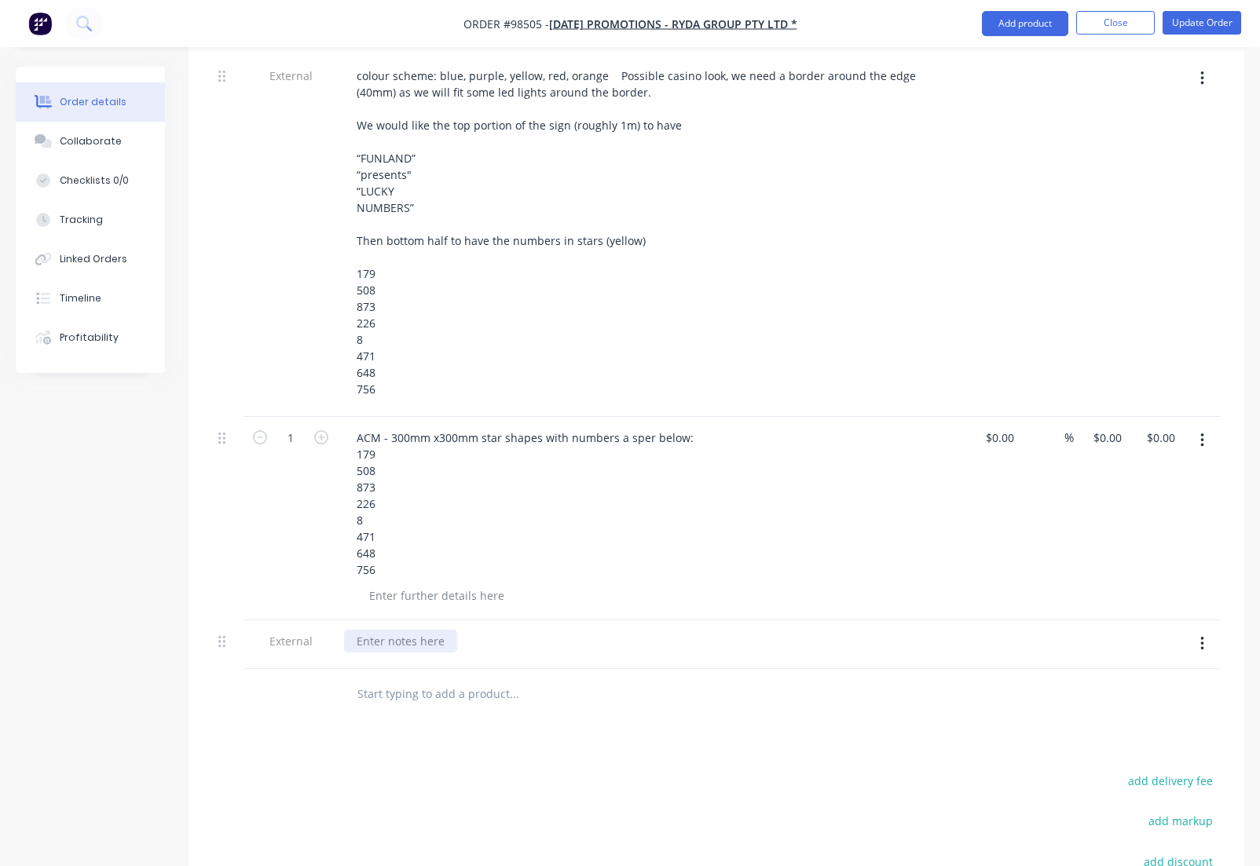
click at [427, 630] on div at bounding box center [400, 641] width 113 height 23
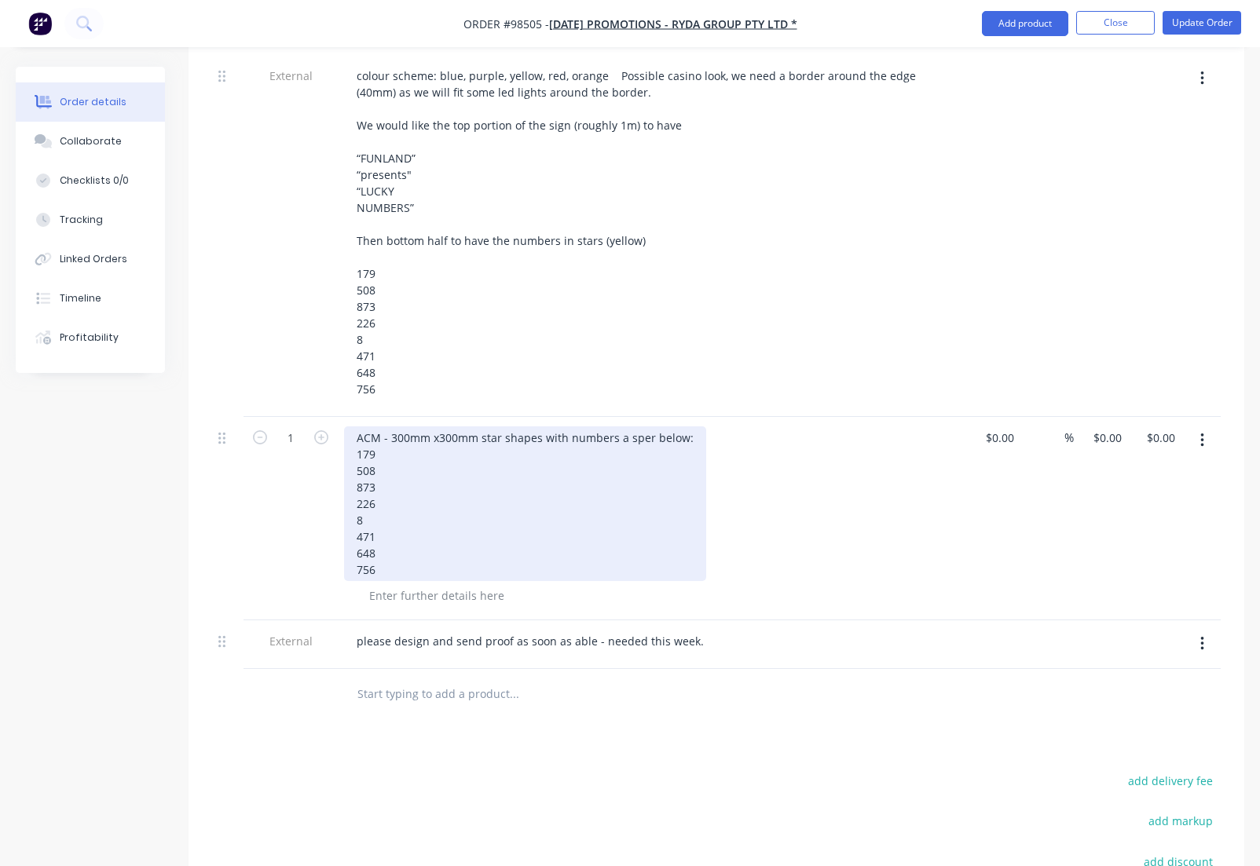
click at [627, 426] on div "ACM - 300mm x300mm star shapes with numbers a sper below: 179 508 873 226 8 471…" at bounding box center [525, 503] width 362 height 155
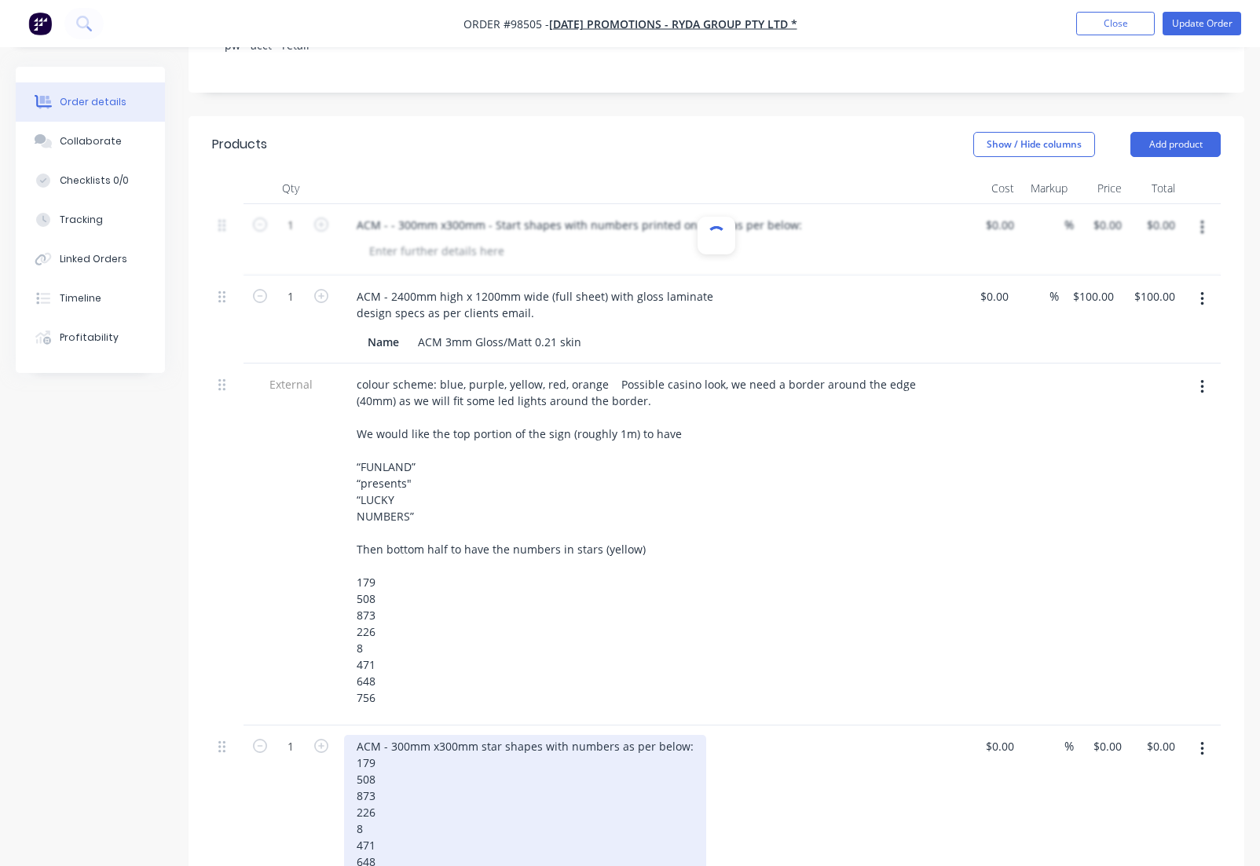
scroll to position [343, 0]
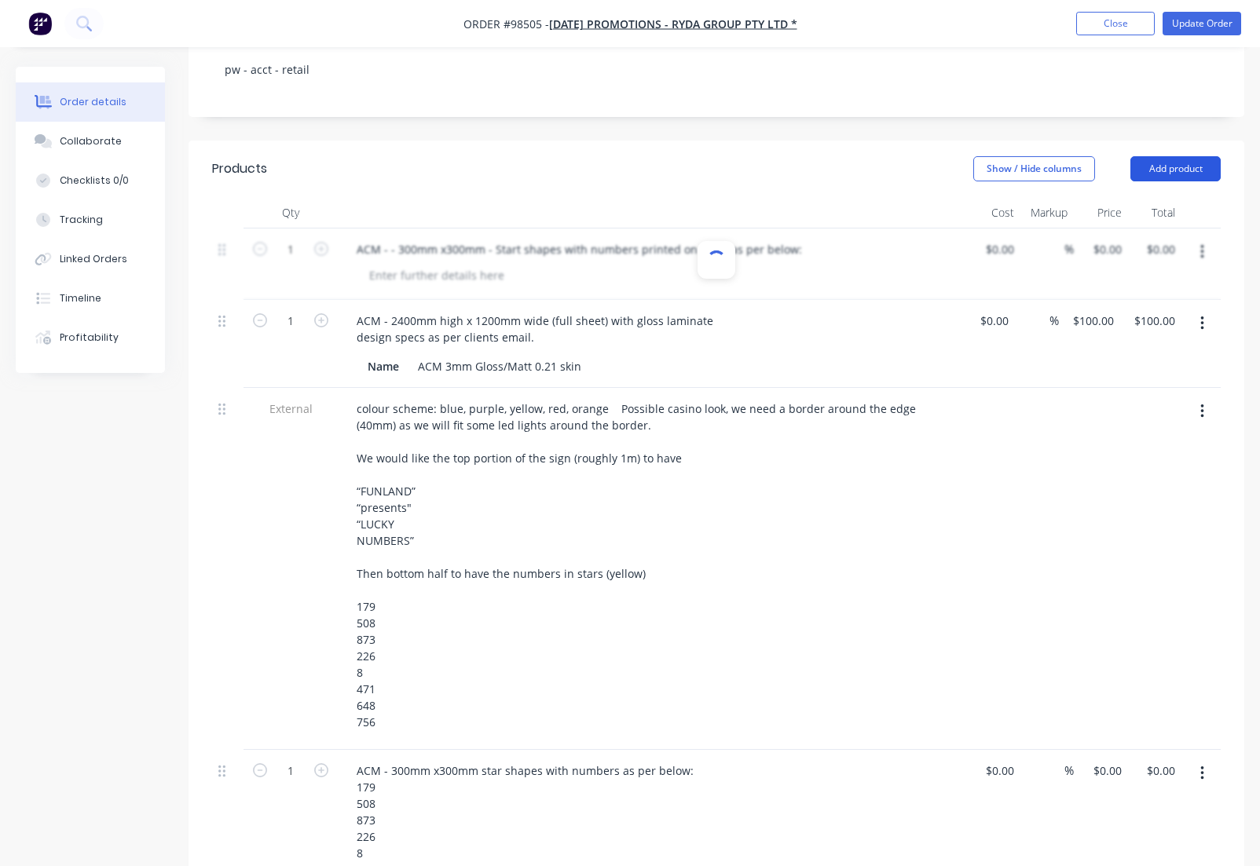
click at [1158, 156] on button "Add product" at bounding box center [1175, 168] width 90 height 25
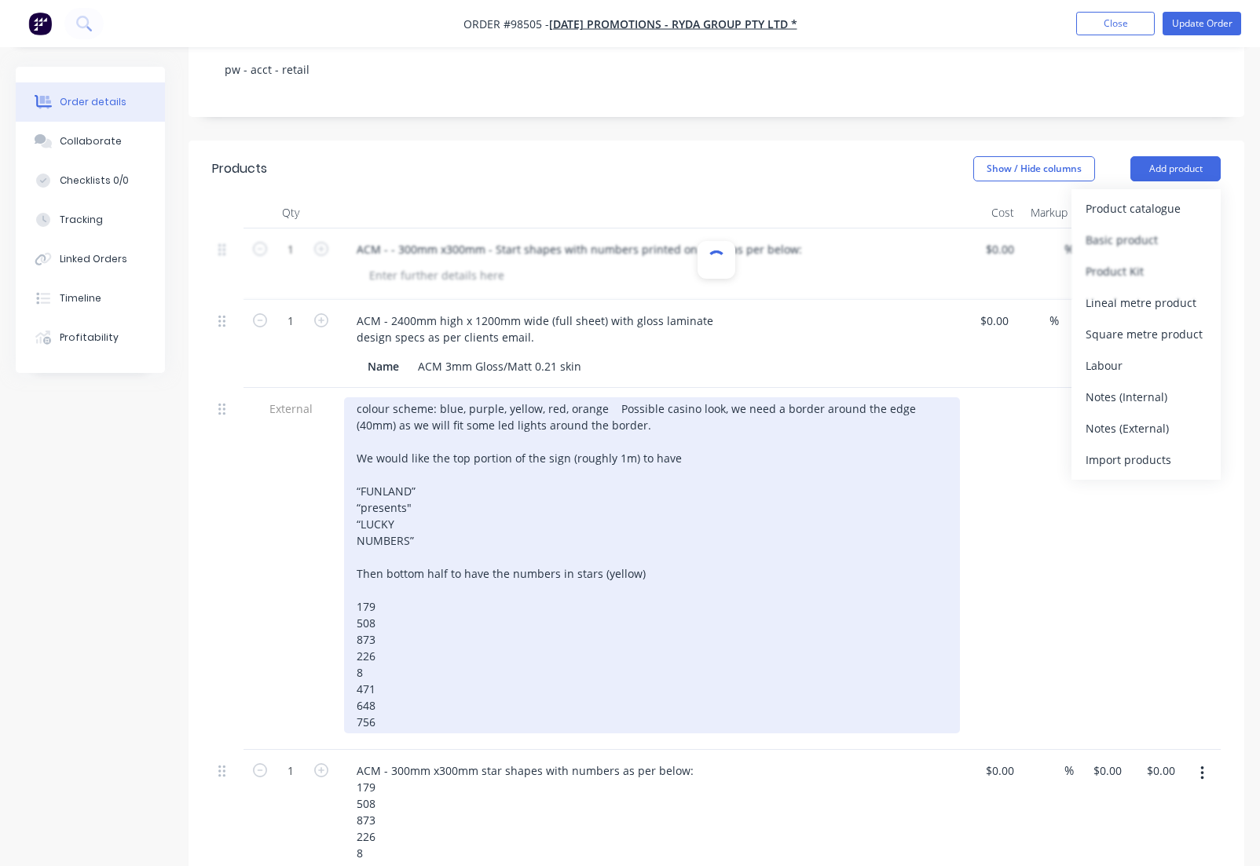
drag, startPoint x: 1112, startPoint y: 387, endPoint x: 846, endPoint y: 507, distance: 292.1
click at [1112, 417] on div "Notes (External)" at bounding box center [1145, 428] width 121 height 23
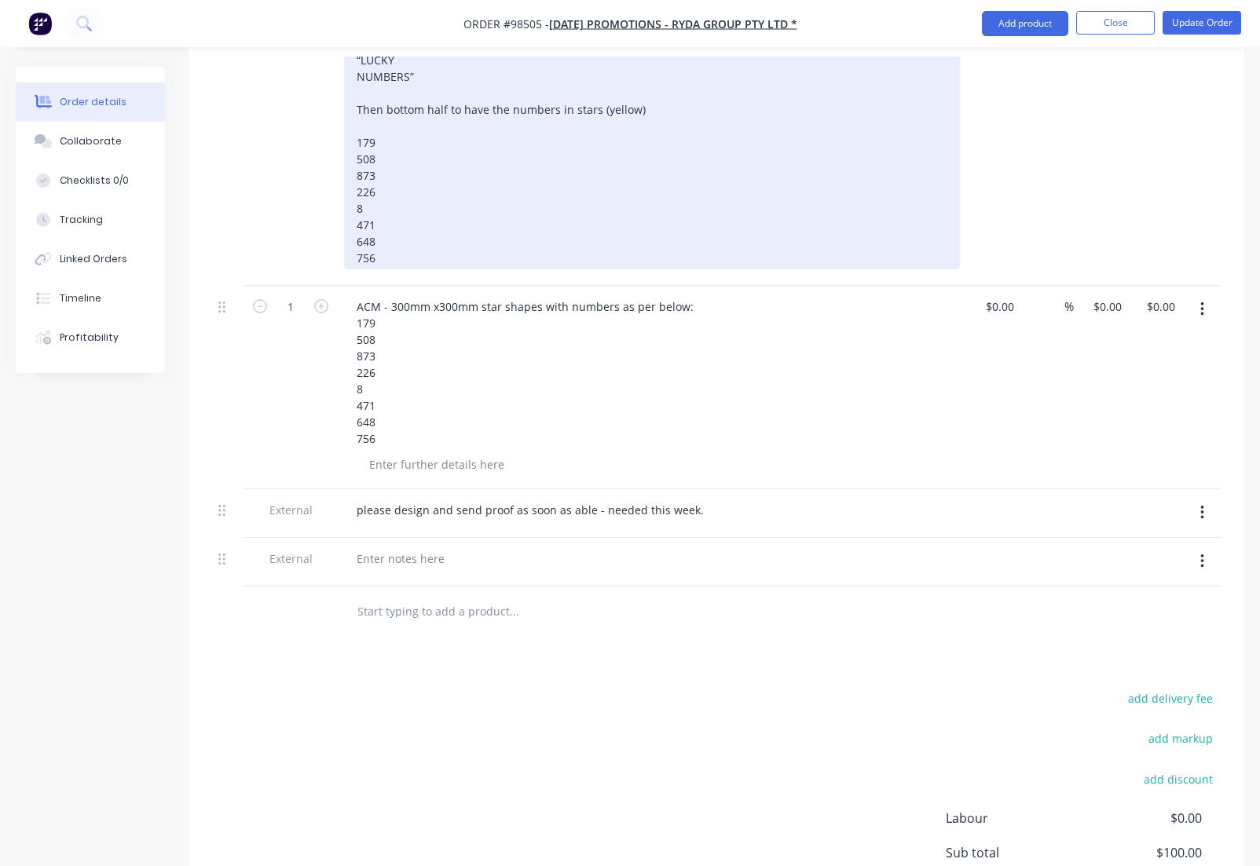
scroll to position [916, 0]
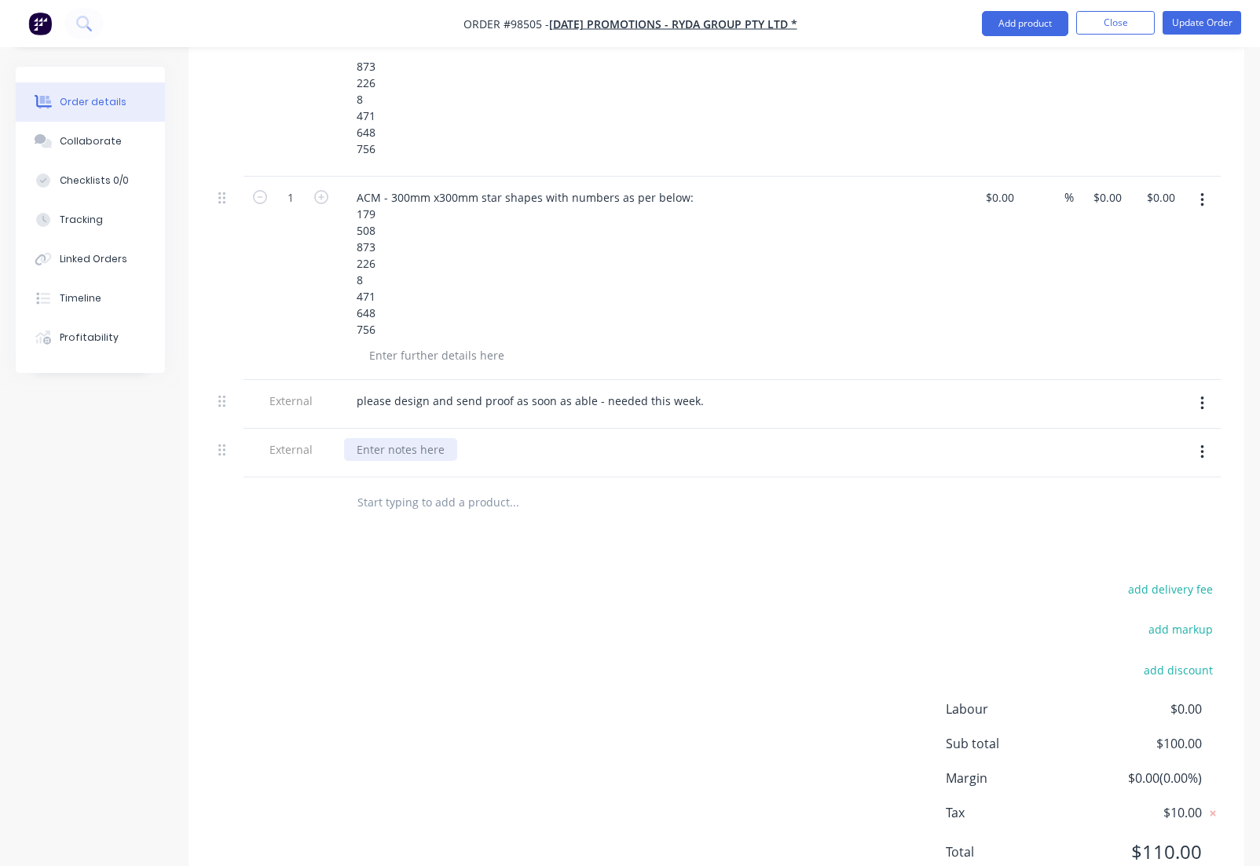
click at [427, 438] on div at bounding box center [400, 449] width 113 height 23
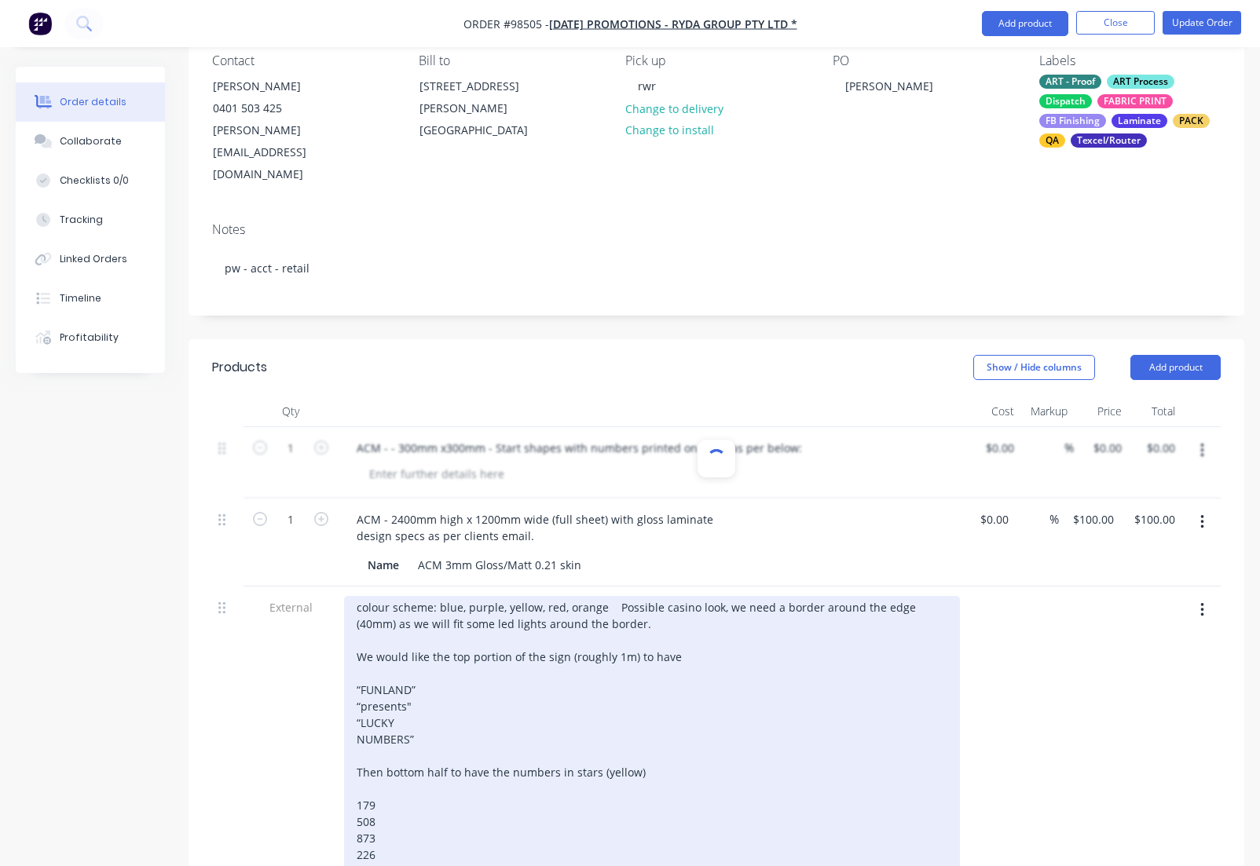
scroll to position [0, 0]
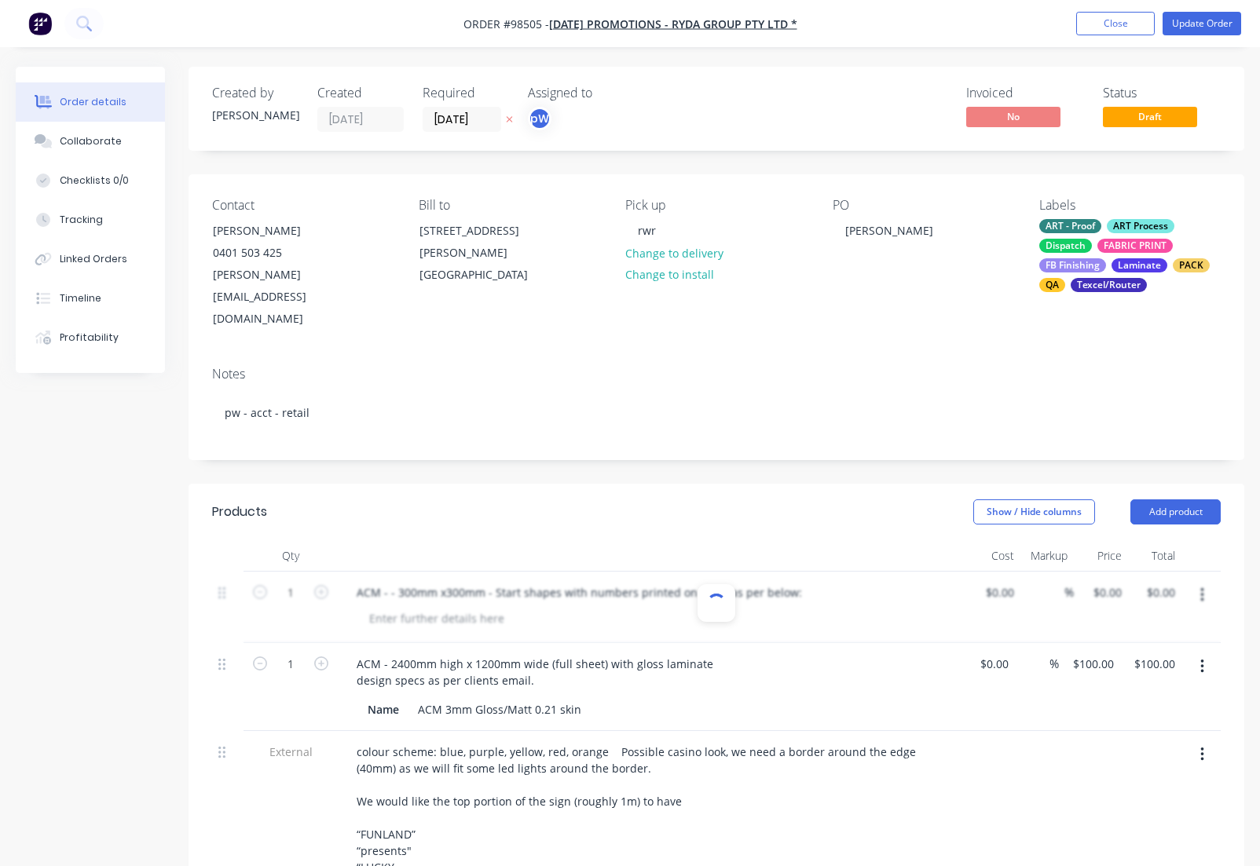
click at [1079, 653] on input "$100.00" at bounding box center [1095, 664] width 49 height 23
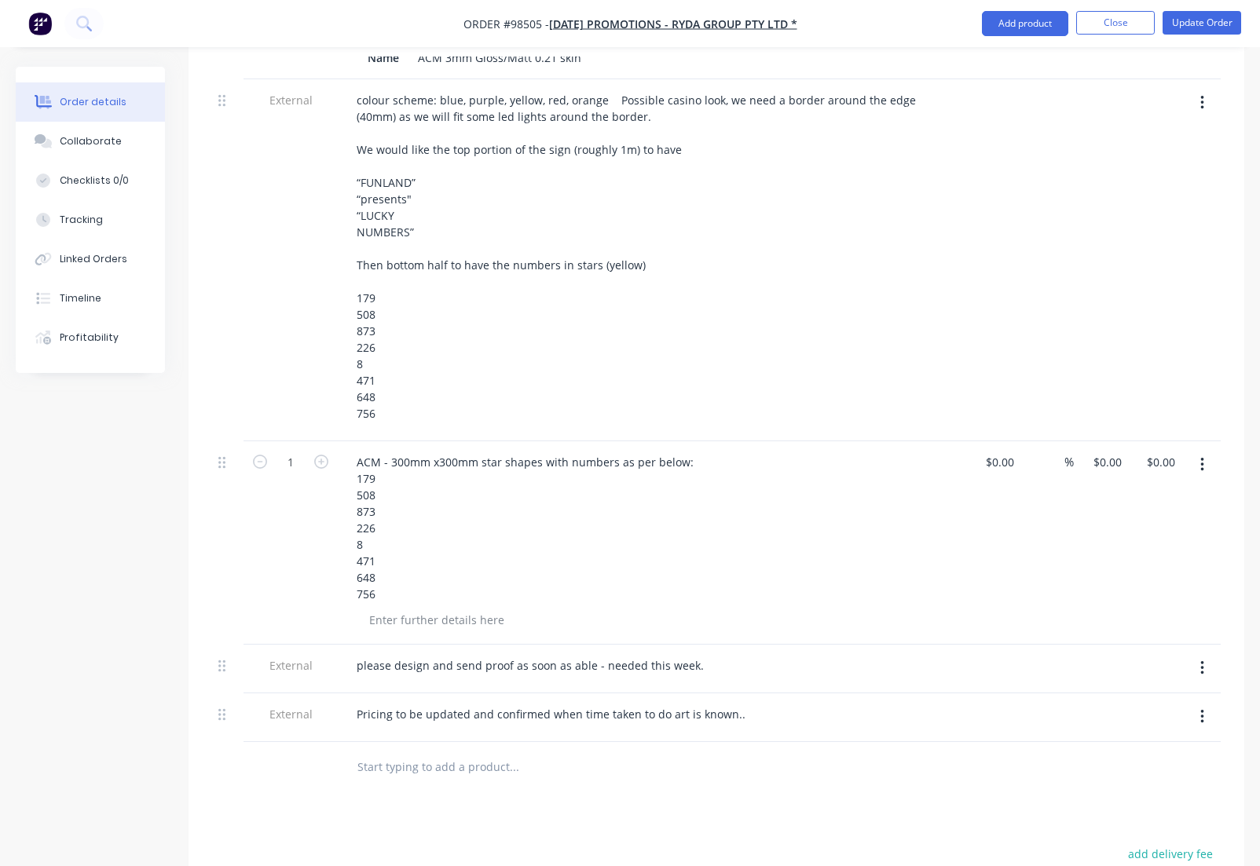
scroll to position [658, 0]
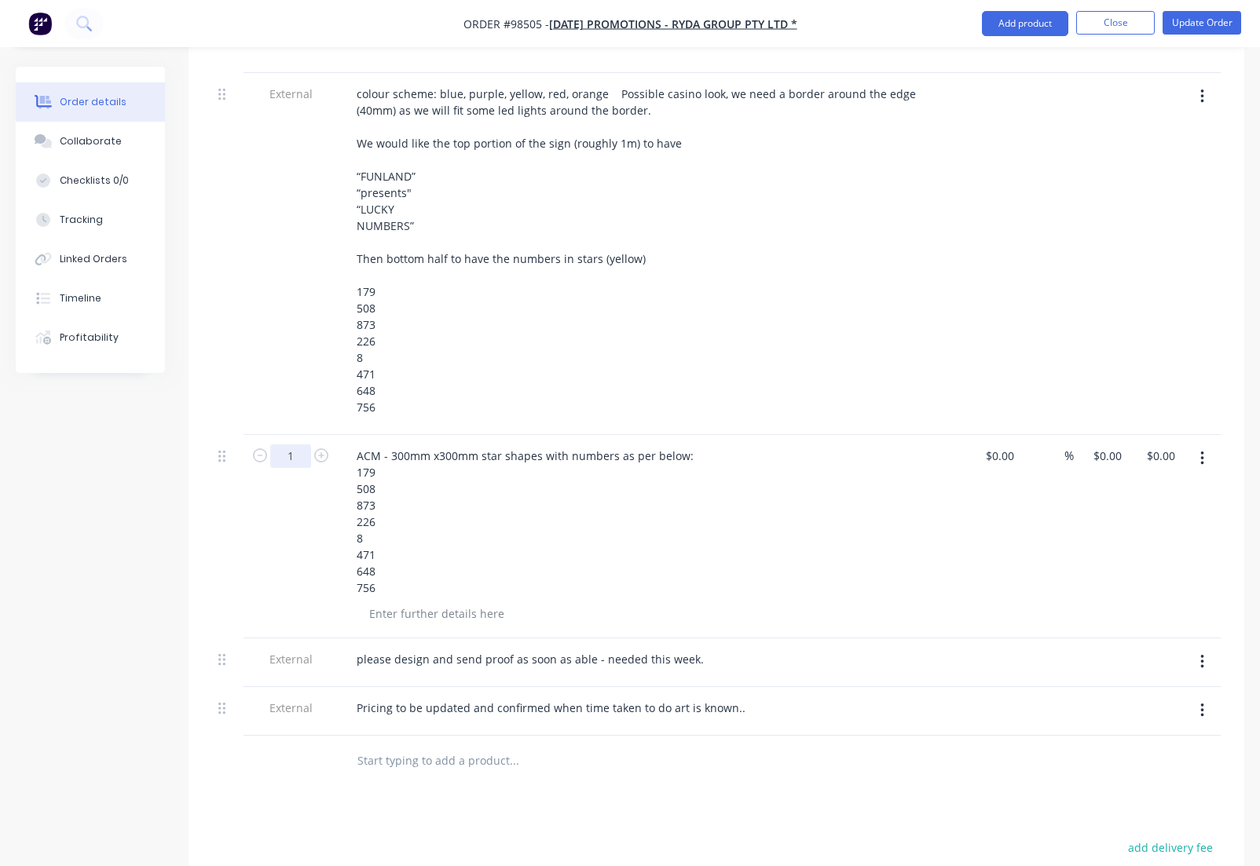
type input "$278.00"
click at [302, 444] on input "1" at bounding box center [290, 456] width 41 height 24
type input "8"
click at [1097, 444] on input "0" at bounding box center [1110, 455] width 36 height 23
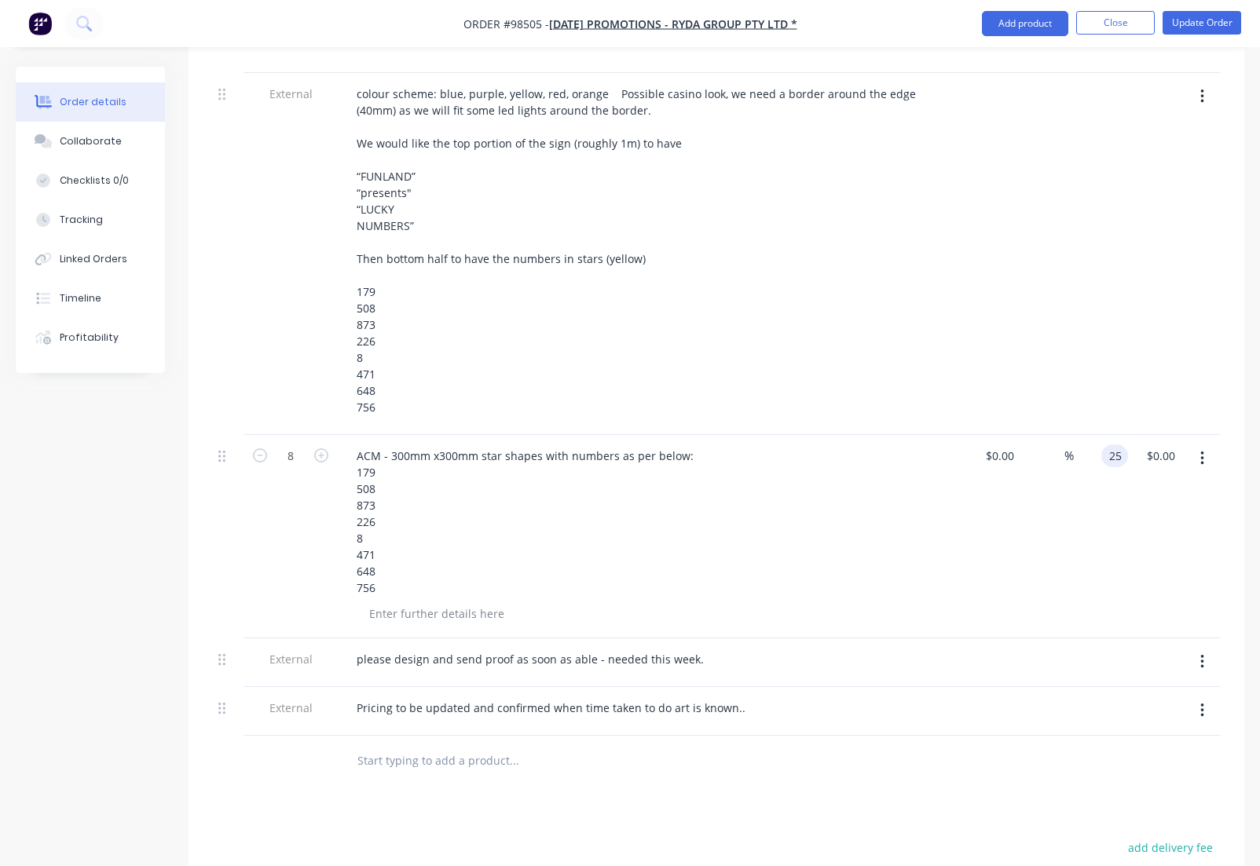
type input "$25.00"
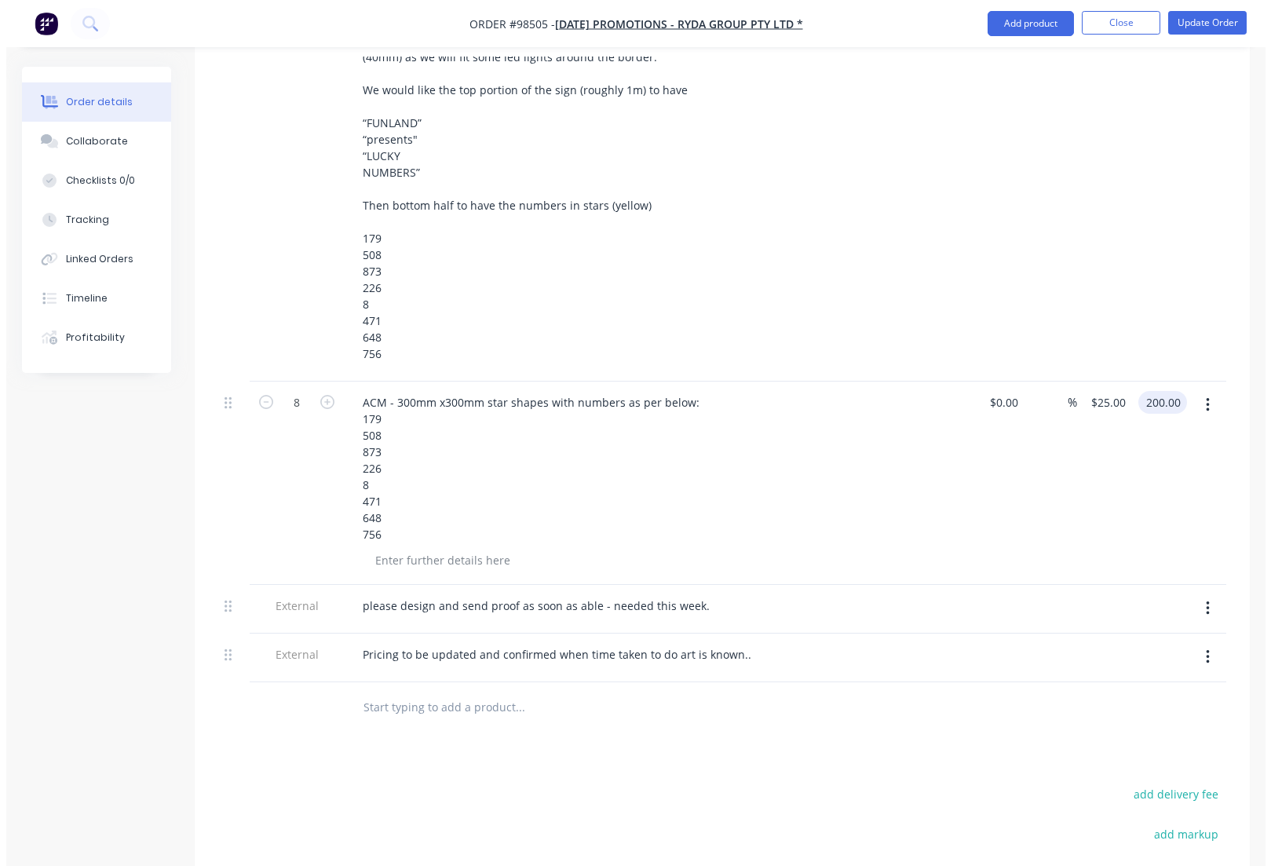
scroll to position [0, 0]
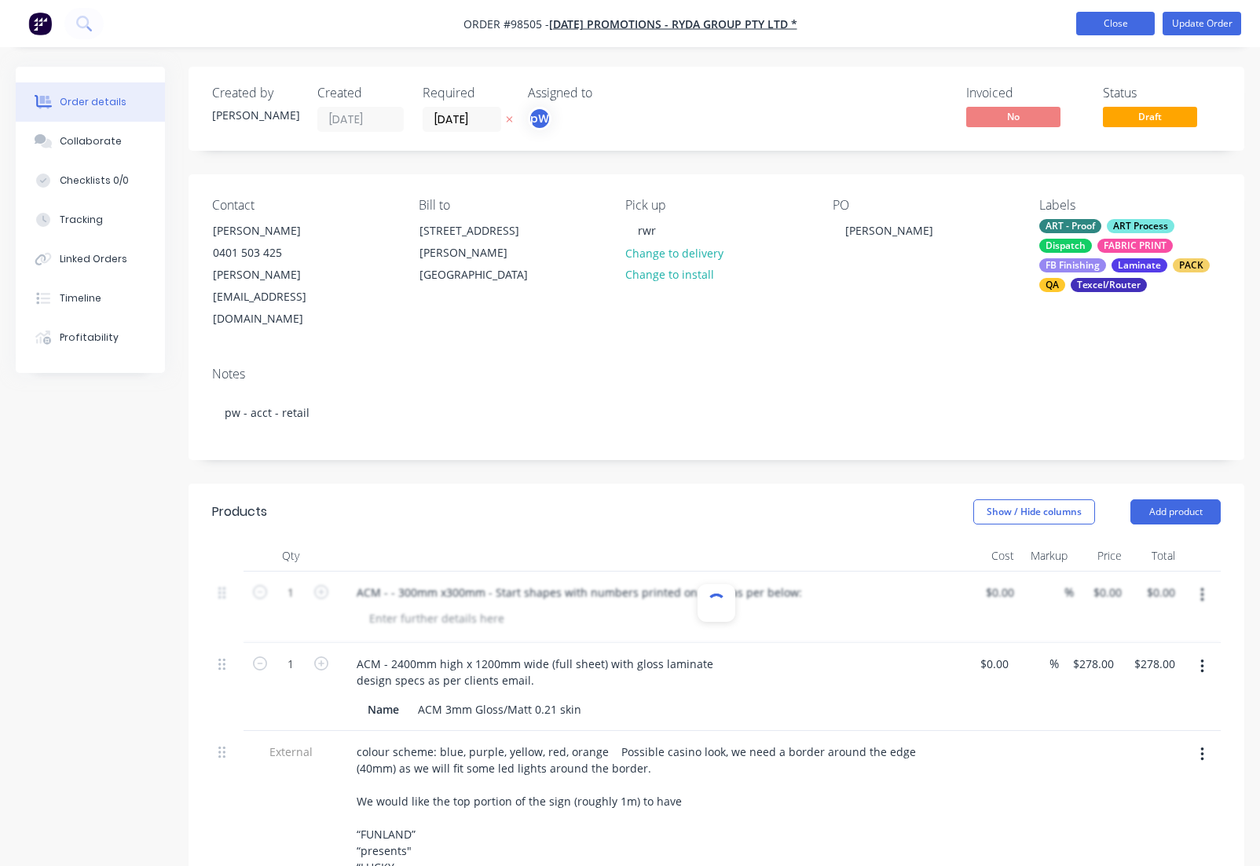
type input "$200.00"
click at [1103, 26] on button "Close" at bounding box center [1115, 24] width 79 height 24
